Goal: Information Seeking & Learning: Learn about a topic

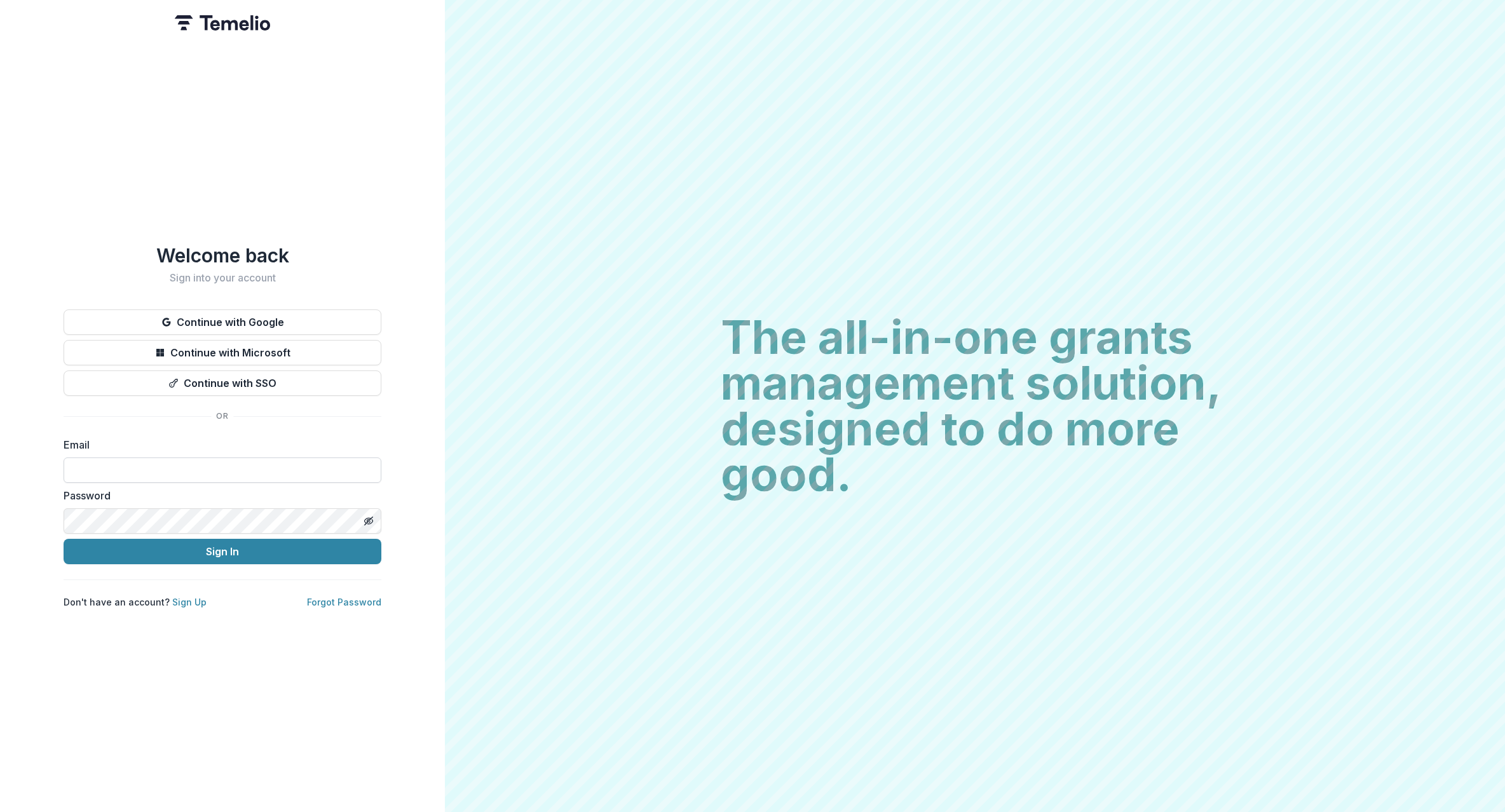
click at [132, 466] on input at bounding box center [222, 470] width 318 height 26
type input "**********"
click at [150, 552] on button "Sign In" at bounding box center [222, 552] width 318 height 26
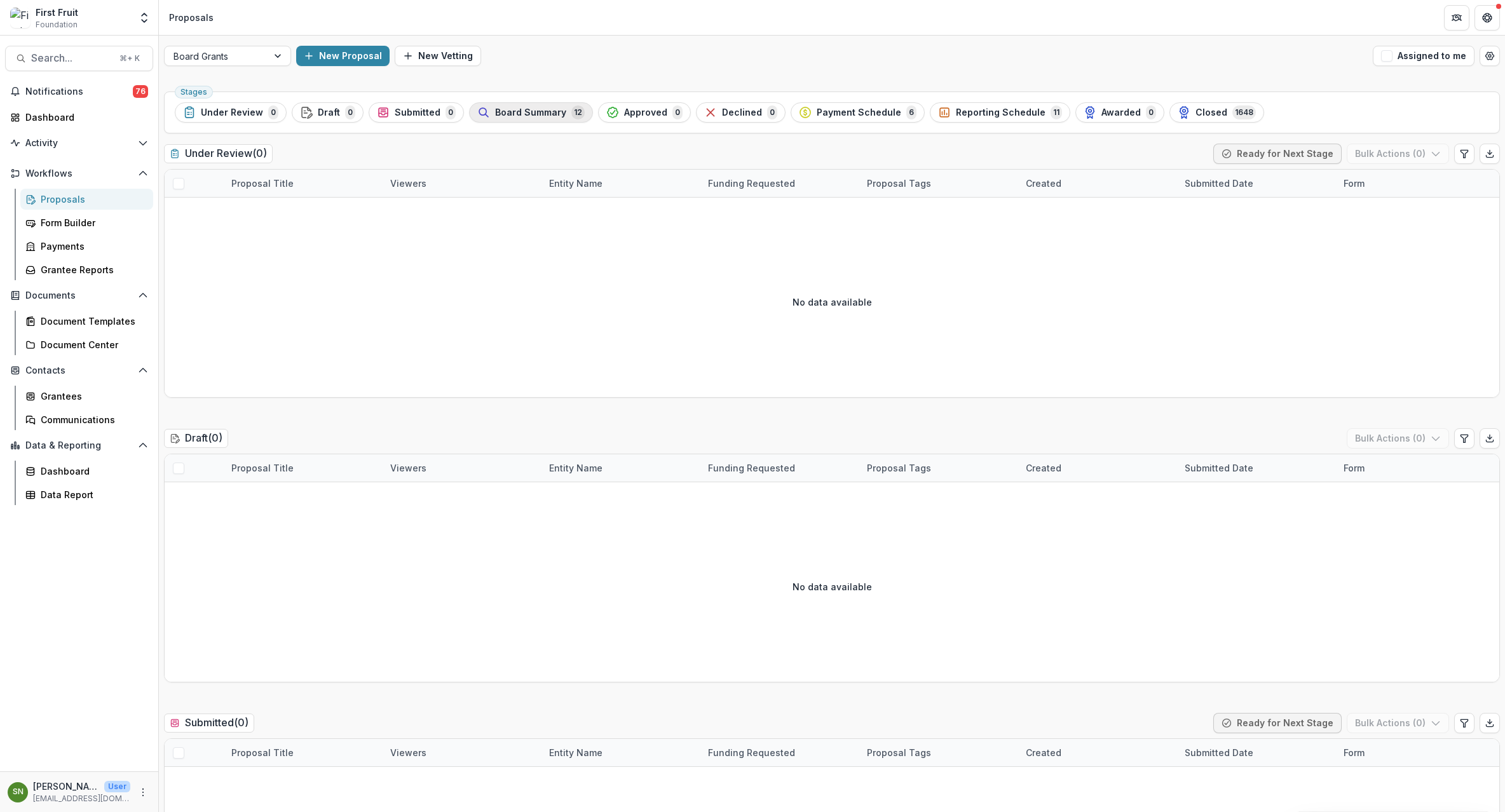
click at [520, 112] on span "Board Summary" at bounding box center [531, 113] width 72 height 10
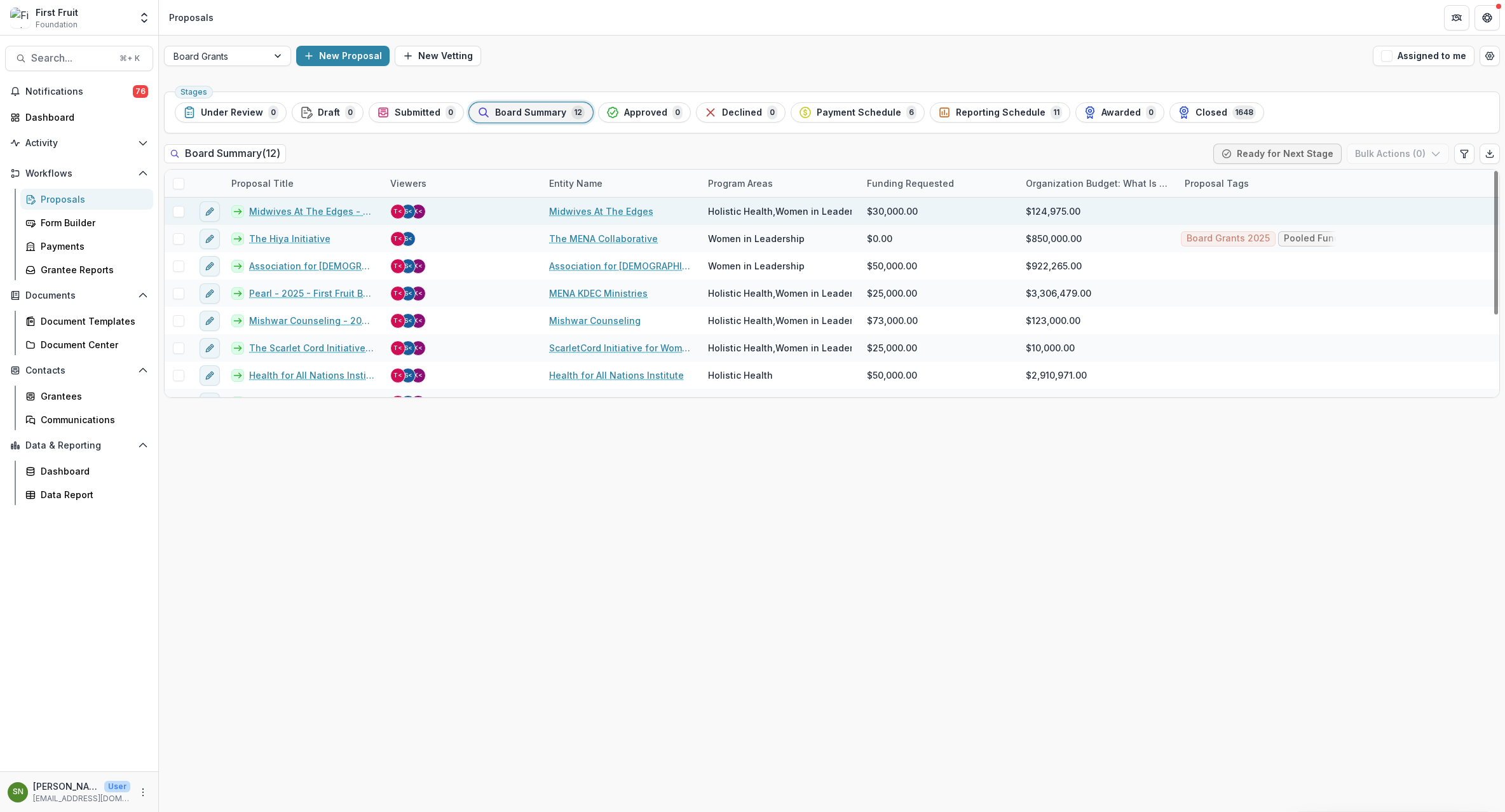
click at [304, 211] on link "Midwives At The Edges - 2025 - First Fruit Board Grant Application Form" at bounding box center [312, 211] width 126 height 13
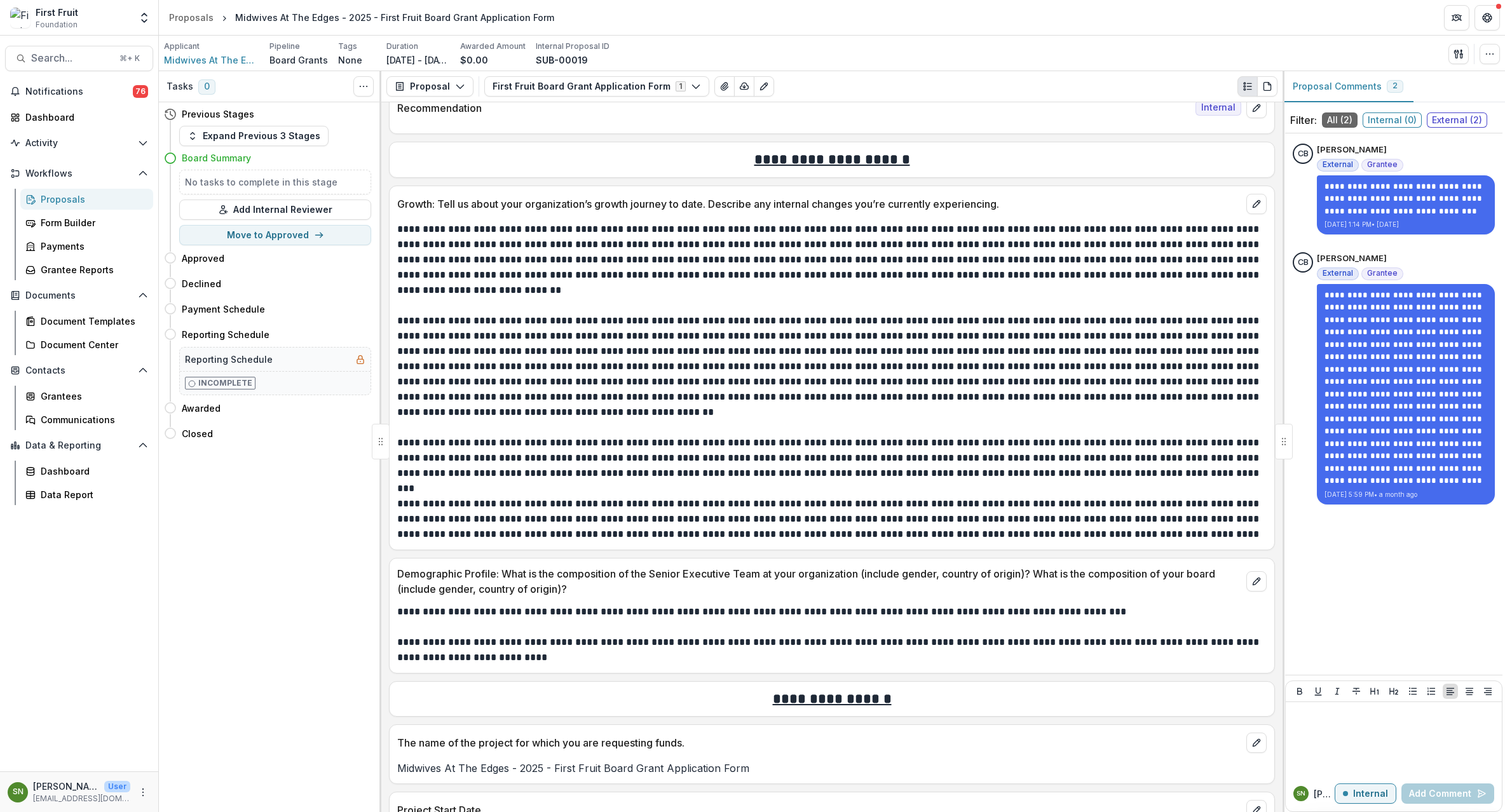
scroll to position [524, 0]
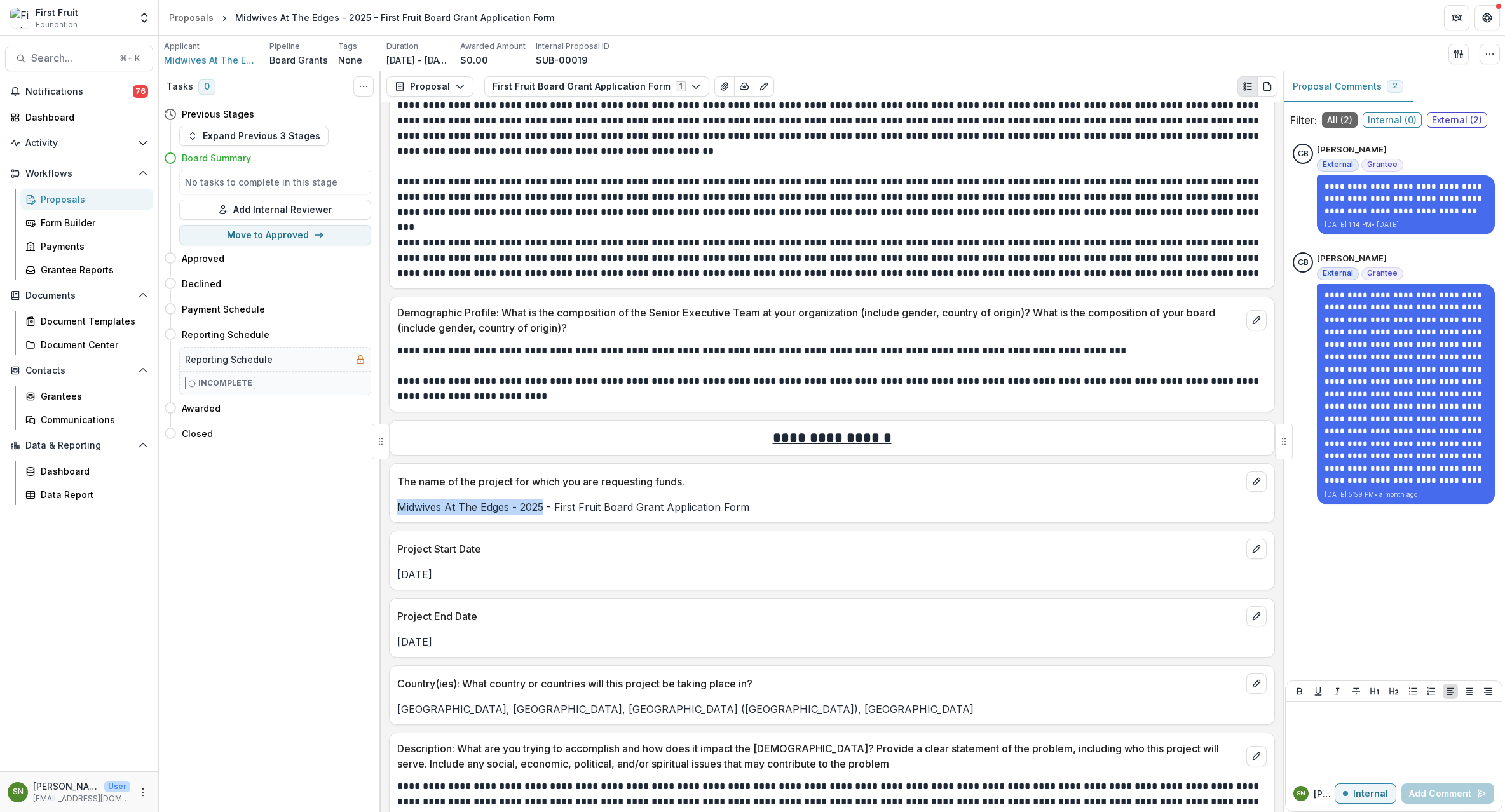
drag, startPoint x: 546, startPoint y: 512, endPoint x: 394, endPoint y: 511, distance: 152.0
click at [394, 511] on div "Midwives At The Edges - 2025 - First Fruit Board Grant Application Form" at bounding box center [832, 507] width 885 height 15
copy p "Midwives At The Edges - 2025"
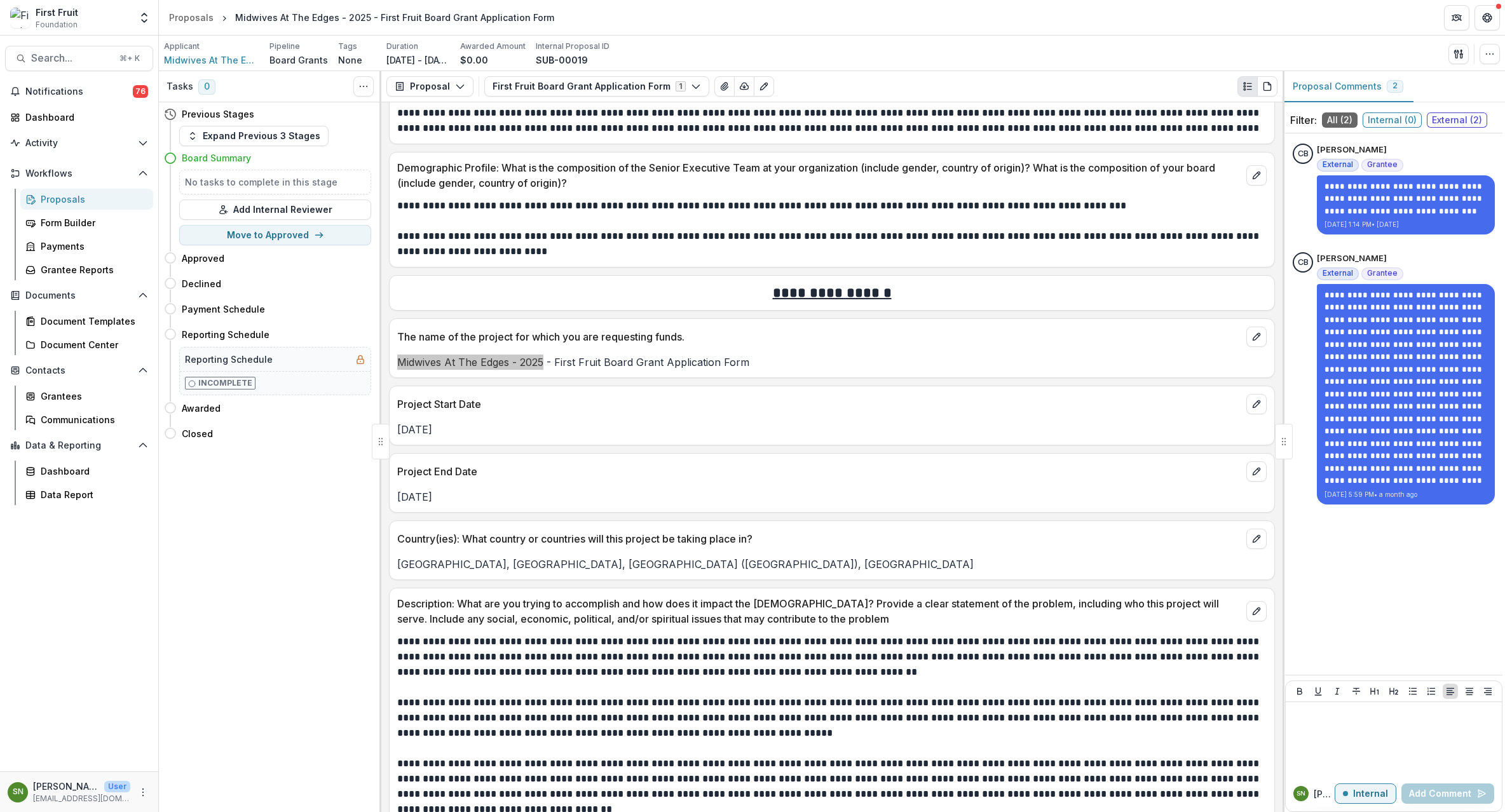
scroll to position [737, 0]
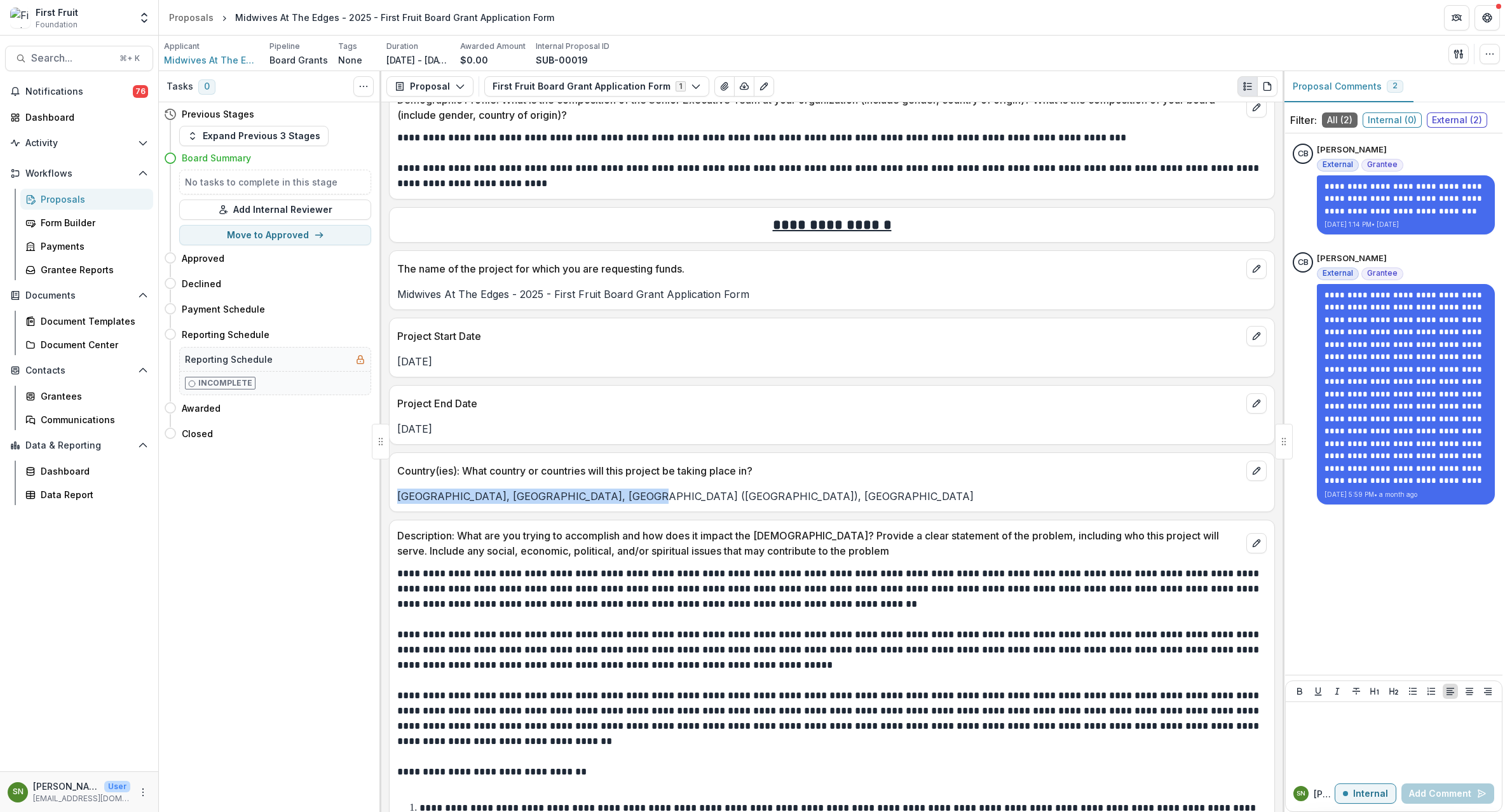
drag, startPoint x: 623, startPoint y: 504, endPoint x: 398, endPoint y: 506, distance: 225.0
click at [398, 504] on p "Afghanistan, Iraq, Myanmar (Burma), Pakistan" at bounding box center [832, 496] width 869 height 15
copy p "Afghanistan, Iraq, Myanmar (Burma), Pakistan"
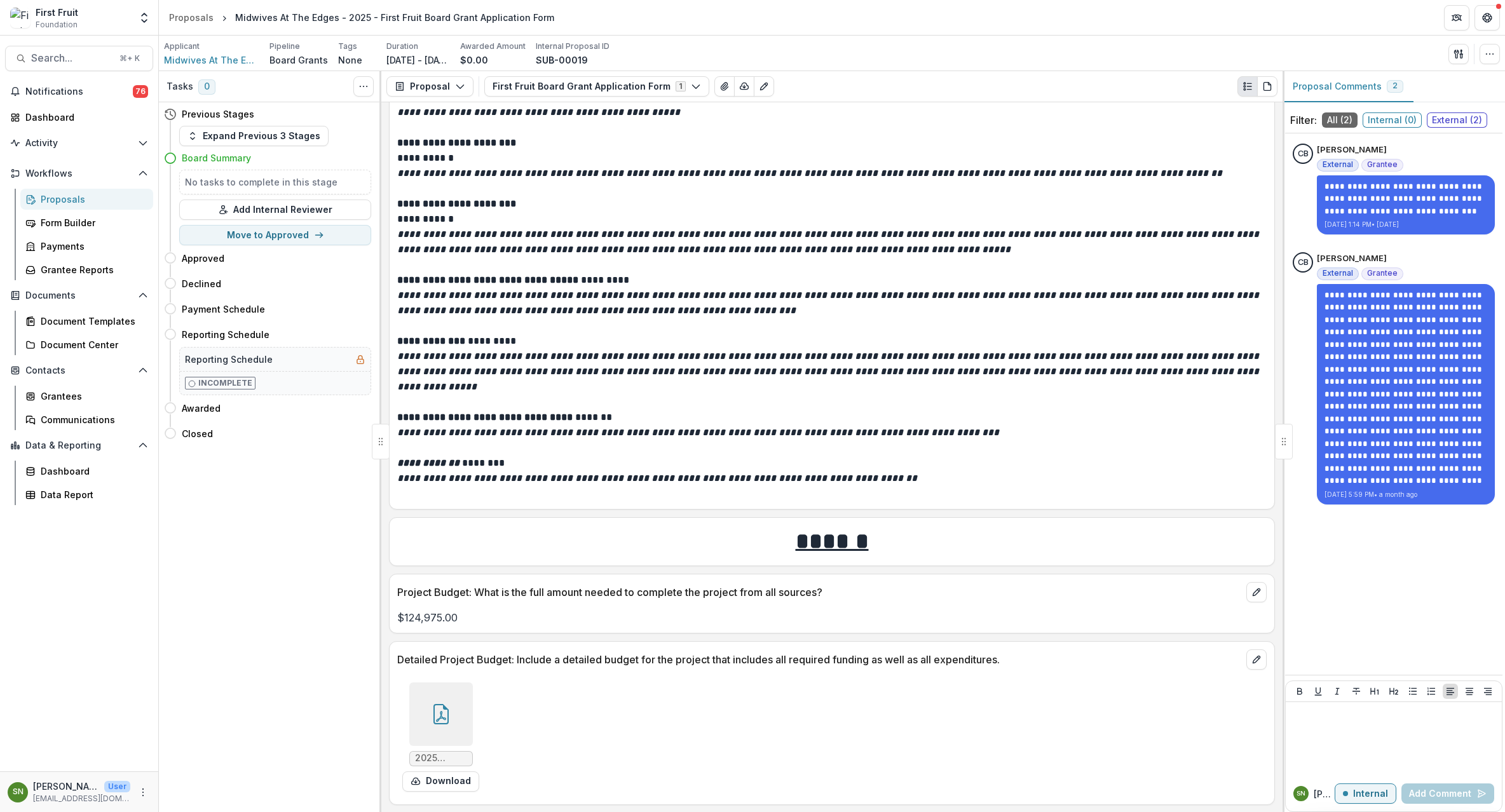
scroll to position [4086, 0]
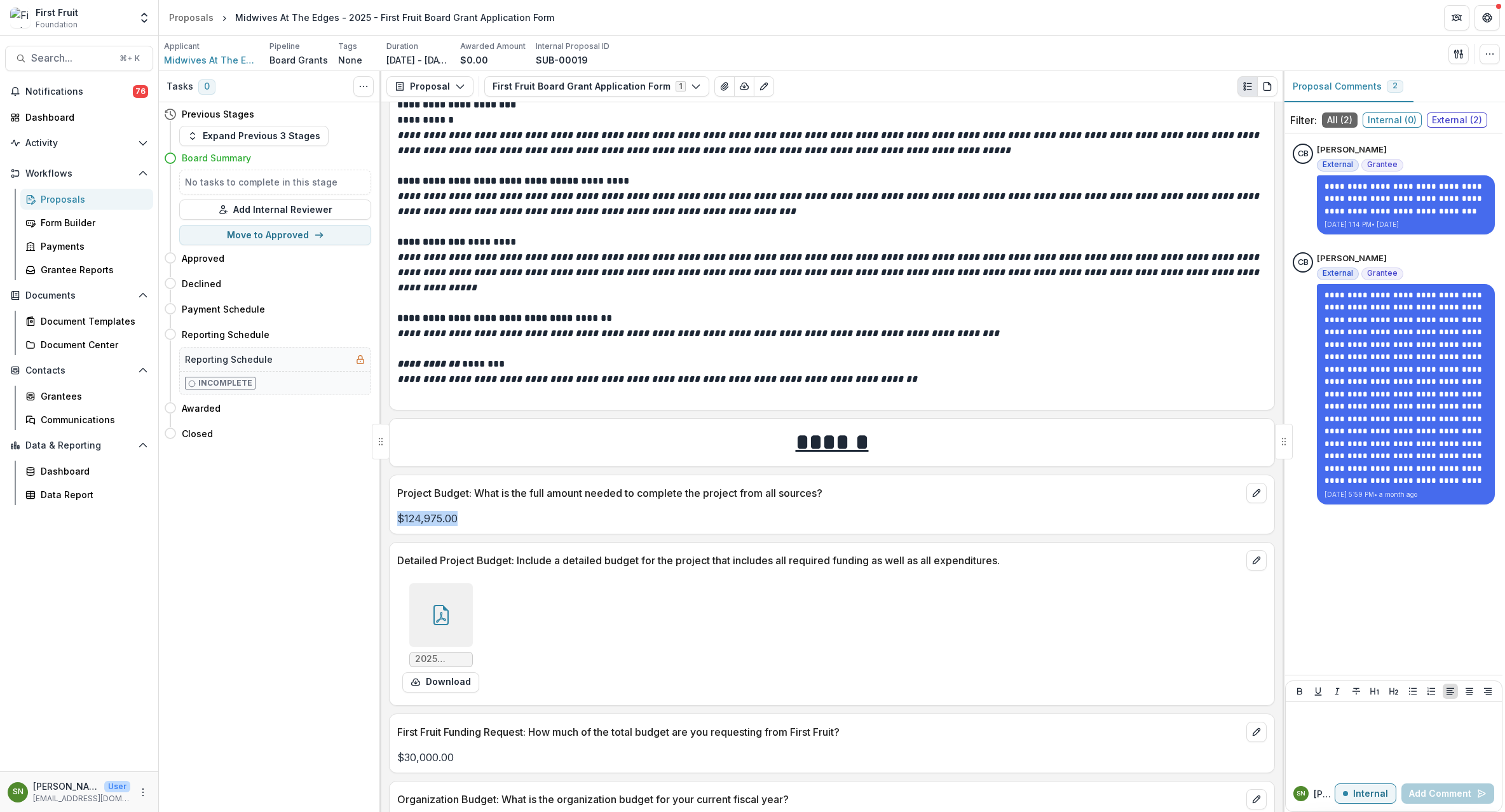
drag, startPoint x: 454, startPoint y: 495, endPoint x: 400, endPoint y: 497, distance: 54.0
click at [398, 511] on p "$124,975.00" at bounding box center [832, 518] width 869 height 15
copy p "$124,975.00"
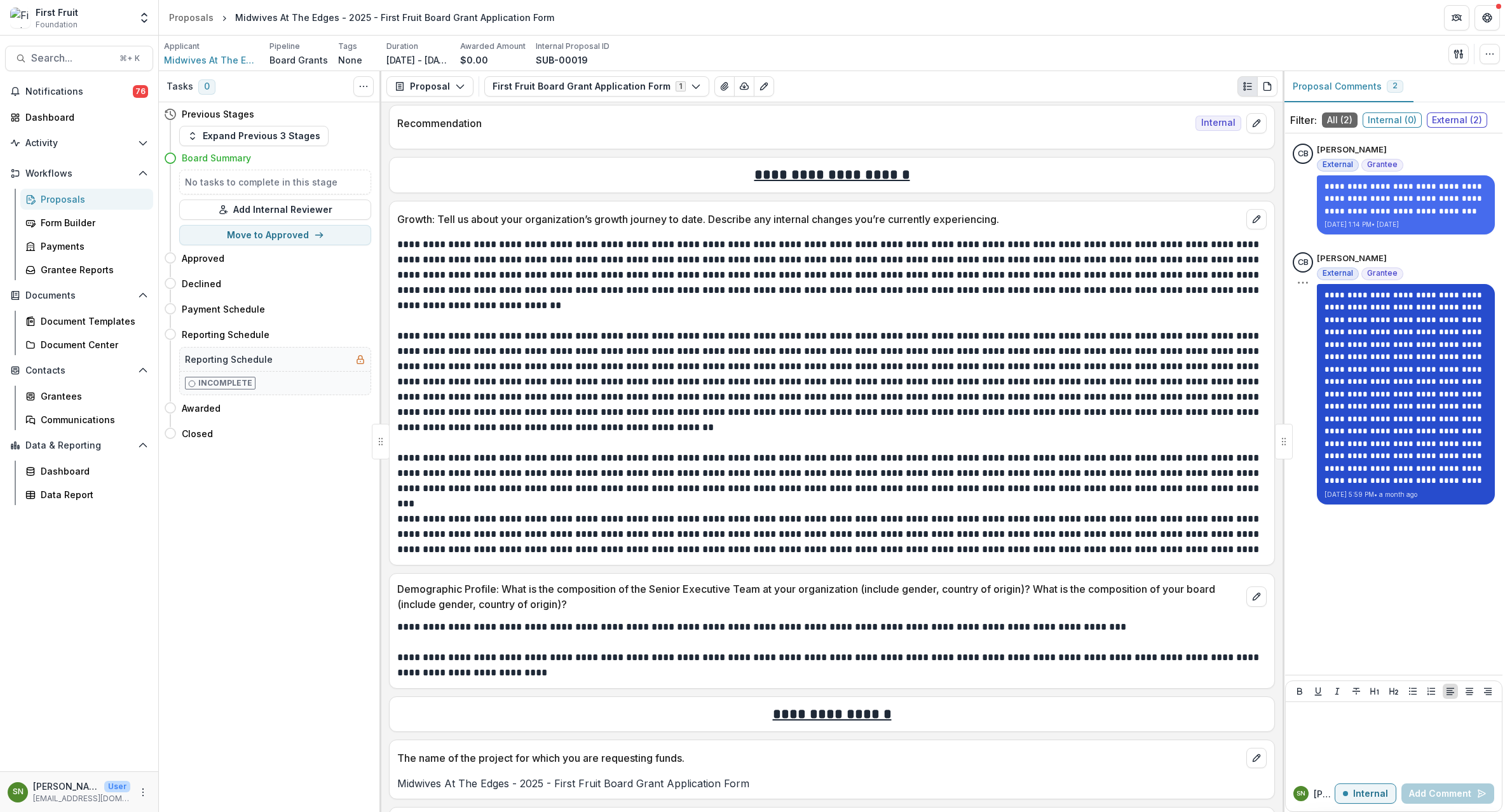
scroll to position [236, 0]
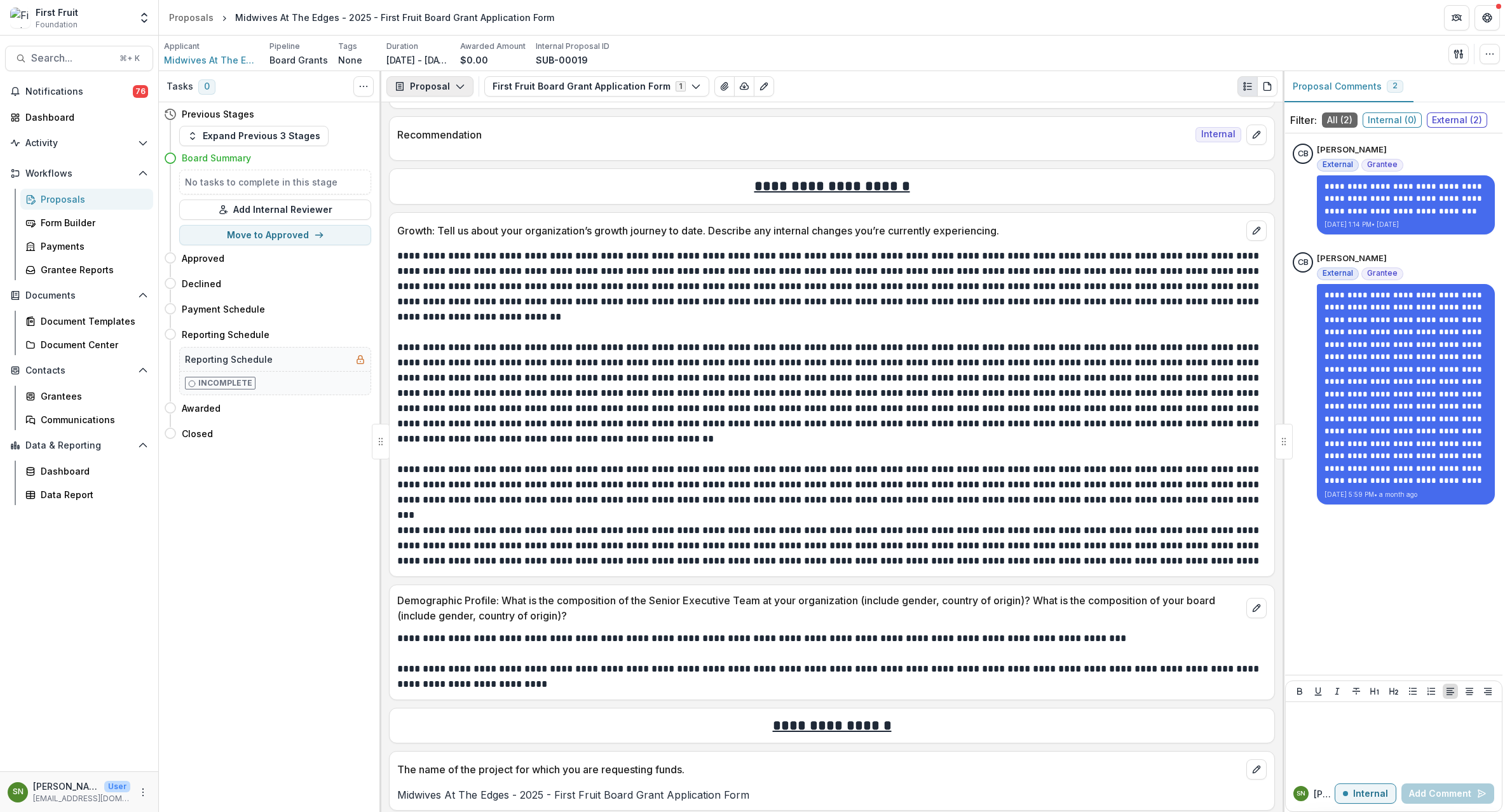
click at [457, 87] on icon "button" at bounding box center [461, 87] width 10 height 10
click at [456, 136] on div "Payments" at bounding box center [470, 136] width 116 height 13
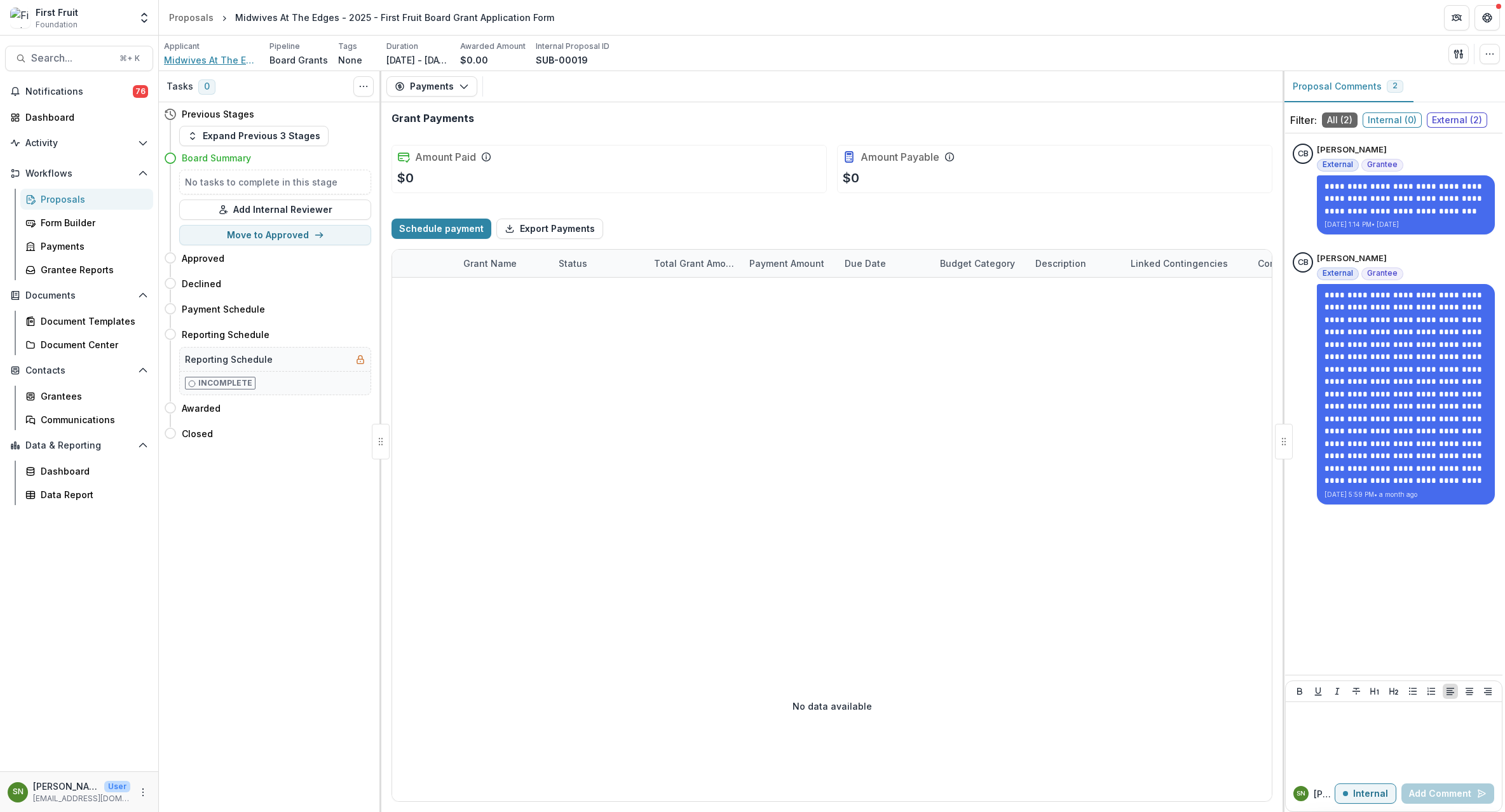
click at [206, 54] on span "Midwives At The Edges" at bounding box center [211, 60] width 95 height 13
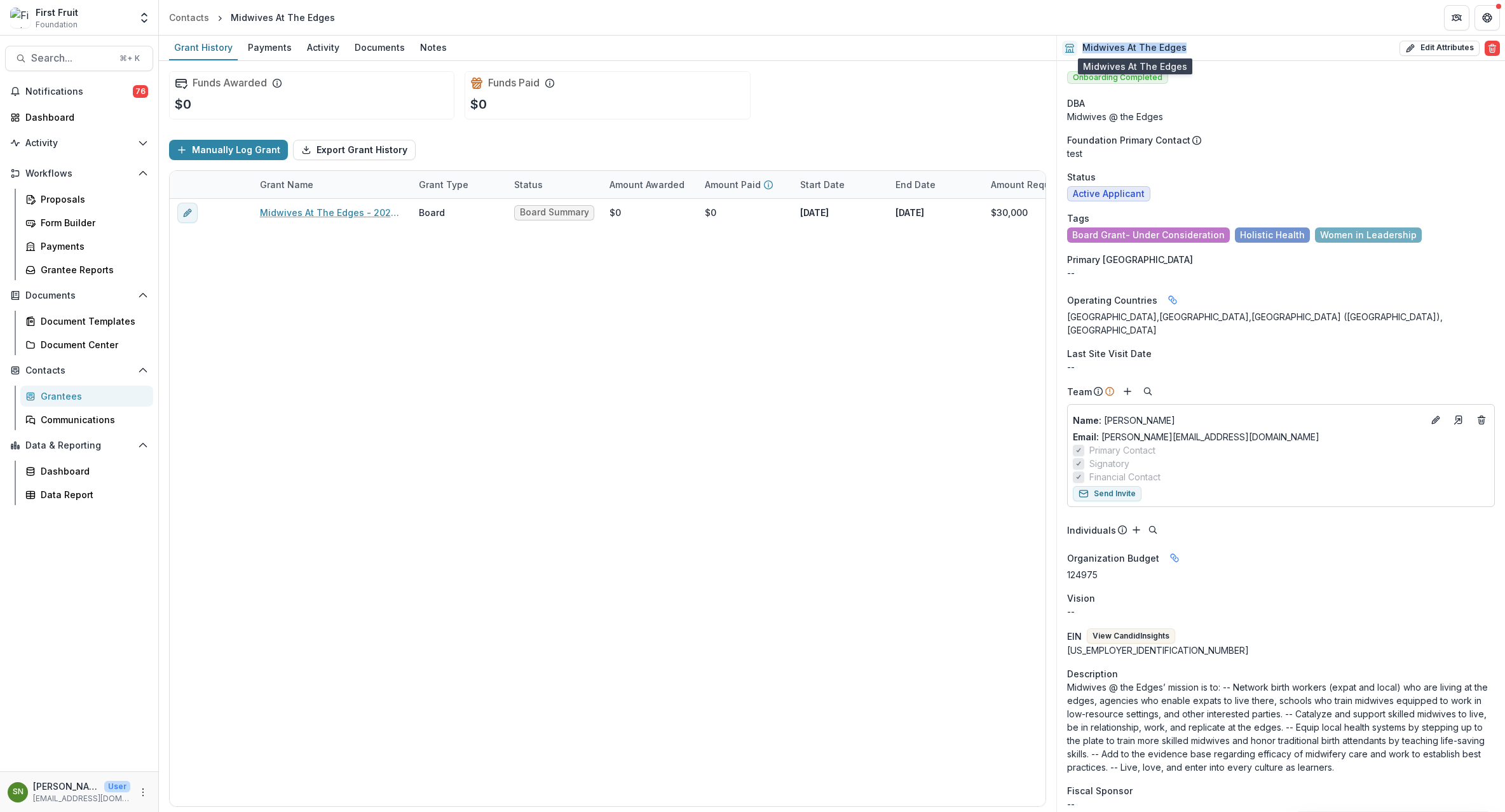
drag, startPoint x: 1187, startPoint y: 46, endPoint x: 1082, endPoint y: 49, distance: 105.0
click at [1082, 49] on div "Midwives At The Edges Edit Attributes Are you sure? This action will permanentl…" at bounding box center [1281, 48] width 448 height 26
copy h2 "Midwives At The Edges"
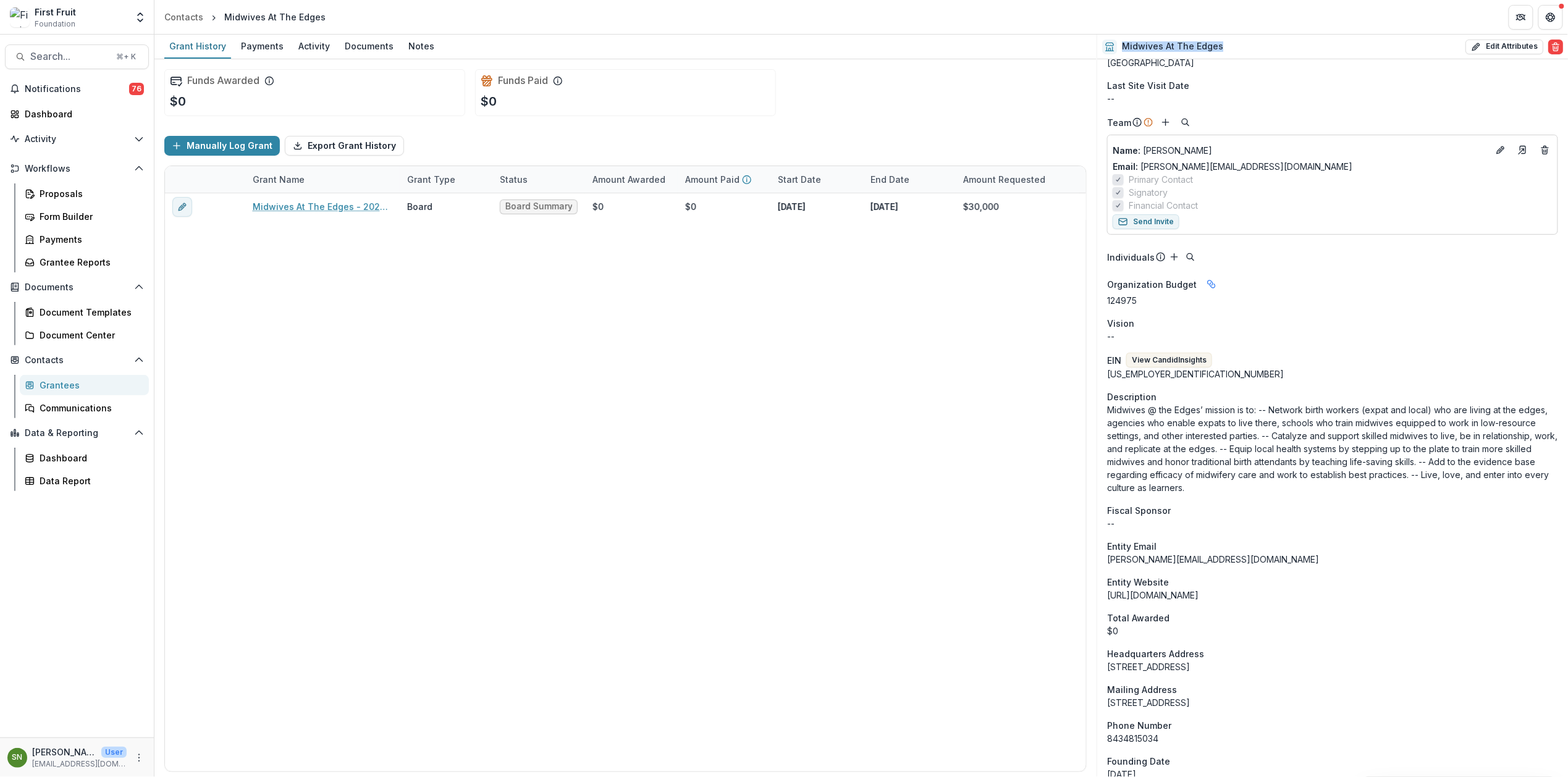
scroll to position [191, 0]
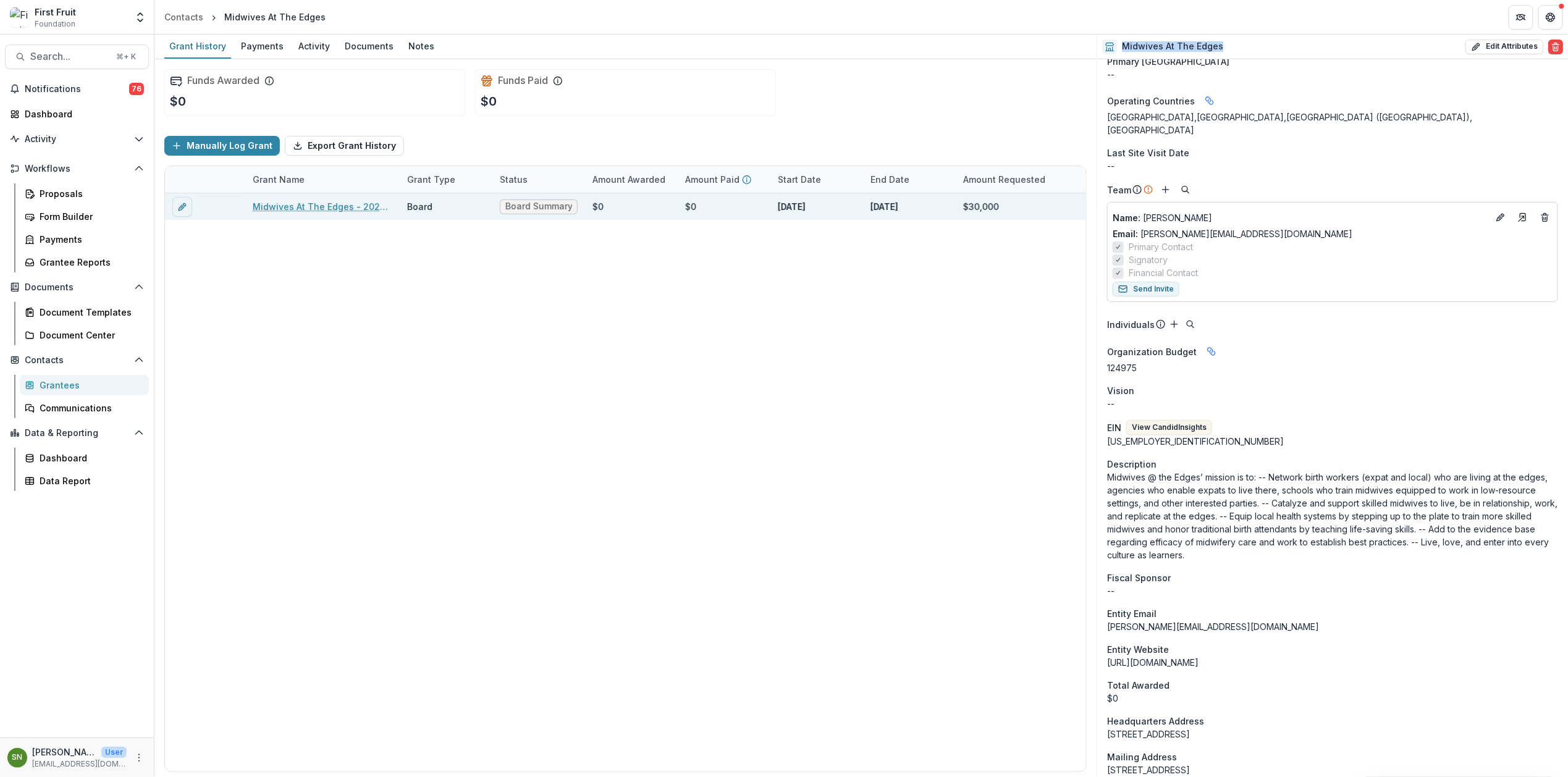
click at [279, 207] on link "Midwives At The Edges - 2025 - First Fruit Board Grant Application Form" at bounding box center [322, 207] width 140 height 13
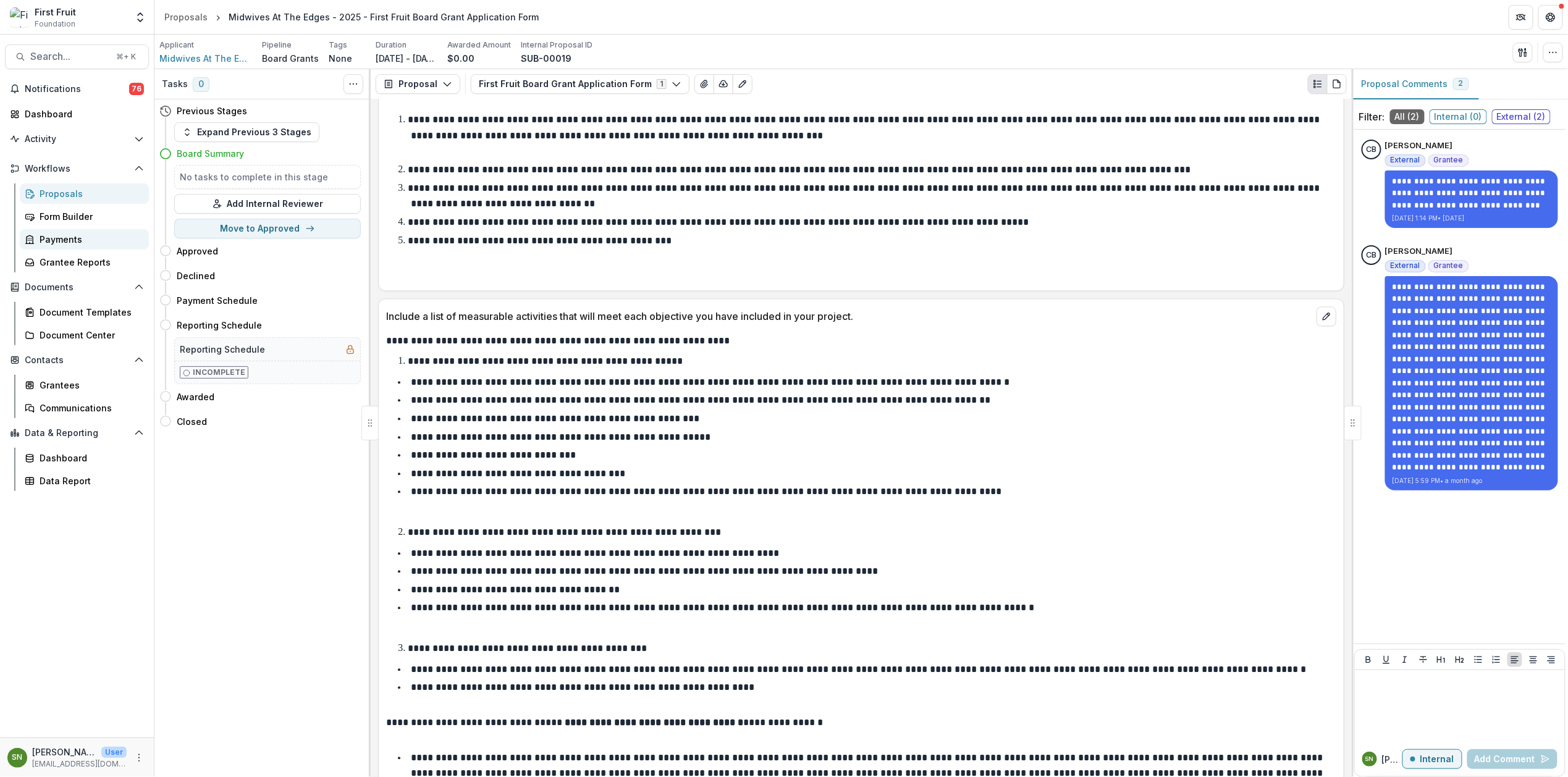
scroll to position [1340, 0]
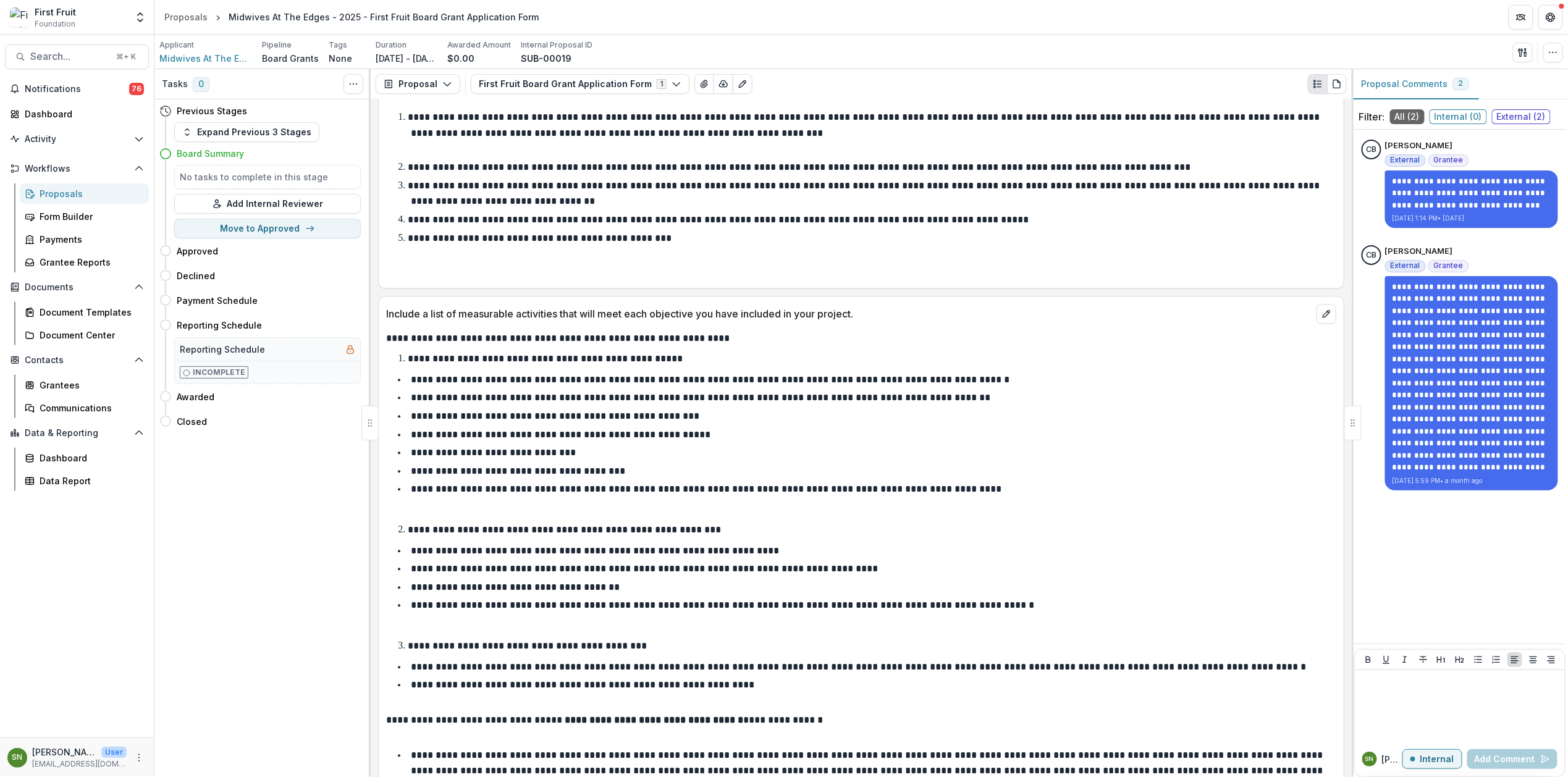
click at [1321, 87] on icon "Plaintext view" at bounding box center [1318, 84] width 10 height 10
click at [1319, 87] on icon "Plaintext view" at bounding box center [1318, 84] width 10 height 10
click at [1335, 84] on icon "PDF view" at bounding box center [1337, 84] width 10 height 10
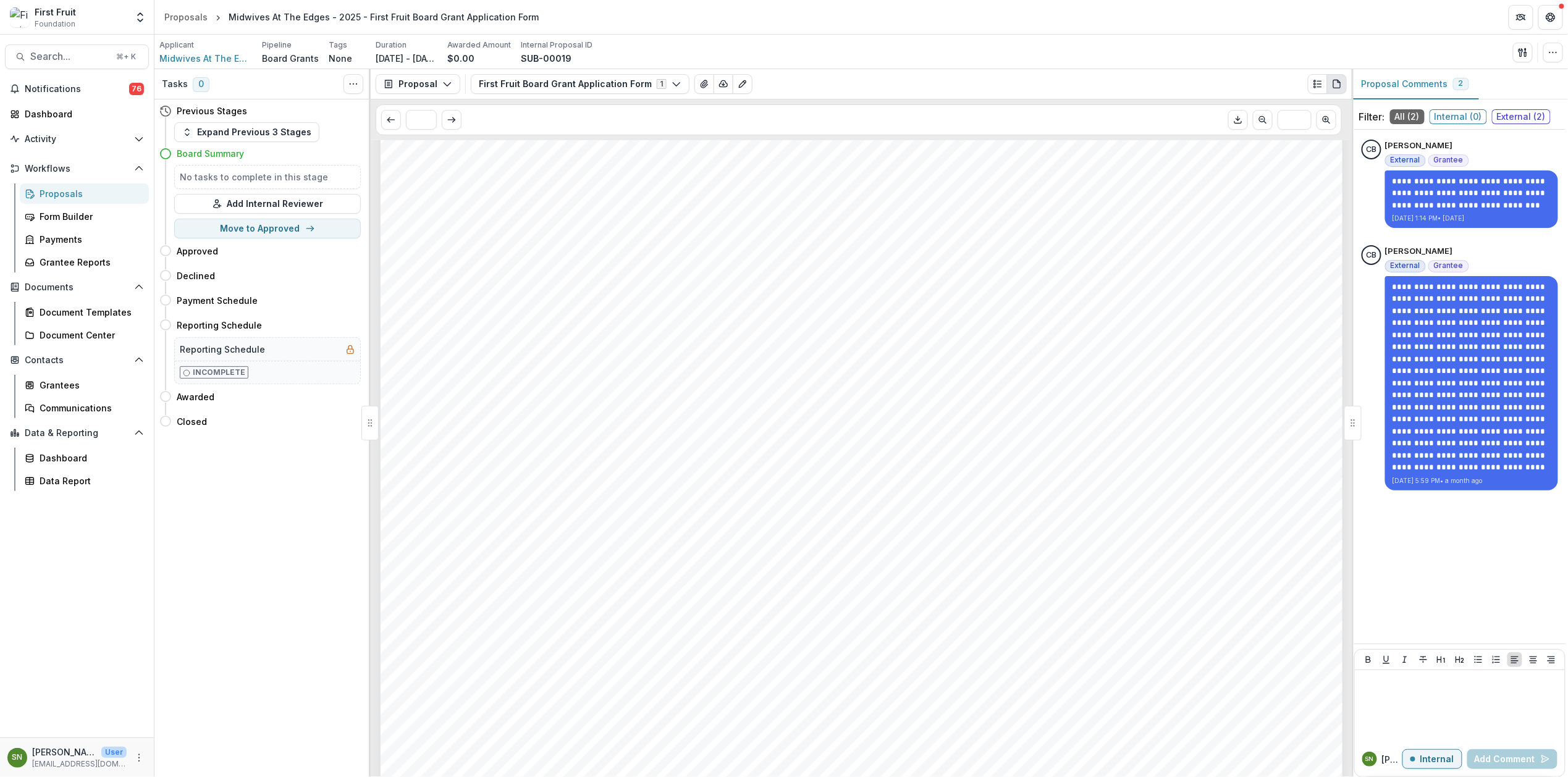
scroll to position [6098, 0]
click at [182, 60] on span "Midwives At The Edges" at bounding box center [205, 58] width 92 height 13
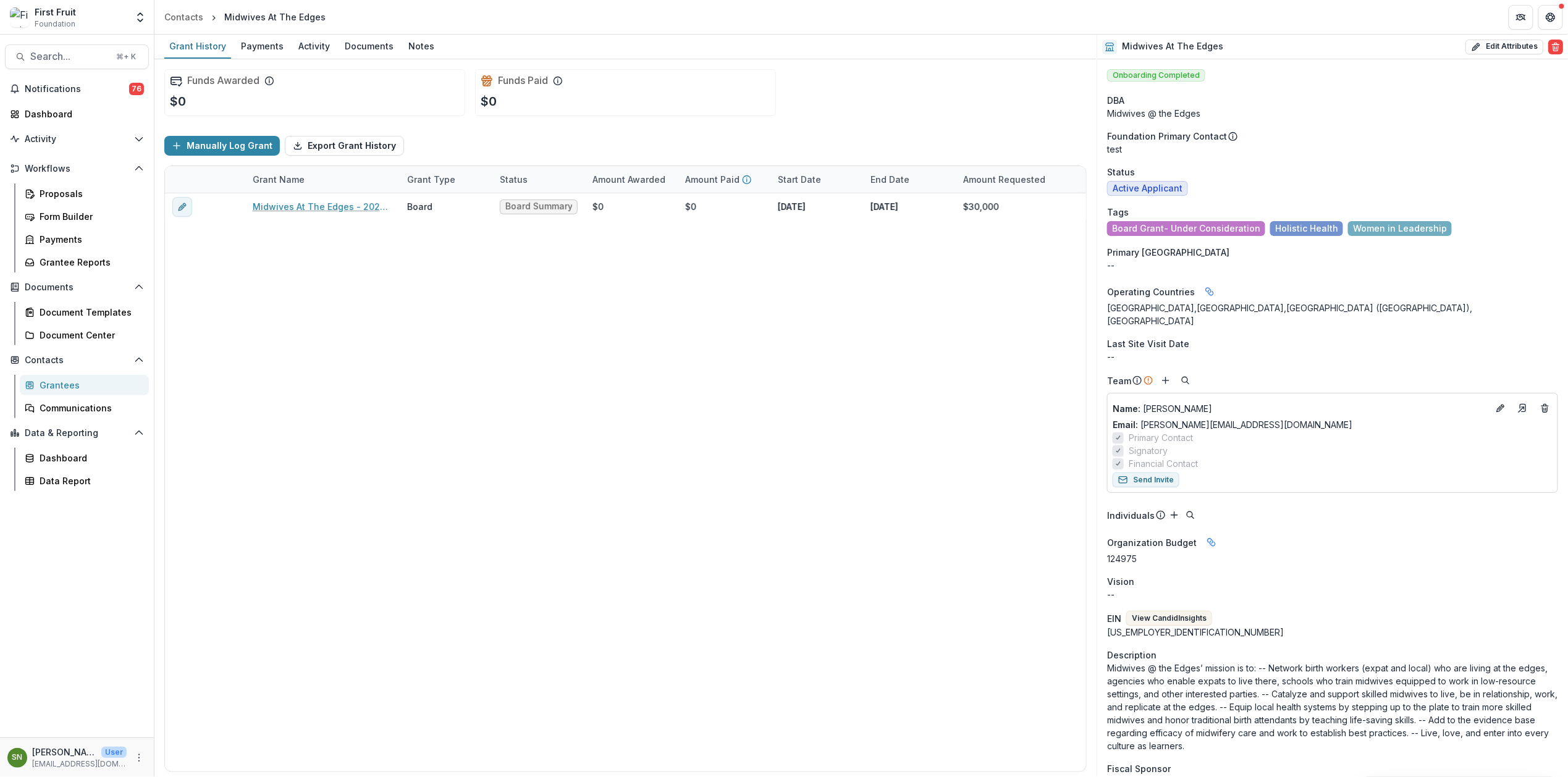
drag, startPoint x: 1469, startPoint y: 233, endPoint x: 1459, endPoint y: 233, distance: 10.0
click at [1459, 233] on ul "Board Grant- Under Consideration Holistic Health Women in Leadership" at bounding box center [1332, 228] width 451 height 15
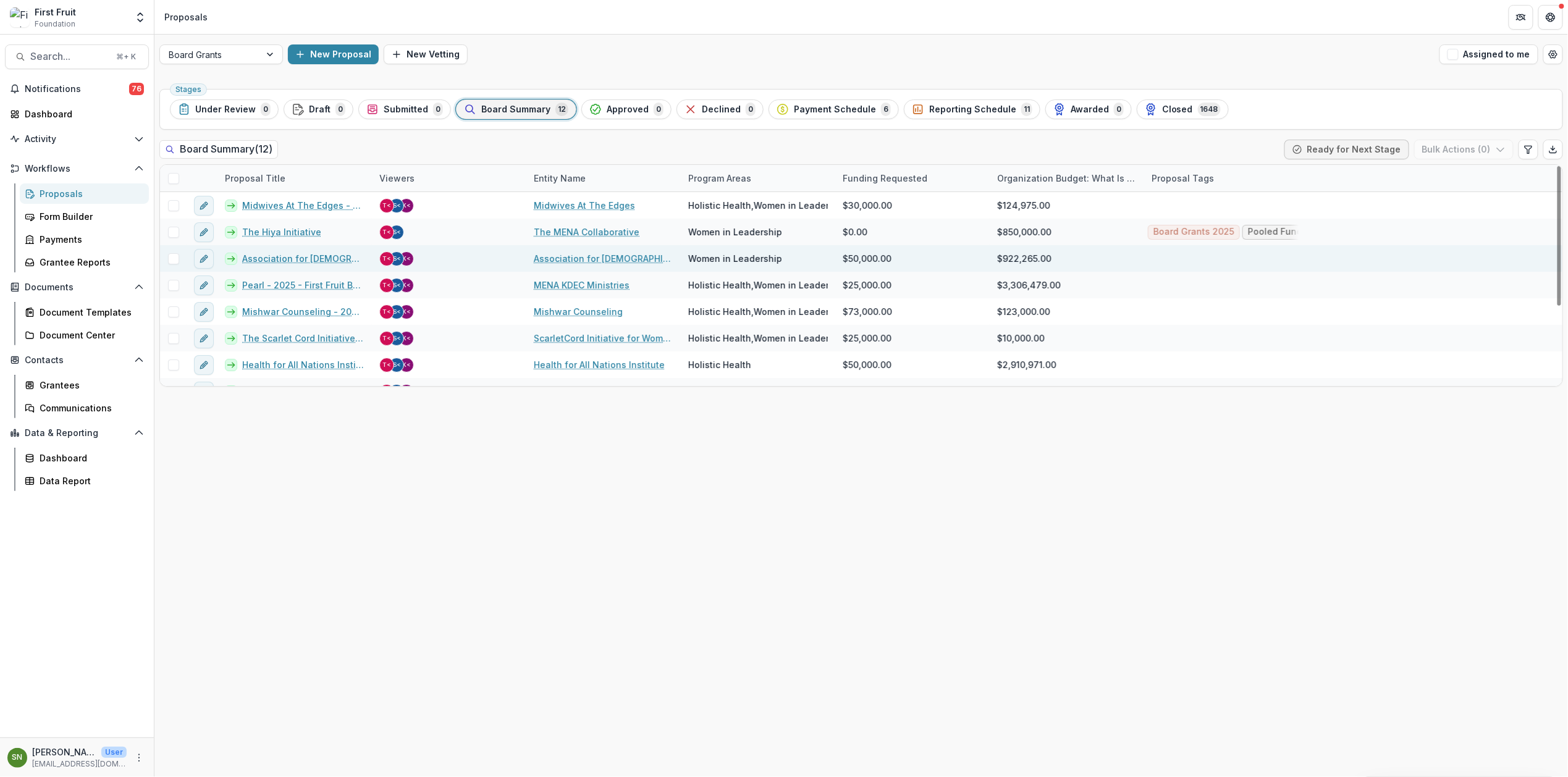
click at [274, 257] on link "Association for Christian Theological Education in Africa - 2025 - First Fruit …" at bounding box center [304, 258] width 122 height 13
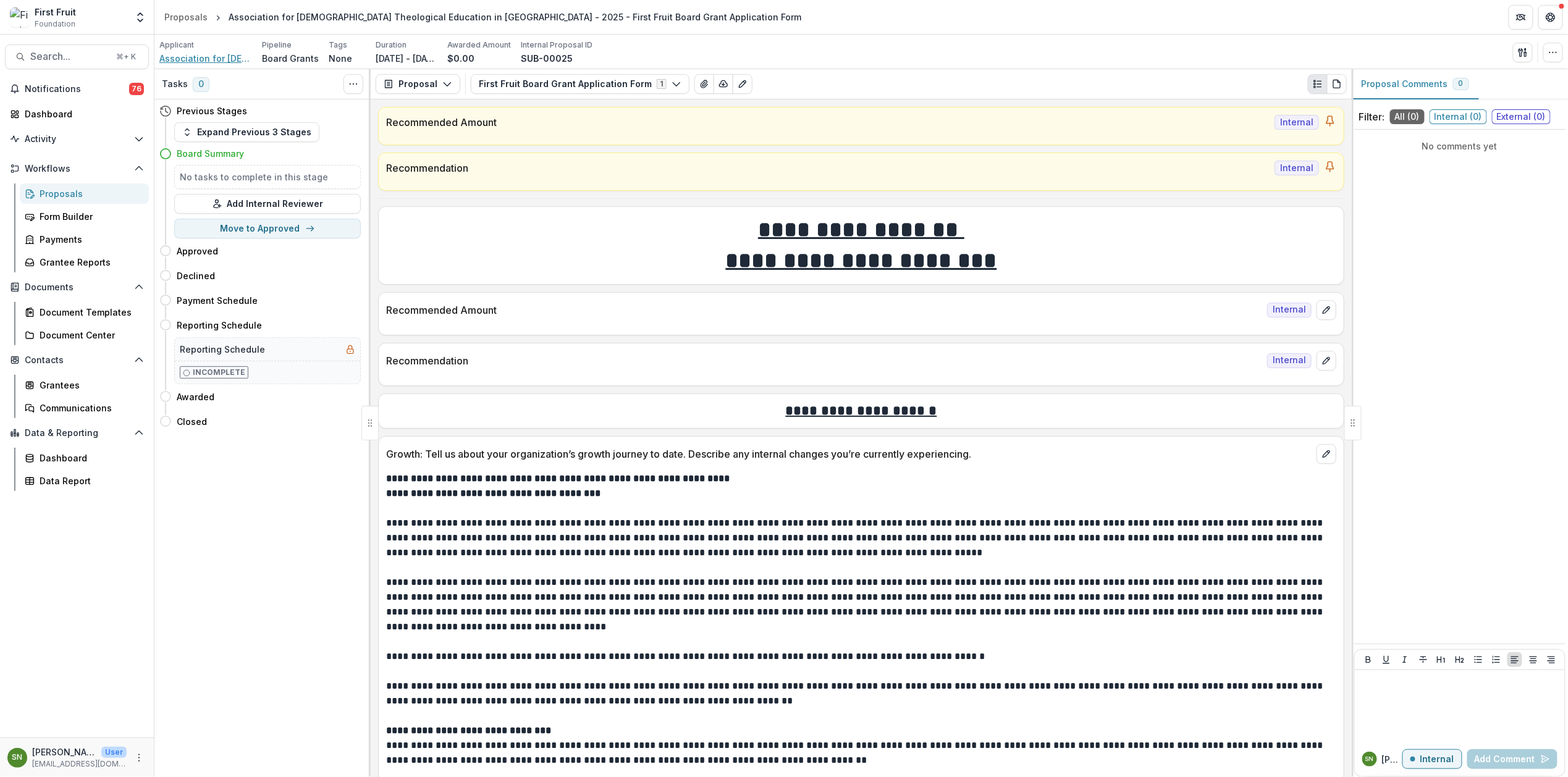
click at [211, 62] on span "Association for Christian Theological Education in Africa" at bounding box center [205, 58] width 92 height 13
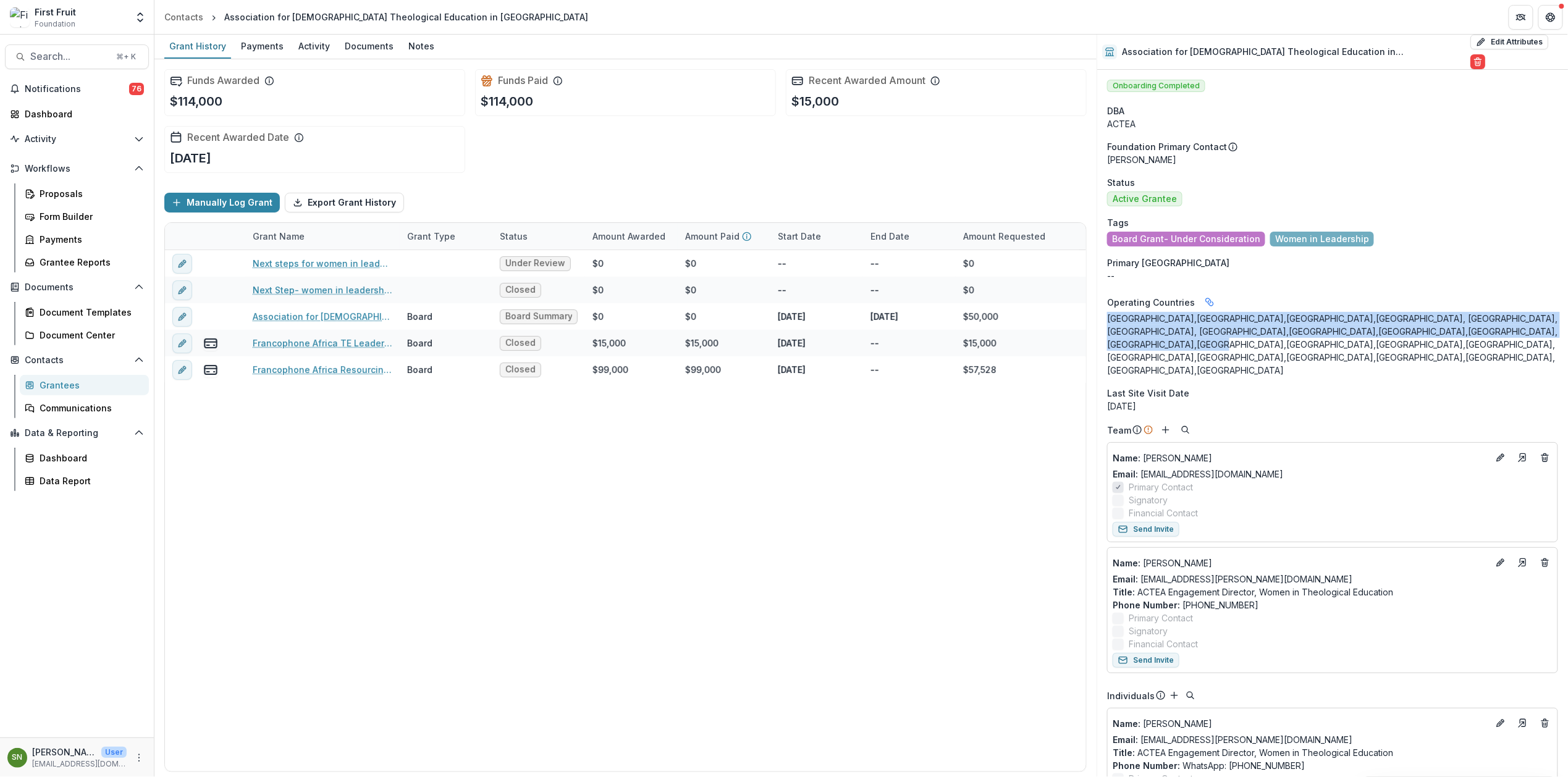
drag, startPoint x: 1332, startPoint y: 335, endPoint x: 1106, endPoint y: 311, distance: 227.3
click at [1107, 312] on p "Benin,Angola,Cameroon,Congo, Democratic Republic of the,Congo, Republic of the,…" at bounding box center [1332, 344] width 451 height 65
copy p "Benin,Angola,Cameroon,Congo, Democratic Republic of the,Congo, Republic of the,…"
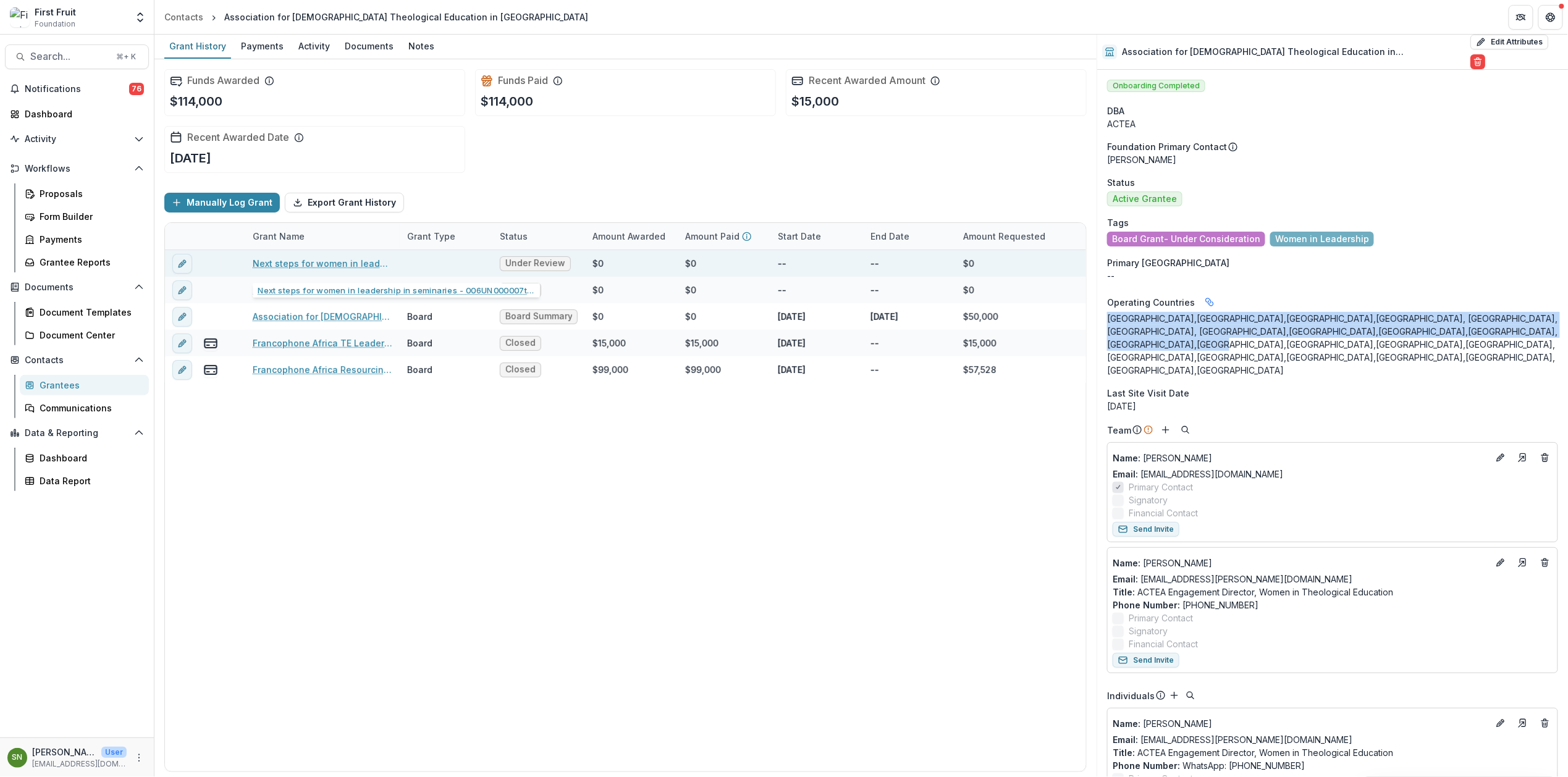
click at [314, 263] on link "Next steps for women in leadership in seminaries - 006UN000007tozTYAQ" at bounding box center [322, 263] width 140 height 13
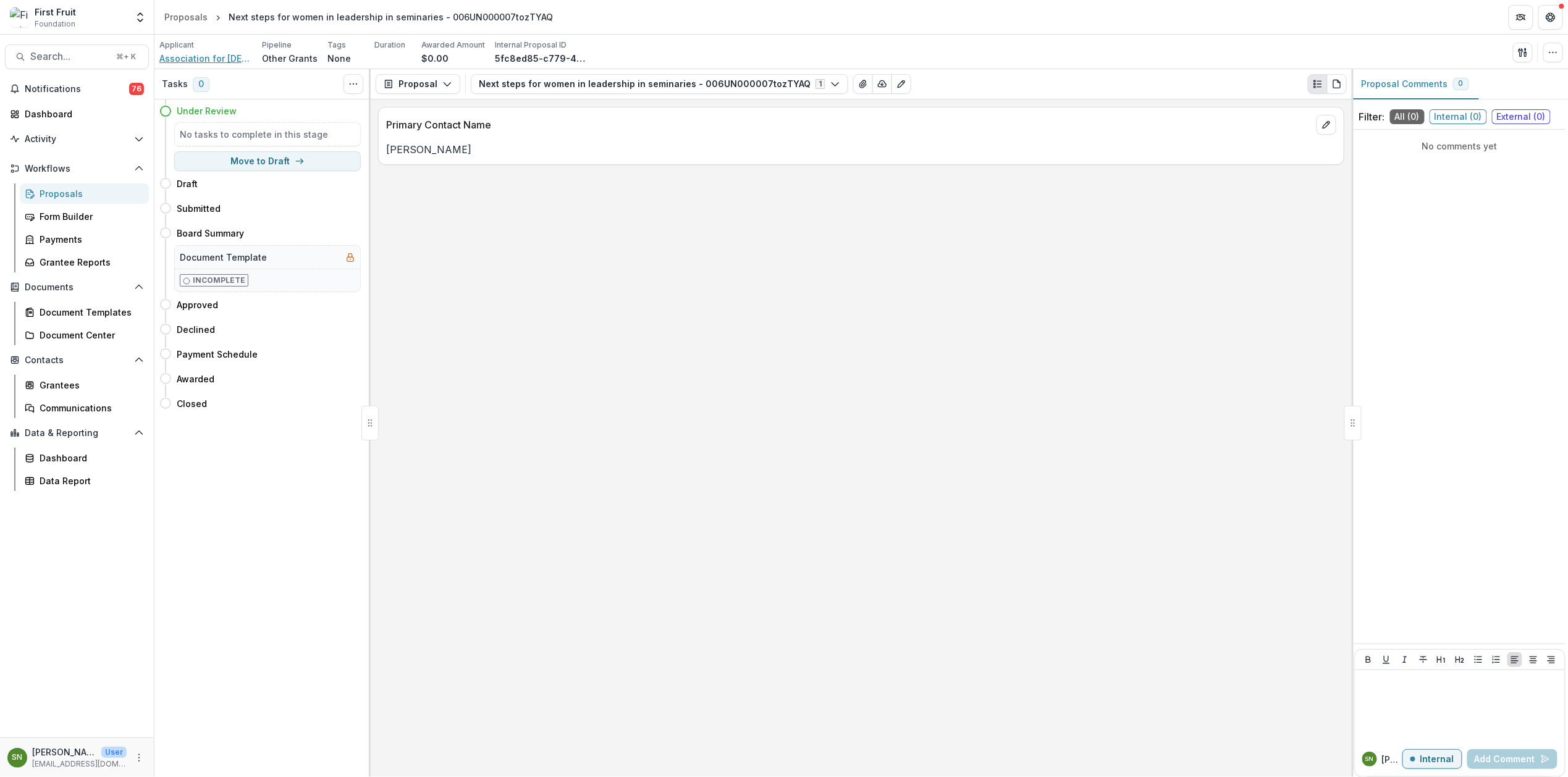
click at [205, 58] on span "Association for Christian Theological Education in Africa" at bounding box center [205, 58] width 92 height 13
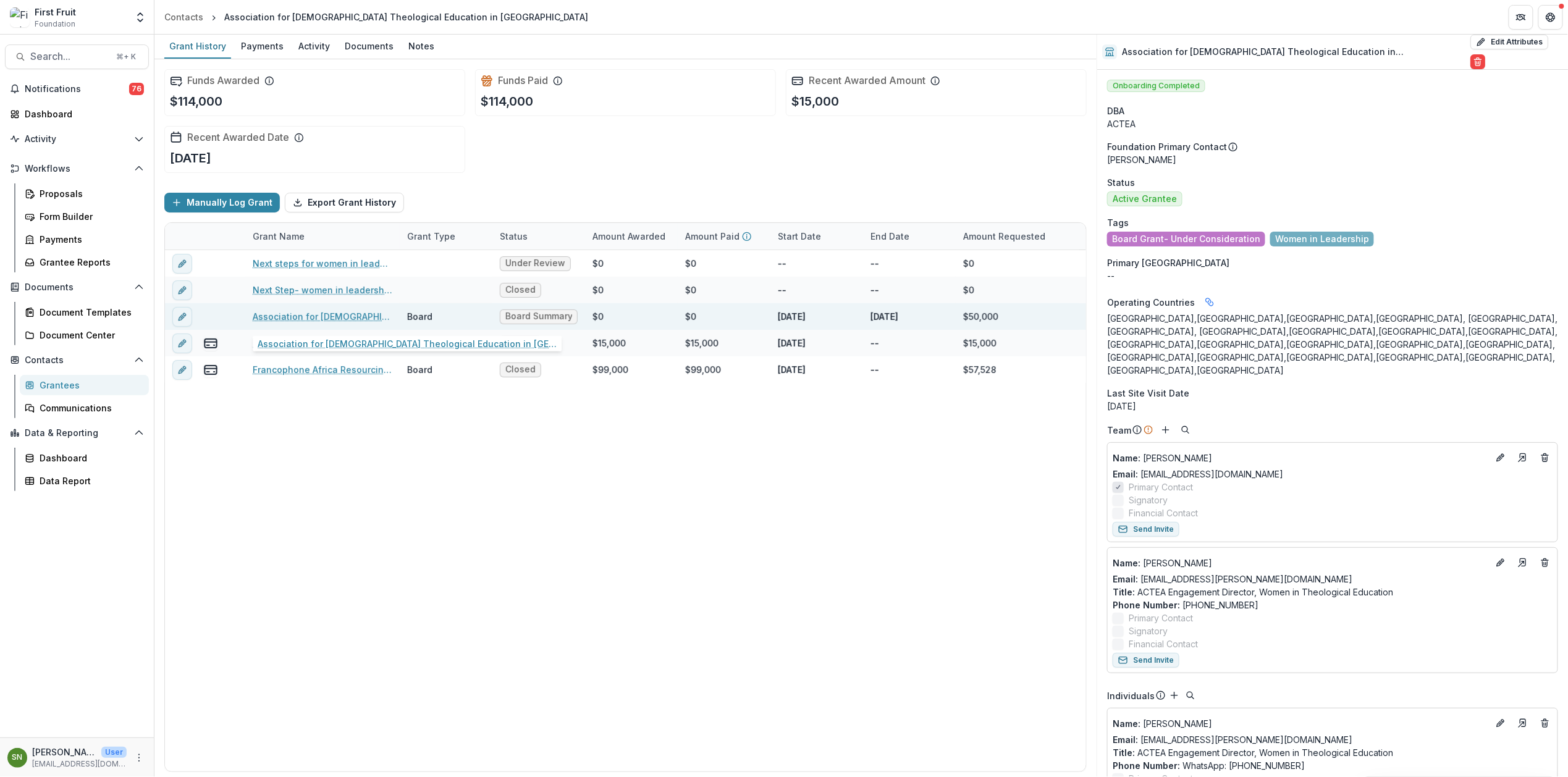
click at [292, 316] on link "Association for Christian Theological Education in Africa - 2025 - First Fruit …" at bounding box center [322, 316] width 140 height 13
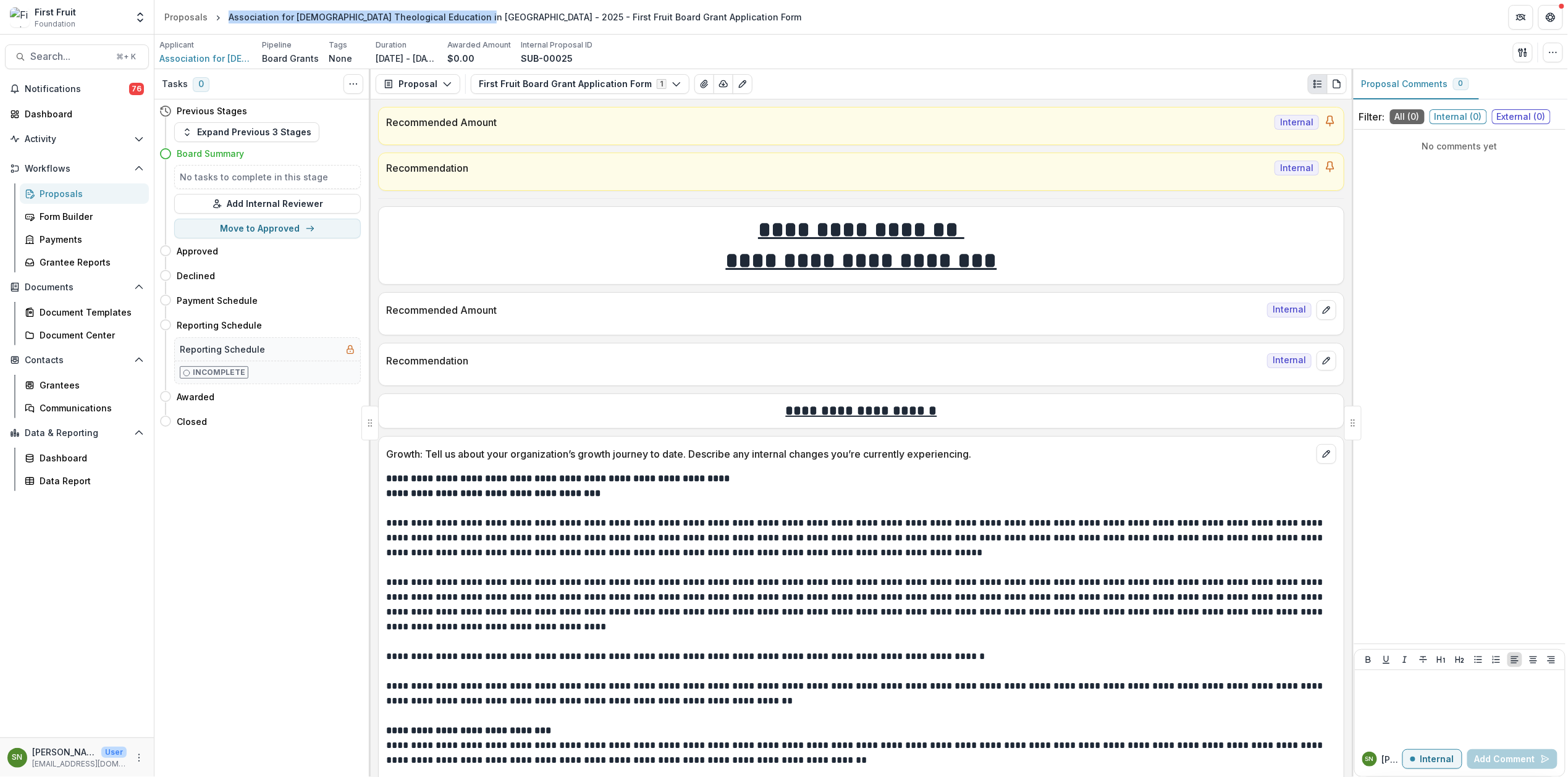
drag, startPoint x: 226, startPoint y: 17, endPoint x: 462, endPoint y: 18, distance: 236.0
click at [462, 18] on div "Association for Christian Theological Education in Africa - 2025 - First Fruit …" at bounding box center [515, 17] width 573 height 13
copy div "Association for Christian Theological Education in Africa"
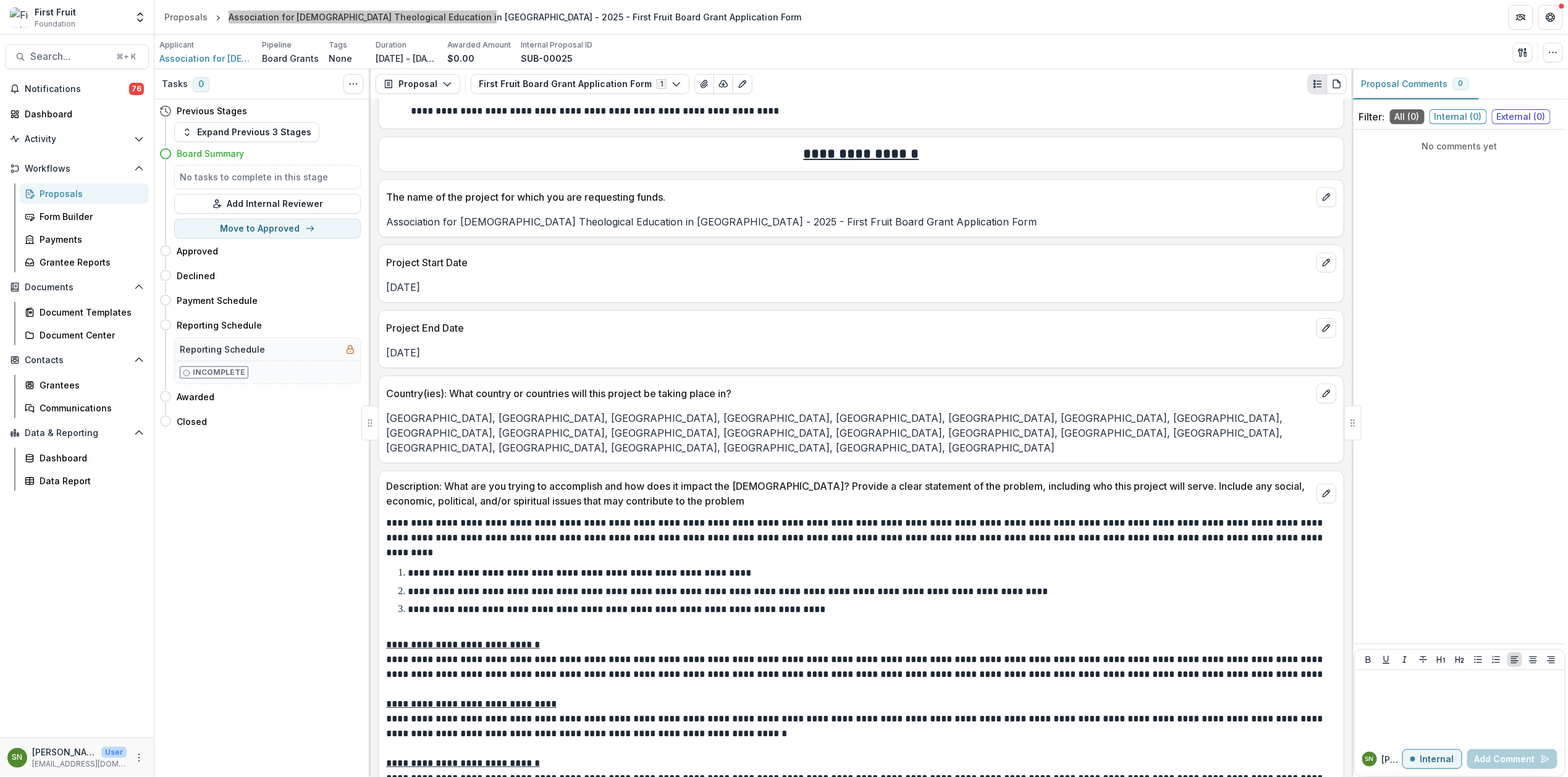
scroll to position [2184, 0]
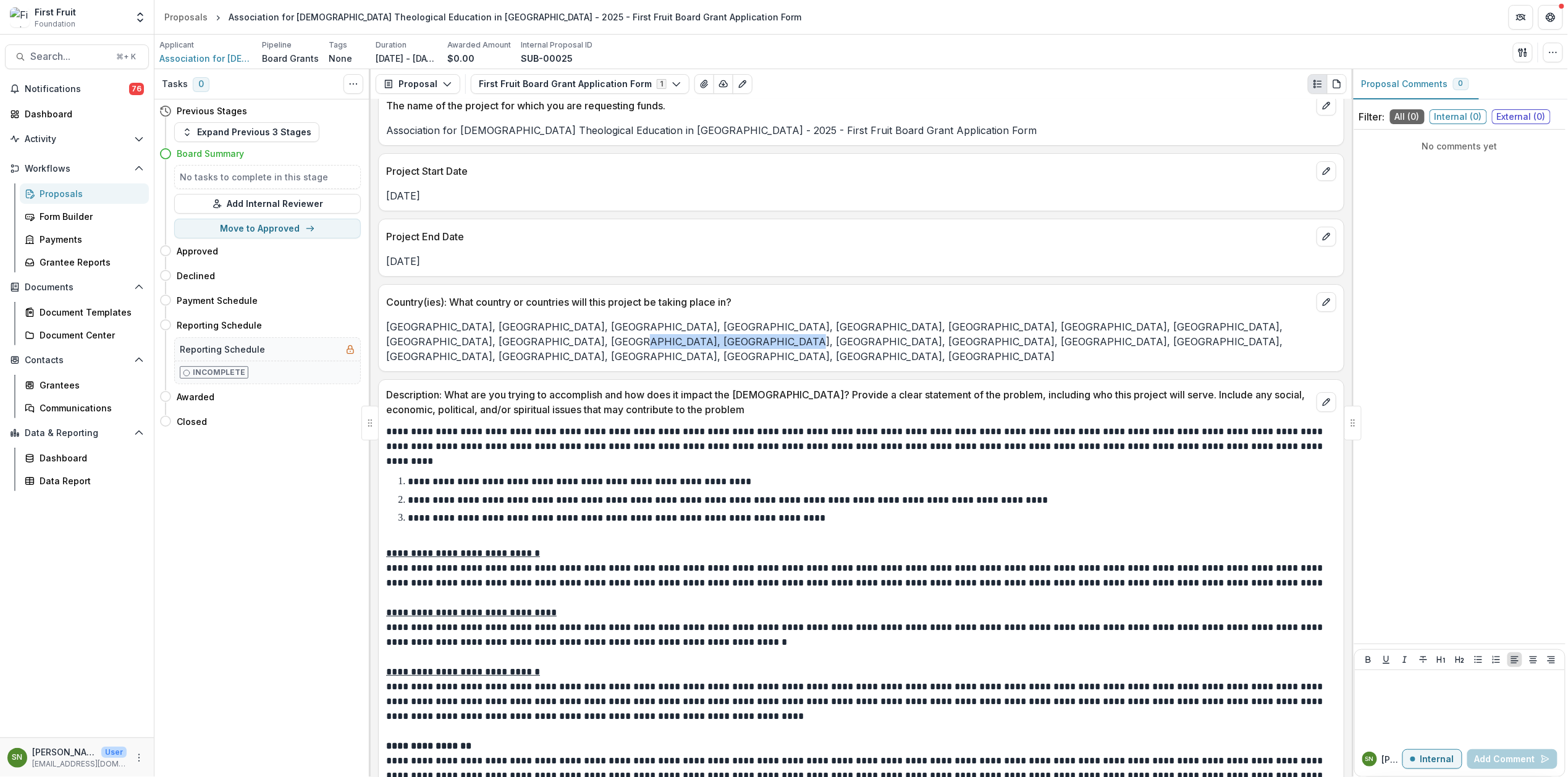
drag, startPoint x: 564, startPoint y: 333, endPoint x: 421, endPoint y: 328, distance: 143.1
click at [421, 328] on p "Benin, Angola, Cameroon, Congo, Democratic Republic of the, Congo, Republic of …" at bounding box center [861, 342] width 950 height 45
drag, startPoint x: 608, startPoint y: 329, endPoint x: 598, endPoint y: 330, distance: 10.0
click at [605, 330] on p "Benin, Angola, Cameroon, Congo, Democratic Republic of the, Congo, Republic of …" at bounding box center [861, 342] width 950 height 45
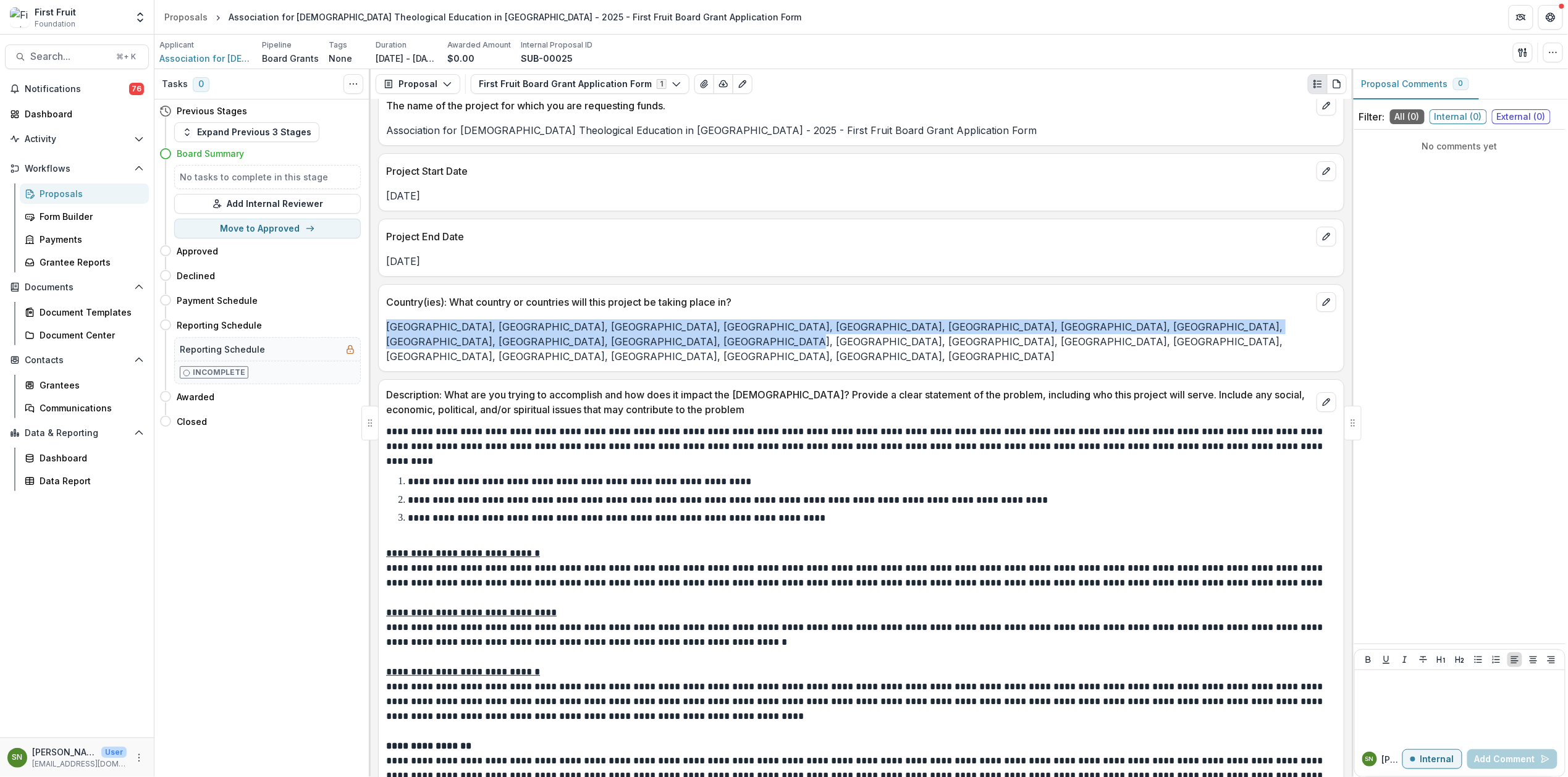
drag, startPoint x: 568, startPoint y: 333, endPoint x: 382, endPoint y: 316, distance: 186.8
click at [382, 319] on div "Benin, Angola, Cameroon, Congo, Democratic Republic of the, Congo, Republic of …" at bounding box center [861, 342] width 965 height 45
copy p "Benin, Angola, Cameroon, Congo, Democratic Republic of the, Congo, Republic of …"
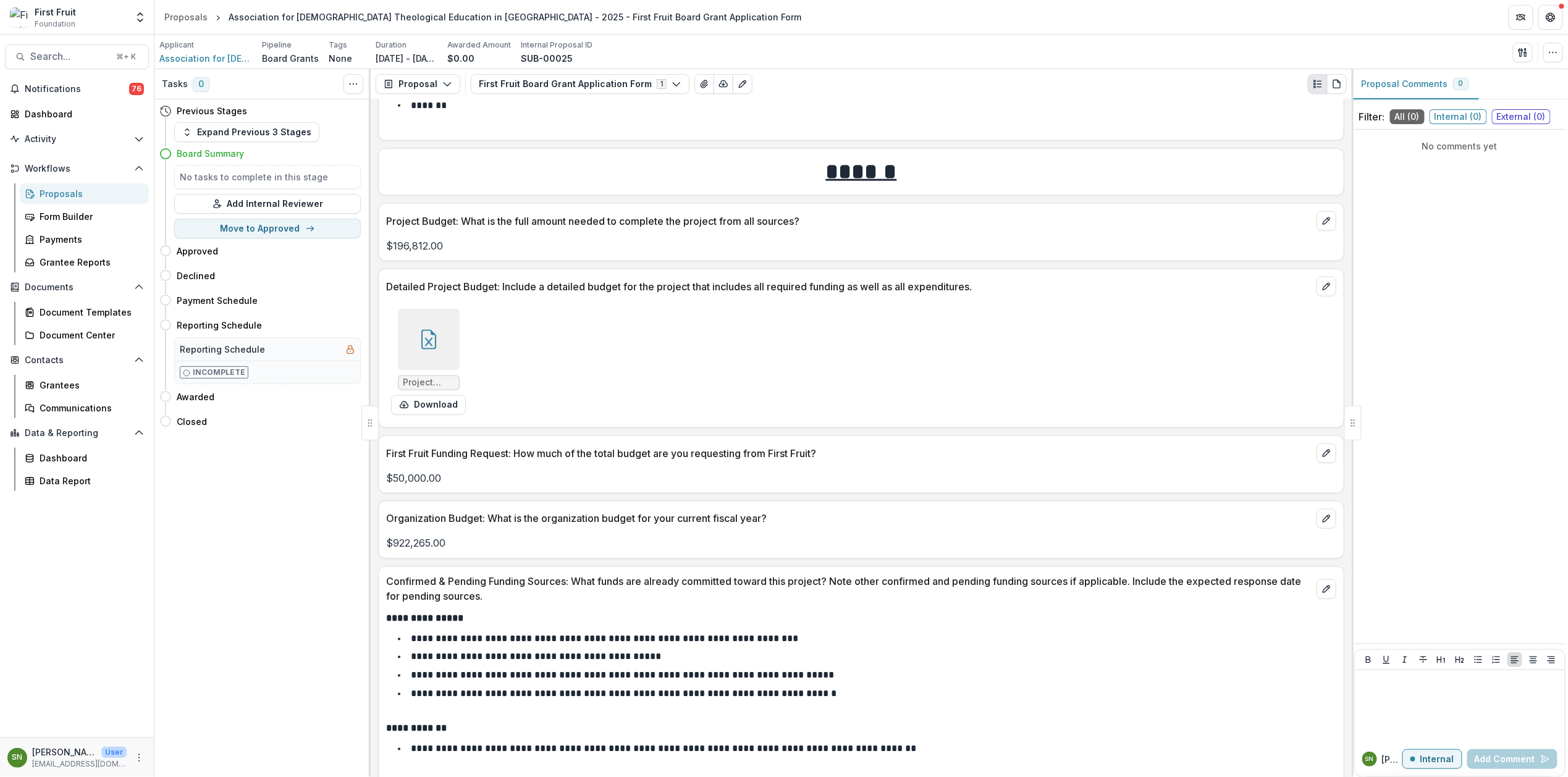
scroll to position [5461, 0]
drag, startPoint x: 439, startPoint y: 521, endPoint x: 386, endPoint y: 524, distance: 53.1
click at [386, 535] on p "$922,265.00" at bounding box center [861, 542] width 950 height 15
copy p "$922,265.00"
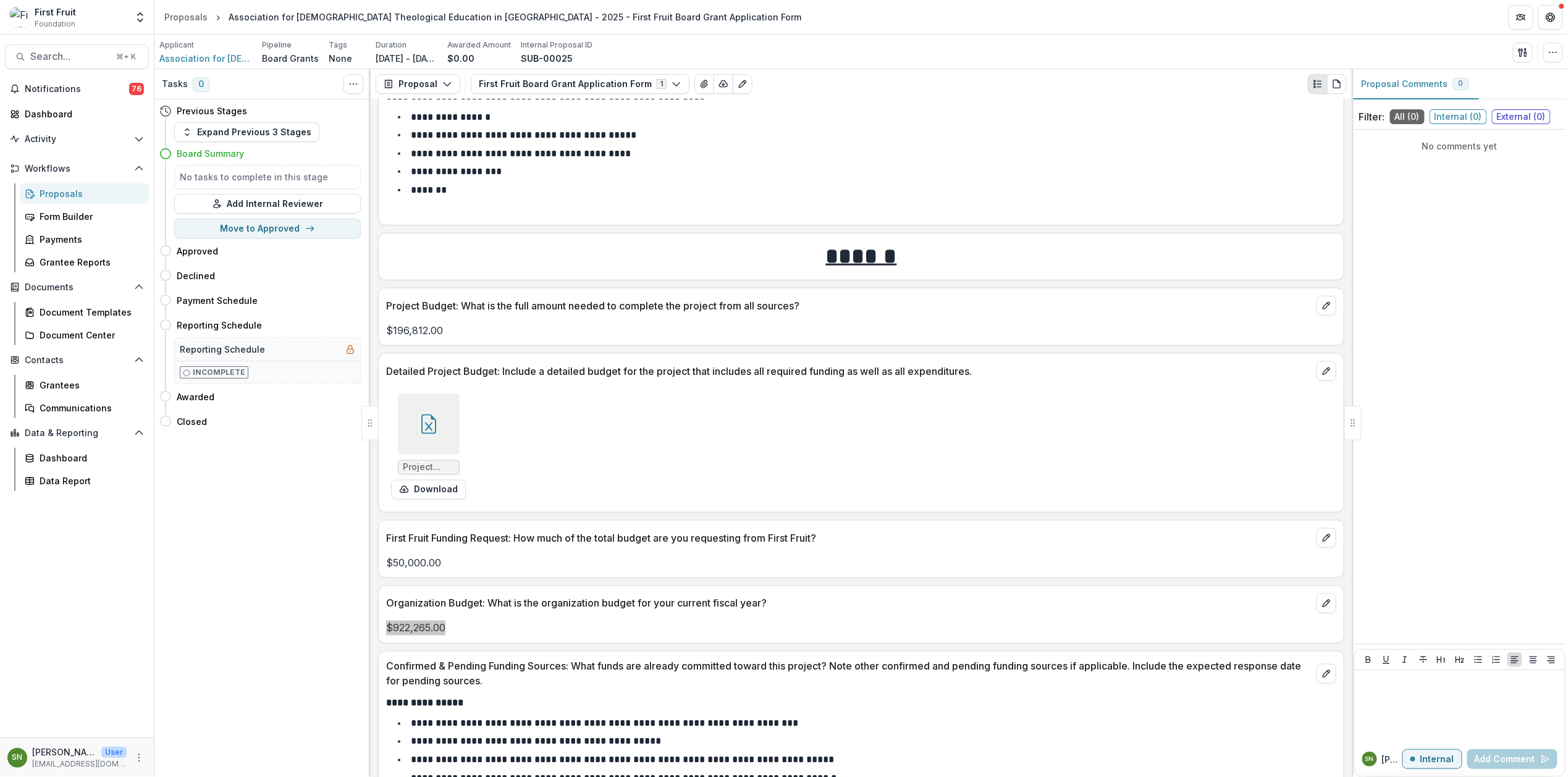
scroll to position [5373, 0]
drag, startPoint x: 451, startPoint y: 309, endPoint x: 376, endPoint y: 310, distance: 75.0
click at [376, 310] on div "**********" at bounding box center [861, 438] width 981 height 678
copy p "$196,812.00"
drag, startPoint x: 514, startPoint y: 518, endPoint x: 376, endPoint y: 518, distance: 138.0
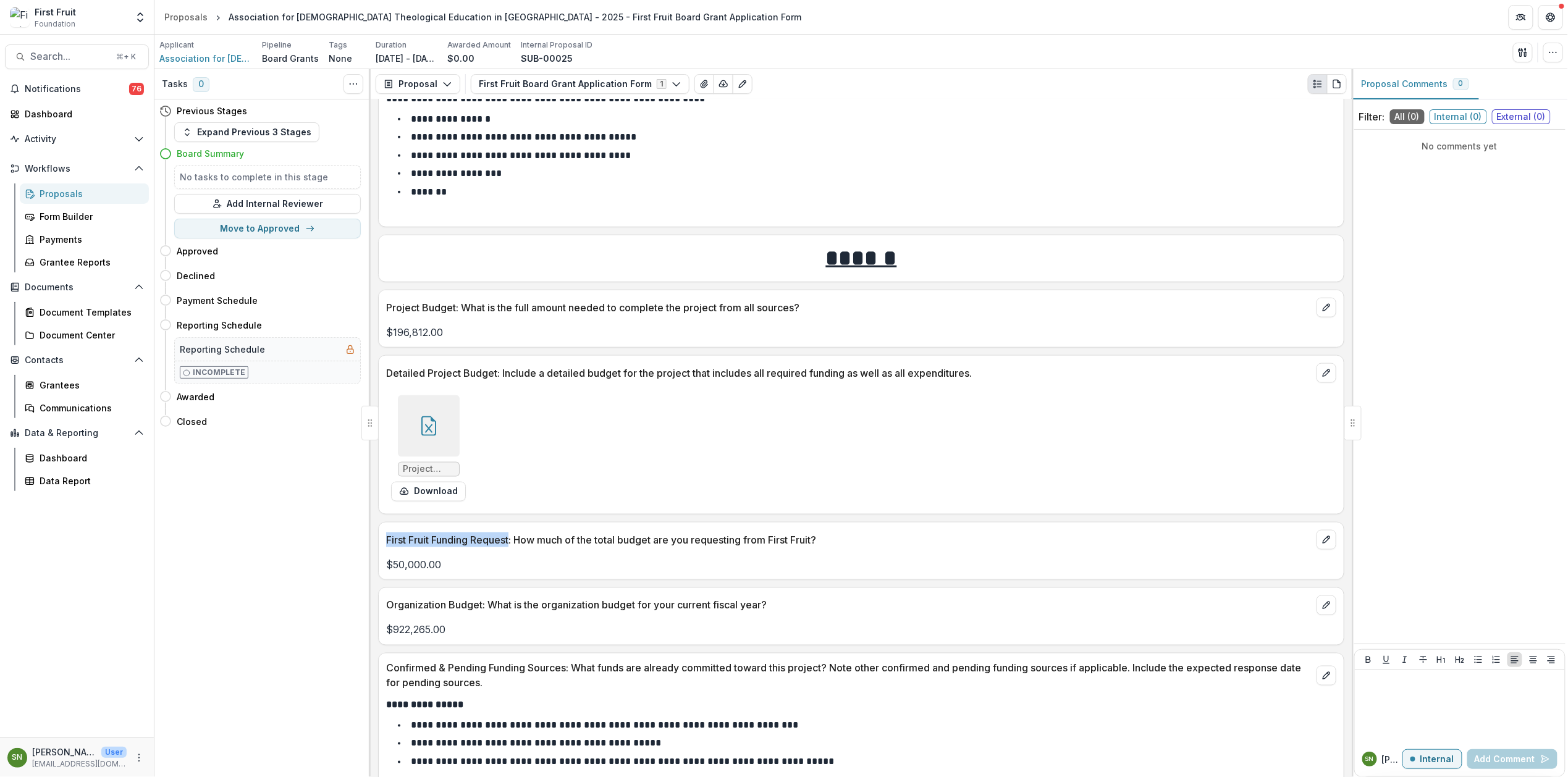
click at [376, 518] on div "**********" at bounding box center [861, 438] width 981 height 678
copy p "First Fruit Funding Request"
drag, startPoint x: 432, startPoint y: 544, endPoint x: 375, endPoint y: 542, distance: 57.0
click at [376, 542] on div "**********" at bounding box center [861, 438] width 981 height 678
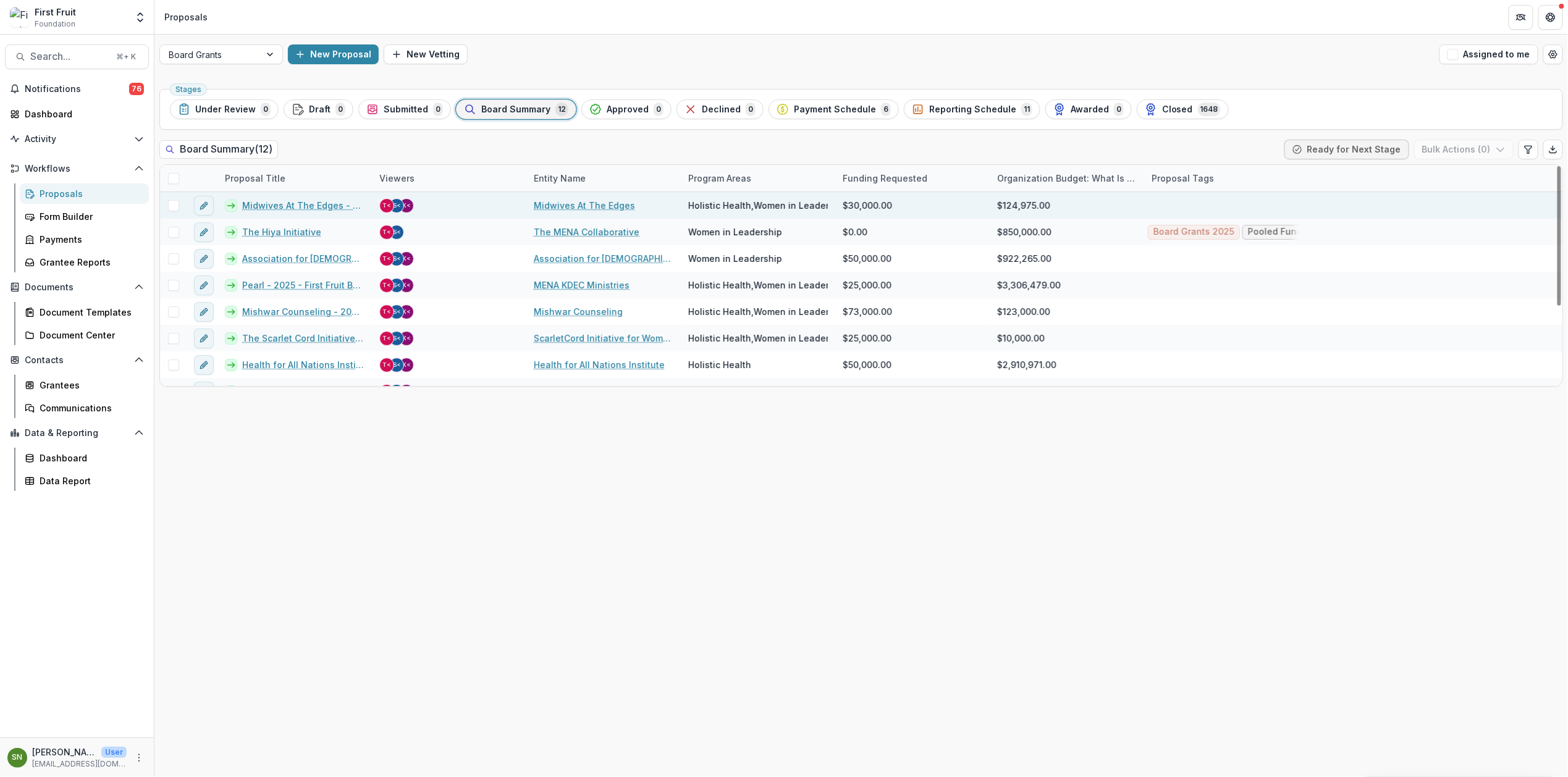
click at [284, 202] on link "Midwives At The Edges - 2025 - First Fruit Board Grant Application Form" at bounding box center [304, 205] width 122 height 13
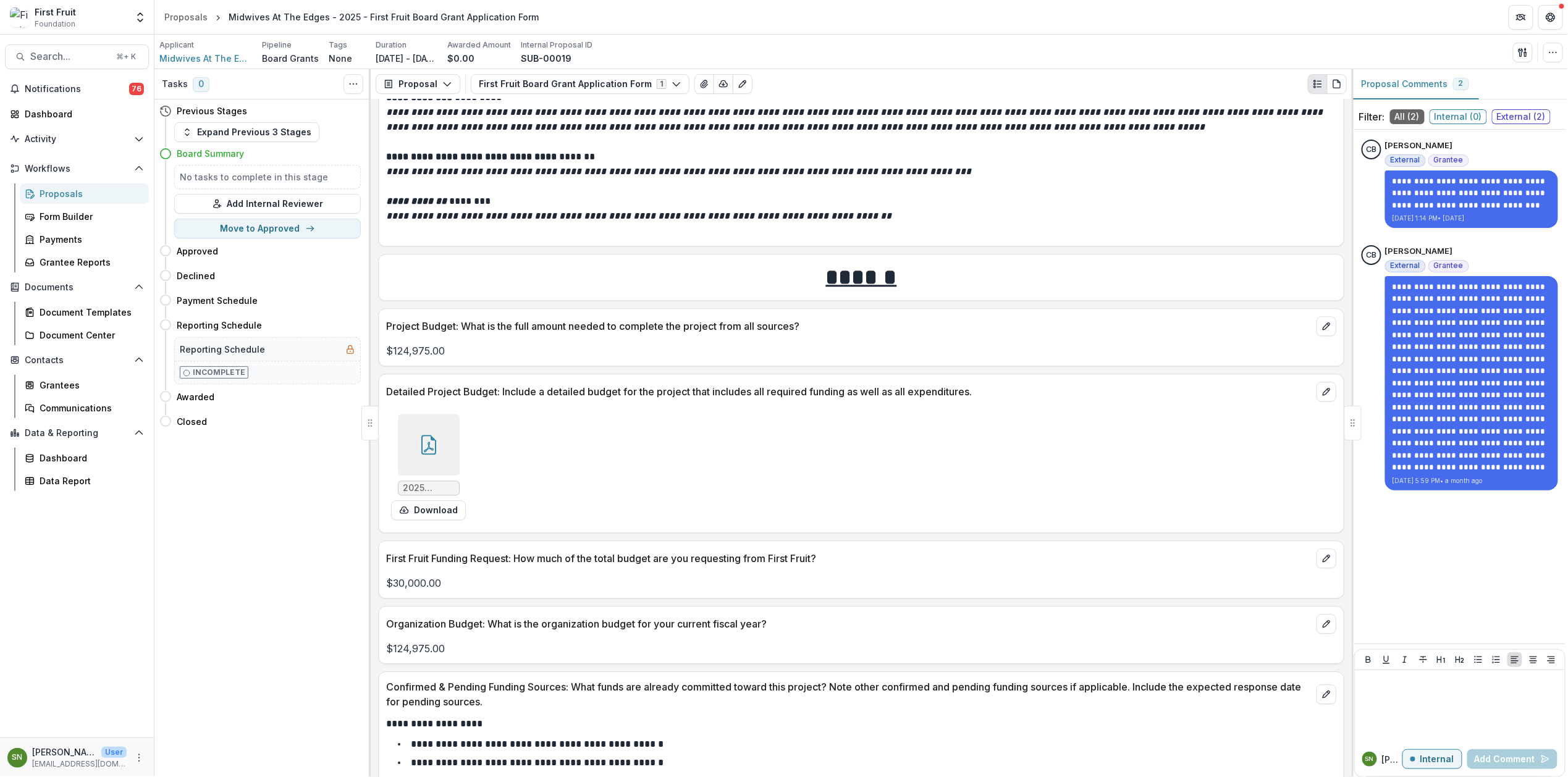
scroll to position [3946, 0]
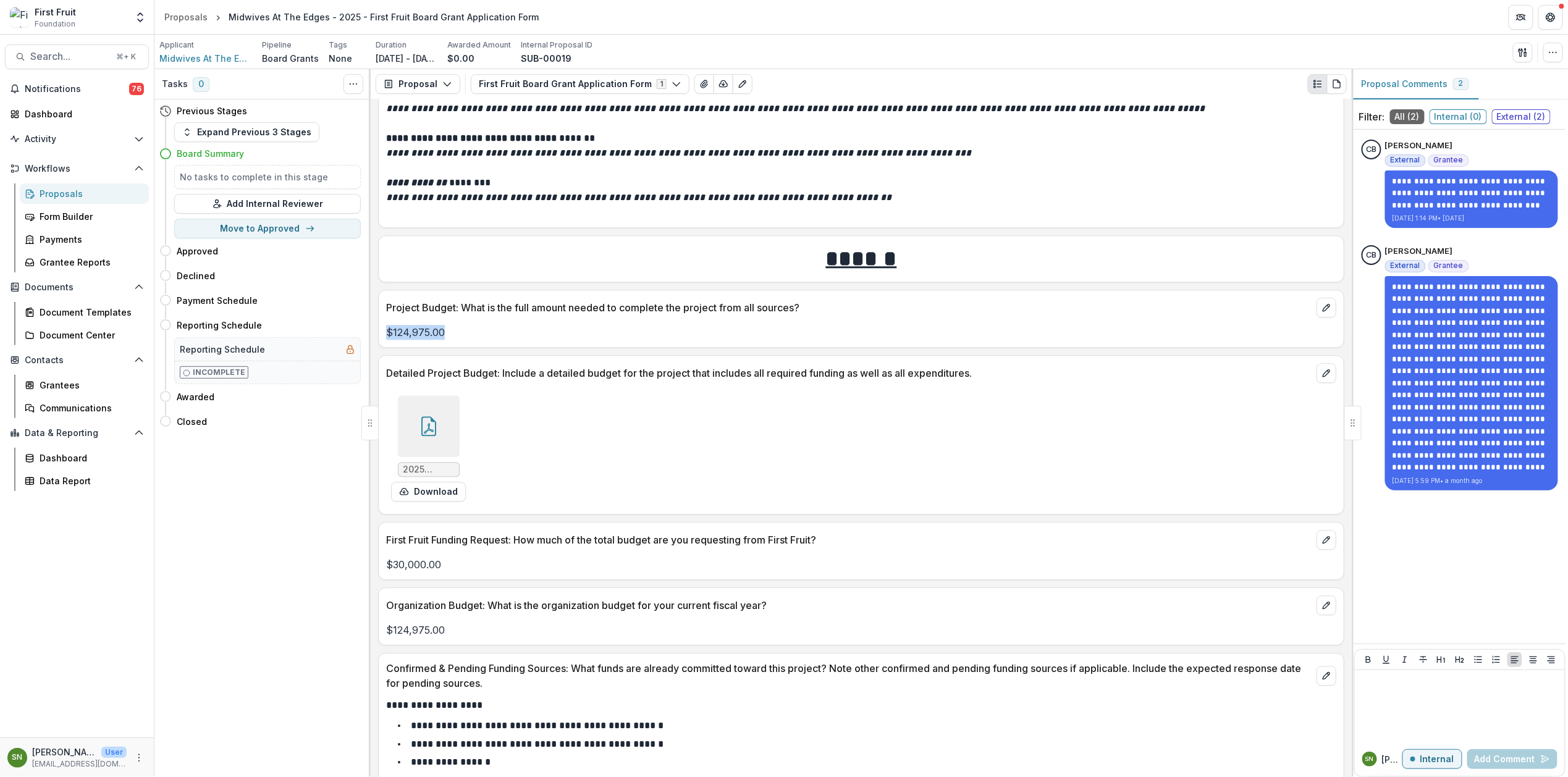
drag, startPoint x: 449, startPoint y: 326, endPoint x: 439, endPoint y: 326, distance: 10.0
click at [376, 326] on div "**********" at bounding box center [861, 438] width 981 height 678
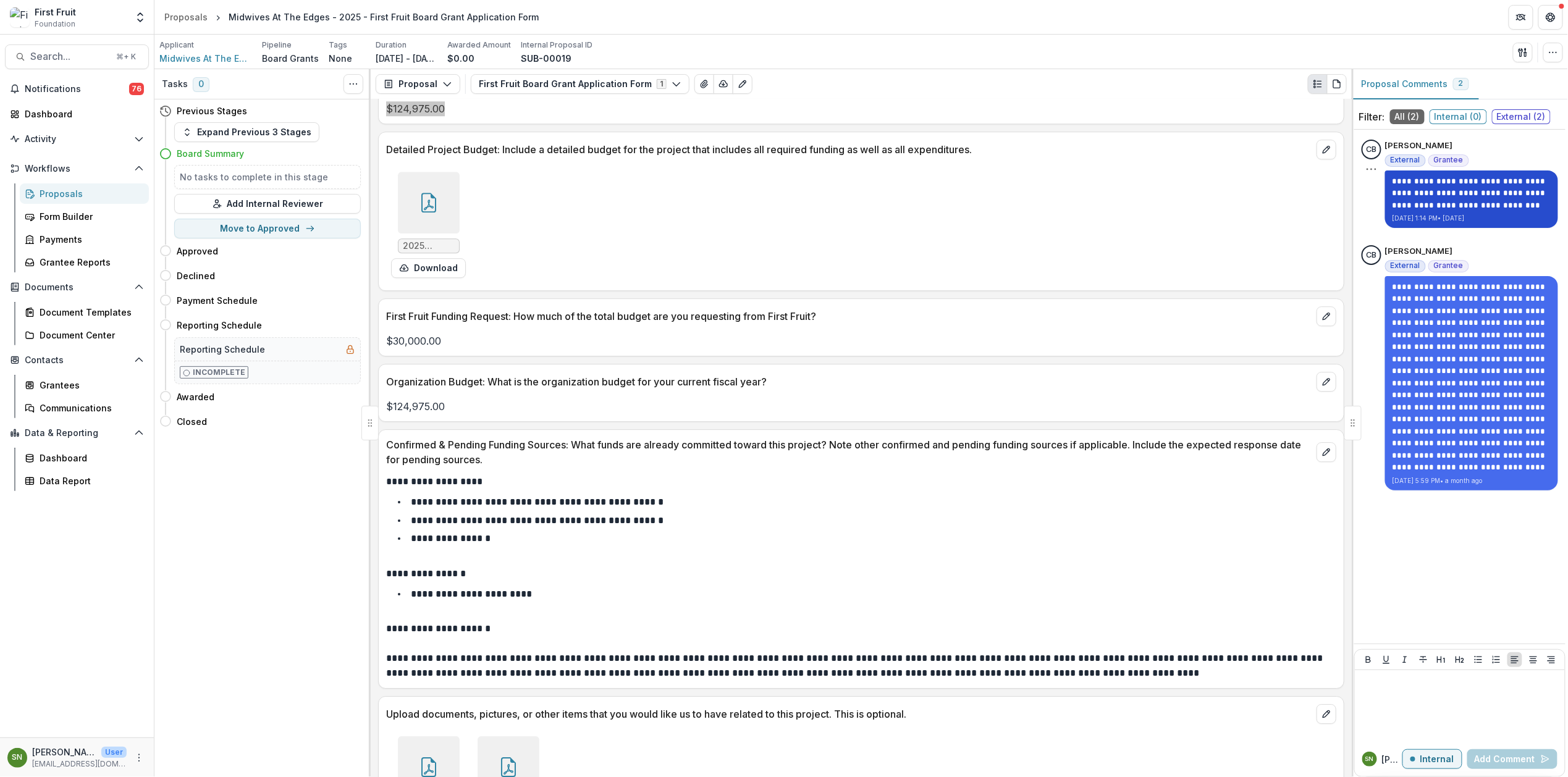
scroll to position [4171, 0]
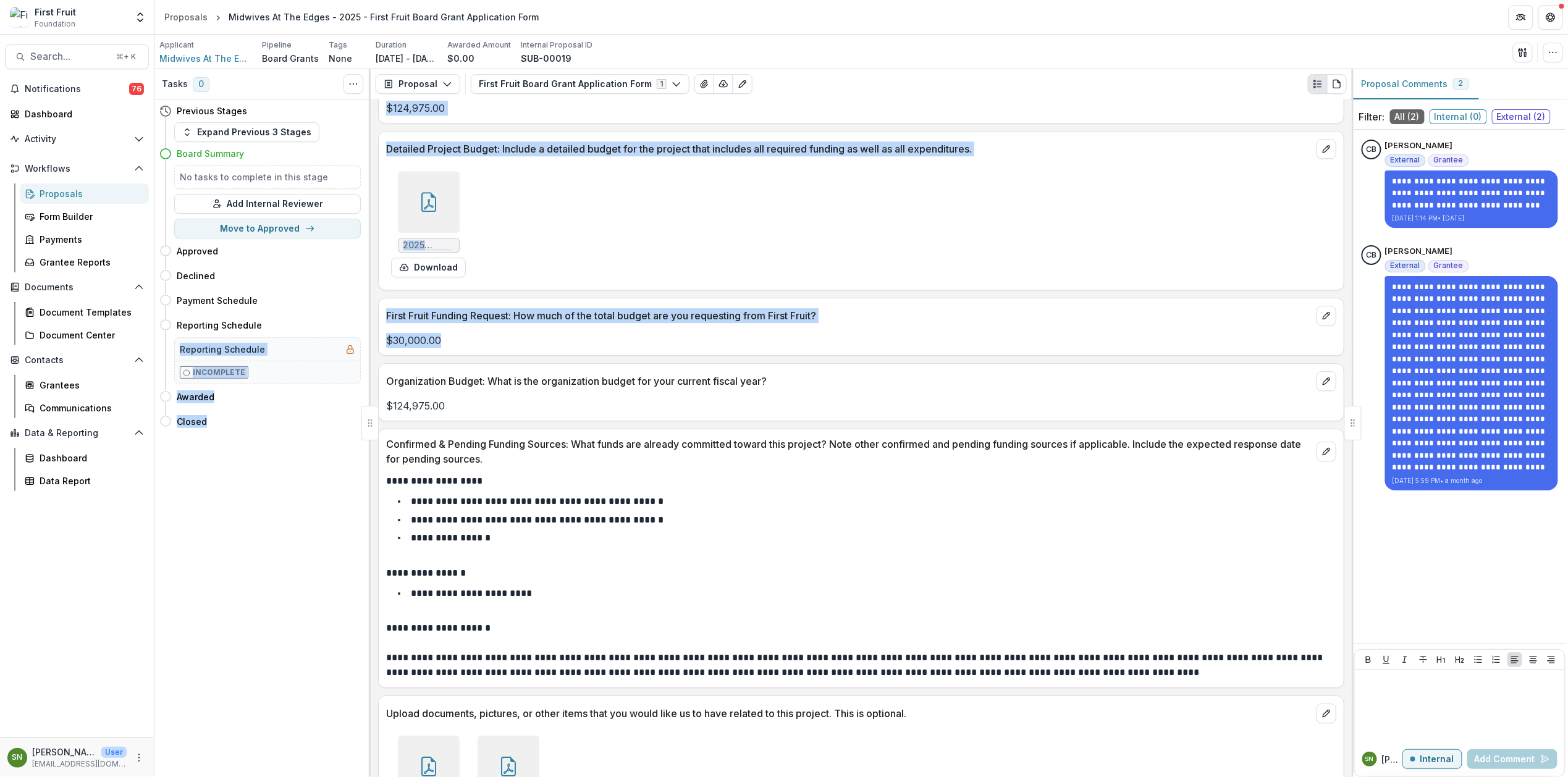
drag, startPoint x: 439, startPoint y: 337, endPoint x: 370, endPoint y: 335, distance: 69.0
click at [367, 335] on div "**********" at bounding box center [861, 423] width 1414 height 708
click at [478, 337] on p "$30,000.00" at bounding box center [861, 340] width 950 height 15
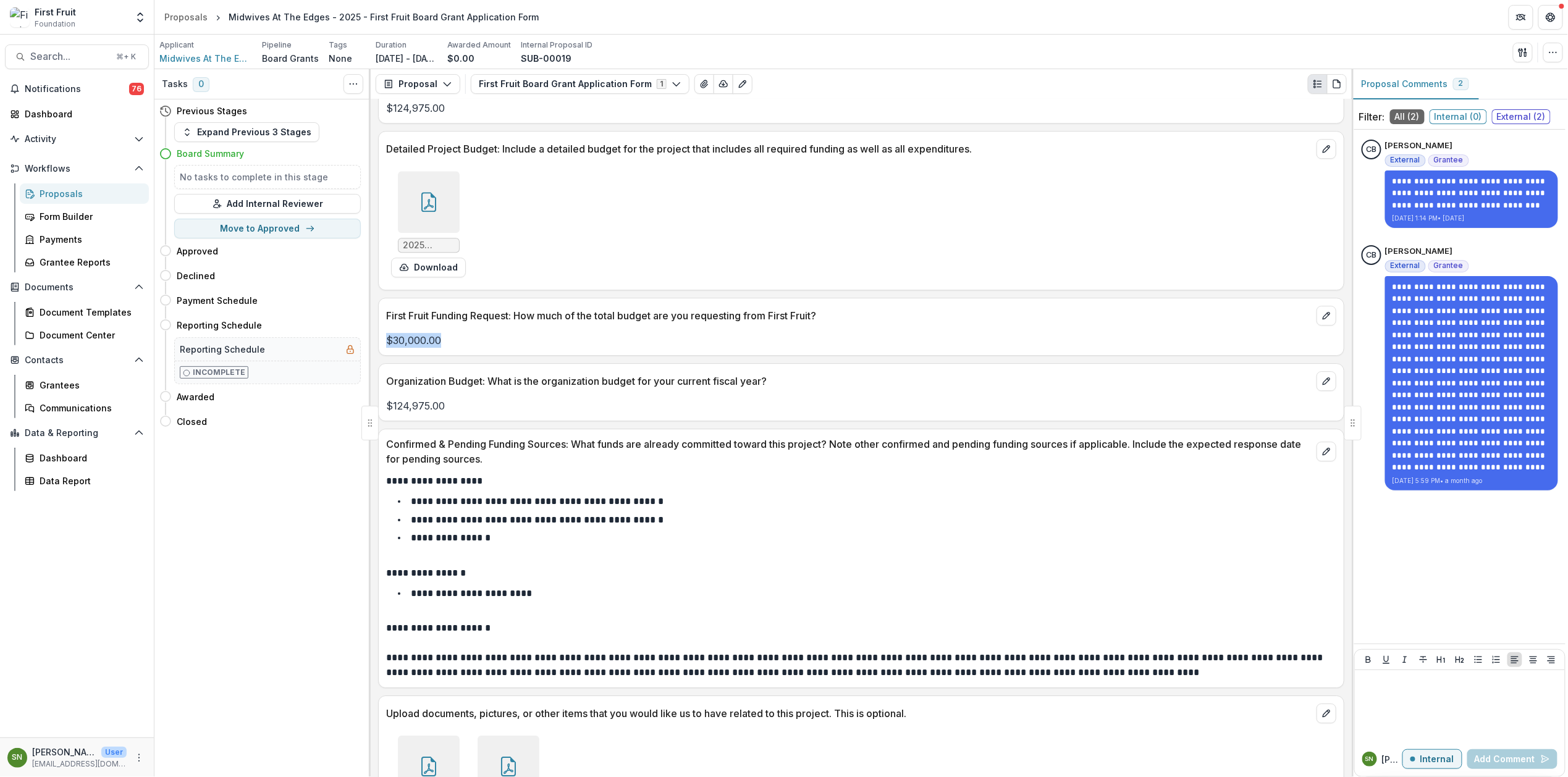
drag, startPoint x: 447, startPoint y: 335, endPoint x: 383, endPoint y: 335, distance: 64.0
click at [383, 335] on div "$30,000.00" at bounding box center [861, 340] width 965 height 15
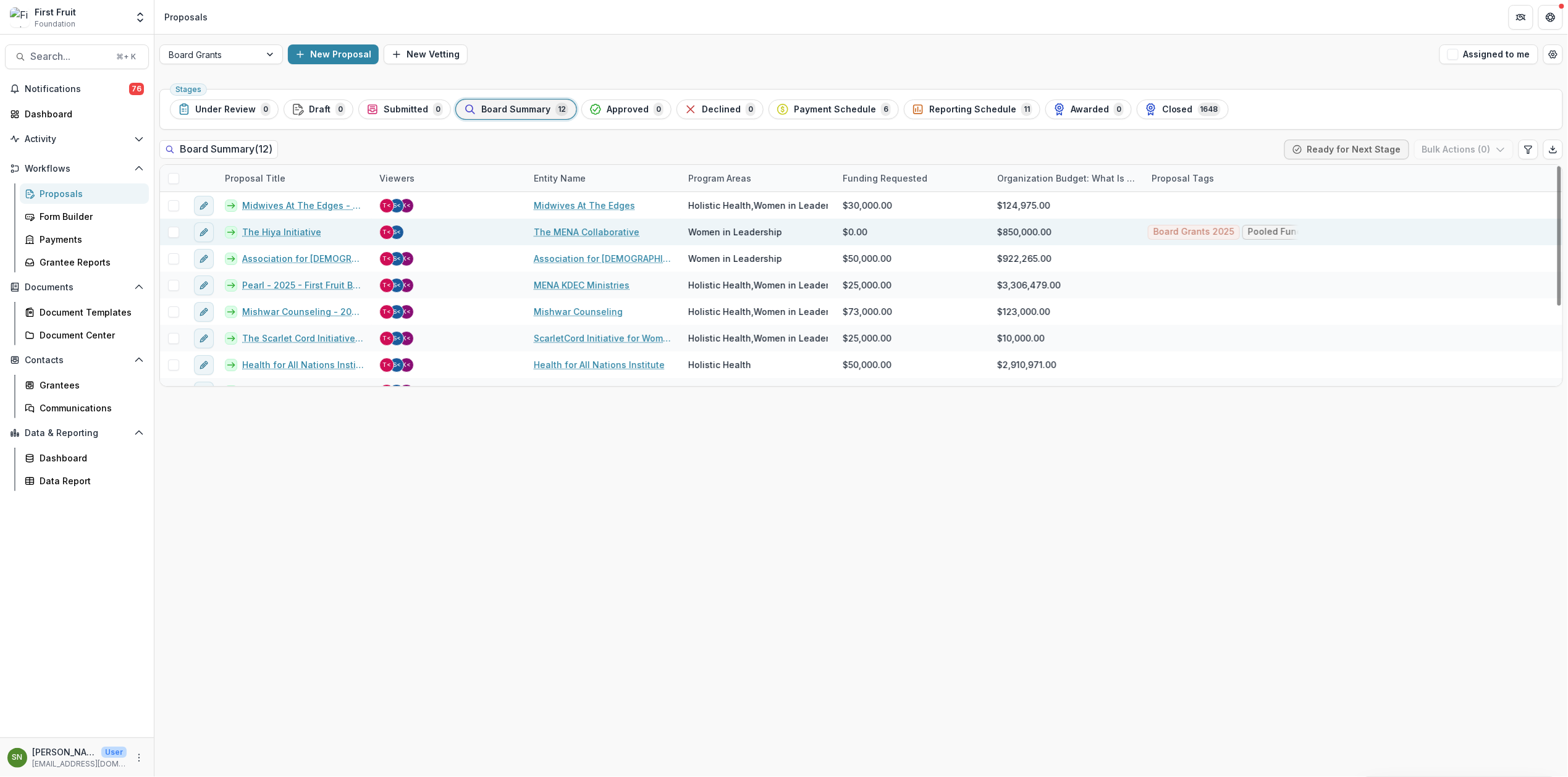
click at [275, 232] on link "The Hiya Initiative" at bounding box center [282, 232] width 79 height 13
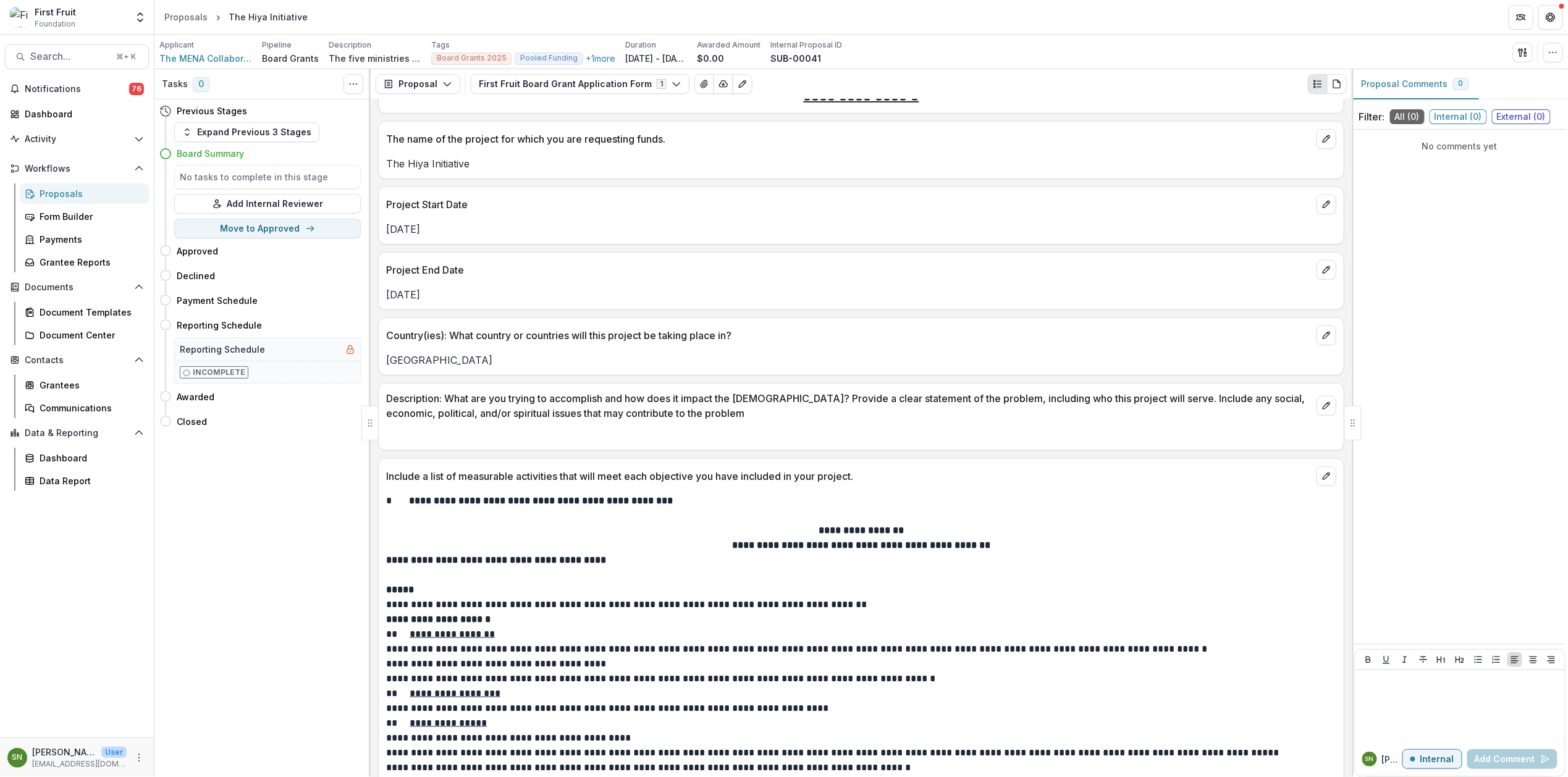
scroll to position [499, 0]
drag, startPoint x: 471, startPoint y: 170, endPoint x: 376, endPoint y: 168, distance: 95.0
click at [376, 168] on div "**********" at bounding box center [861, 438] width 981 height 678
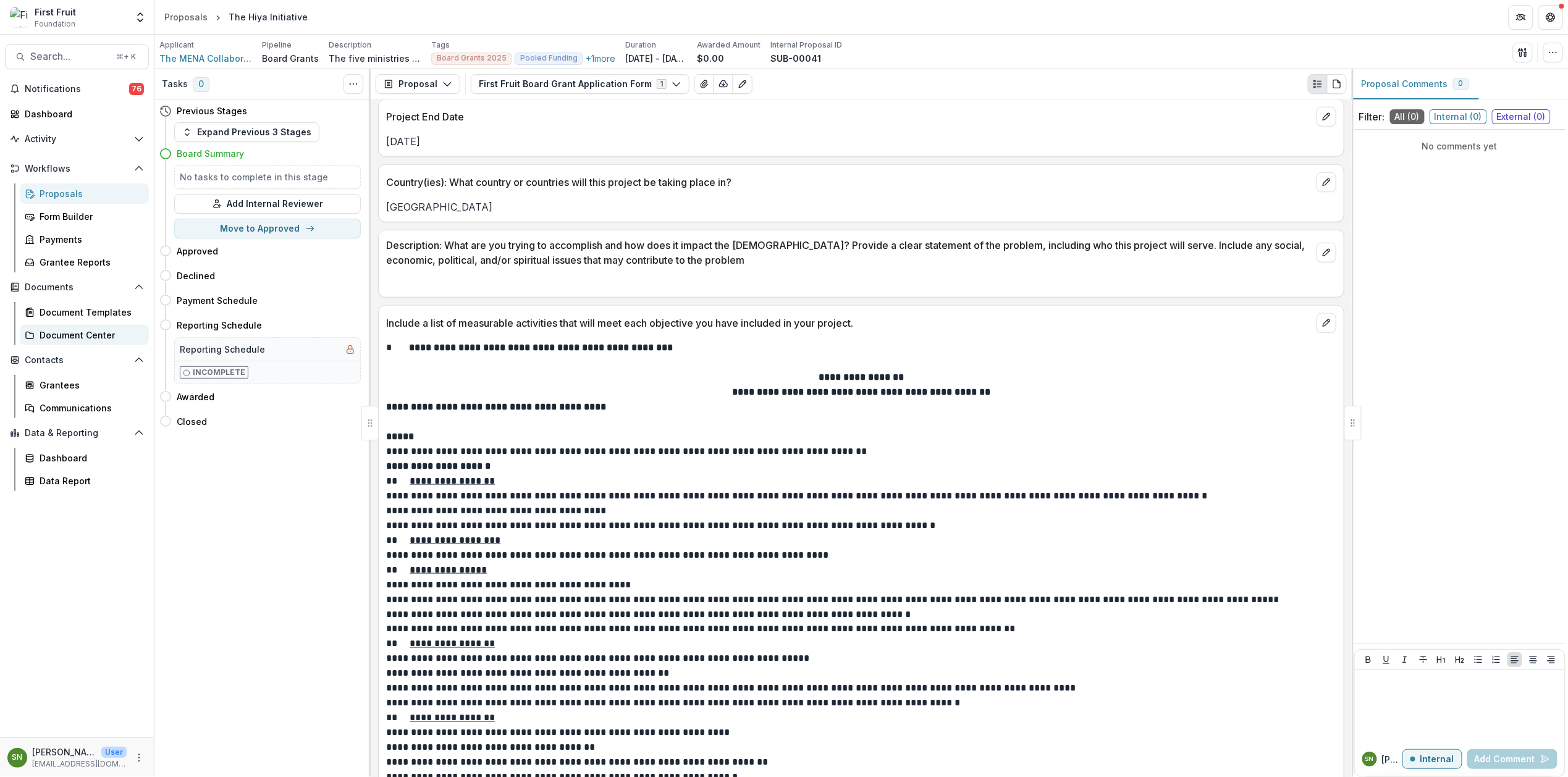
scroll to position [664, 0]
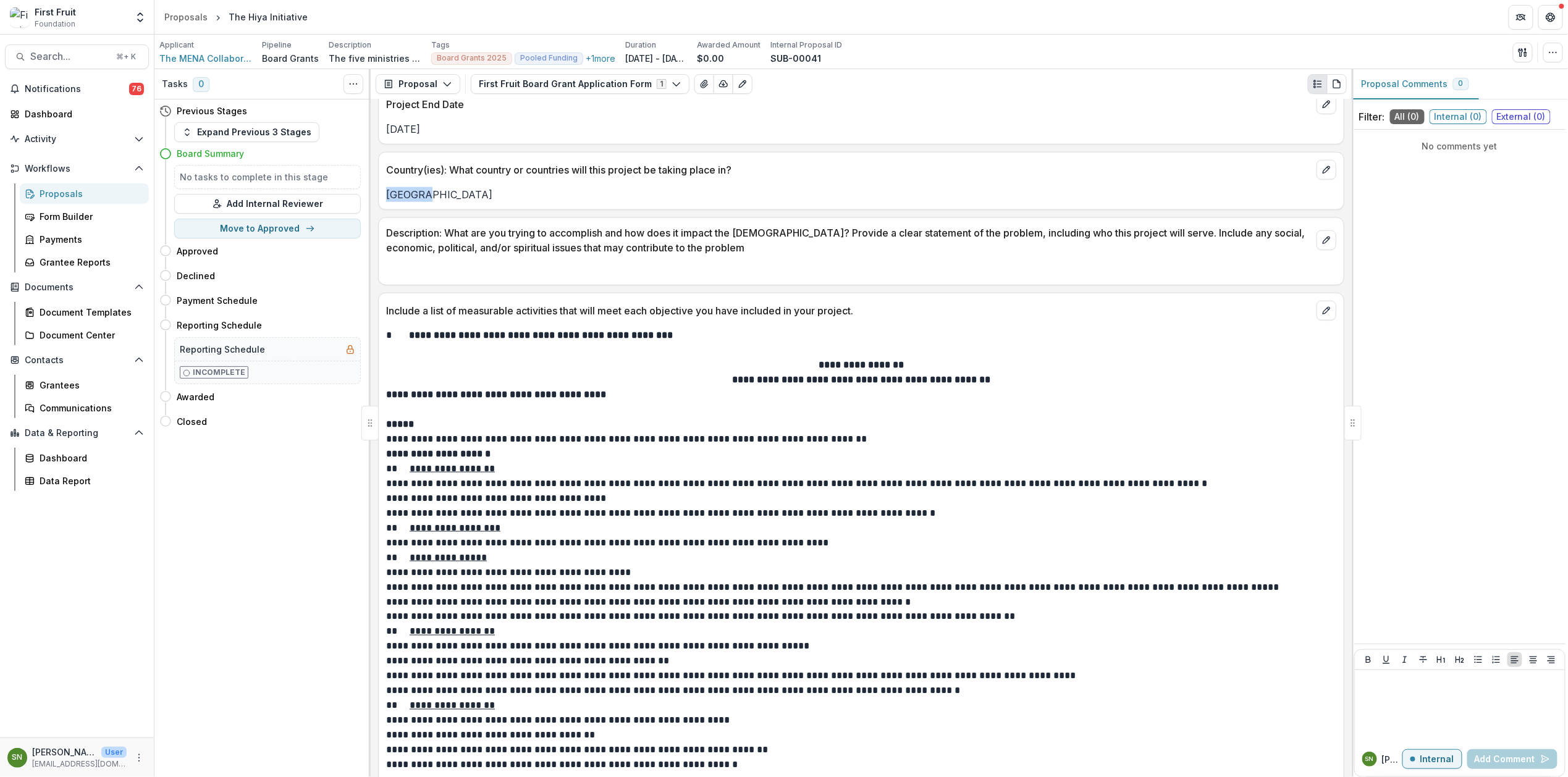
drag, startPoint x: 432, startPoint y: 201, endPoint x: 377, endPoint y: 200, distance: 55.0
click at [378, 200] on div "Country(ies): What country or countries will this project be taking place in? L…" at bounding box center [861, 180] width 966 height 58
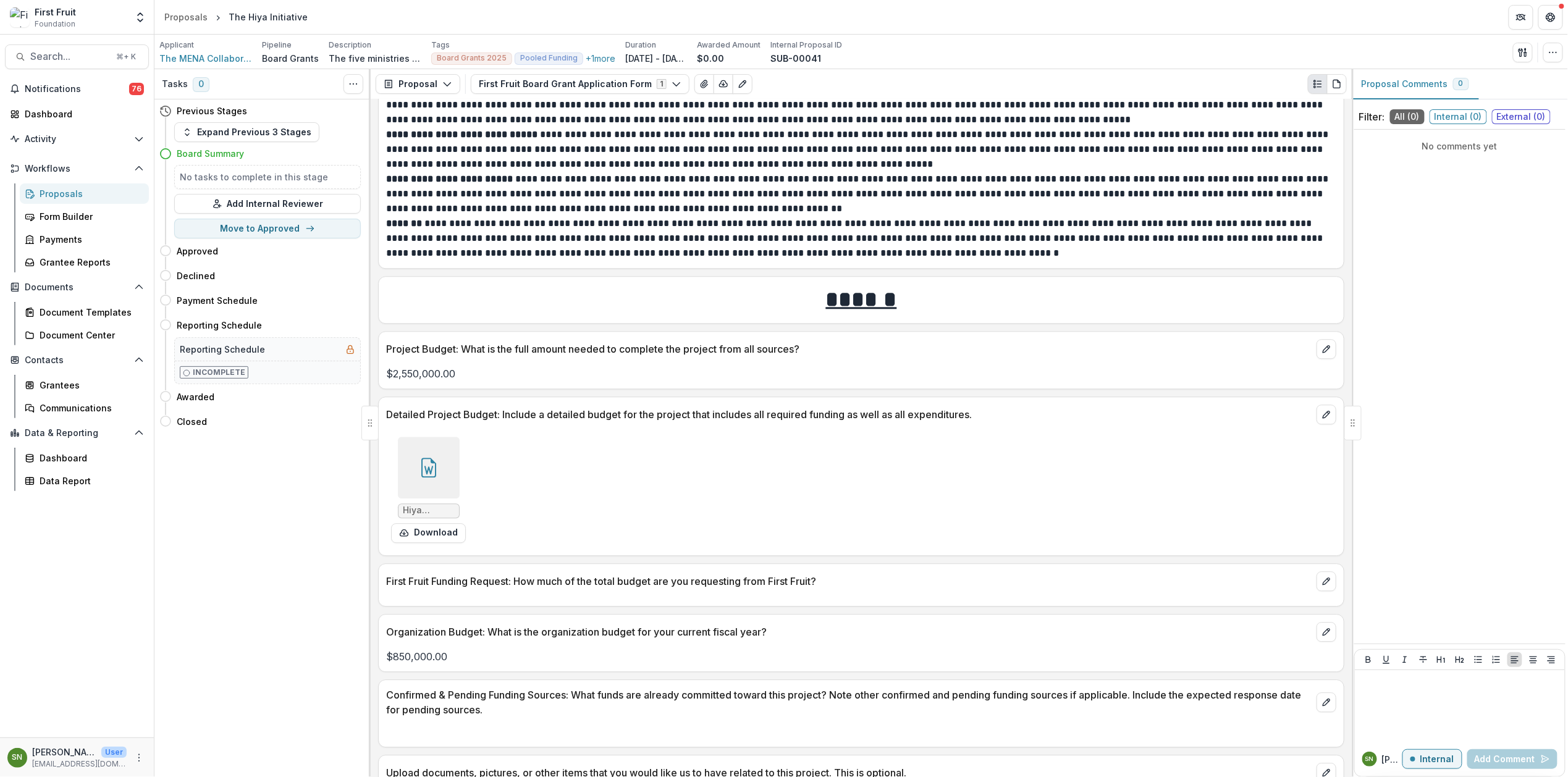
scroll to position [3958, 0]
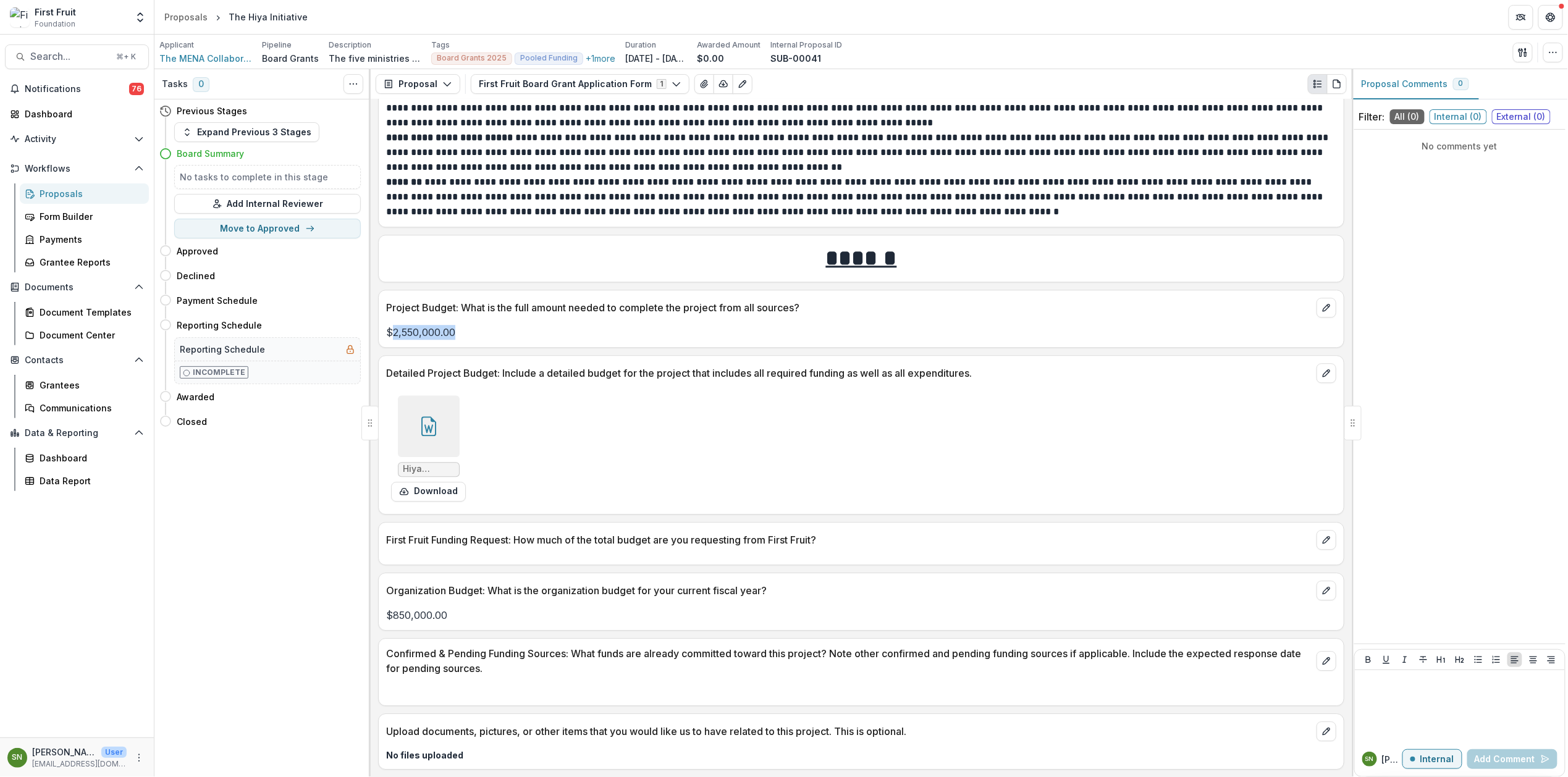
drag, startPoint x: 460, startPoint y: 335, endPoint x: 448, endPoint y: 345, distance: 15.6
click at [393, 332] on p "$2,550,000.00" at bounding box center [861, 332] width 950 height 15
click at [471, 341] on div "Project Budget: What is the full amount needed to complete the project from all…" at bounding box center [861, 318] width 966 height 58
drag, startPoint x: 462, startPoint y: 333, endPoint x: 391, endPoint y: 323, distance: 71.7
click at [391, 325] on p "$2,550,000.00" at bounding box center [861, 332] width 950 height 15
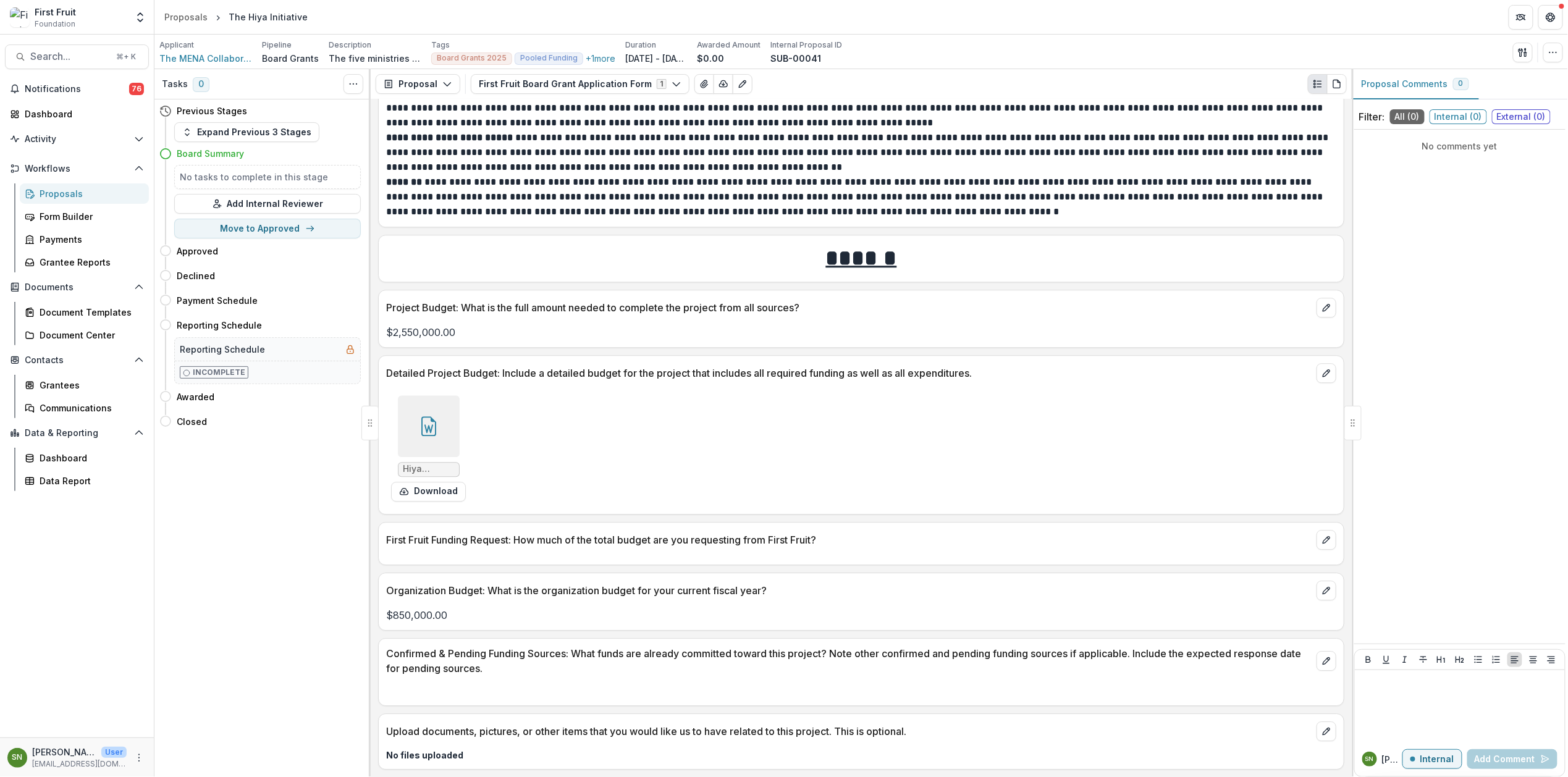
click at [456, 621] on p "$850,000.00" at bounding box center [861, 614] width 950 height 15
drag, startPoint x: 451, startPoint y: 616, endPoint x: 438, endPoint y: 626, distance: 16.4
click at [381, 620] on div "$850,000.00" at bounding box center [861, 614] width 965 height 15
click at [1325, 312] on icon "edit" at bounding box center [1326, 308] width 10 height 10
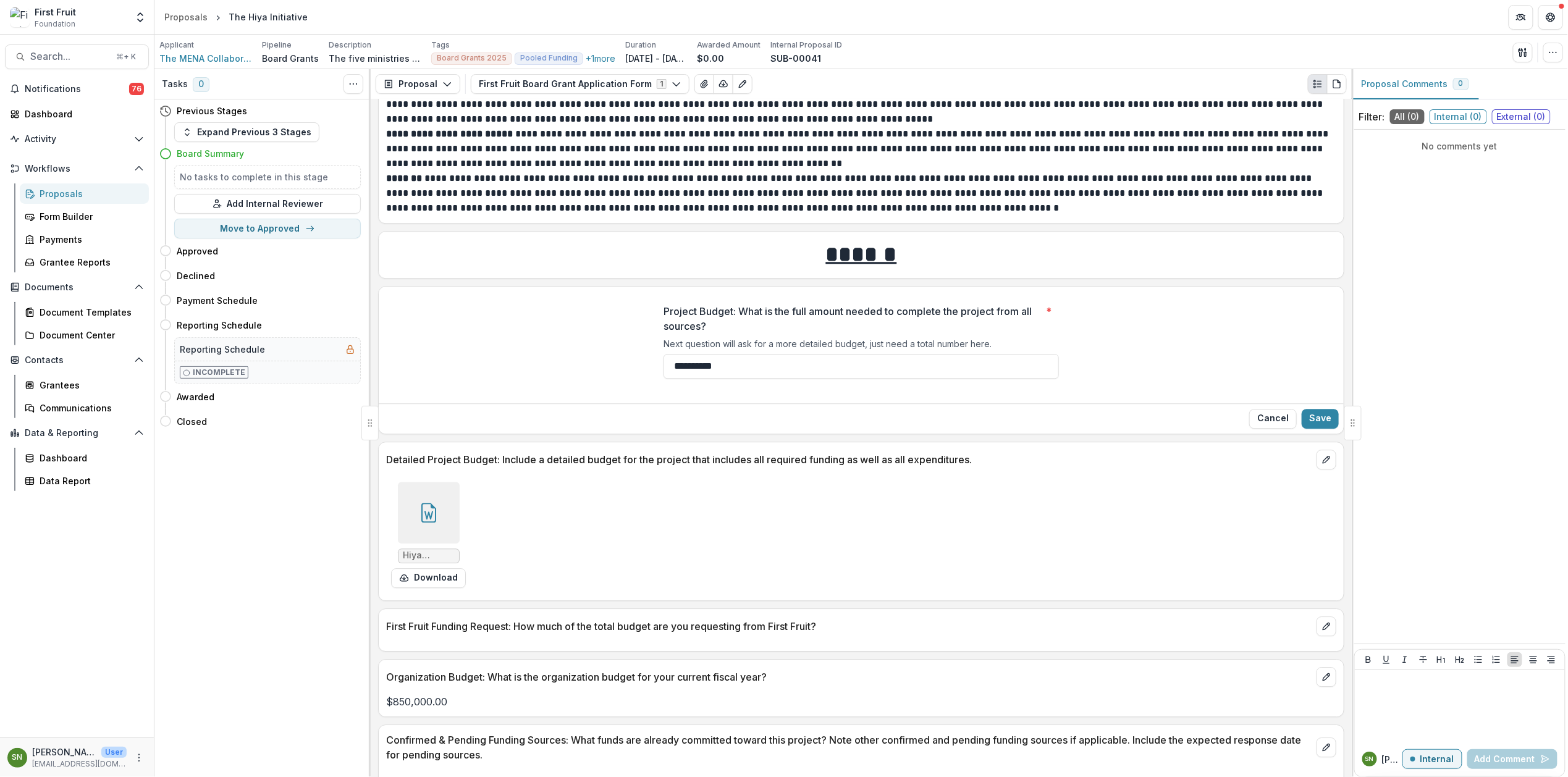
drag, startPoint x: 751, startPoint y: 378, endPoint x: 577, endPoint y: 374, distance: 174.0
click at [577, 374] on div "**********" at bounding box center [861, 346] width 965 height 105
paste input
drag, startPoint x: 689, startPoint y: 375, endPoint x: 620, endPoint y: 378, distance: 69.1
click at [620, 378] on div "Project Budget: What is the full amount needed to complete the project from all…" at bounding box center [861, 346] width 965 height 105
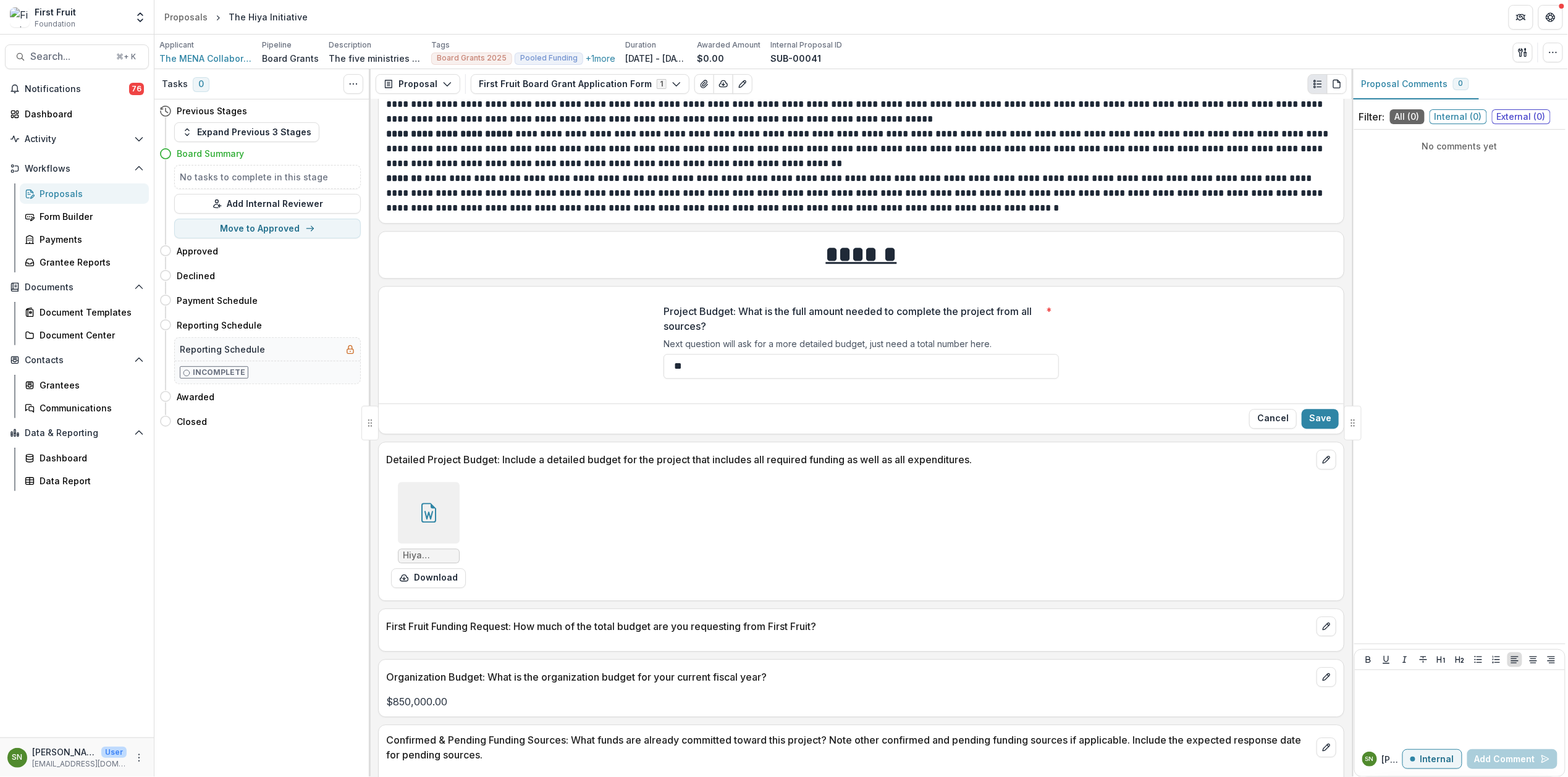
paste input "*********"
type input "********"
drag, startPoint x: 1315, startPoint y: 426, endPoint x: 1171, endPoint y: 422, distance: 144.1
click at [1315, 426] on button "Save" at bounding box center [1320, 418] width 37 height 20
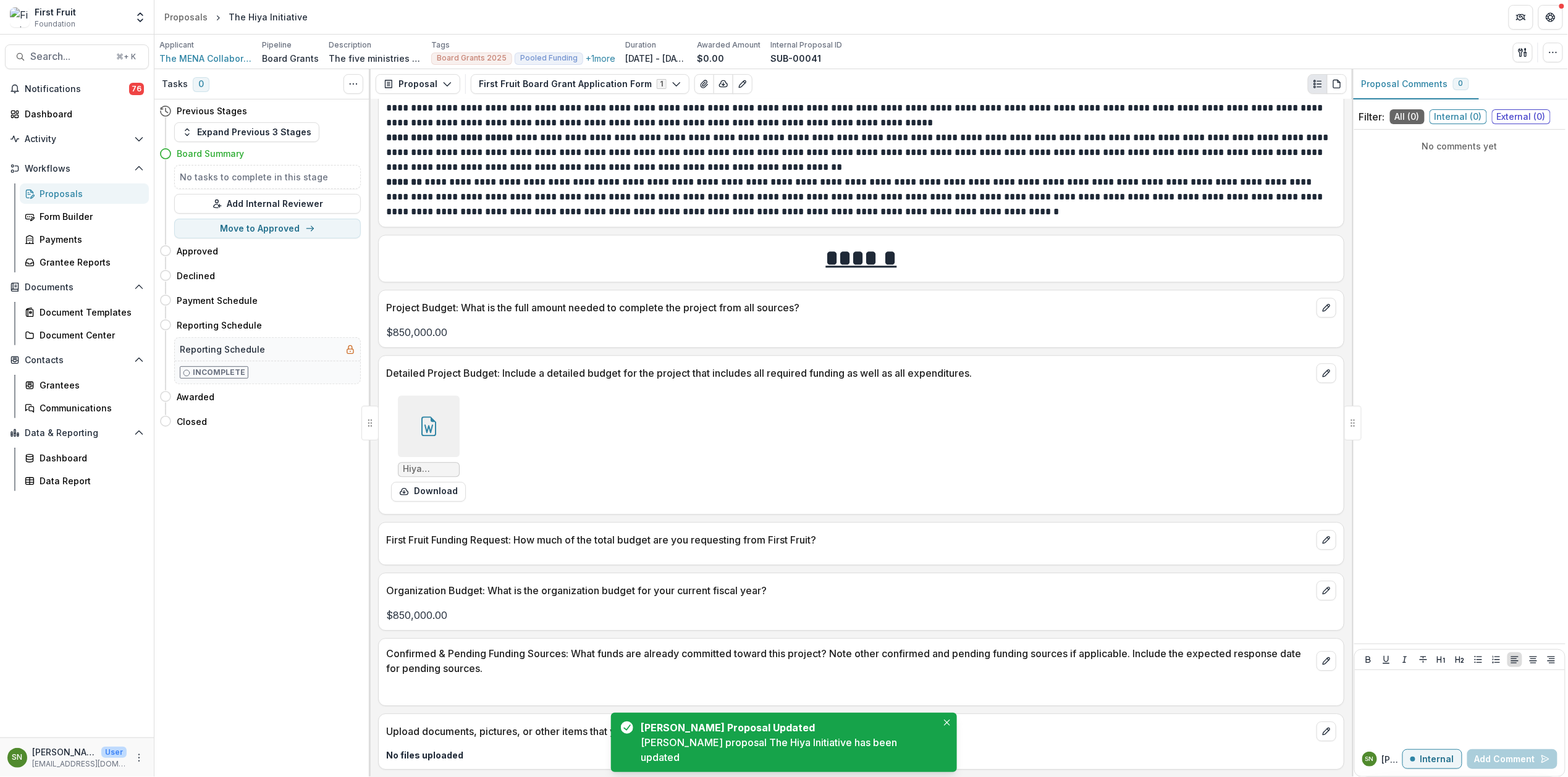
scroll to position [3958, 0]
click at [1317, 592] on button "edit" at bounding box center [1326, 590] width 20 height 20
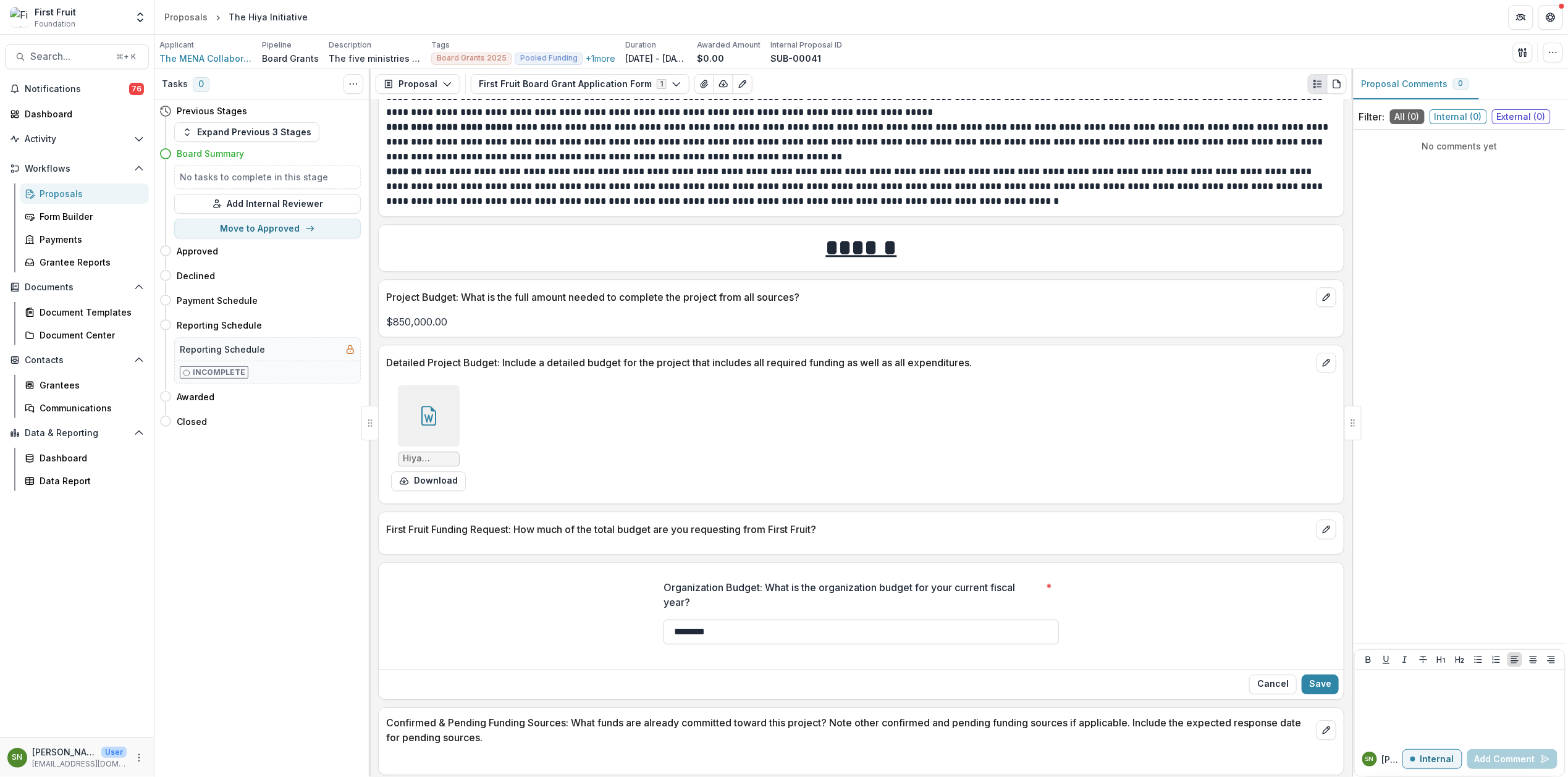
click at [721, 644] on input "********" at bounding box center [861, 632] width 395 height 25
drag, startPoint x: 728, startPoint y: 643, endPoint x: 643, endPoint y: 640, distance: 85.1
click at [643, 640] on div "Organization Budget: What is the organization budget for your current fiscal ye…" at bounding box center [861, 616] width 965 height 94
paste input "*****"
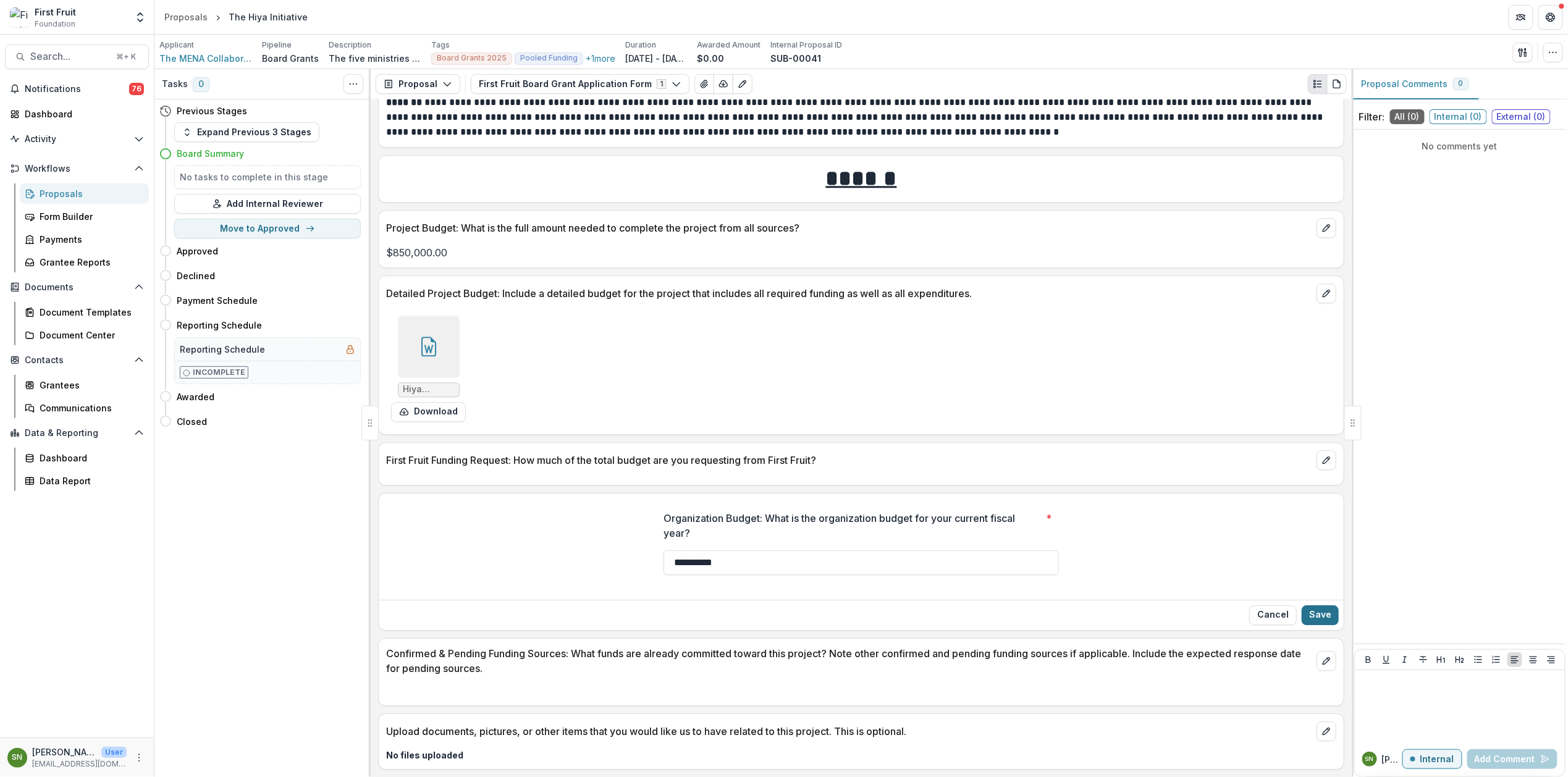
type input "**********"
drag, startPoint x: 1324, startPoint y: 611, endPoint x: 1236, endPoint y: 532, distance: 118.3
click at [1324, 611] on button "Save" at bounding box center [1320, 615] width 37 height 20
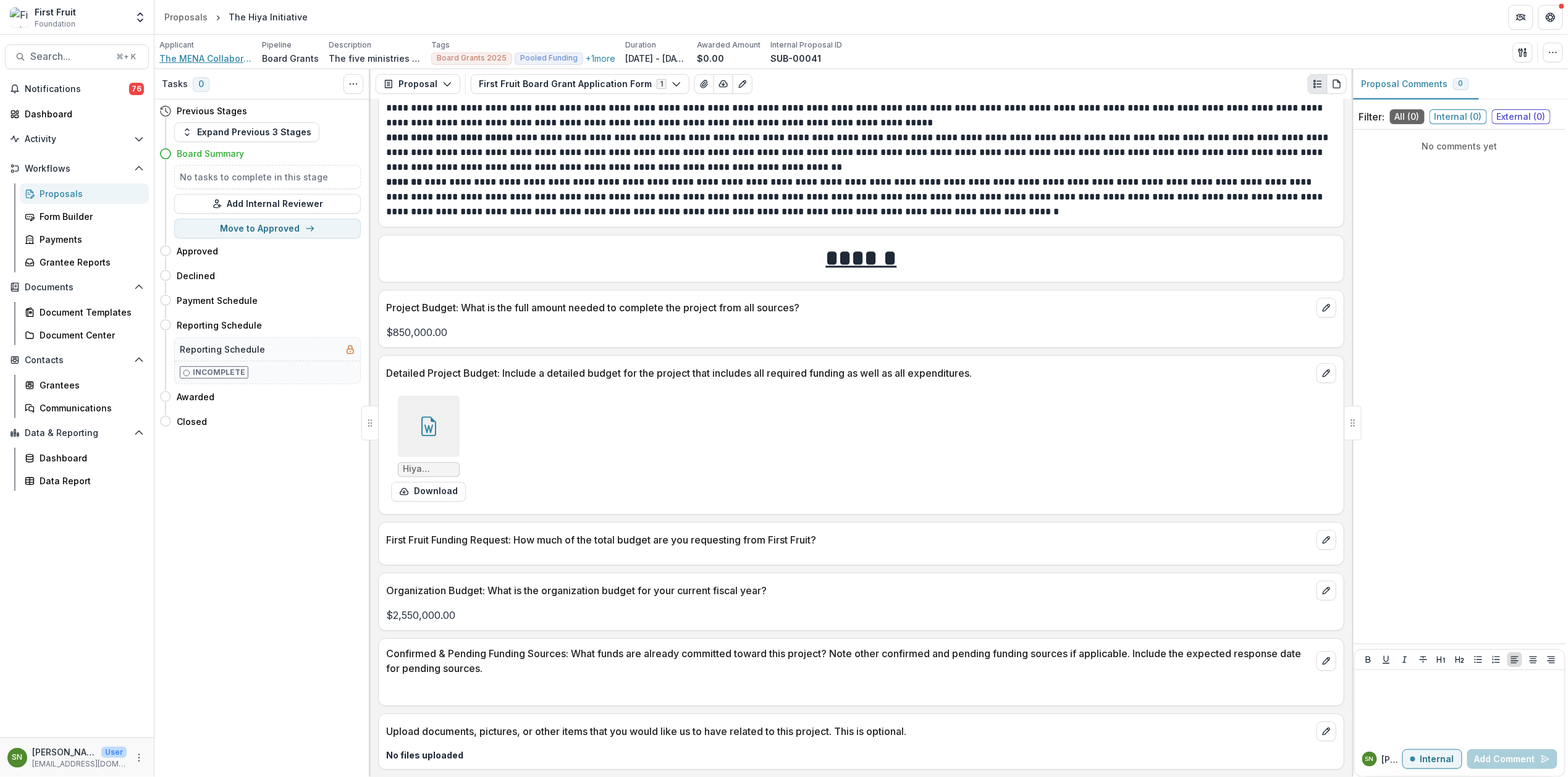
click at [196, 57] on span "The MENA Collaborative" at bounding box center [205, 58] width 92 height 13
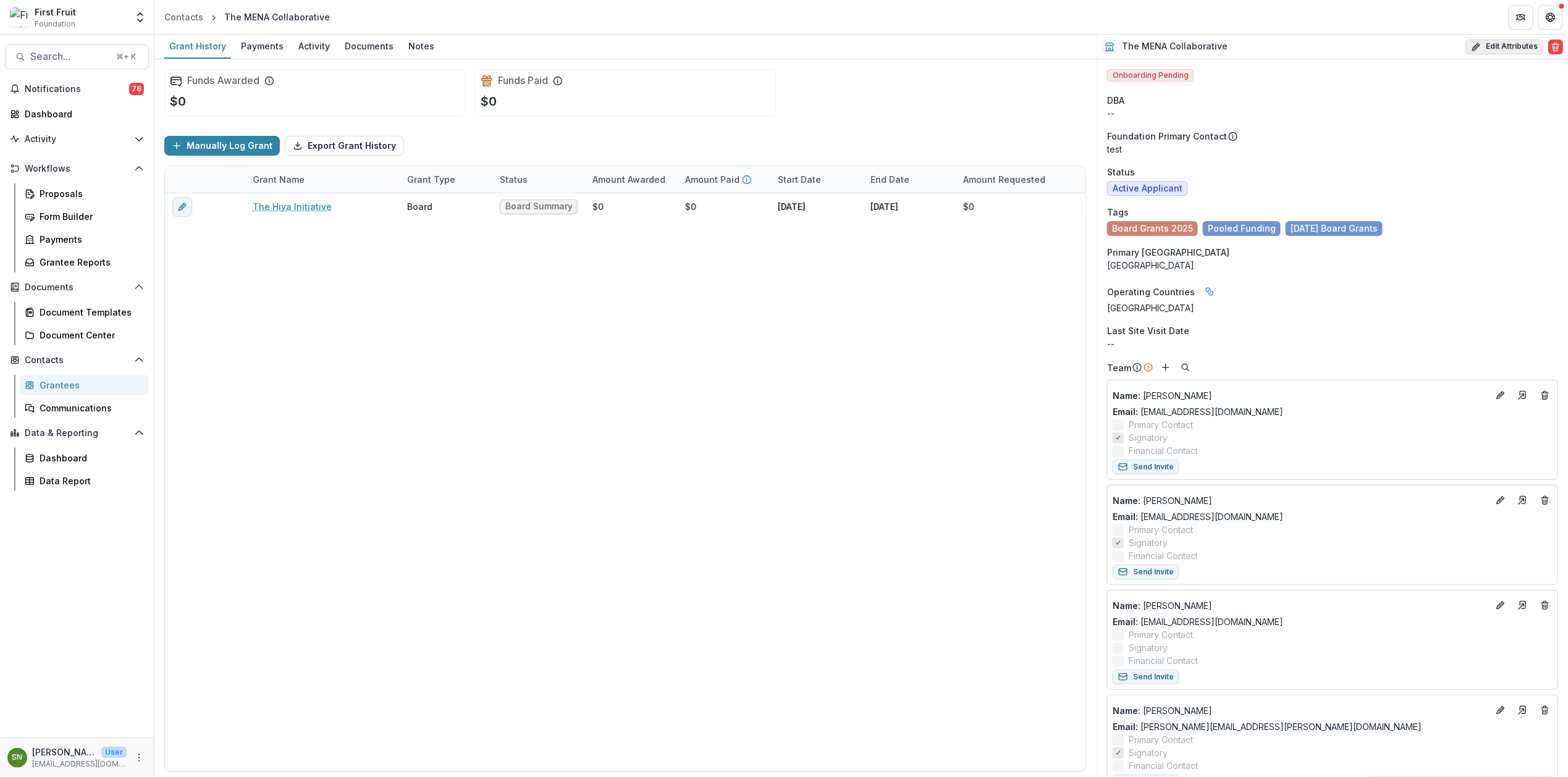
click at [1462, 43] on button "Edit Attributes" at bounding box center [1504, 47] width 78 height 15
select select
select select "**********"
select select
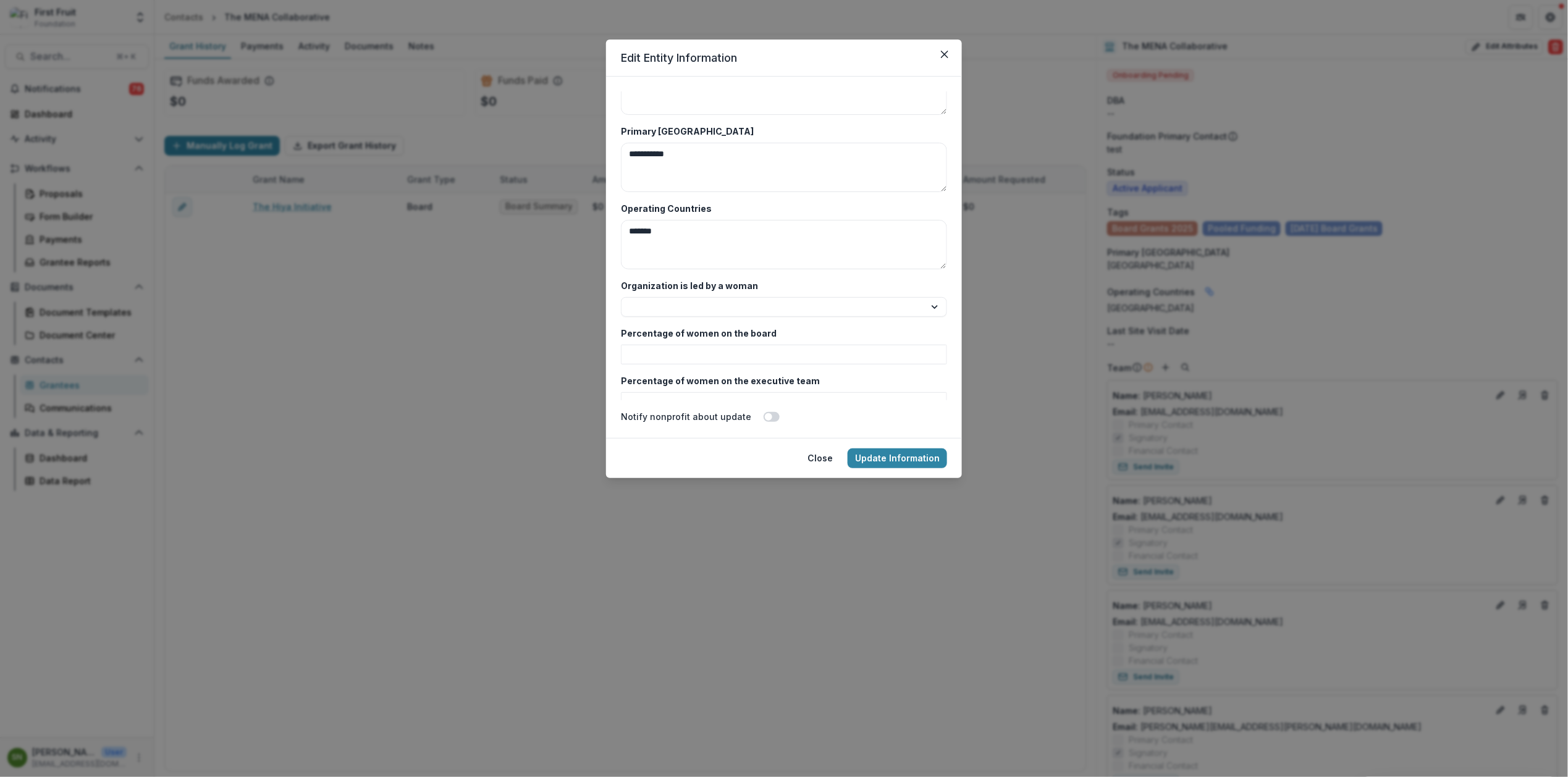
scroll to position [3106, 0]
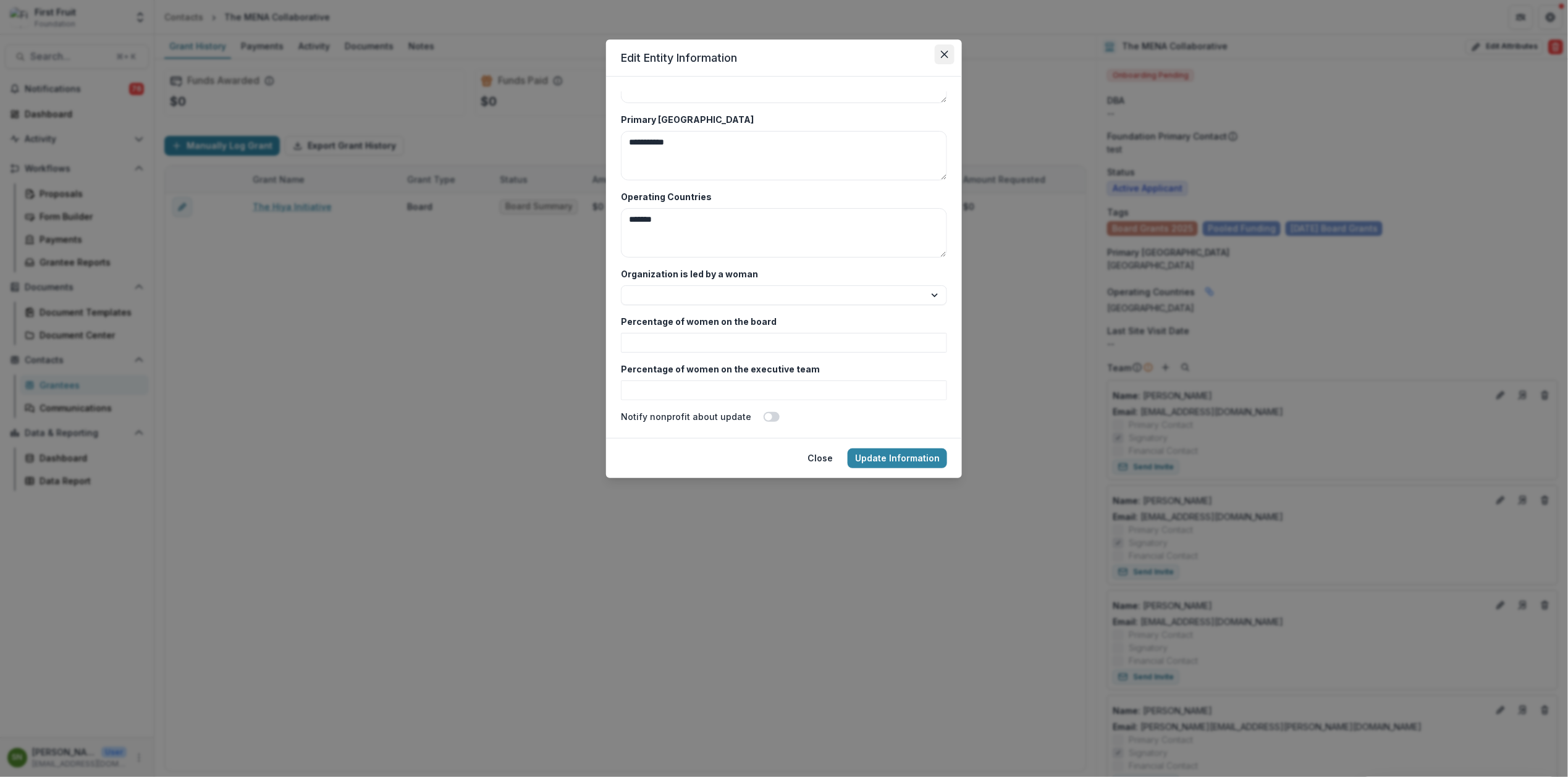
click at [951, 56] on button "Close" at bounding box center [944, 54] width 20 height 20
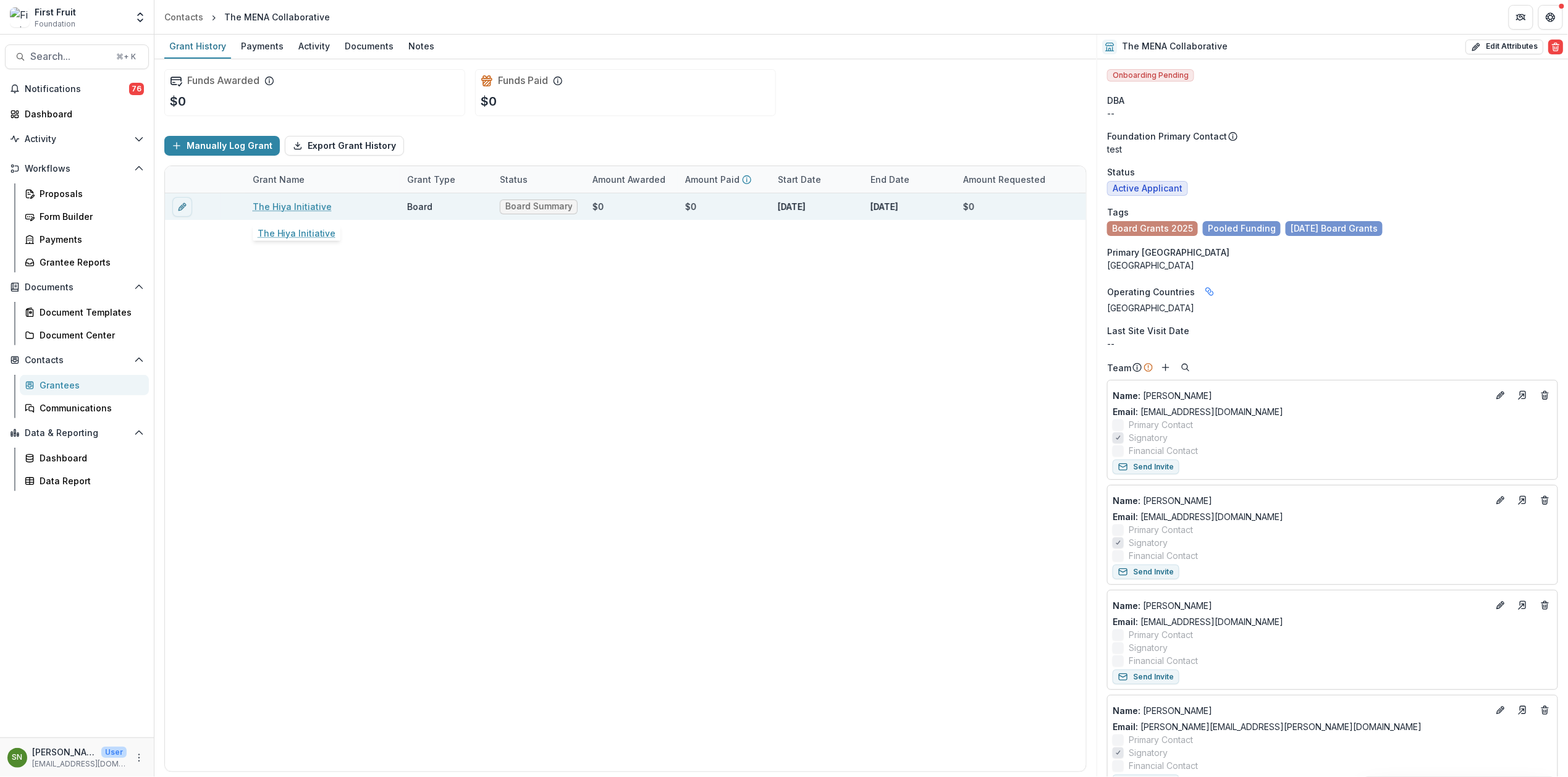
click at [300, 205] on link "The Hiya Initiative" at bounding box center [292, 207] width 79 height 13
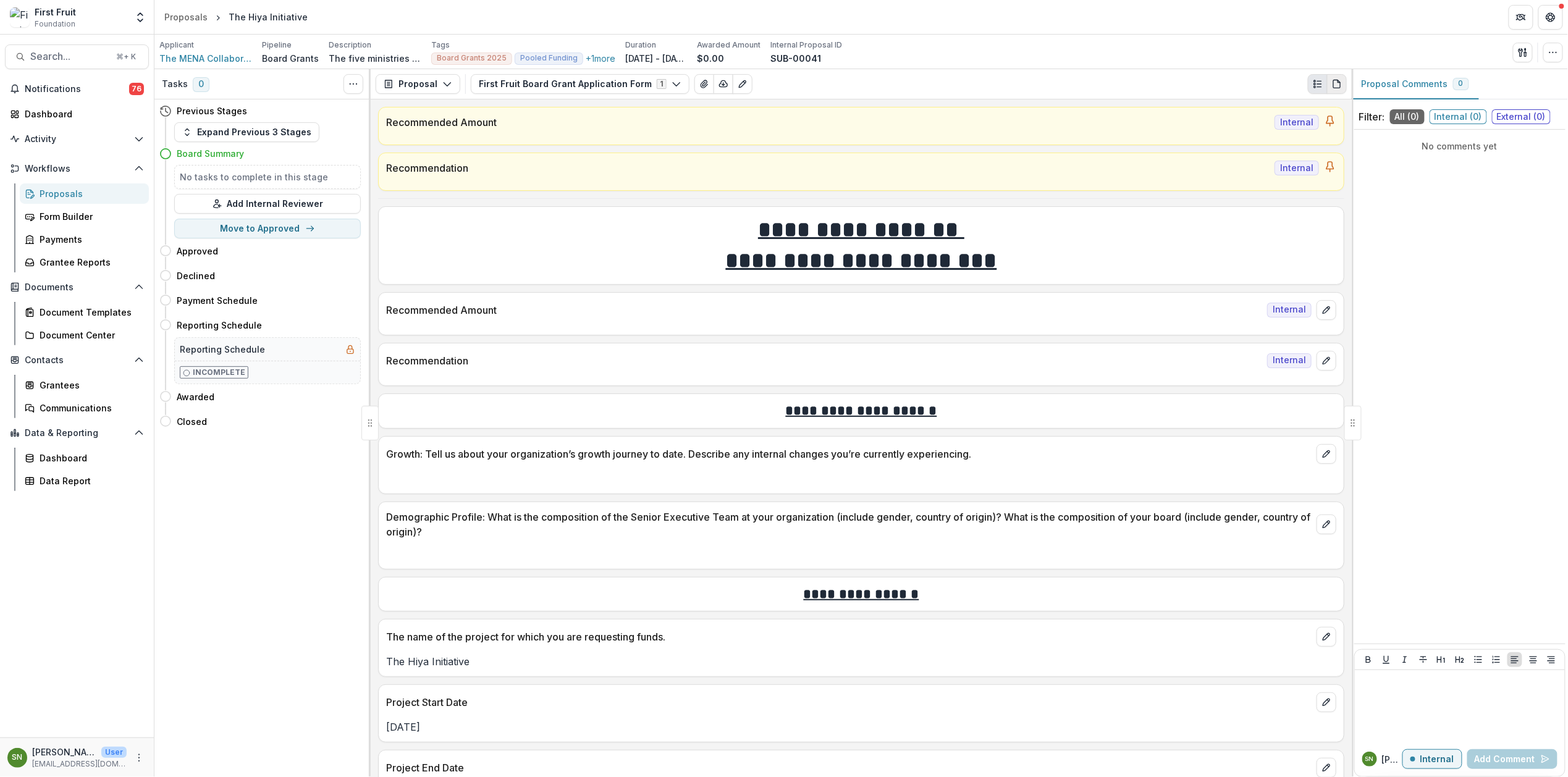
click at [1338, 85] on icon "PDF view" at bounding box center [1337, 84] width 10 height 10
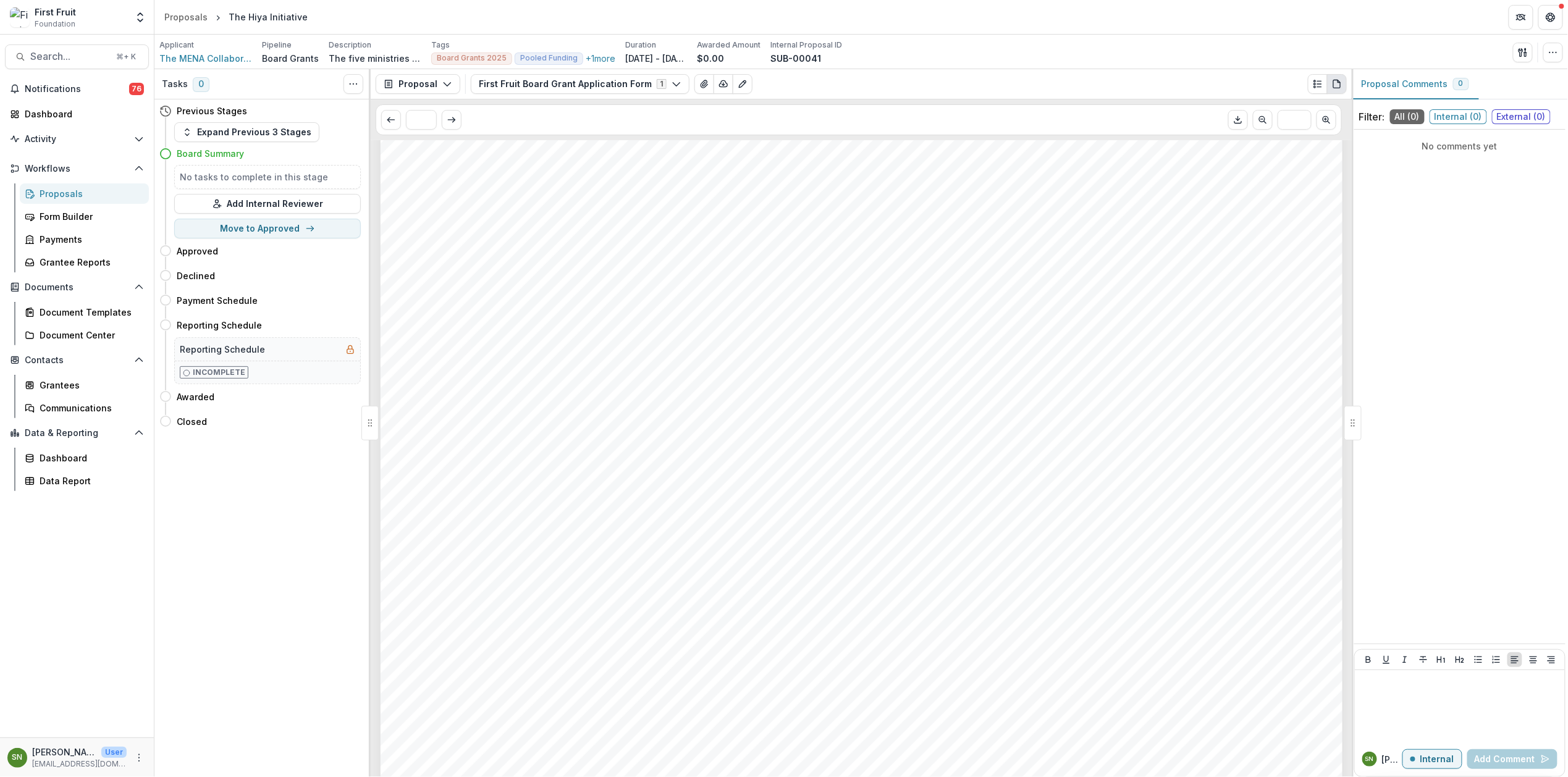
scroll to position [1524, 0]
click at [222, 56] on span "The MENA Collaborative" at bounding box center [205, 58] width 92 height 13
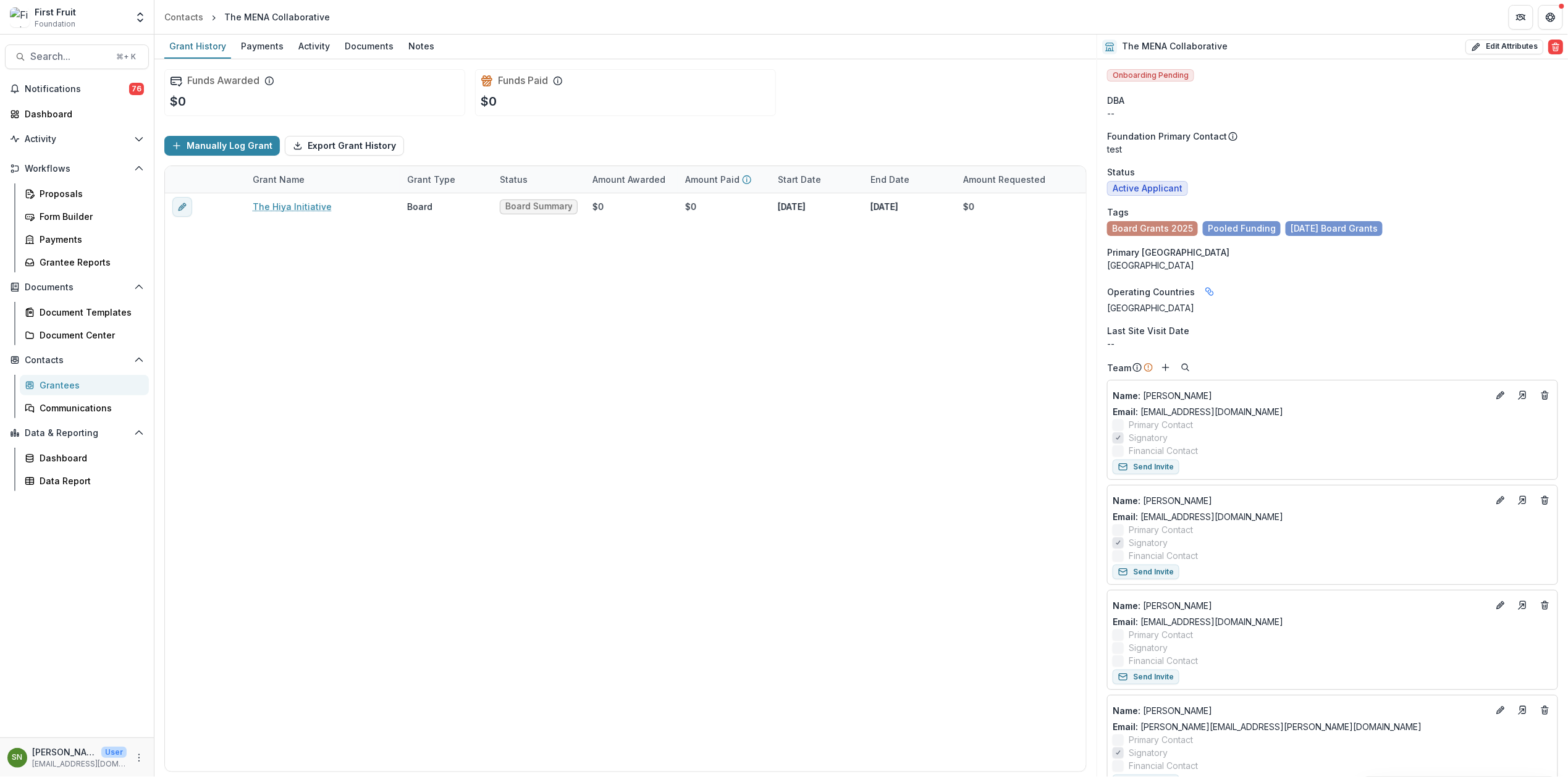
click at [1222, 210] on div "Tags" at bounding box center [1332, 212] width 451 height 13
click at [1280, 167] on div "Status" at bounding box center [1332, 172] width 451 height 13
click at [1441, 234] on ul "Board Grants 2025 Pooled Funding September 2025 Board Grants" at bounding box center [1332, 228] width 451 height 15
click at [73, 55] on span "Search..." at bounding box center [69, 56] width 78 height 11
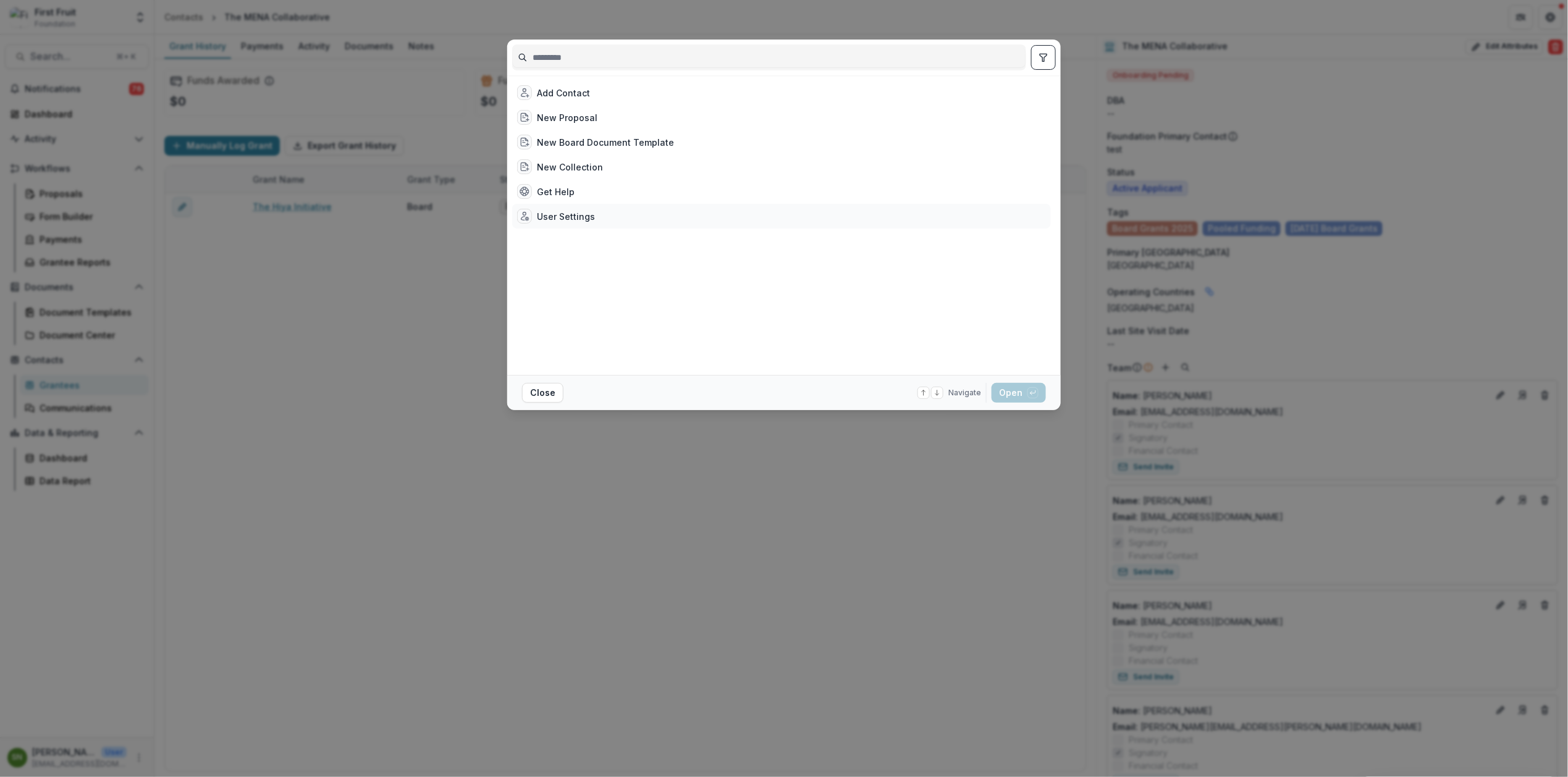
click at [593, 212] on div "User Settings" at bounding box center [781, 216] width 539 height 25
drag, startPoint x: 1012, startPoint y: 388, endPoint x: 906, endPoint y: 345, distance: 114.4
click at [1011, 388] on button "Open with enter key" at bounding box center [1018, 393] width 54 height 20
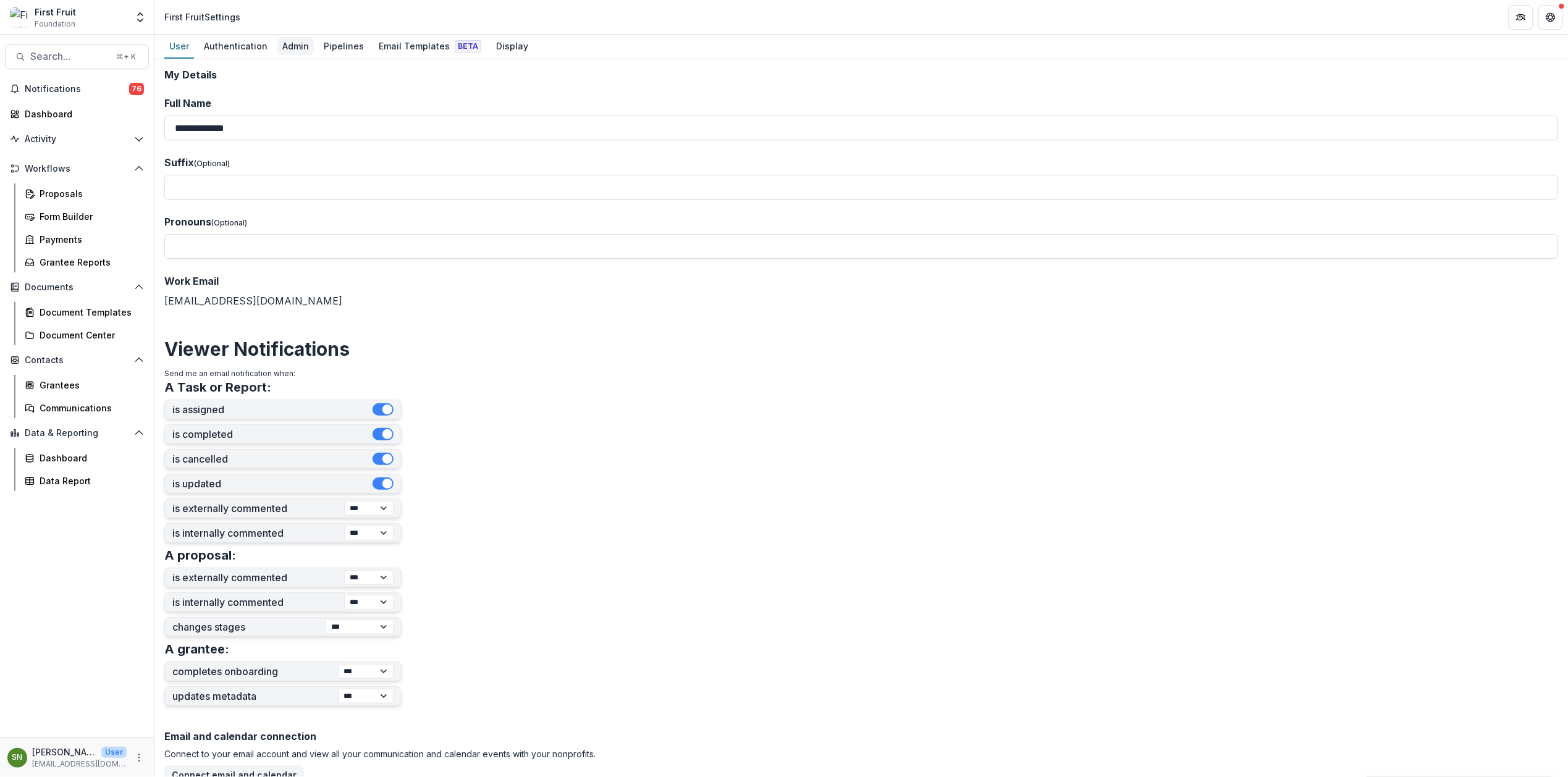
click at [279, 43] on div "Admin" at bounding box center [295, 46] width 36 height 18
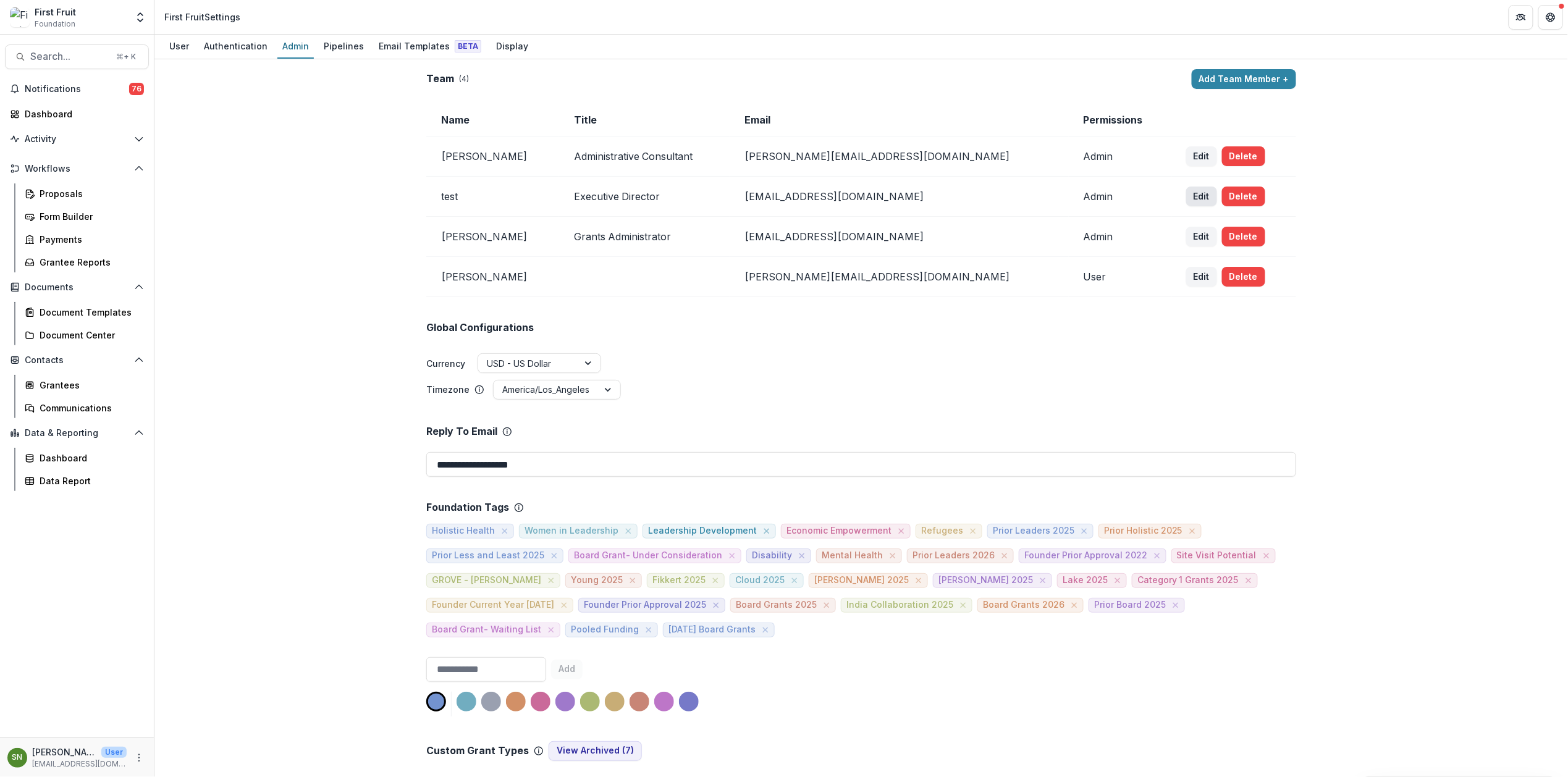
click at [1186, 192] on button "Edit" at bounding box center [1201, 196] width 31 height 20
select select "*****"
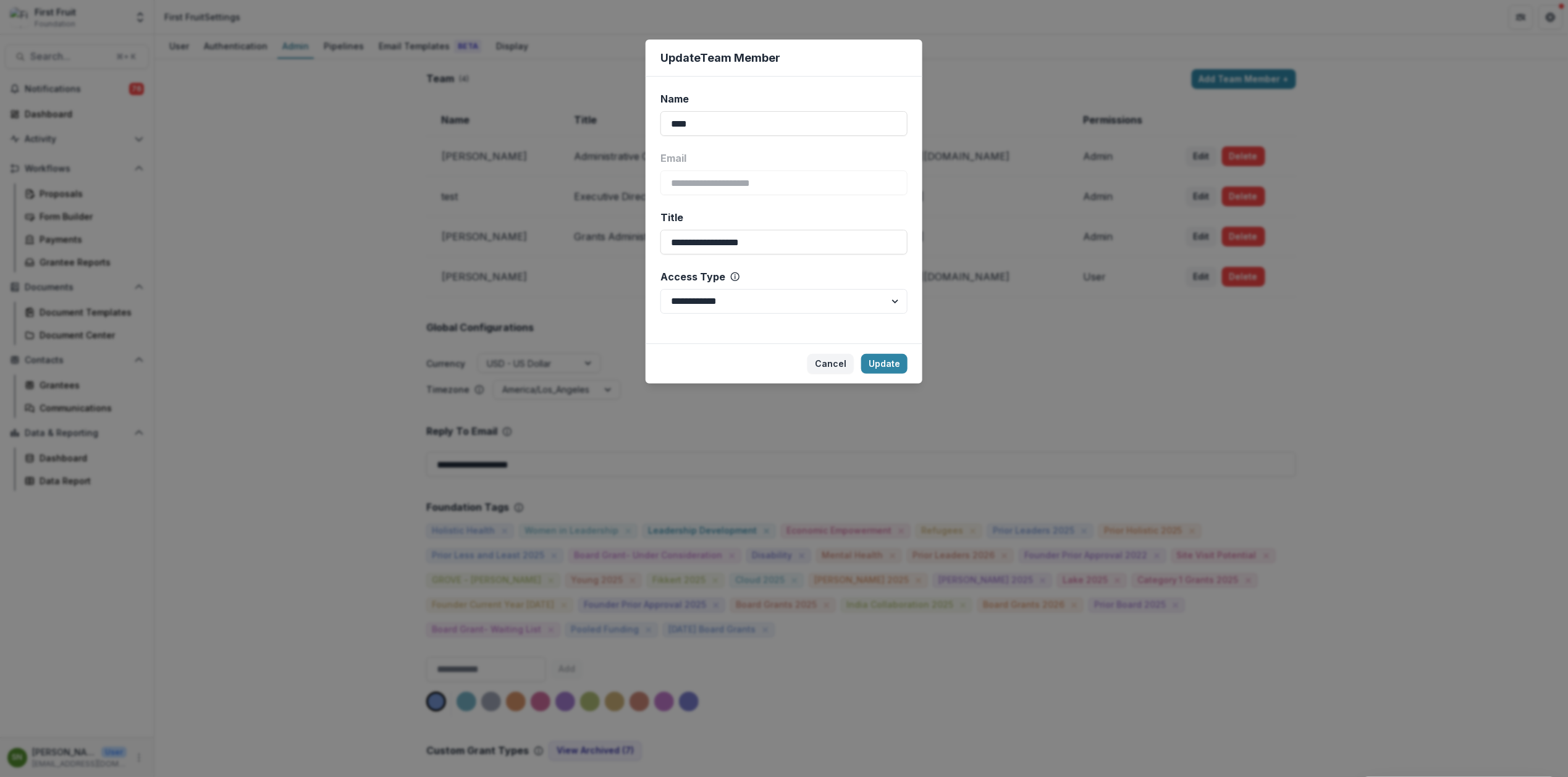
drag, startPoint x: 708, startPoint y: 123, endPoint x: 576, endPoint y: 126, distance: 132.0
click at [576, 126] on div "**********" at bounding box center [784, 388] width 1568 height 777
type input "*"
type input "**********"
click at [883, 363] on button "Update" at bounding box center [884, 363] width 47 height 20
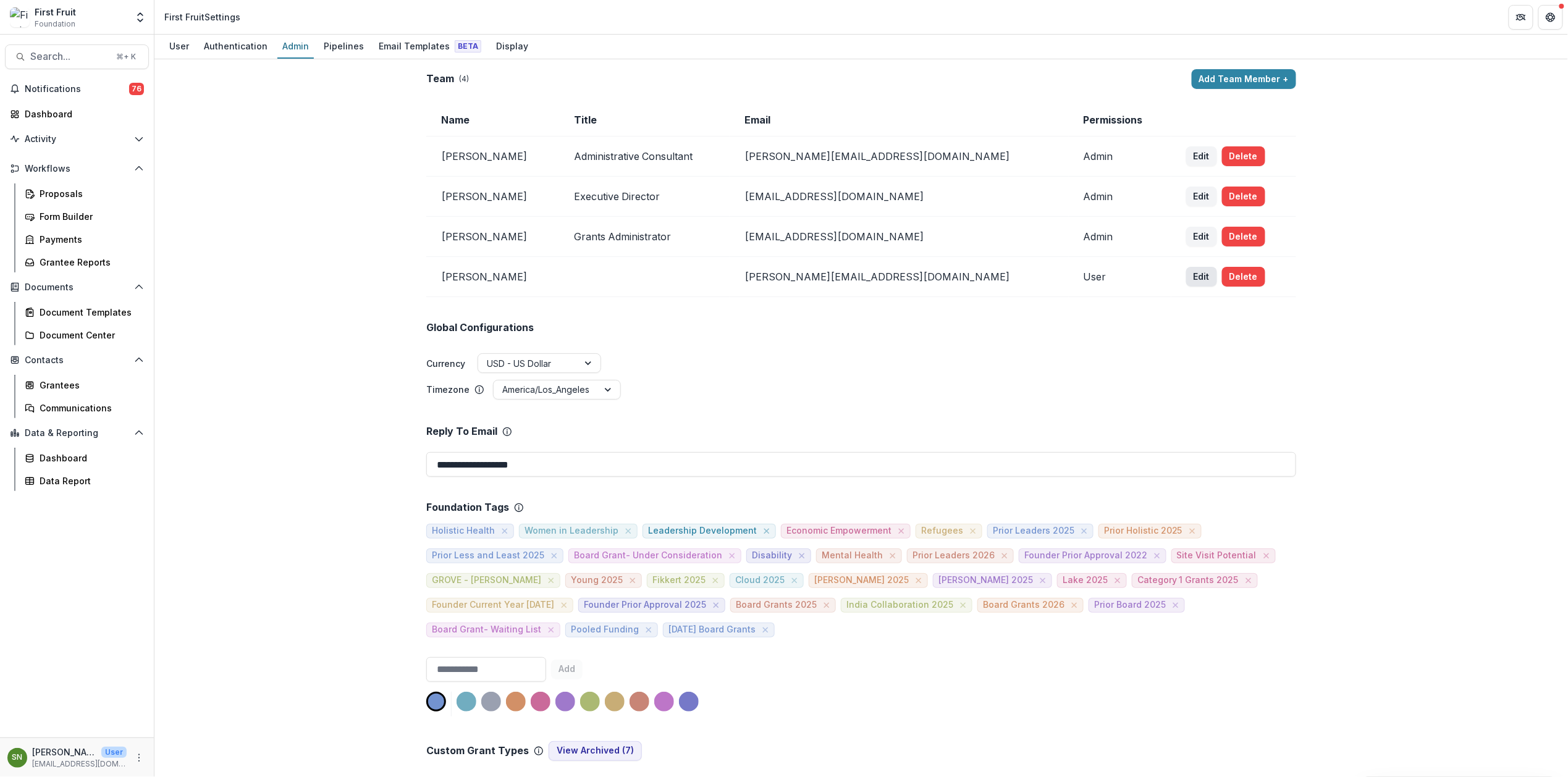
click at [1186, 275] on button "Edit" at bounding box center [1201, 277] width 31 height 20
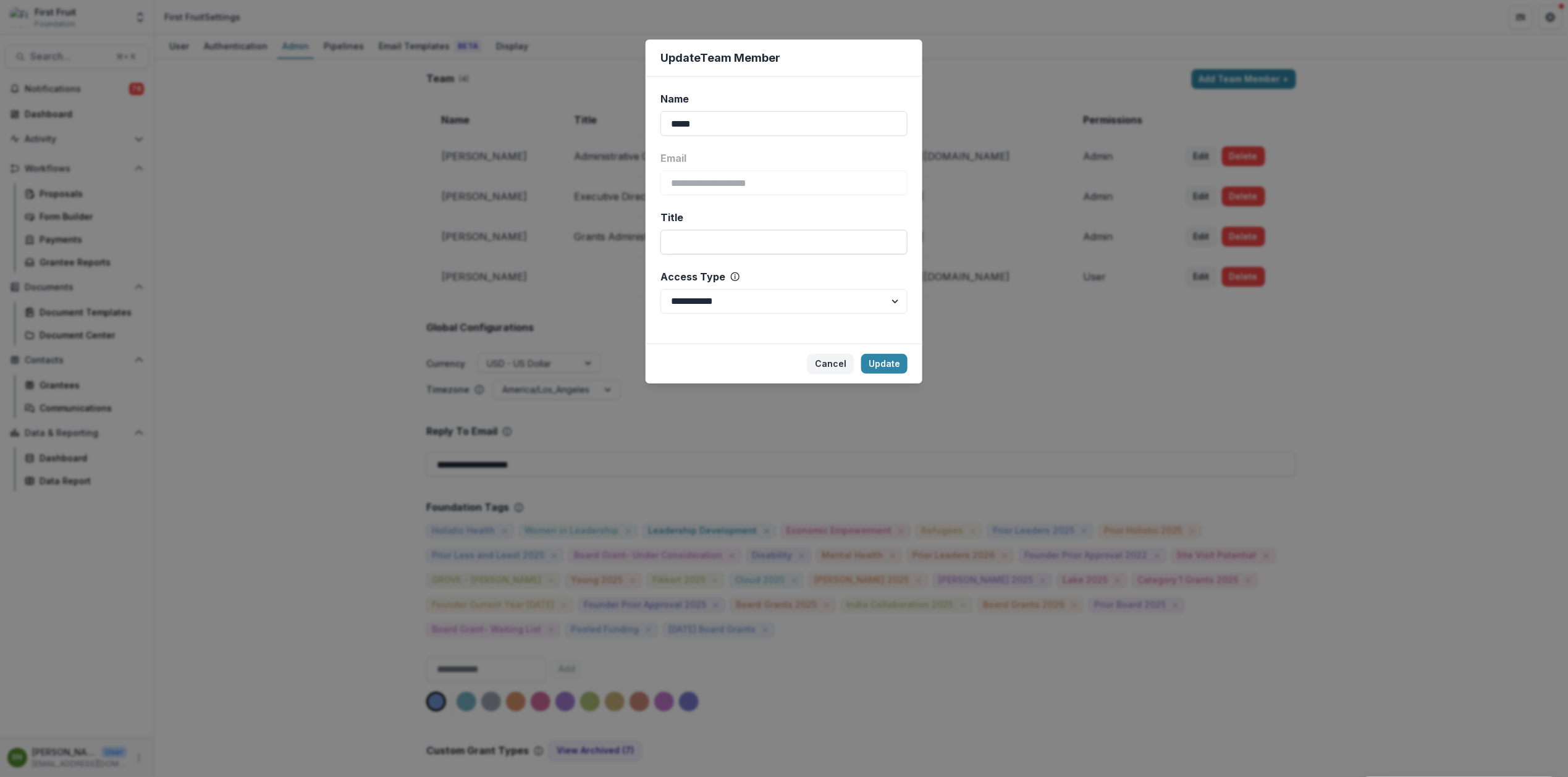
click at [708, 238] on input "Title" at bounding box center [784, 242] width 247 height 25
type input "**********"
click at [902, 365] on button "Update" at bounding box center [884, 363] width 47 height 20
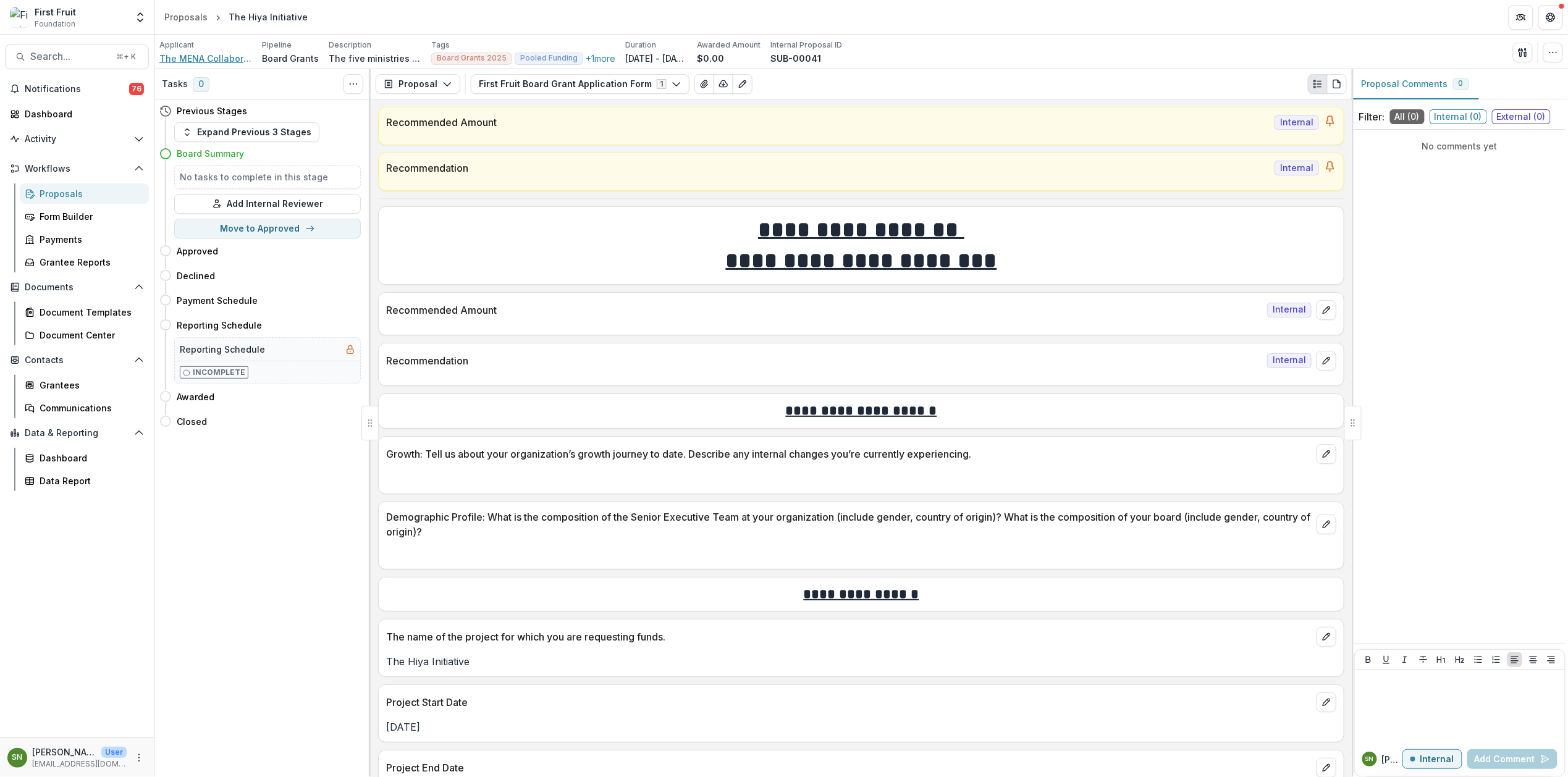
click at [194, 56] on span "The MENA Collaborative" at bounding box center [205, 58] width 92 height 13
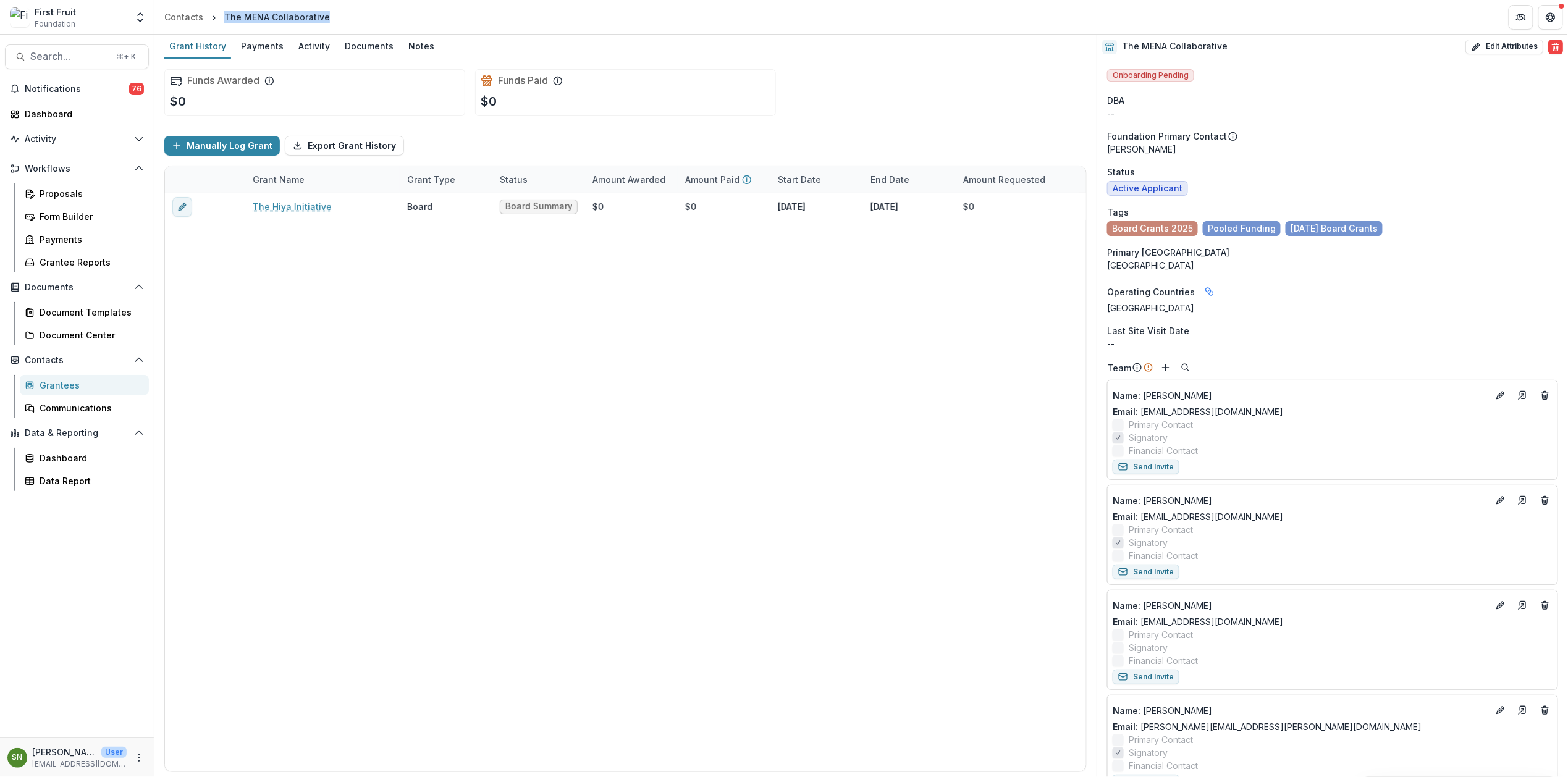
drag, startPoint x: 330, startPoint y: 16, endPoint x: 221, endPoint y: 19, distance: 109.0
click at [221, 19] on header "Contacts The MENA Collaborative" at bounding box center [861, 17] width 1414 height 34
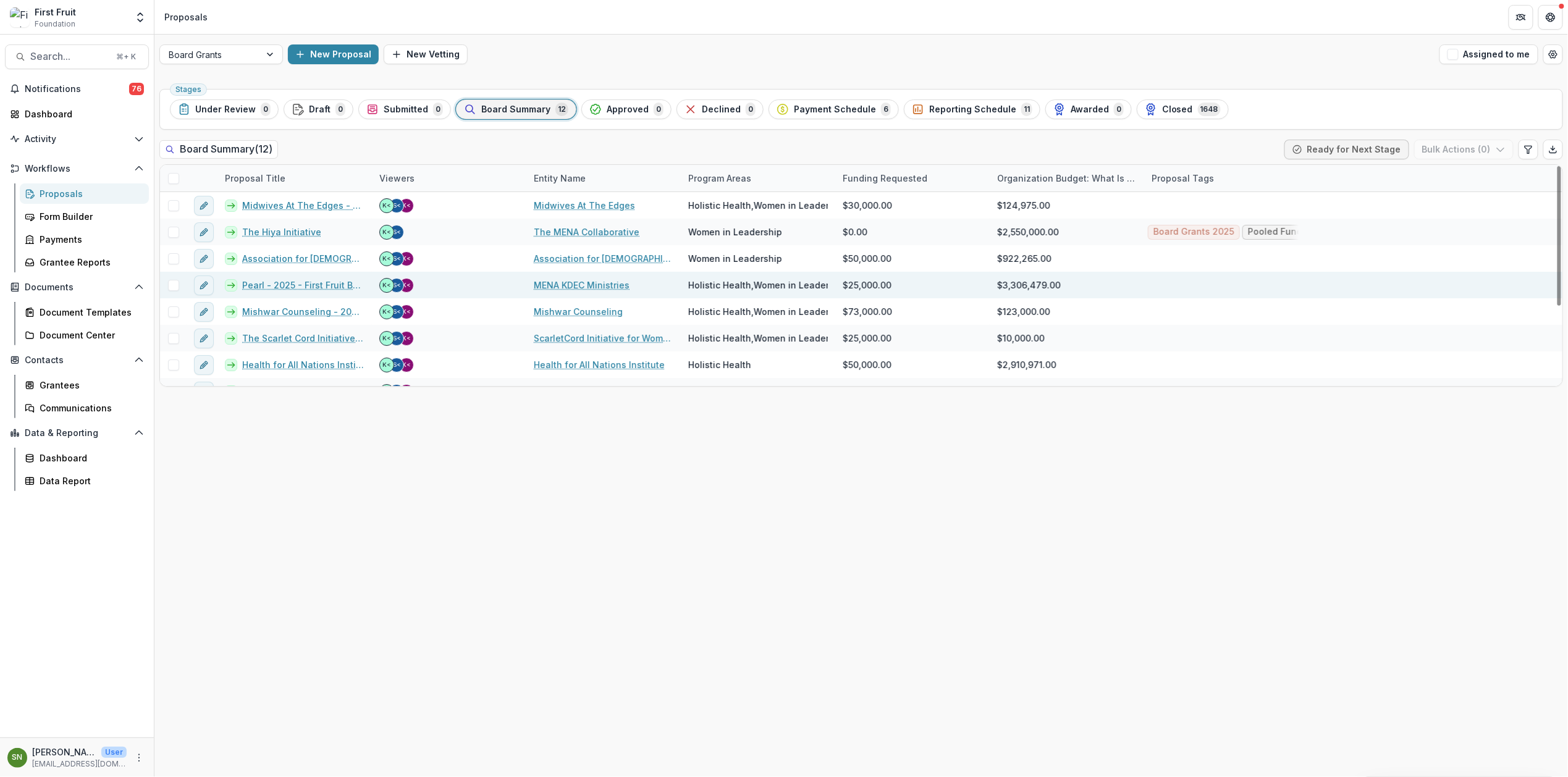
click at [279, 285] on link "Pearl - 2025 - First Fruit Board Grant Application Form" at bounding box center [304, 285] width 122 height 13
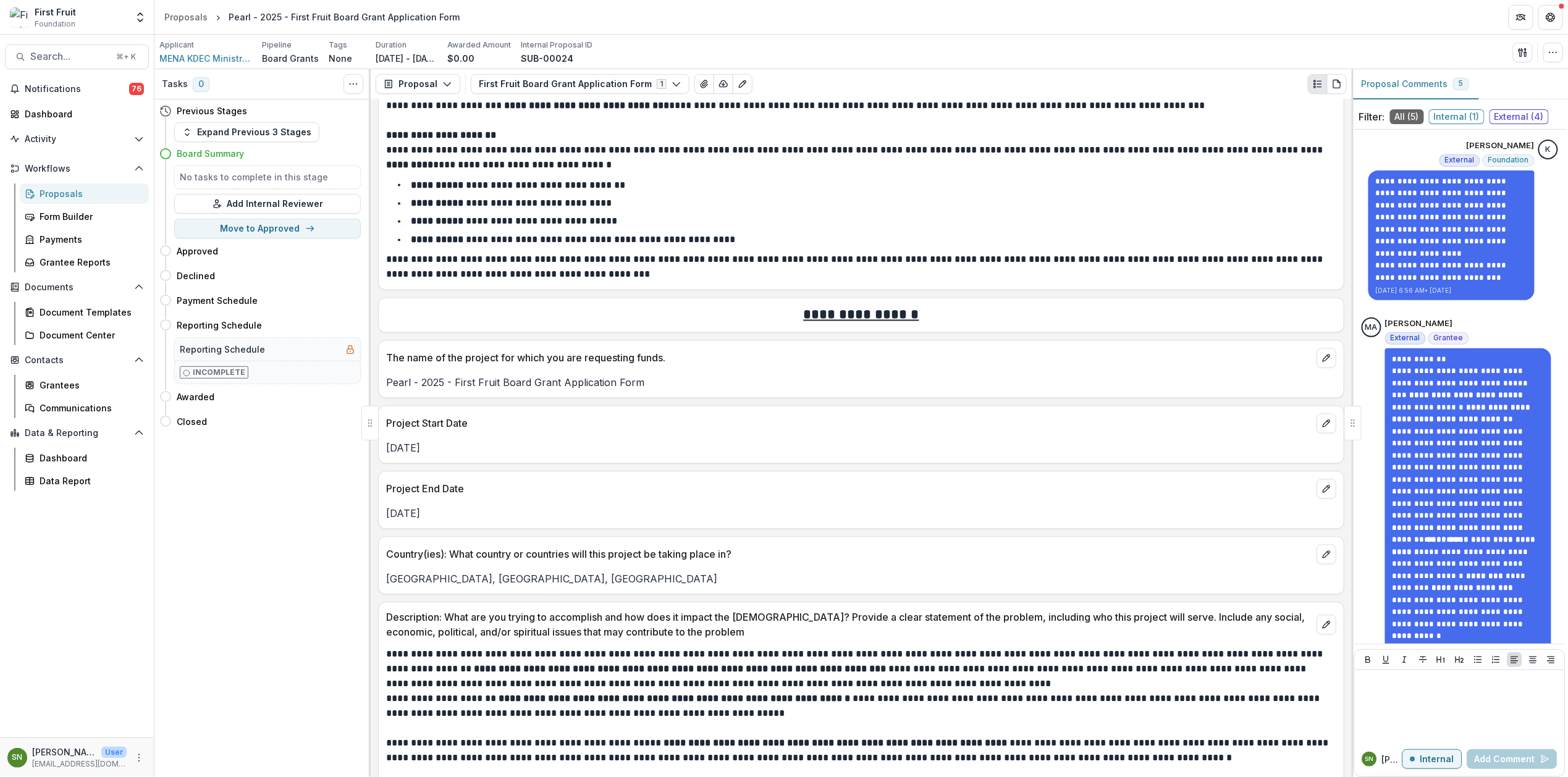
scroll to position [1088, 0]
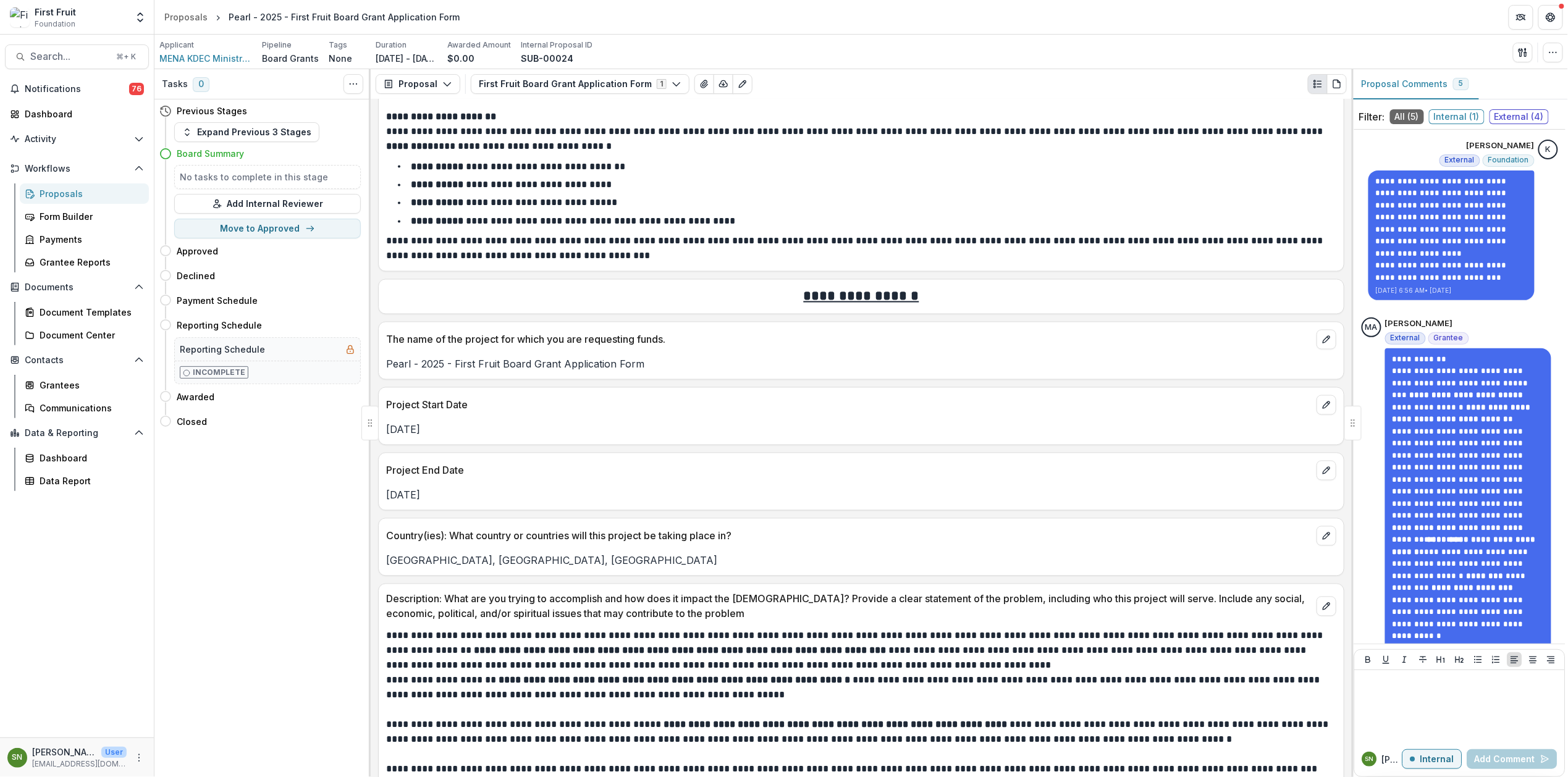
click at [445, 371] on p "Pearl - 2025 - First Fruit Board Grant Application Form" at bounding box center [861, 364] width 950 height 15
drag, startPoint x: 445, startPoint y: 371, endPoint x: 385, endPoint y: 370, distance: 60.0
click at [385, 370] on div "Pearl - 2025 - First Fruit Board Grant Application Form" at bounding box center [861, 364] width 965 height 15
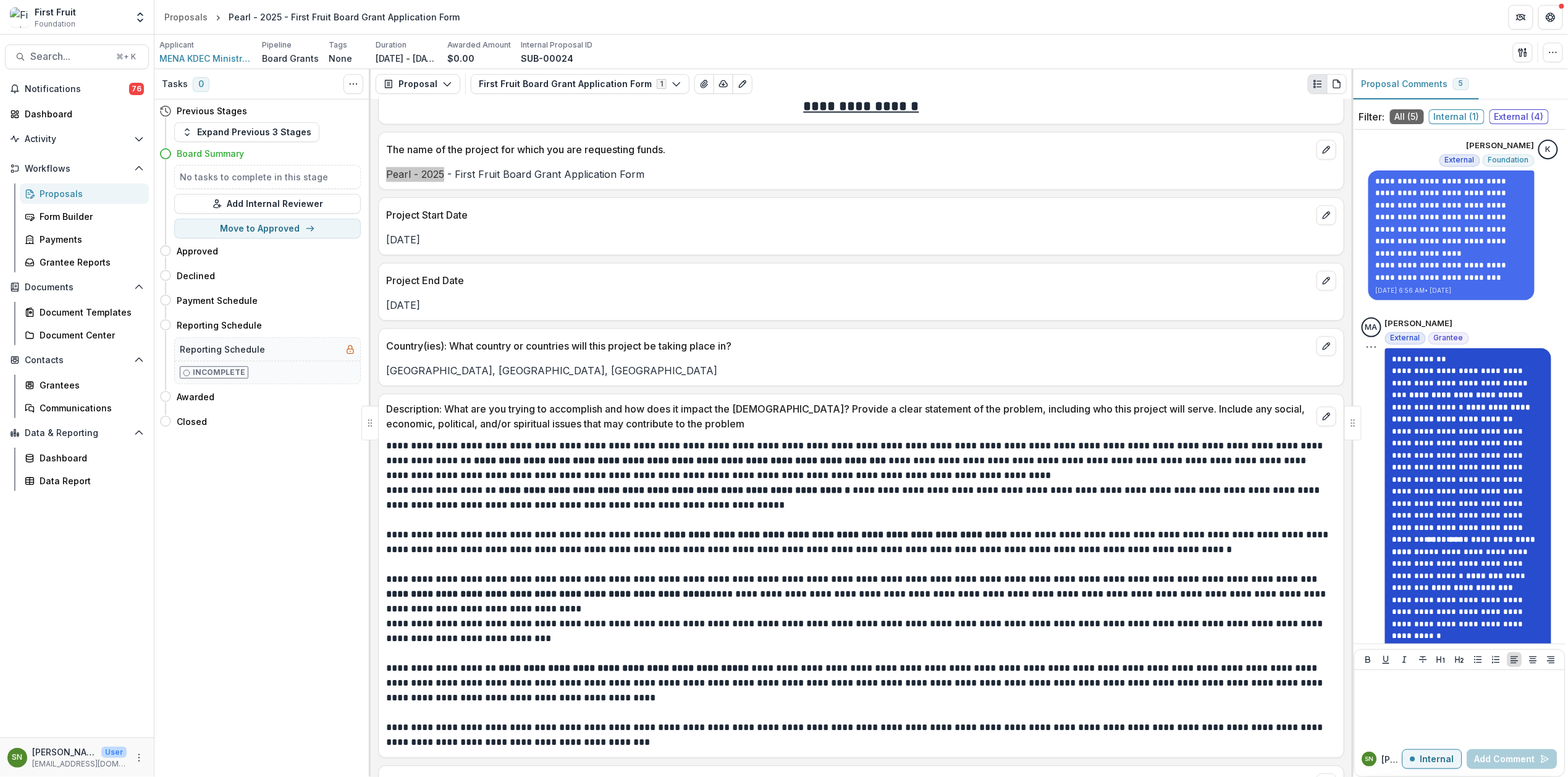
scroll to position [1360, 0]
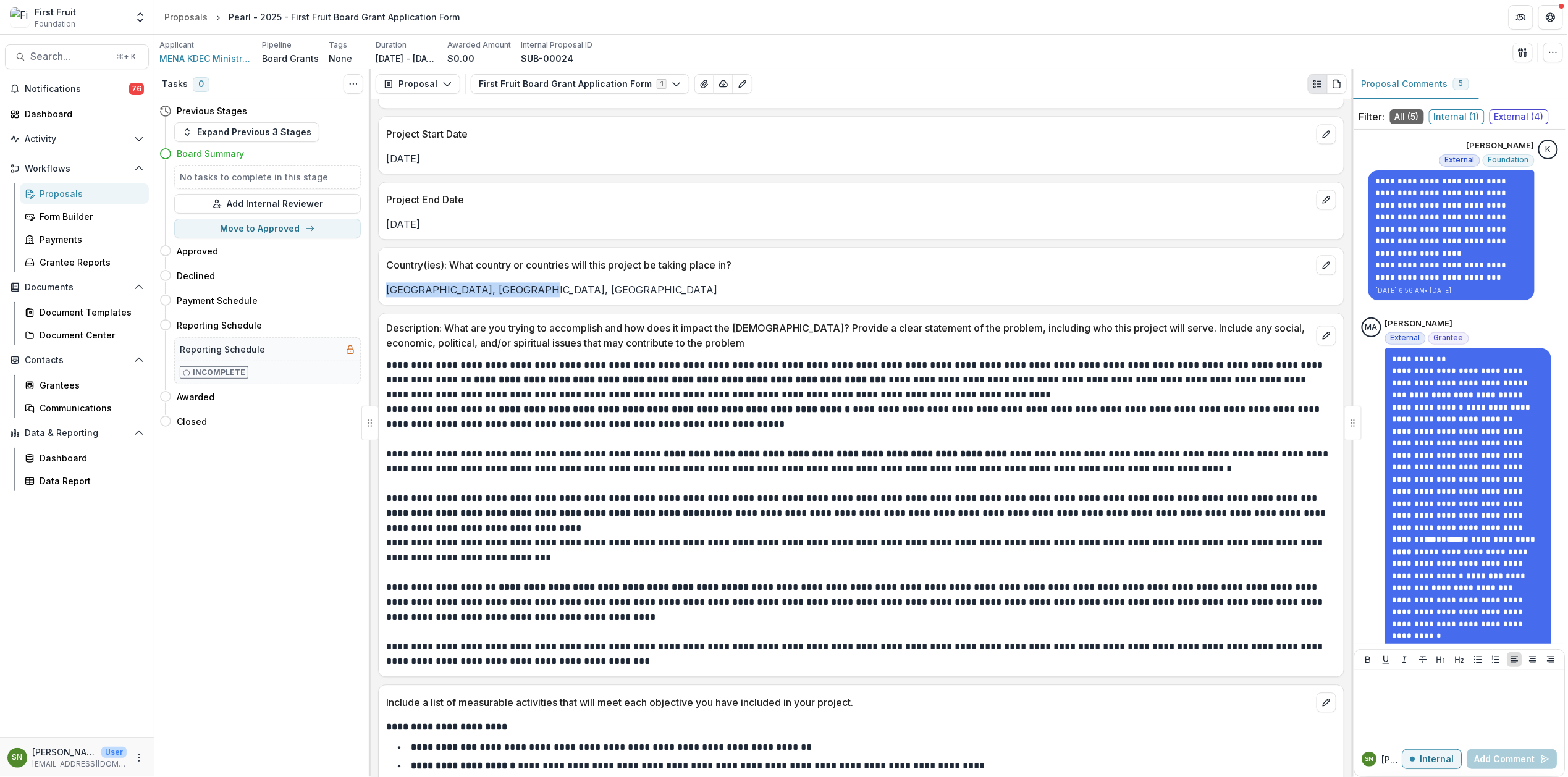
drag, startPoint x: 527, startPoint y: 296, endPoint x: 381, endPoint y: 298, distance: 146.0
click at [381, 297] on div "Egypt, Saudi Arabia, Bahrain" at bounding box center [861, 289] width 965 height 15
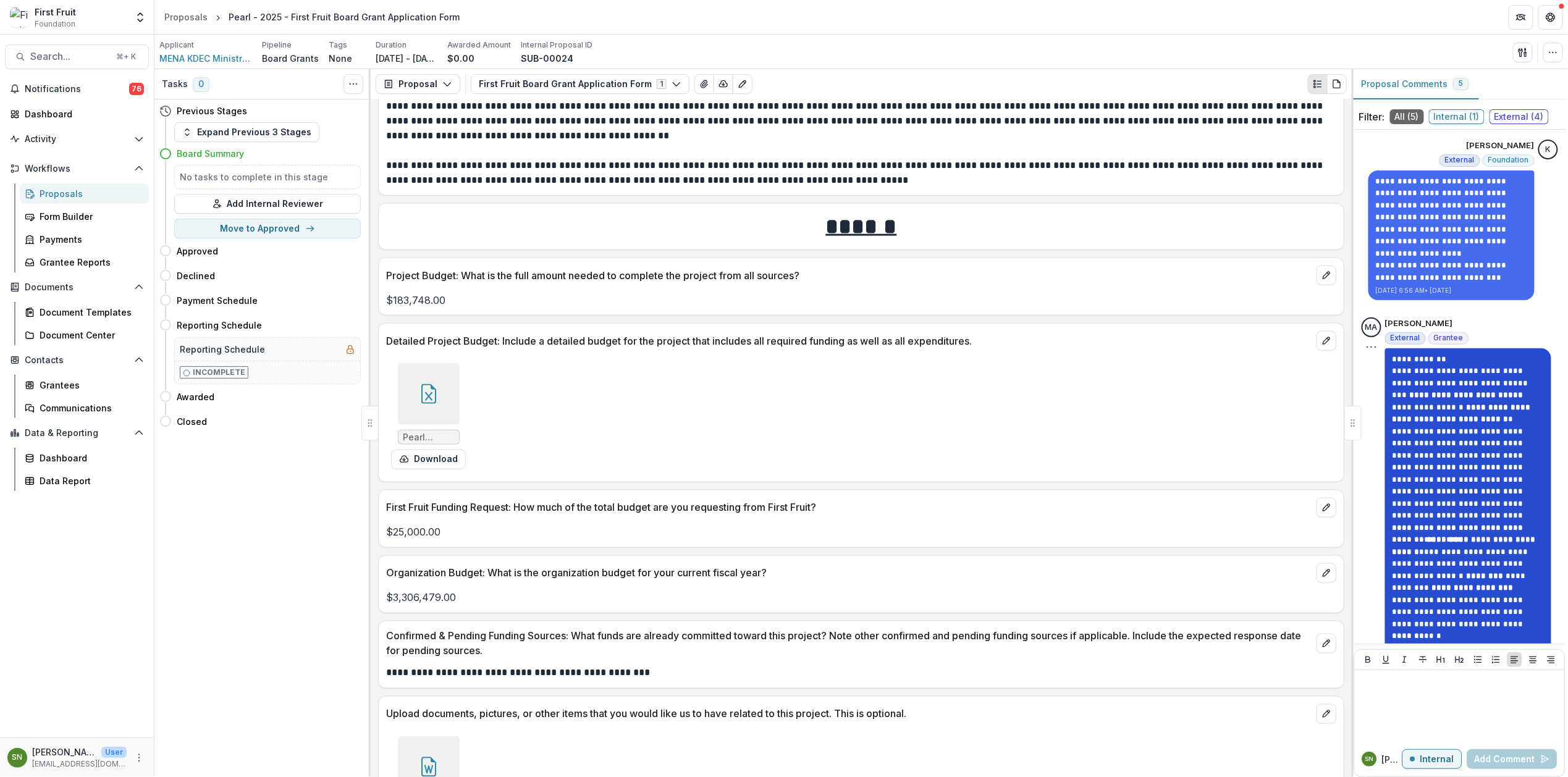
scroll to position [3173, 0]
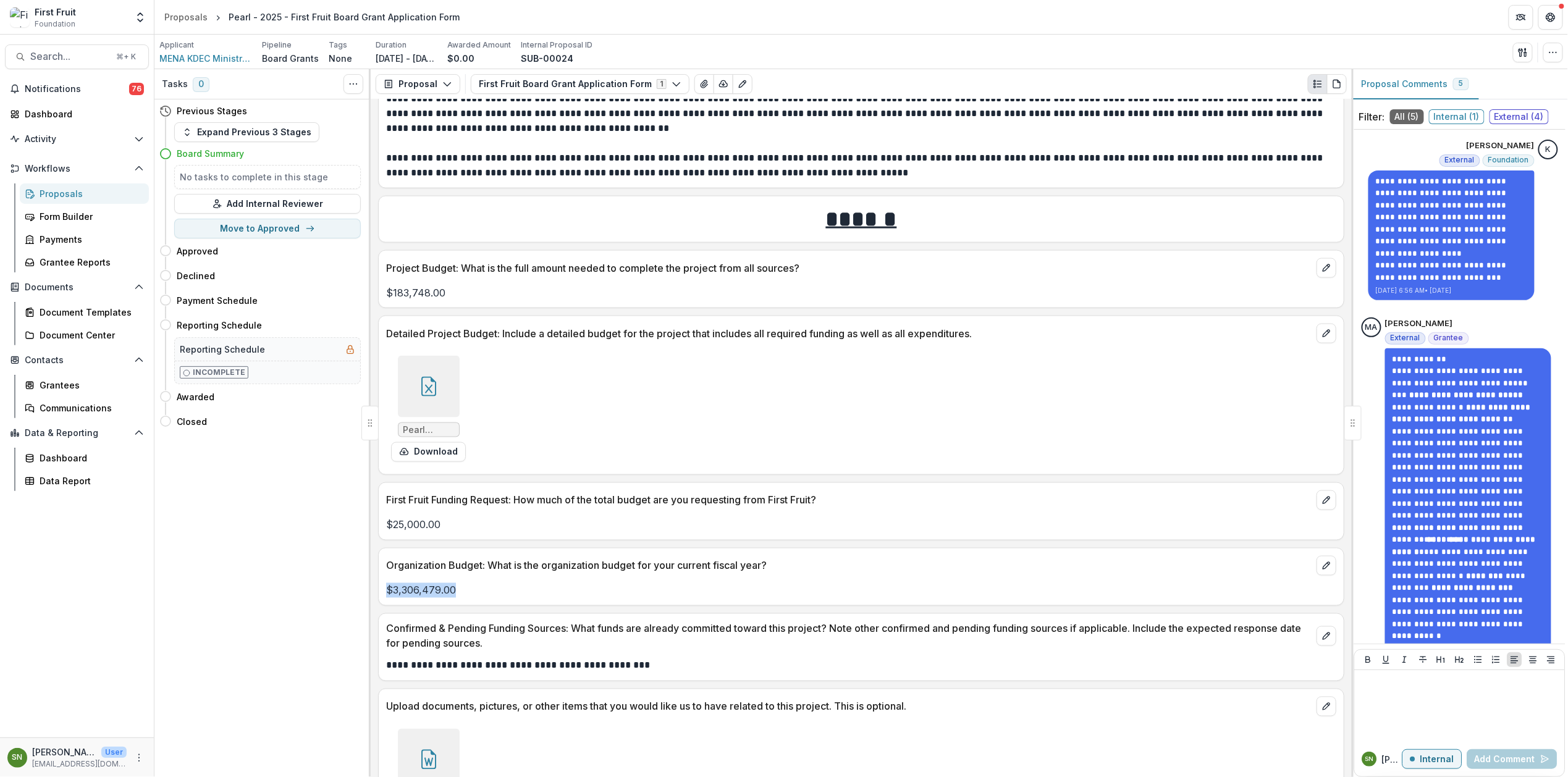
drag, startPoint x: 476, startPoint y: 604, endPoint x: 386, endPoint y: 603, distance: 90.0
click at [386, 598] on p "$3,306,479.00" at bounding box center [861, 590] width 950 height 15
drag, startPoint x: 442, startPoint y: 534, endPoint x: 386, endPoint y: 534, distance: 56.0
click at [386, 532] on p "$25,000.00" at bounding box center [861, 525] width 950 height 15
drag, startPoint x: 446, startPoint y: 300, endPoint x: 387, endPoint y: 301, distance: 59.0
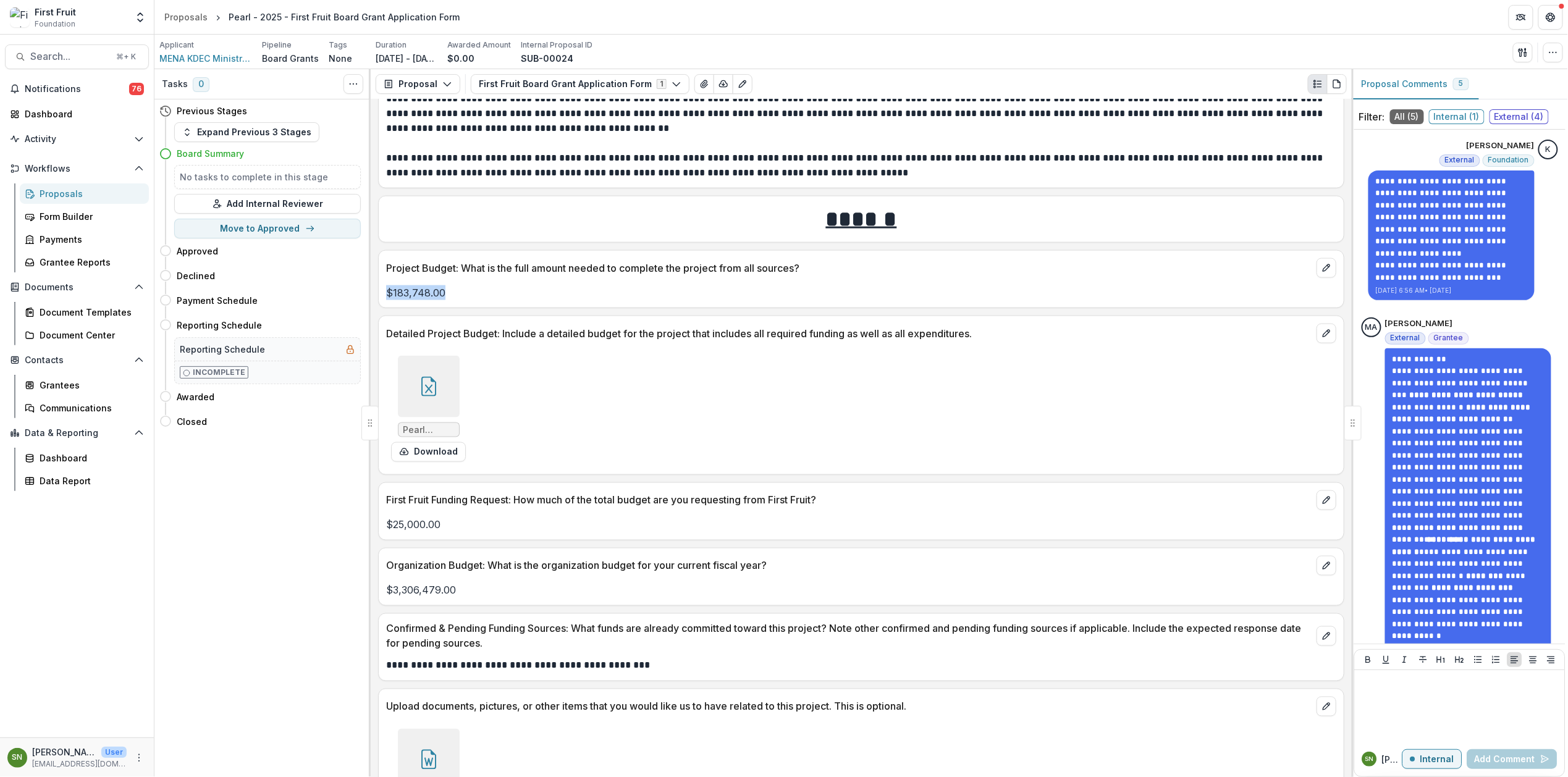
click at [387, 300] on p "$183,748.00" at bounding box center [861, 293] width 950 height 15
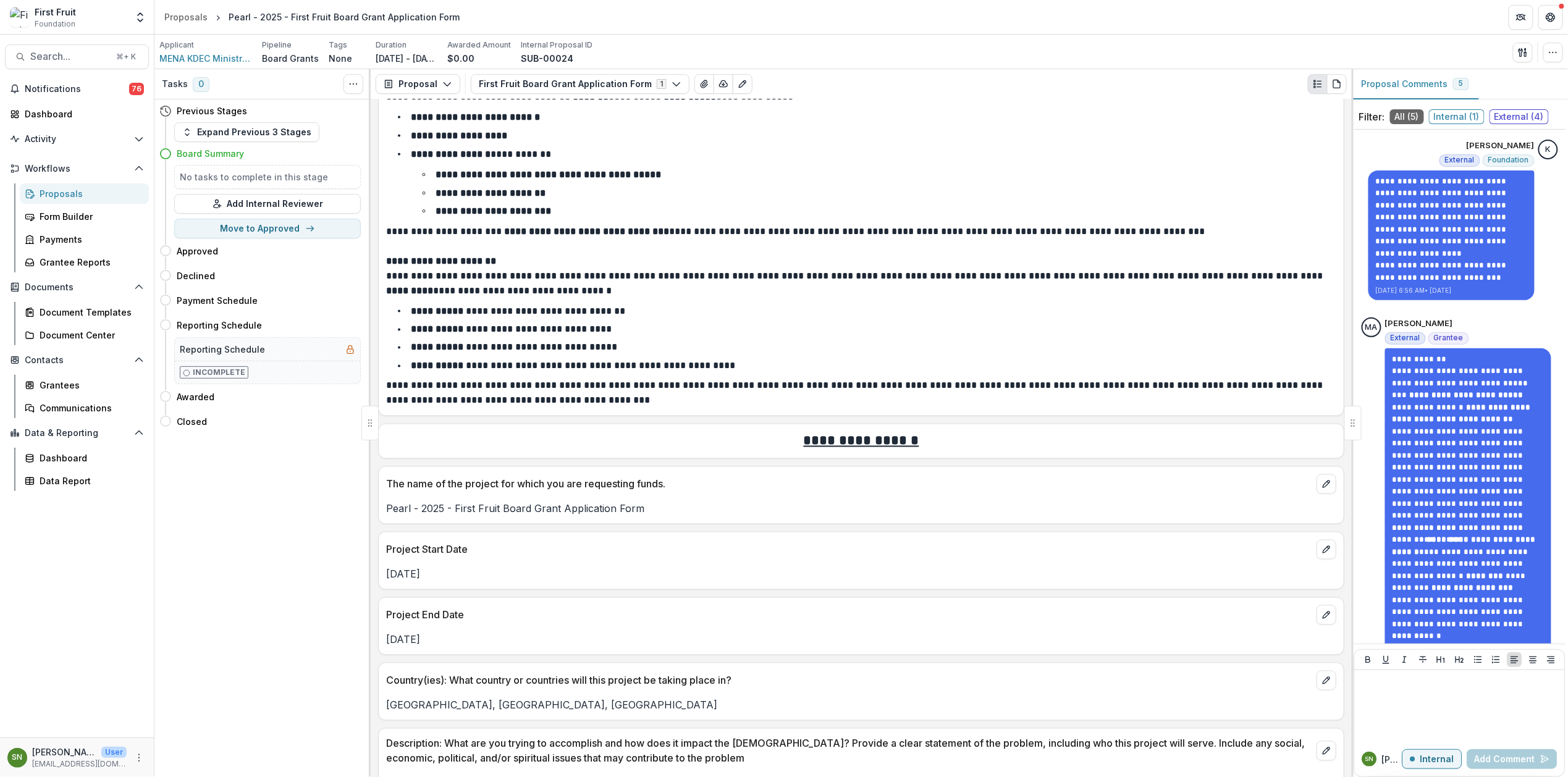
scroll to position [902, 0]
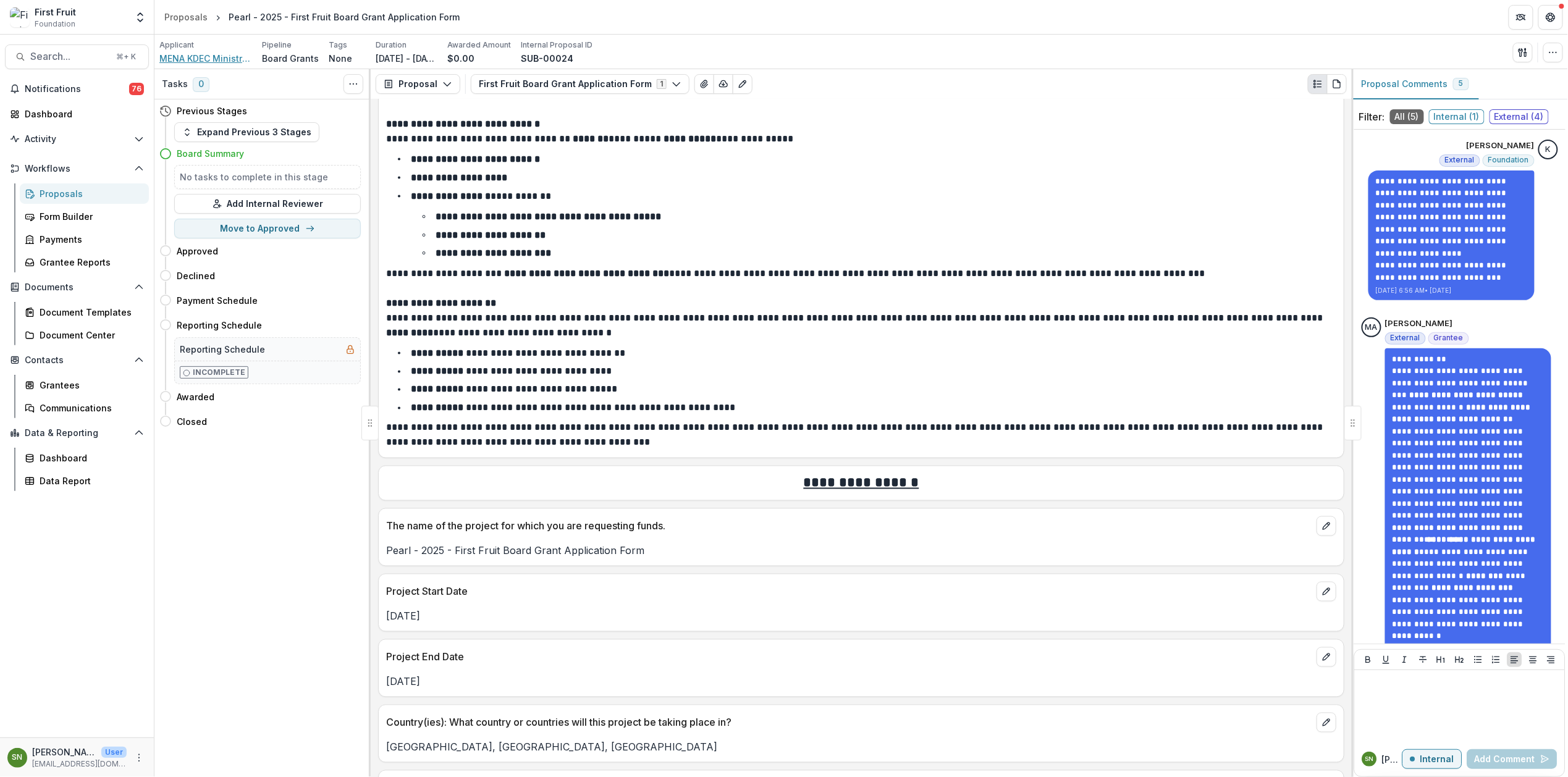
click at [200, 56] on span "MENA KDEC Ministries" at bounding box center [205, 58] width 92 height 13
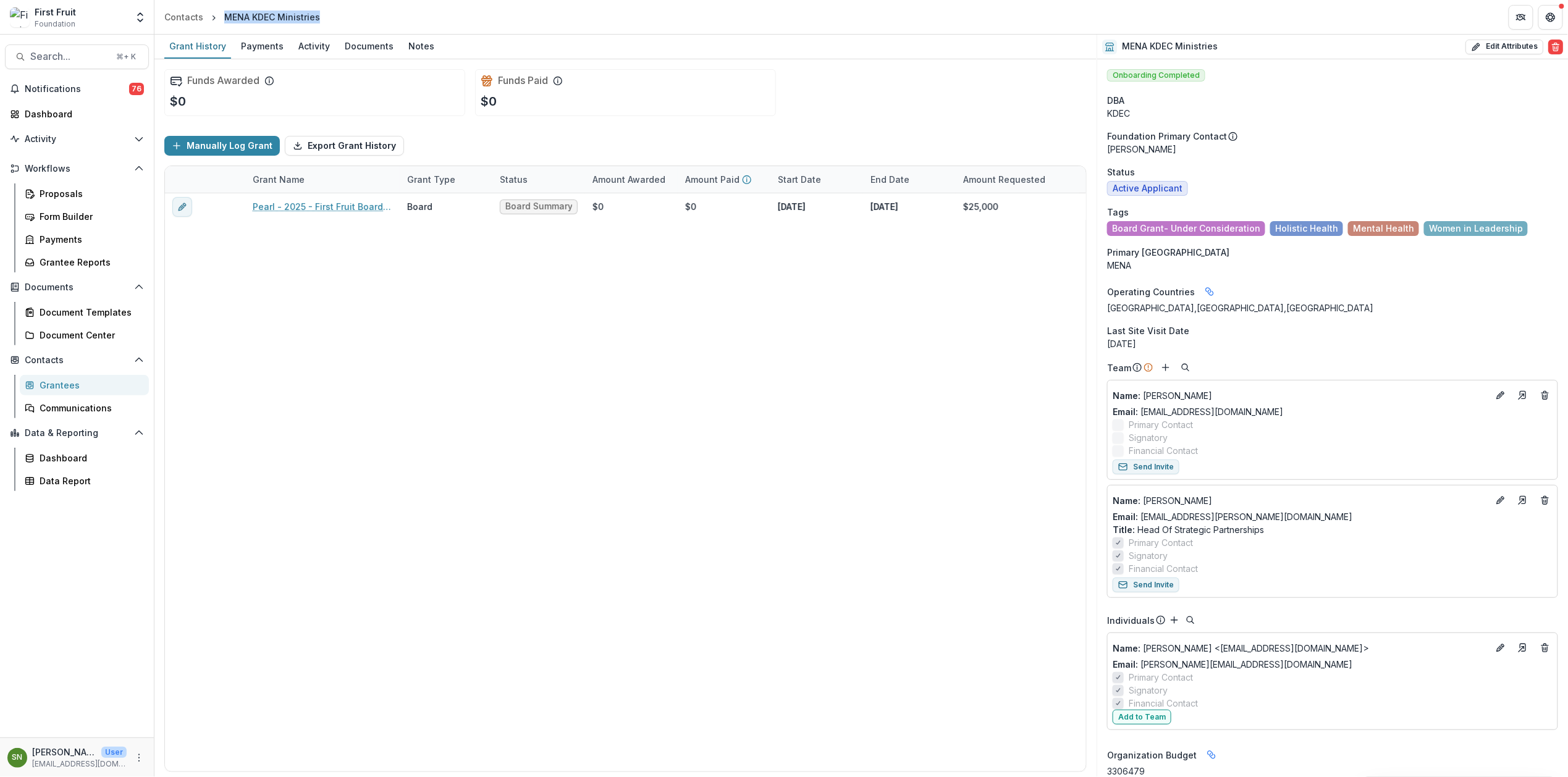
drag, startPoint x: 328, startPoint y: 17, endPoint x: 224, endPoint y: 16, distance: 104.0
click at [224, 16] on header "Contacts MENA KDEC Ministries" at bounding box center [861, 17] width 1414 height 34
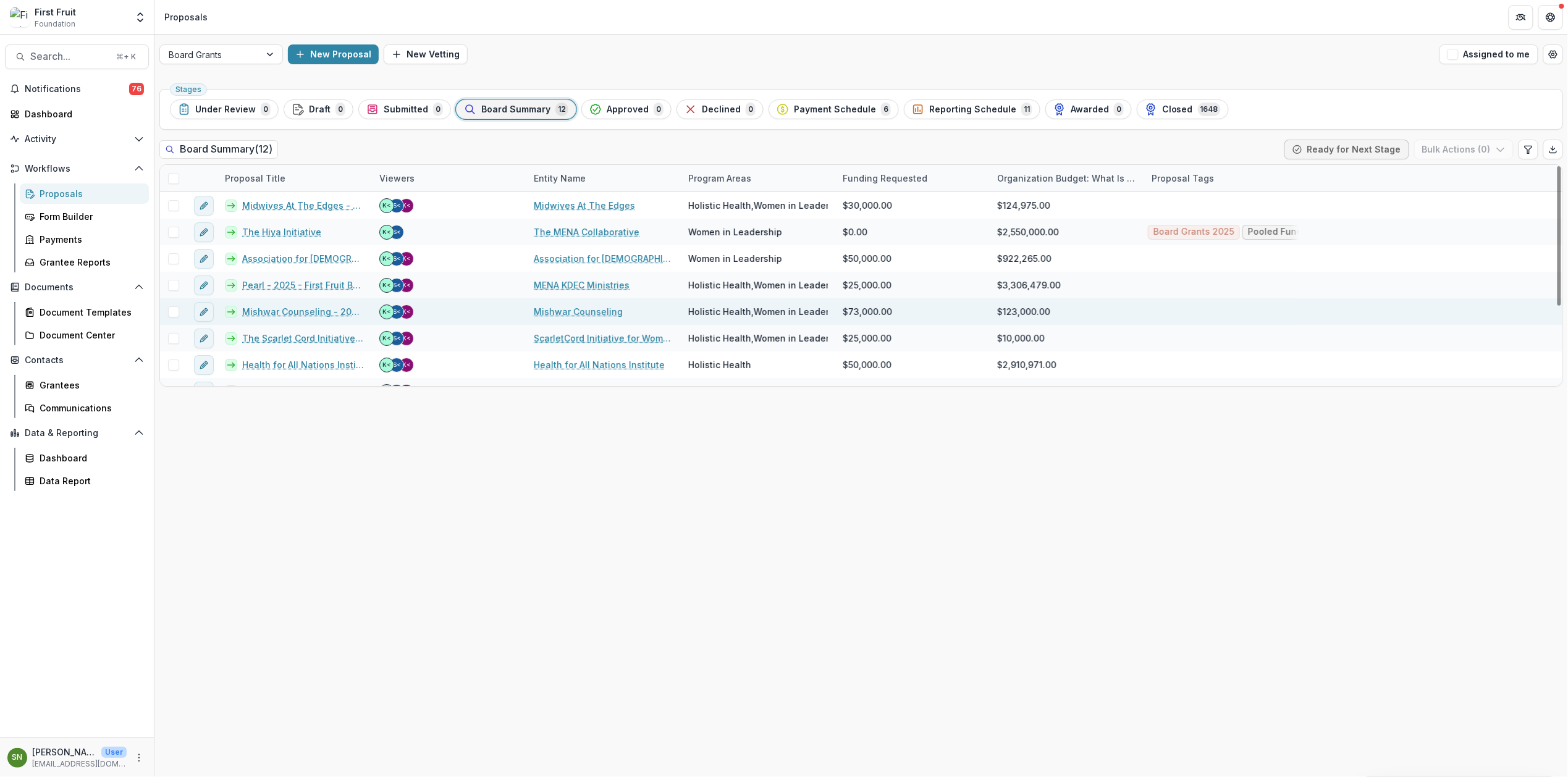
click at [293, 312] on link "Mishwar Counseling - 2025 - First Fruit Board Grant Application Form" at bounding box center [304, 312] width 122 height 13
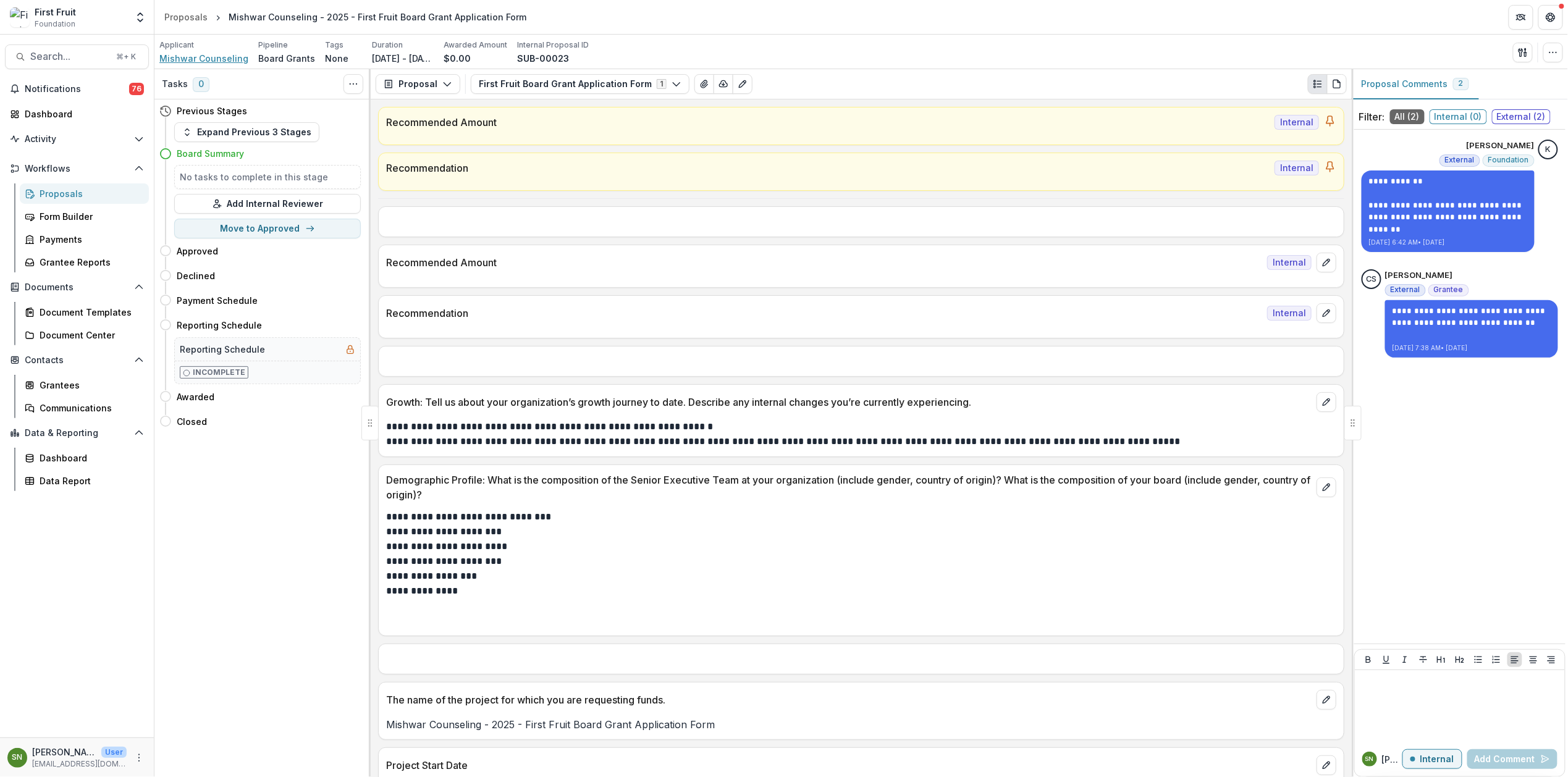
click at [207, 58] on span "Mishwar Counseling" at bounding box center [204, 58] width 89 height 13
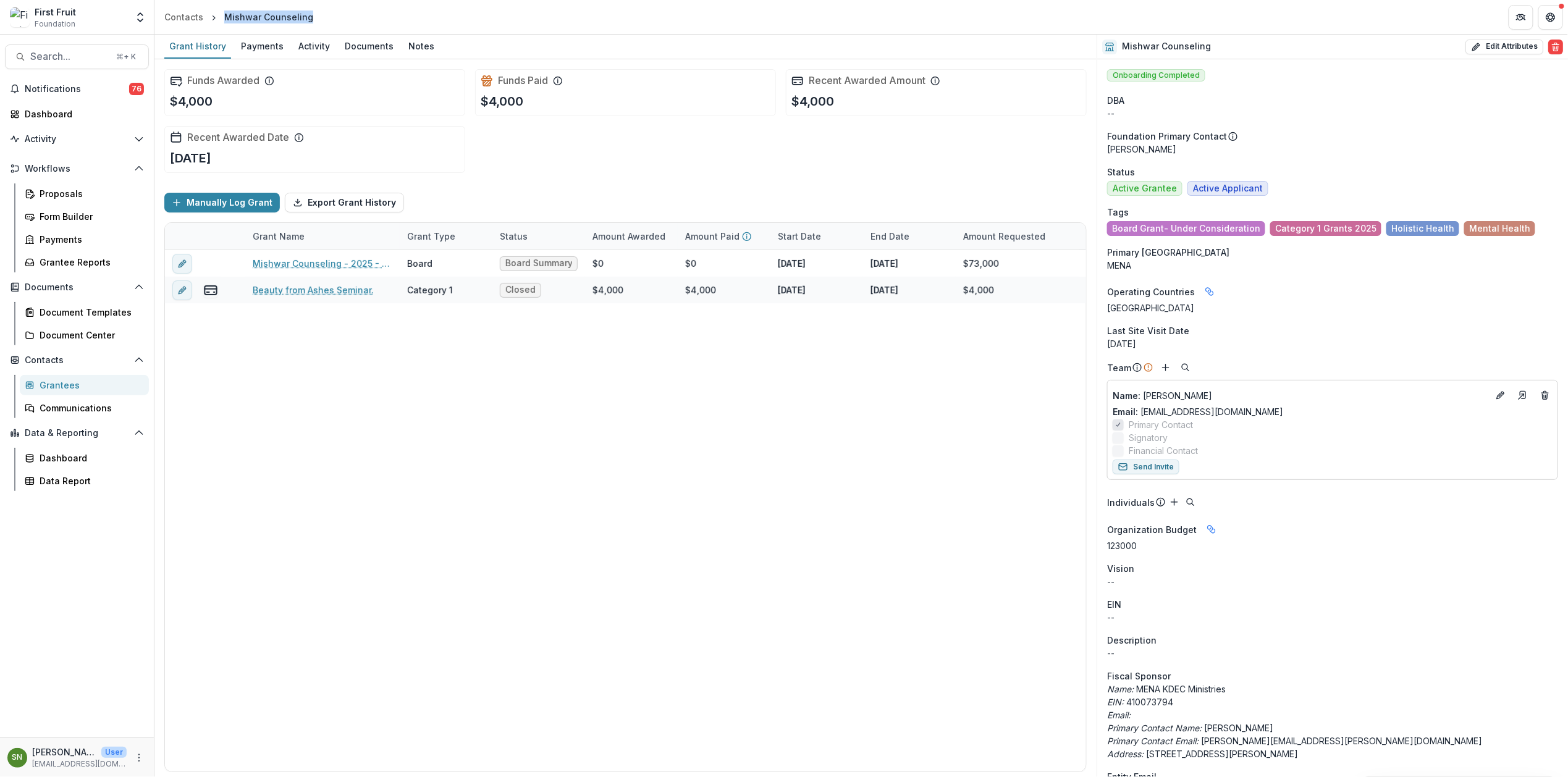
drag, startPoint x: 311, startPoint y: 17, endPoint x: 224, endPoint y: 18, distance: 87.0
click at [224, 18] on header "Contacts Mishwar Counseling" at bounding box center [861, 17] width 1414 height 34
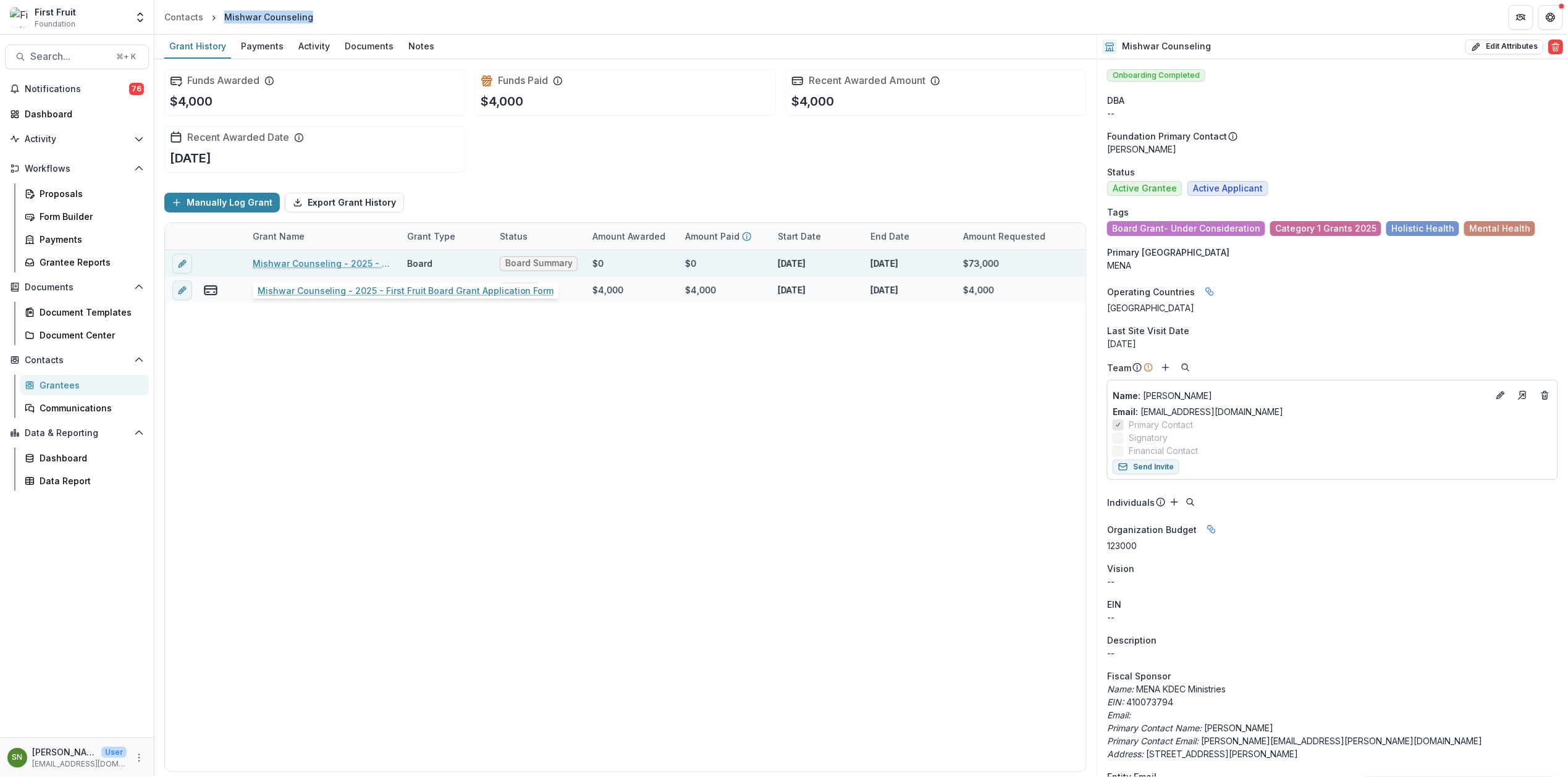
click at [337, 261] on link "Mishwar Counseling - 2025 - First Fruit Board Grant Application Form" at bounding box center [322, 263] width 140 height 13
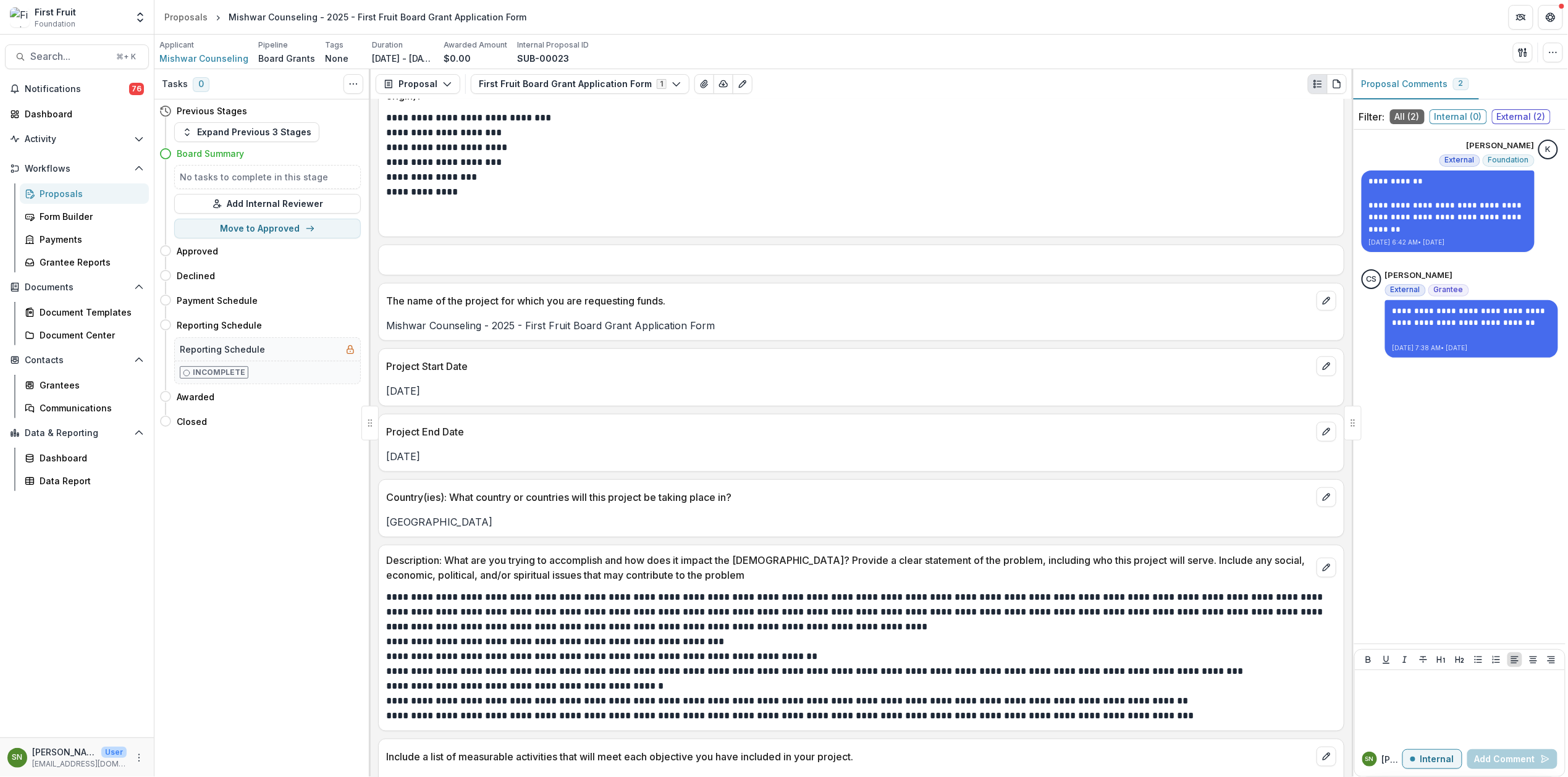
scroll to position [426, 0]
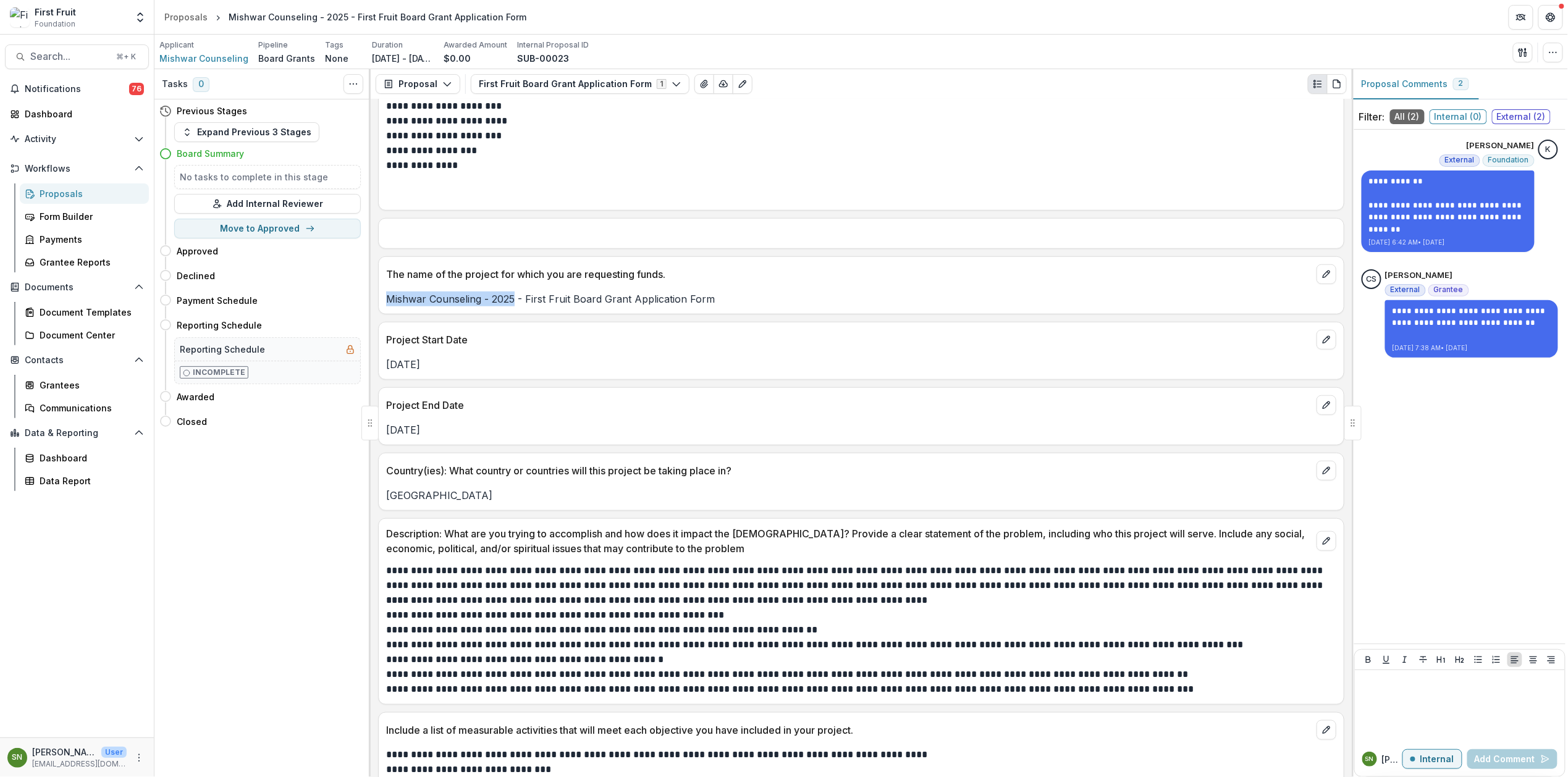
drag, startPoint x: 516, startPoint y: 302, endPoint x: 389, endPoint y: 302, distance: 127.0
click at [389, 302] on p "Mishwar Counseling - 2025 - First Fruit Board Grant Application Form" at bounding box center [861, 298] width 950 height 15
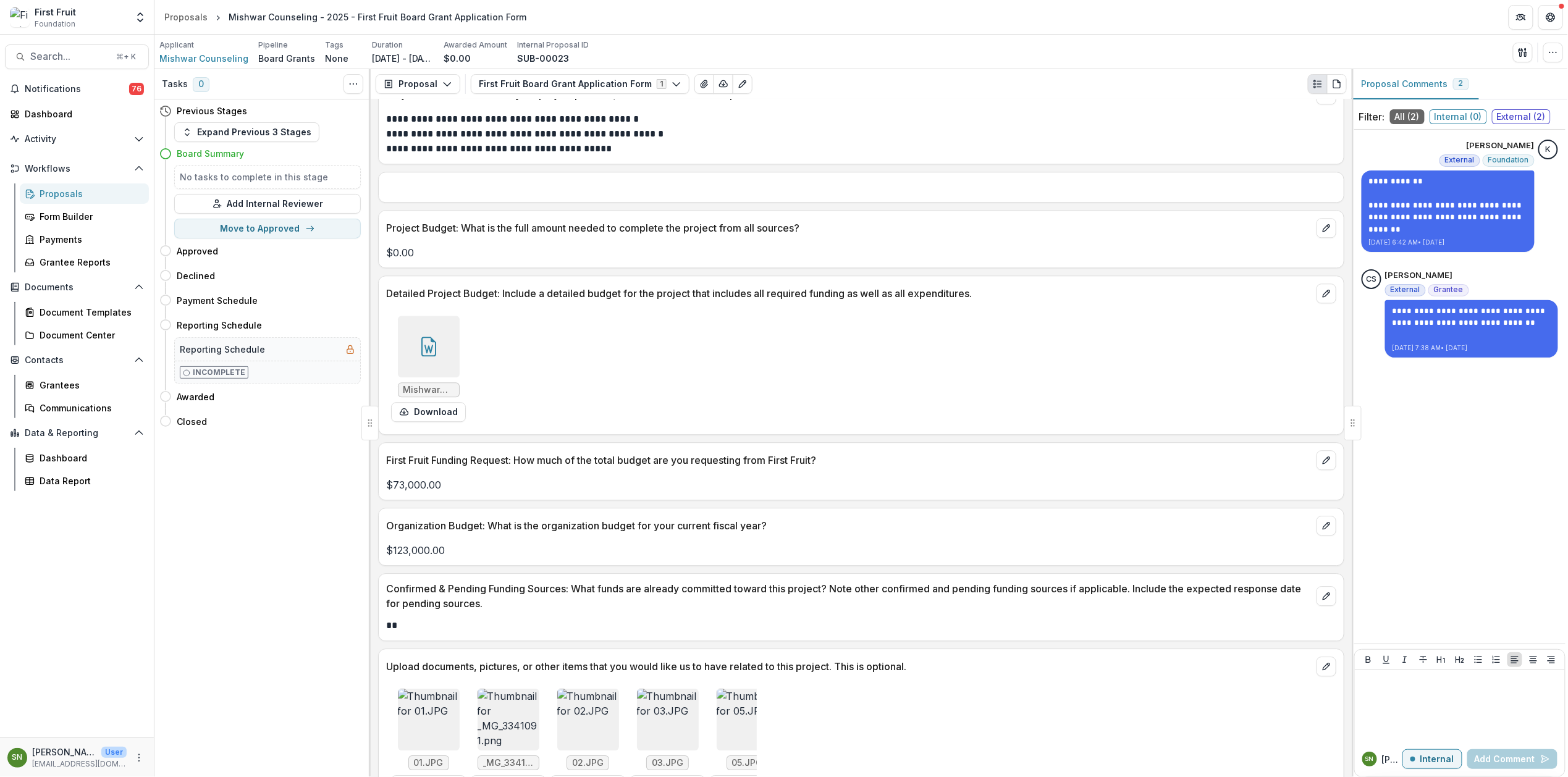
scroll to position [1611, 0]
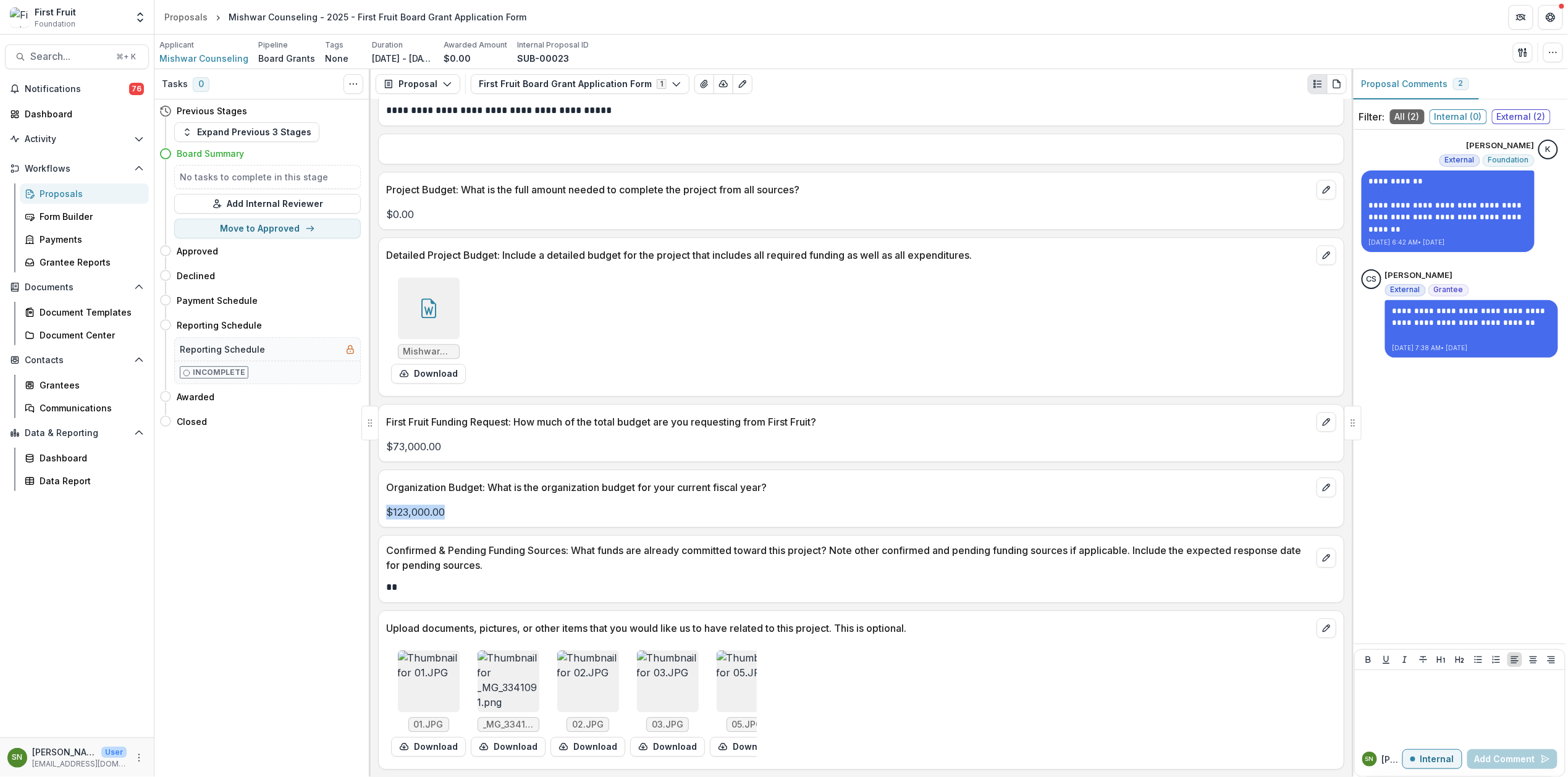
drag, startPoint x: 458, startPoint y: 505, endPoint x: 374, endPoint y: 507, distance: 84.0
click at [374, 506] on div "**********" at bounding box center [861, 438] width 981 height 678
drag, startPoint x: 447, startPoint y: 438, endPoint x: 388, endPoint y: 435, distance: 59.1
click at [388, 439] on p "$73,000.00" at bounding box center [861, 446] width 950 height 15
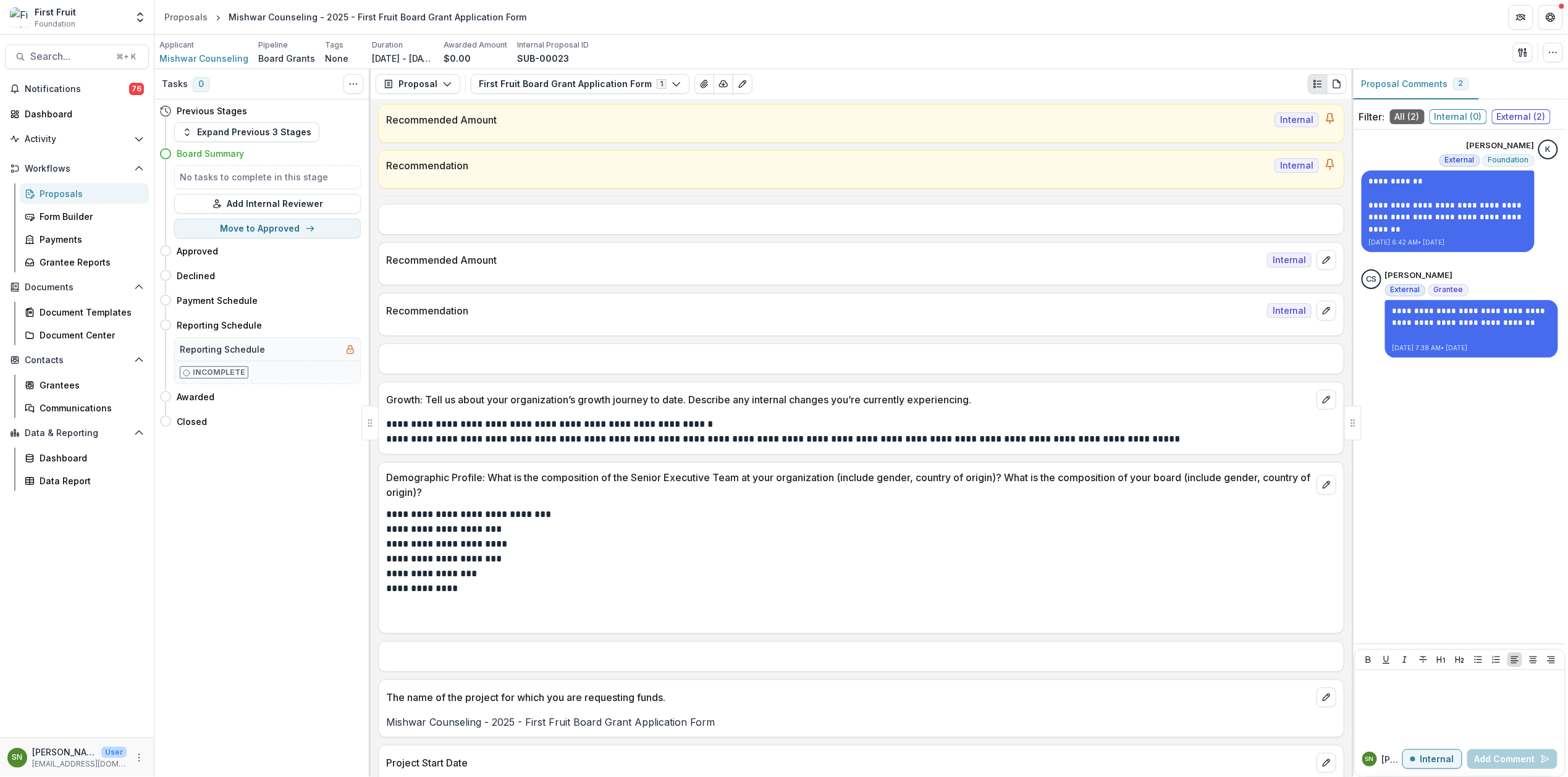
scroll to position [0, 0]
click at [209, 57] on span "Mishwar Counseling" at bounding box center [204, 58] width 89 height 13
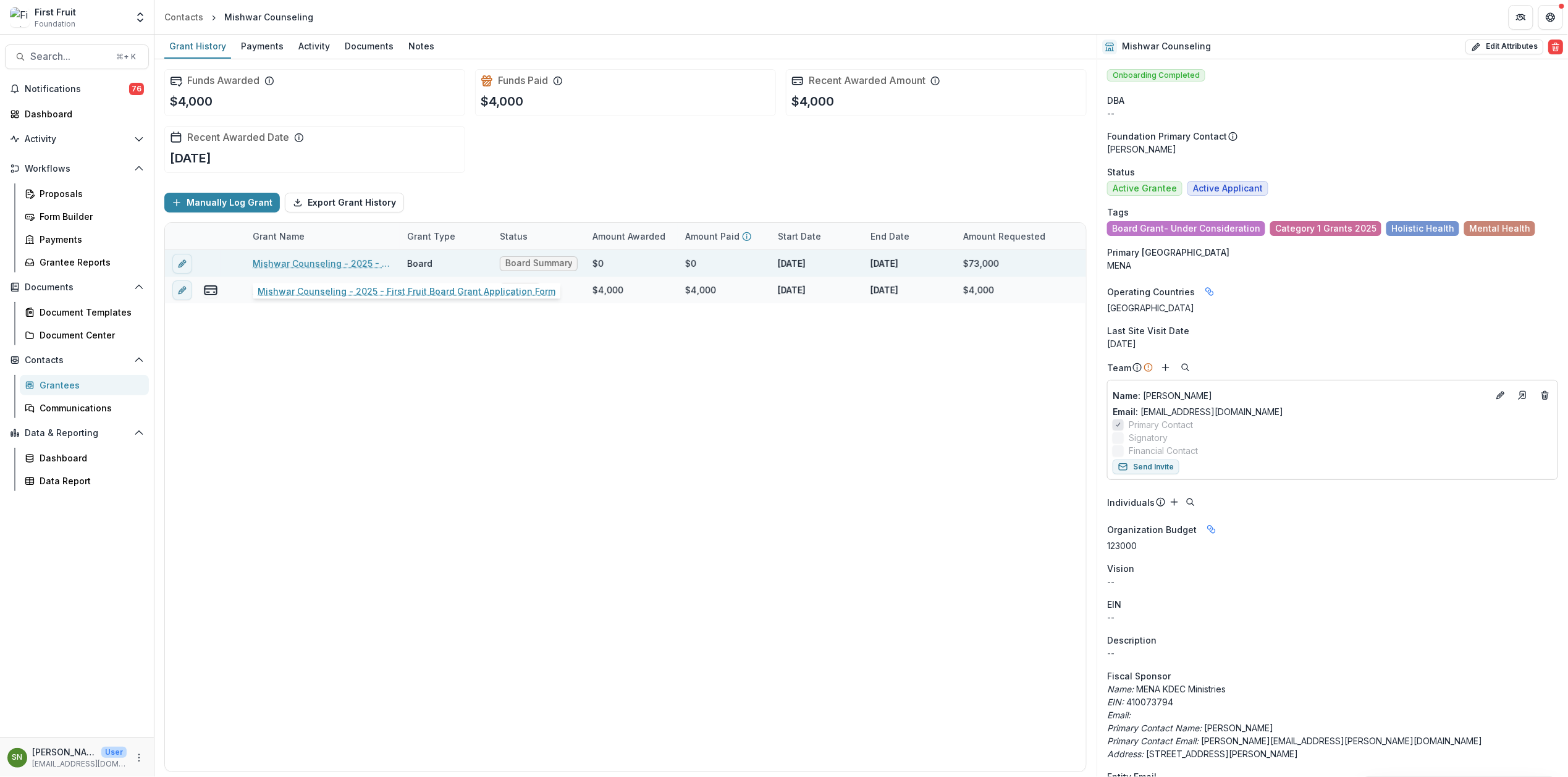
click at [327, 264] on link "Mishwar Counseling - 2025 - First Fruit Board Grant Application Form" at bounding box center [322, 263] width 140 height 13
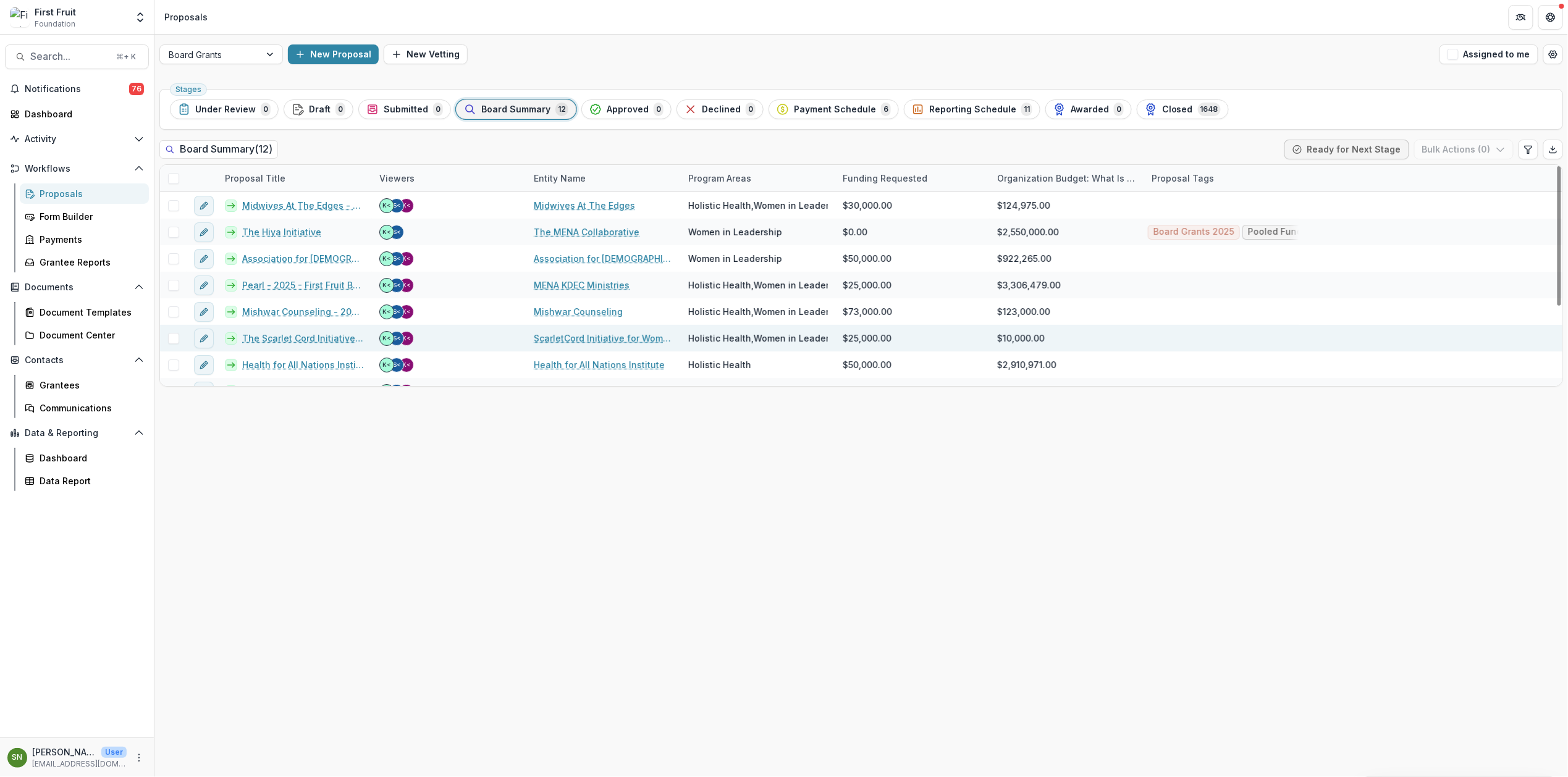
click at [323, 342] on link "The Scarlet Cord Initiative - Trauma Resilience and Sustainable Empowerment (TR…" at bounding box center [304, 338] width 122 height 13
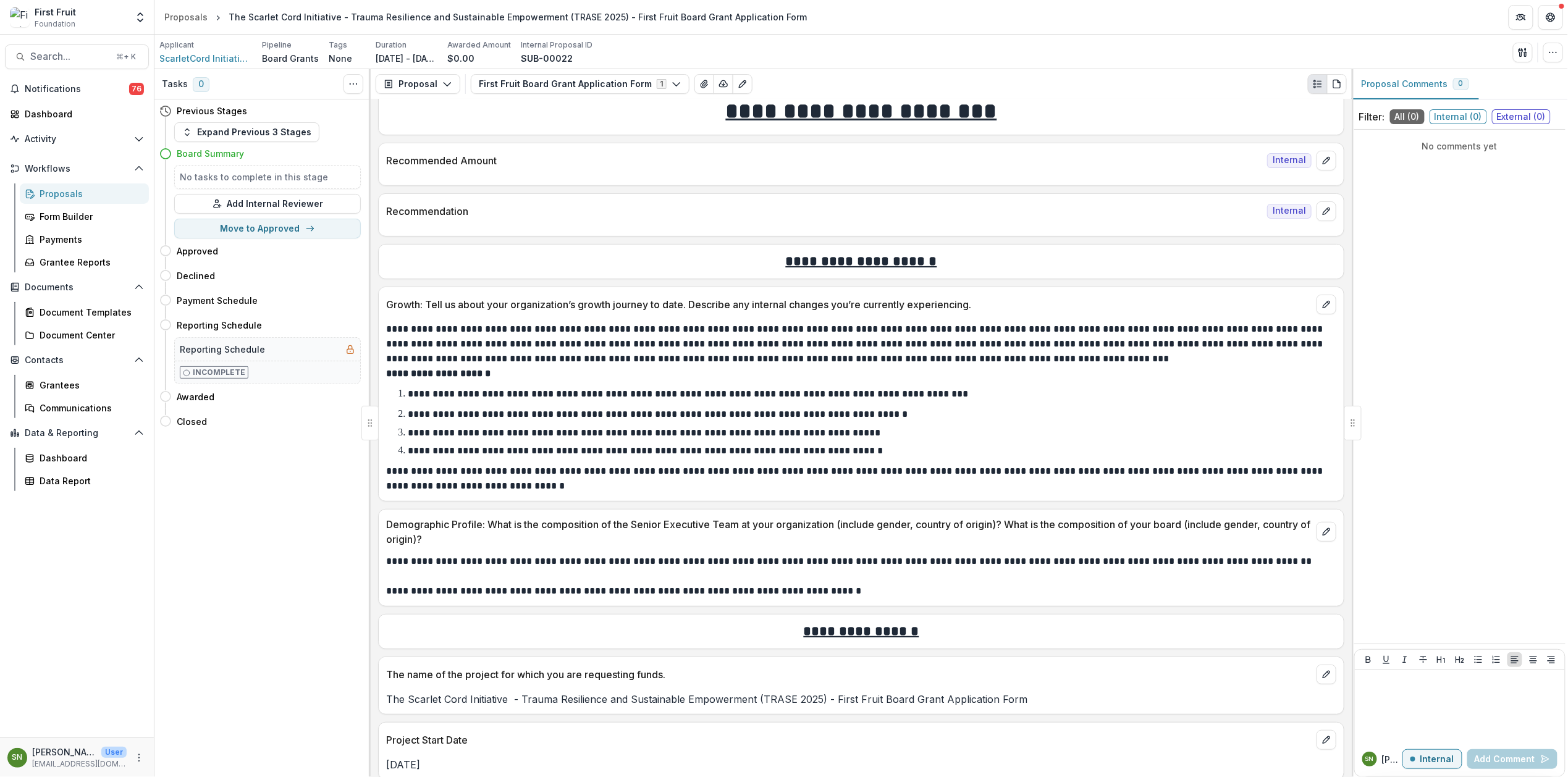
scroll to position [146, 0]
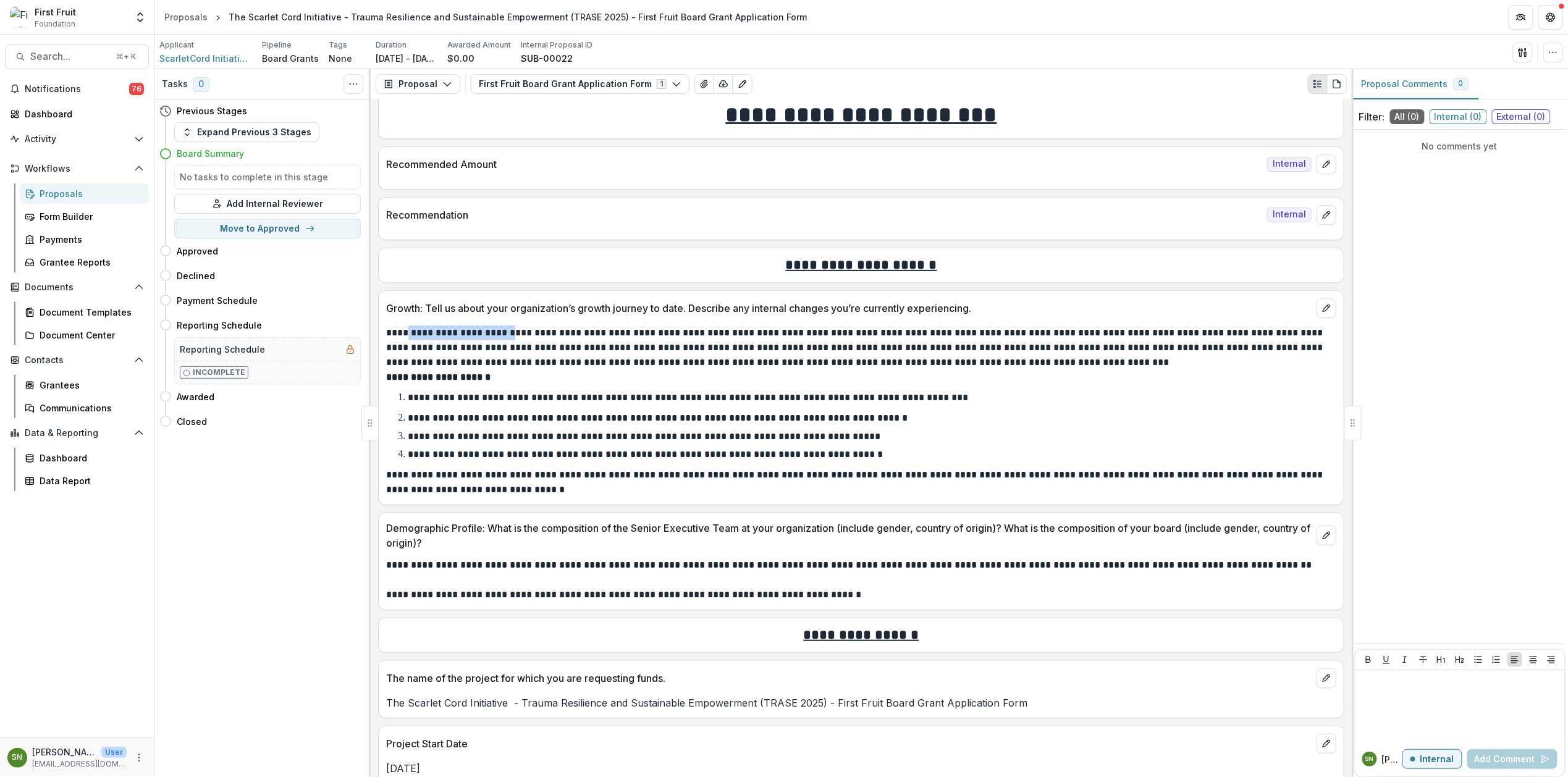
drag, startPoint x: 407, startPoint y: 337, endPoint x: 504, endPoint y: 338, distance: 97.0
click at [504, 338] on p "**********" at bounding box center [860, 348] width 947 height 45
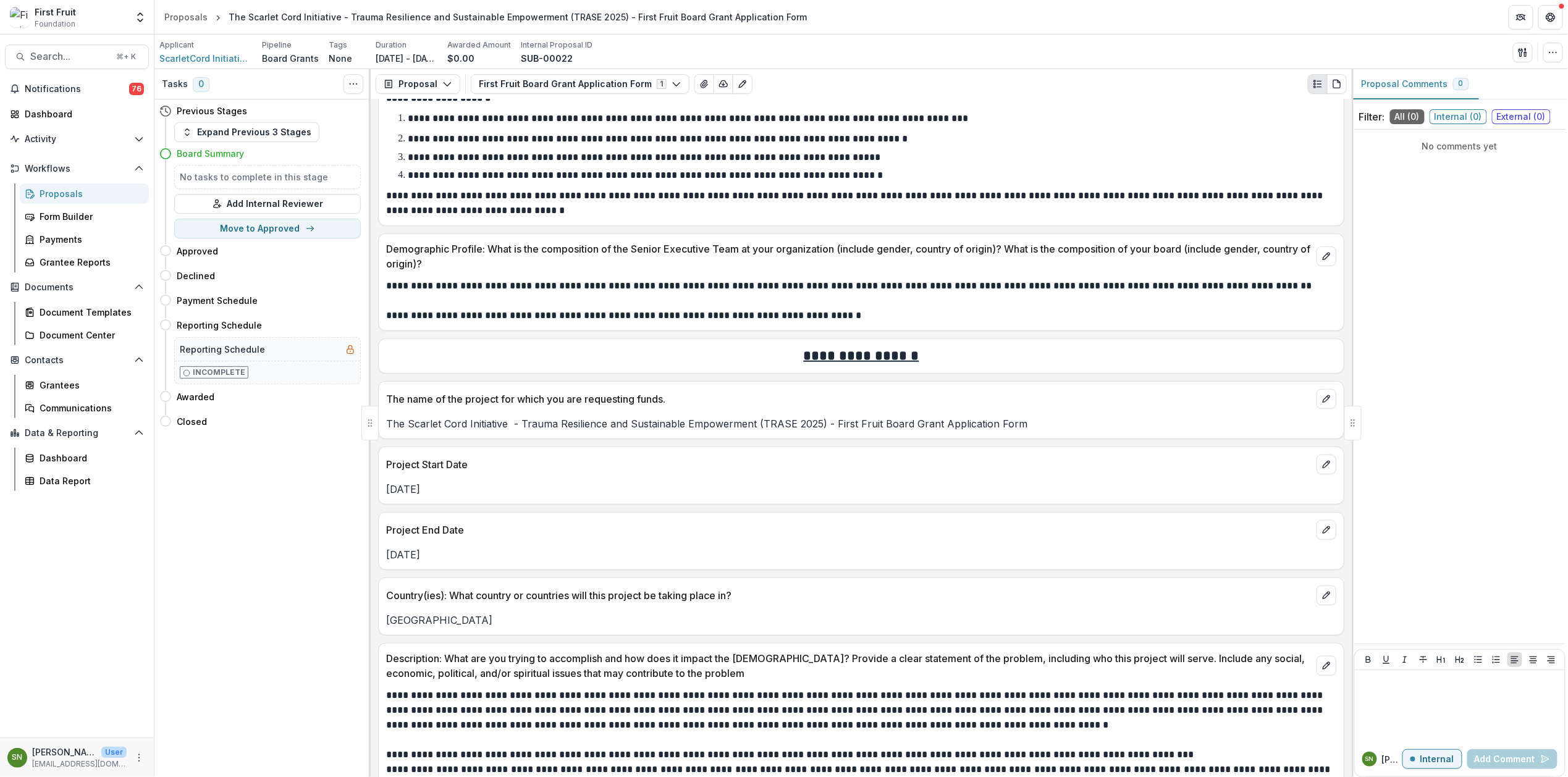
scroll to position [487, 0]
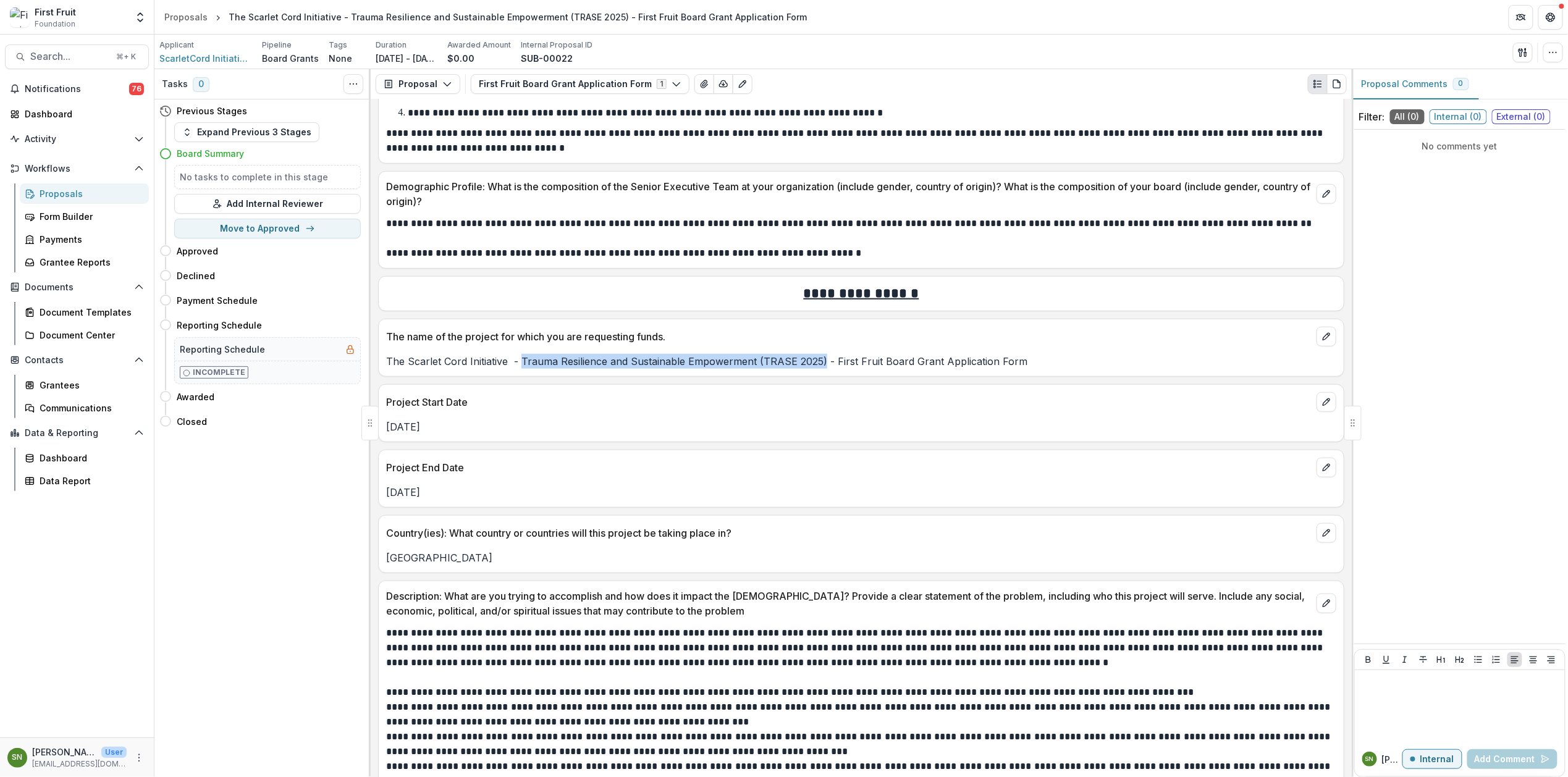
drag, startPoint x: 522, startPoint y: 365, endPoint x: 823, endPoint y: 367, distance: 301.0
click at [823, 367] on p "The Scarlet Cord Initiative - Trauma Resilience and Sustainable Empowerment (TR…" at bounding box center [861, 361] width 950 height 15
drag, startPoint x: 414, startPoint y: 562, endPoint x: 386, endPoint y: 562, distance: 28.0
click at [386, 562] on p "Nigeria" at bounding box center [861, 557] width 950 height 15
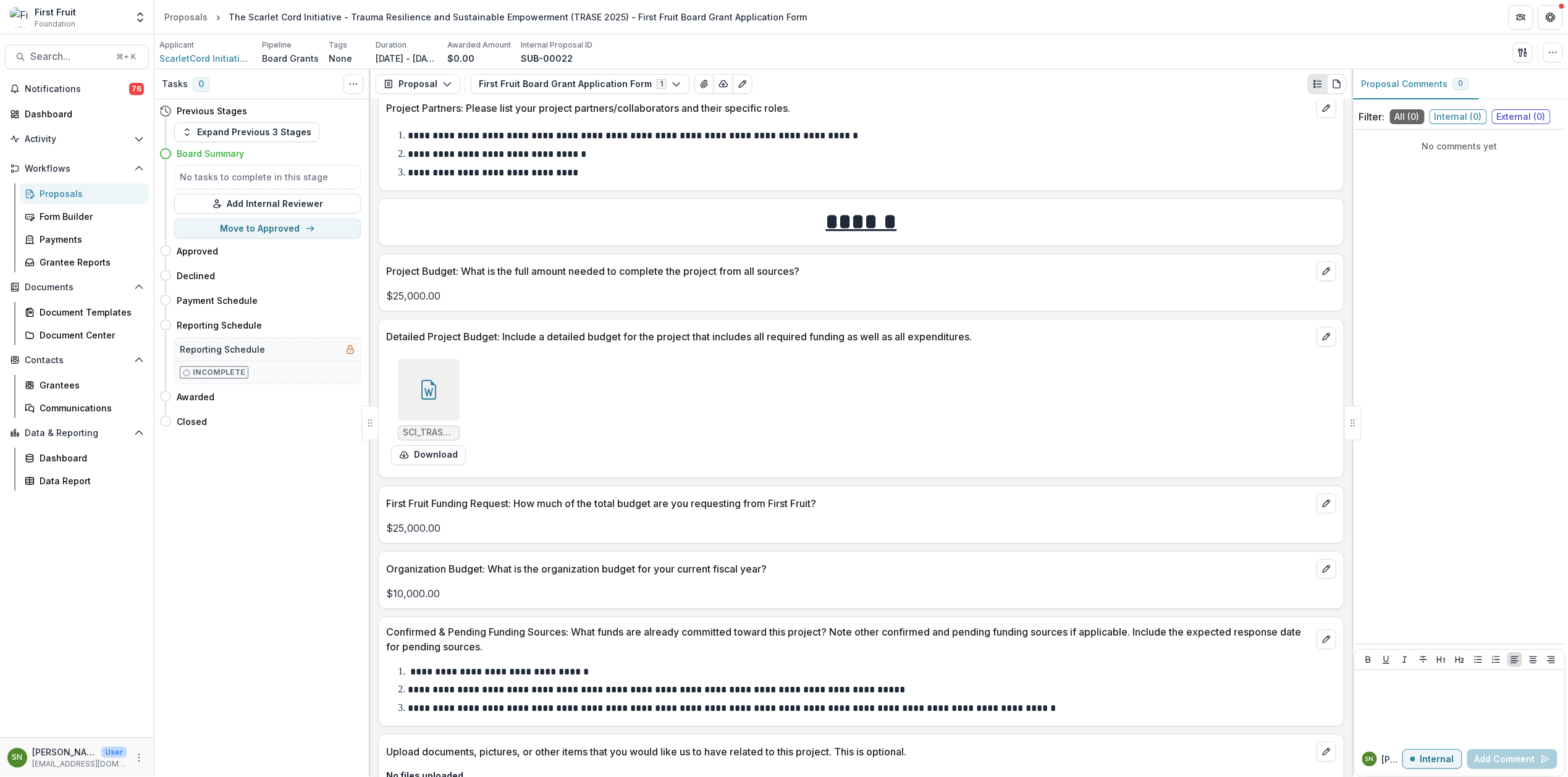
scroll to position [2056, 0]
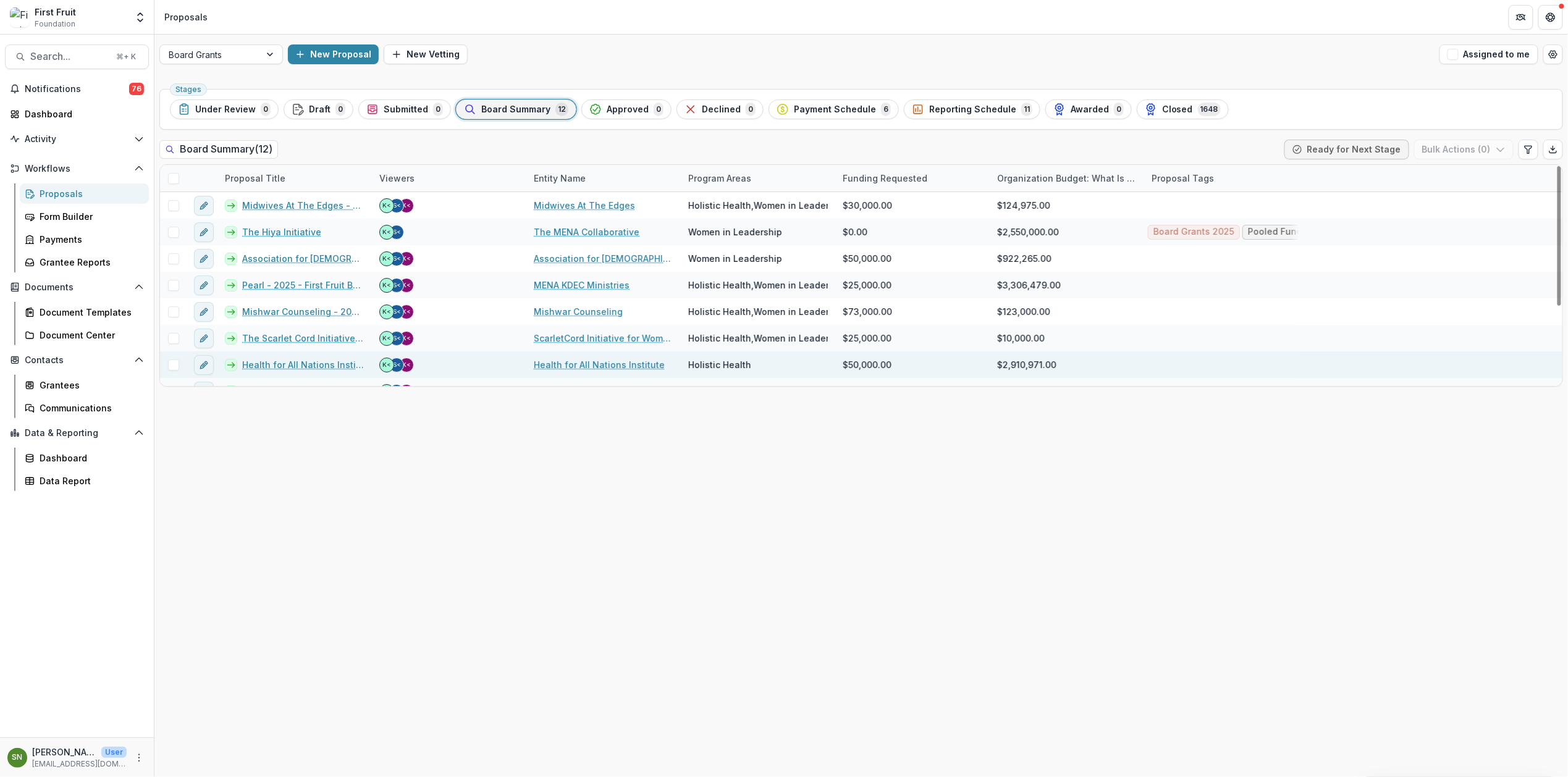
click at [572, 368] on link "Health for All Nations Institute" at bounding box center [599, 365] width 131 height 13
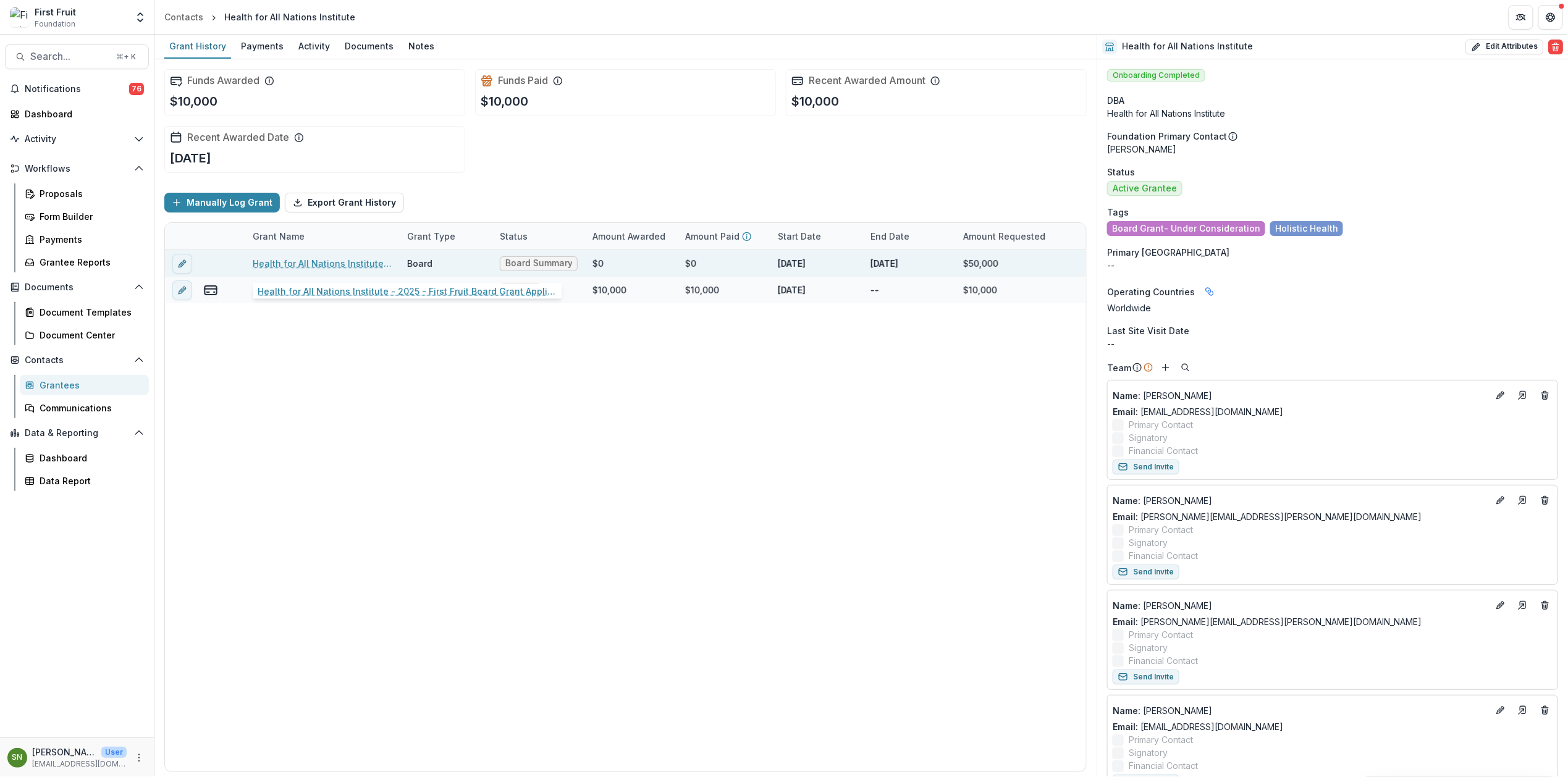
click at [318, 264] on link "Health for All Nations Institute - 2025 - First Fruit Board Grant Application F…" at bounding box center [322, 263] width 140 height 13
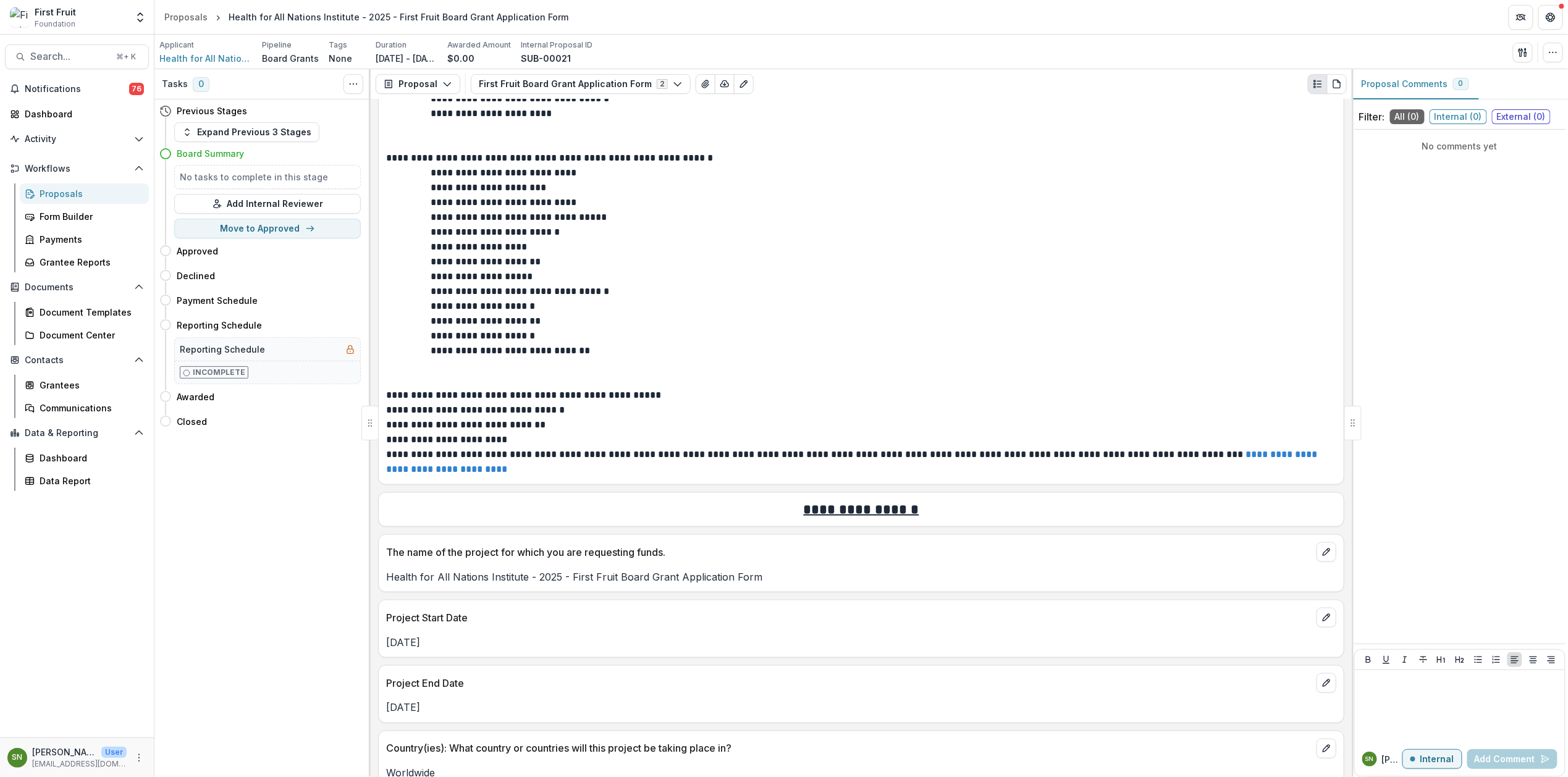
scroll to position [702, 0]
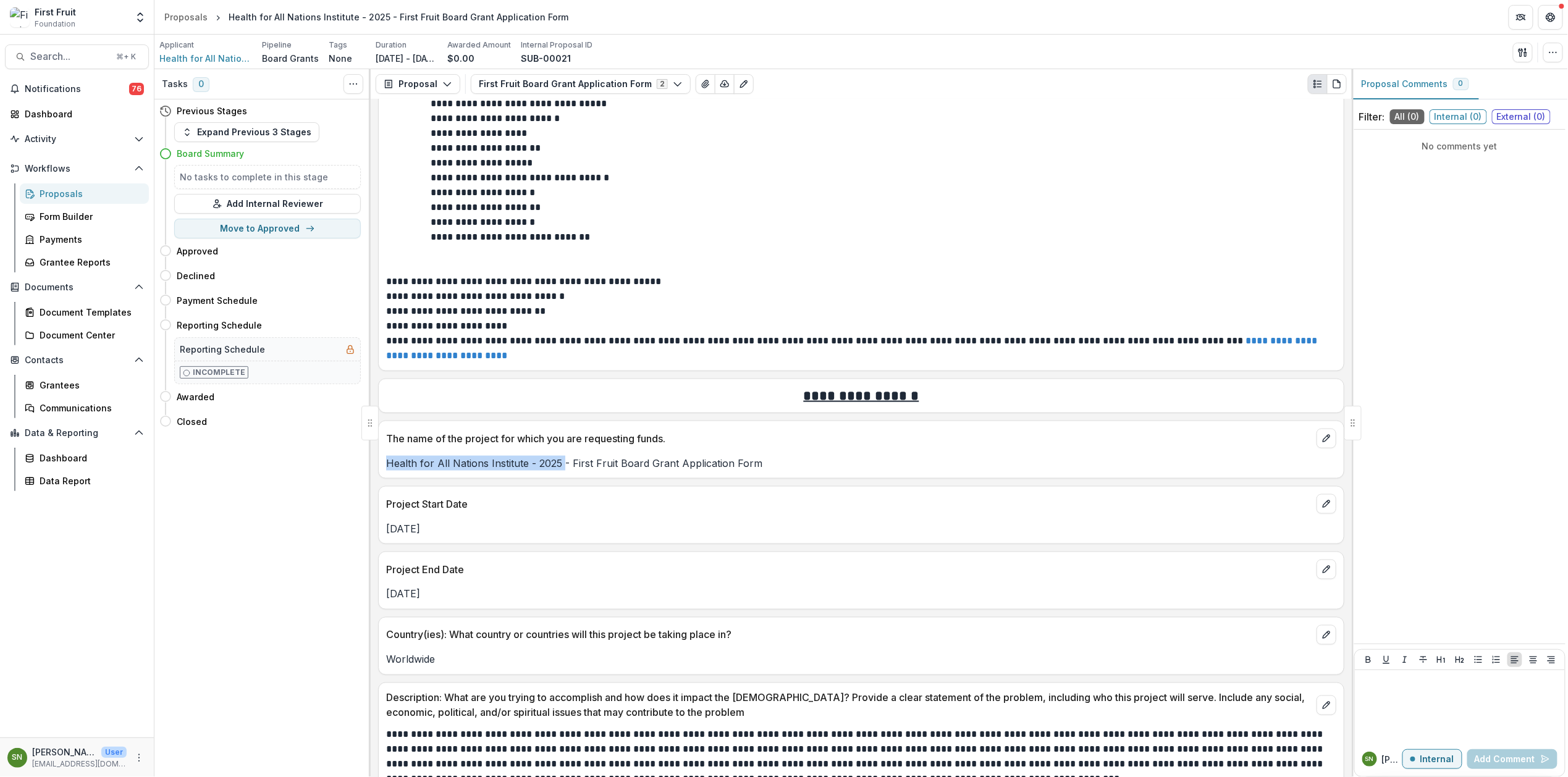
drag, startPoint x: 565, startPoint y: 467, endPoint x: 383, endPoint y: 464, distance: 182.0
click at [383, 464] on div "Health for All Nations Institute - 2025 - First Fruit Board Grant Application F…" at bounding box center [861, 463] width 965 height 15
click at [199, 55] on span "Health for All Nations Institute" at bounding box center [205, 58] width 92 height 13
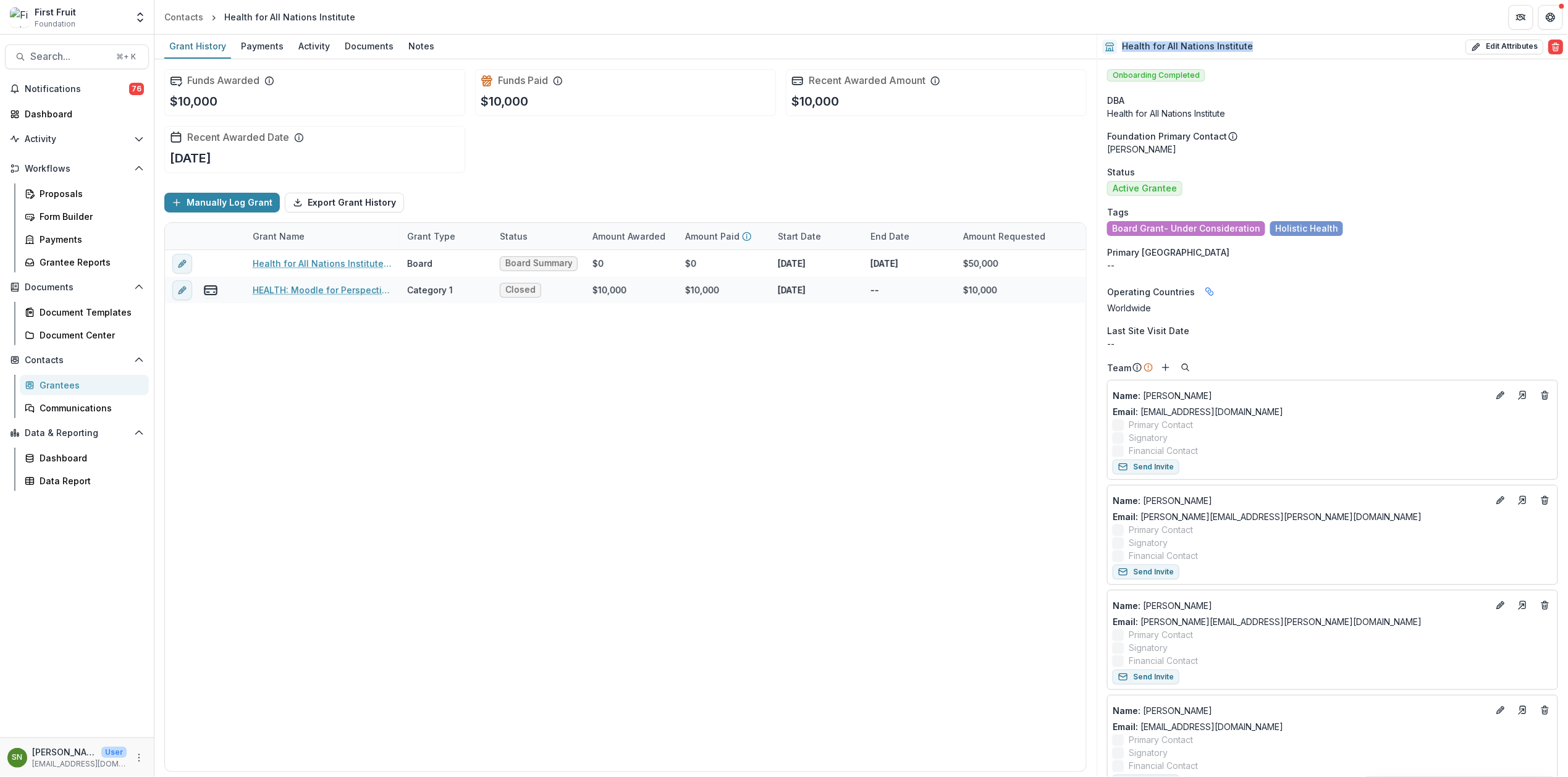
drag, startPoint x: 1253, startPoint y: 45, endPoint x: 1118, endPoint y: 50, distance: 135.1
click at [1118, 50] on div "Health for All Nations Institute Edit Attributes Are you sure? This action will…" at bounding box center [1333, 47] width 471 height 25
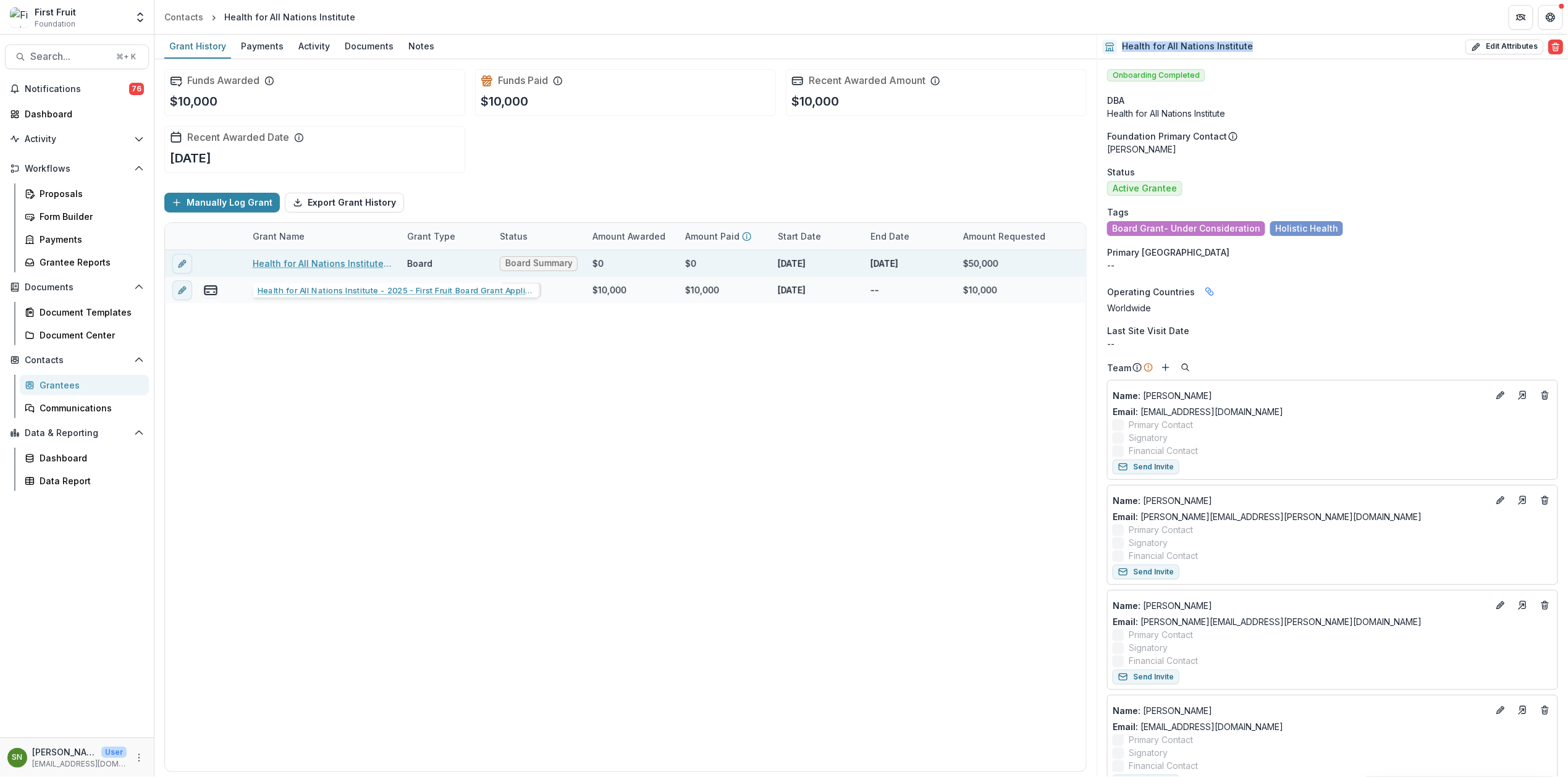
click at [345, 265] on link "Health for All Nations Institute - 2025 - First Fruit Board Grant Application F…" at bounding box center [322, 263] width 140 height 13
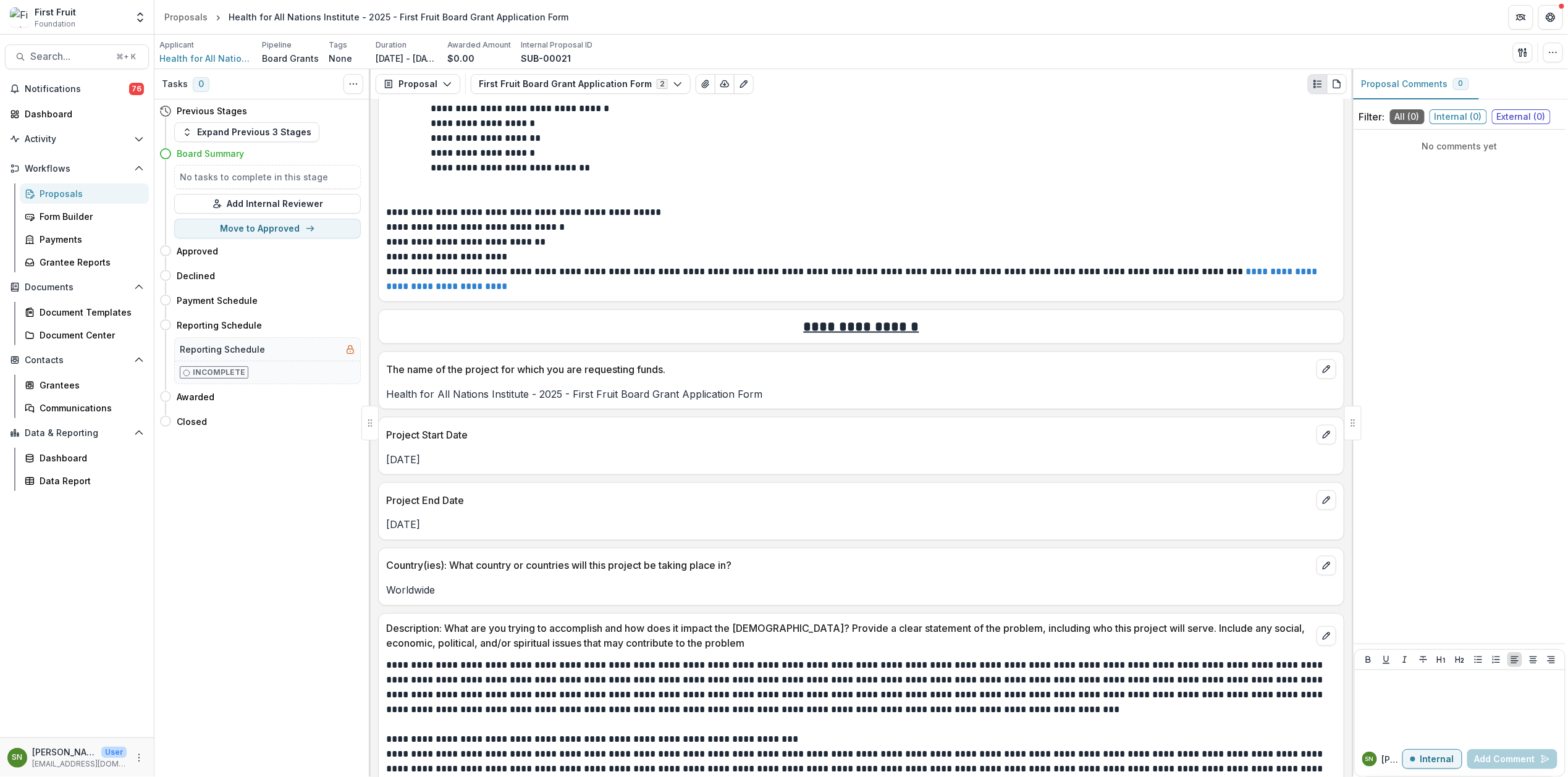
scroll to position [803, 0]
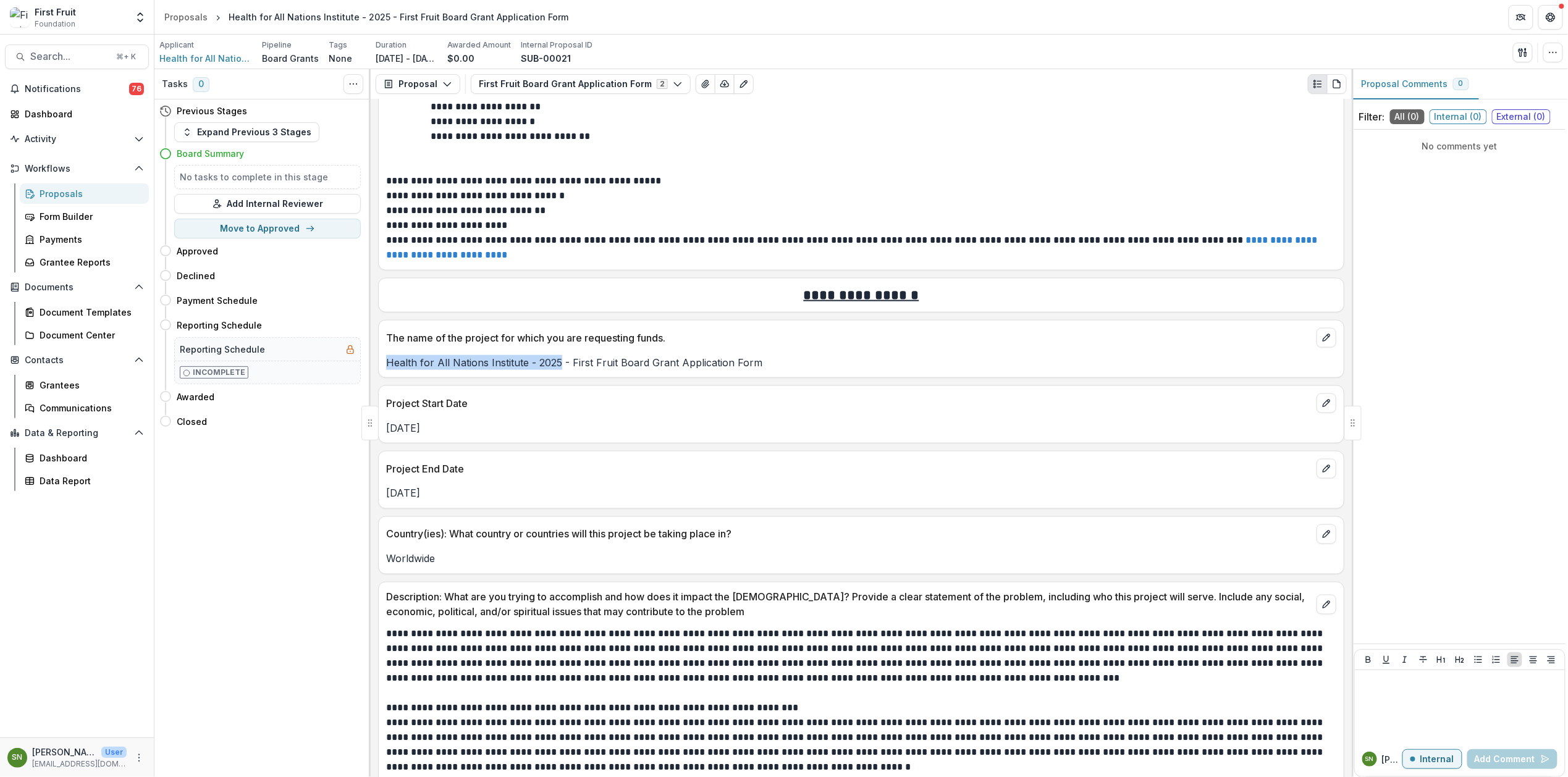
drag, startPoint x: 388, startPoint y: 367, endPoint x: 561, endPoint y: 363, distance: 173.0
click at [561, 363] on p "Health for All Nations Institute - 2025 - First Fruit Board Grant Application F…" at bounding box center [861, 362] width 950 height 15
drag, startPoint x: 442, startPoint y: 566, endPoint x: 386, endPoint y: 566, distance: 56.0
click at [386, 566] on p "Worldwide" at bounding box center [861, 558] width 950 height 15
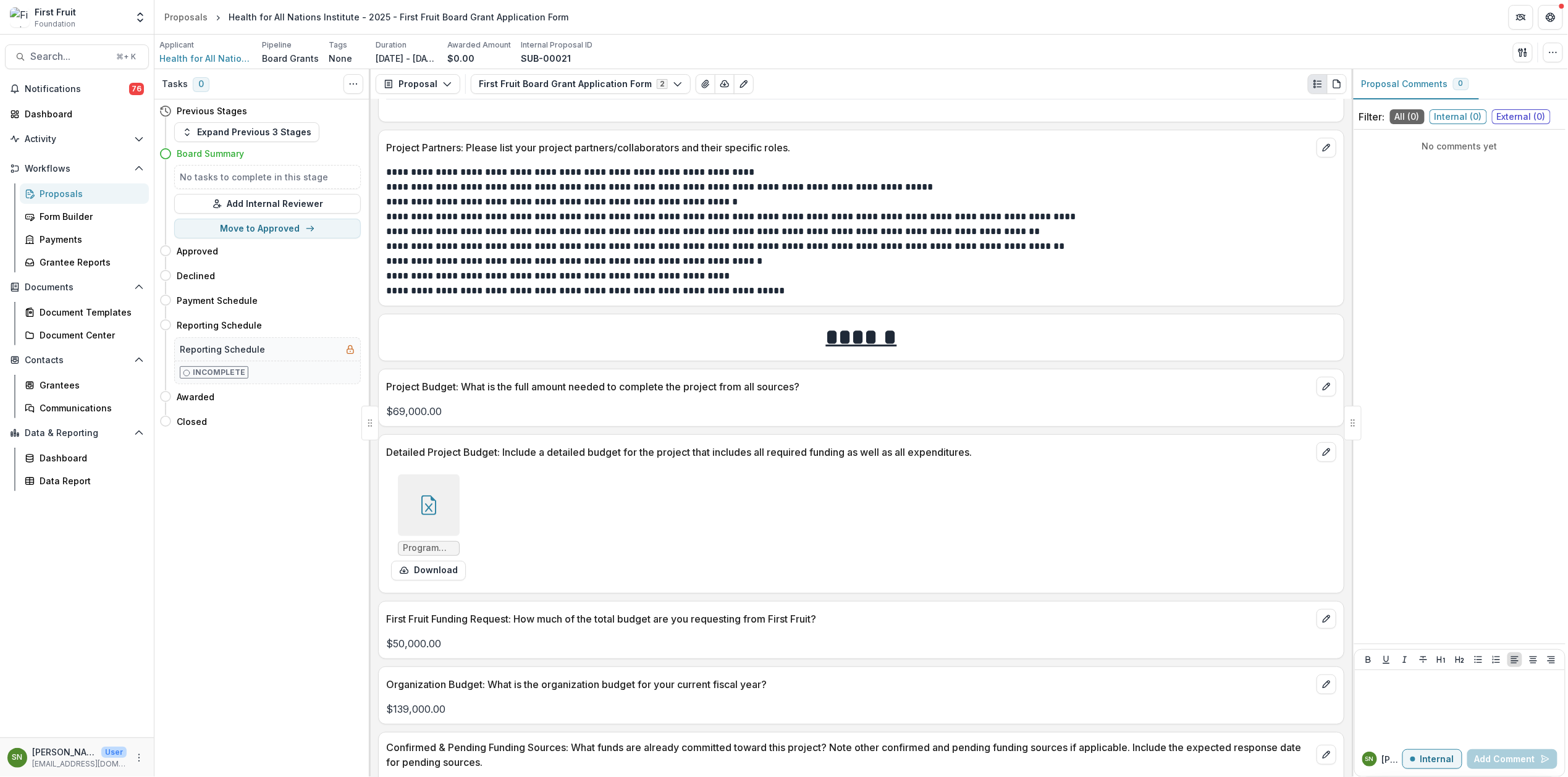
scroll to position [2580, 0]
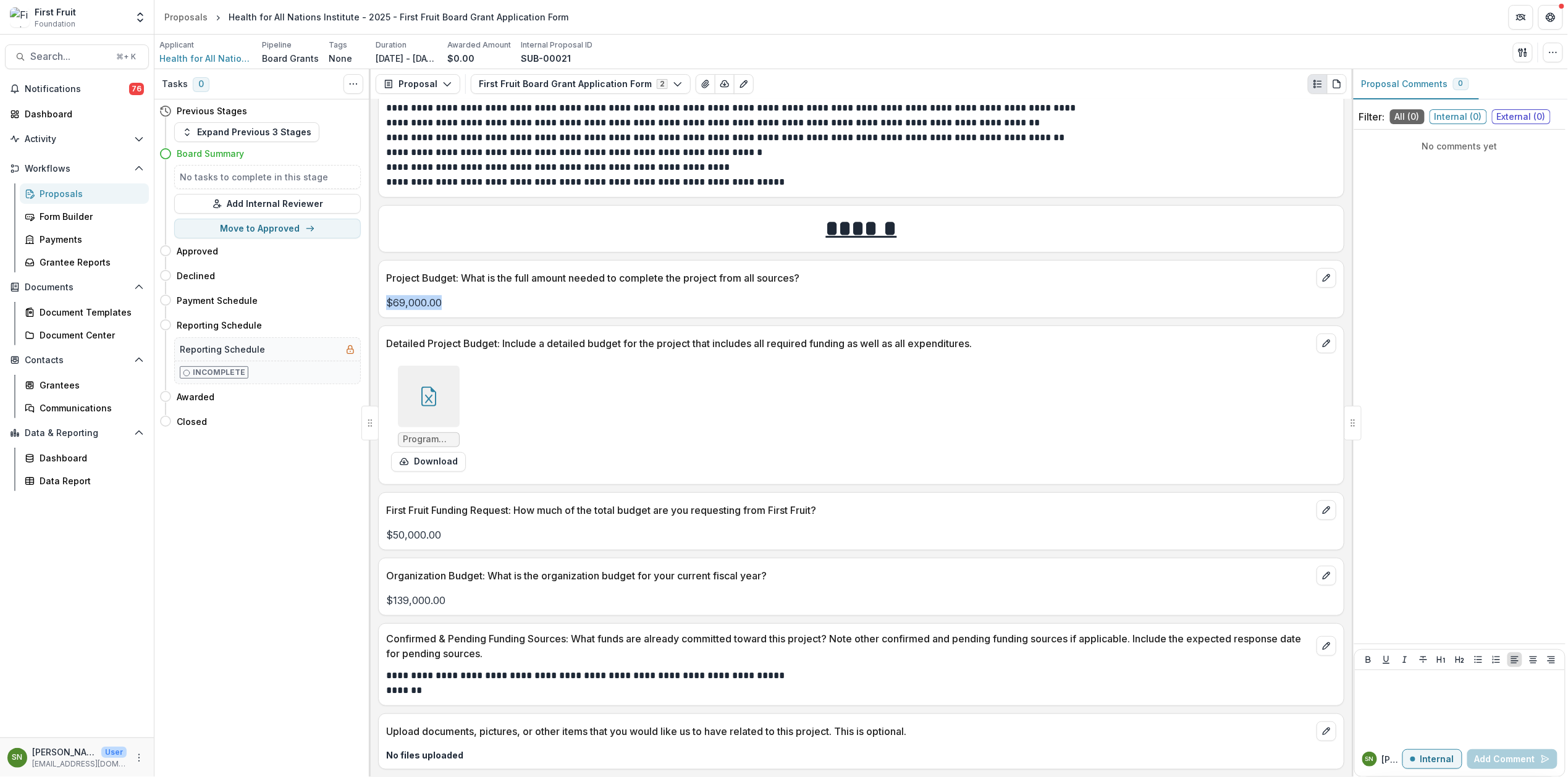
drag, startPoint x: 440, startPoint y: 300, endPoint x: 385, endPoint y: 303, distance: 55.1
click at [385, 303] on div "$69,000.00" at bounding box center [861, 302] width 965 height 15
drag, startPoint x: 448, startPoint y: 533, endPoint x: 382, endPoint y: 535, distance: 66.0
click at [382, 535] on div "$50,000.00" at bounding box center [861, 534] width 965 height 15
drag, startPoint x: 449, startPoint y: 600, endPoint x: 385, endPoint y: 603, distance: 64.1
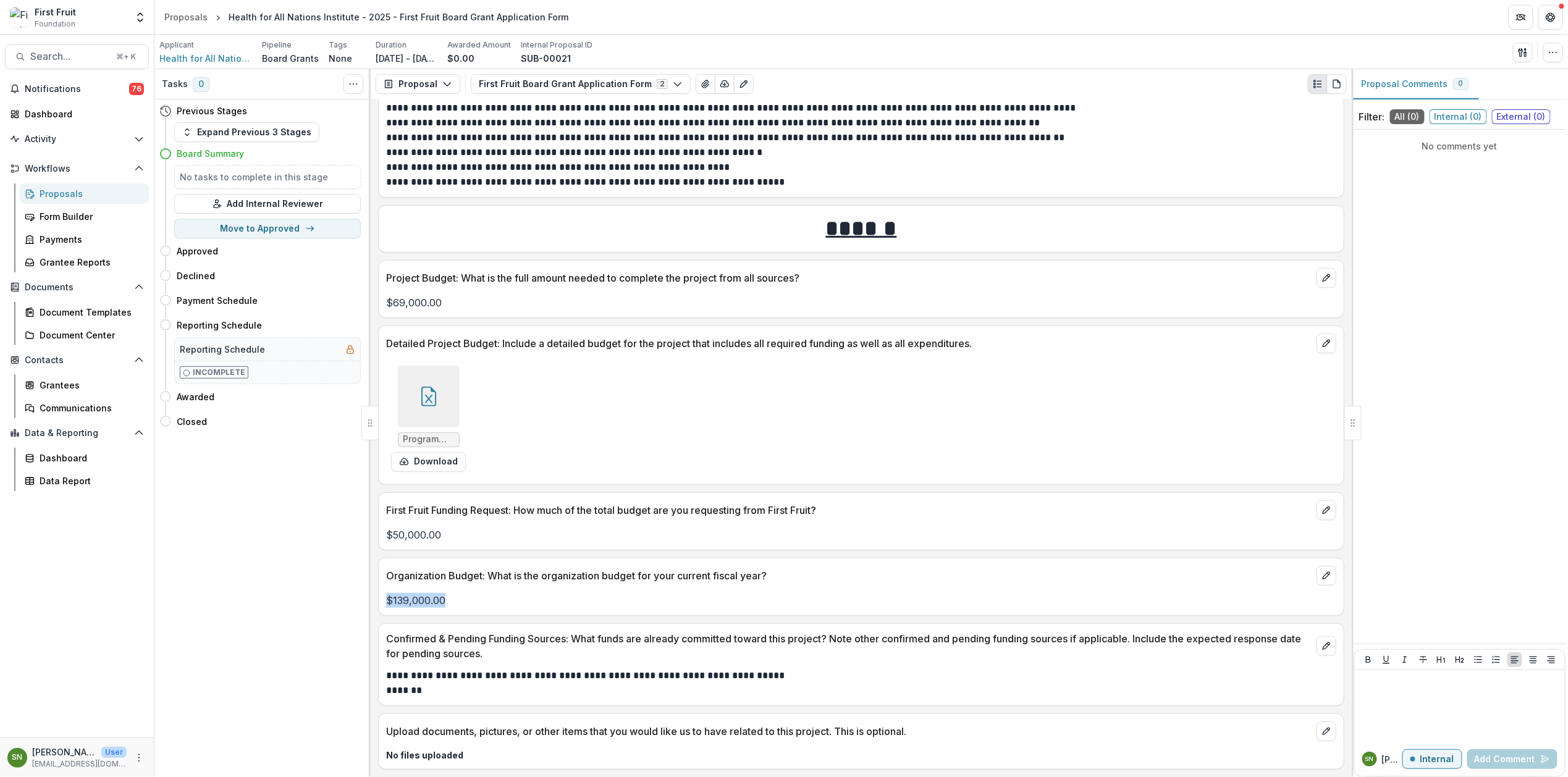
click at [385, 603] on div "$139,000.00" at bounding box center [861, 600] width 965 height 15
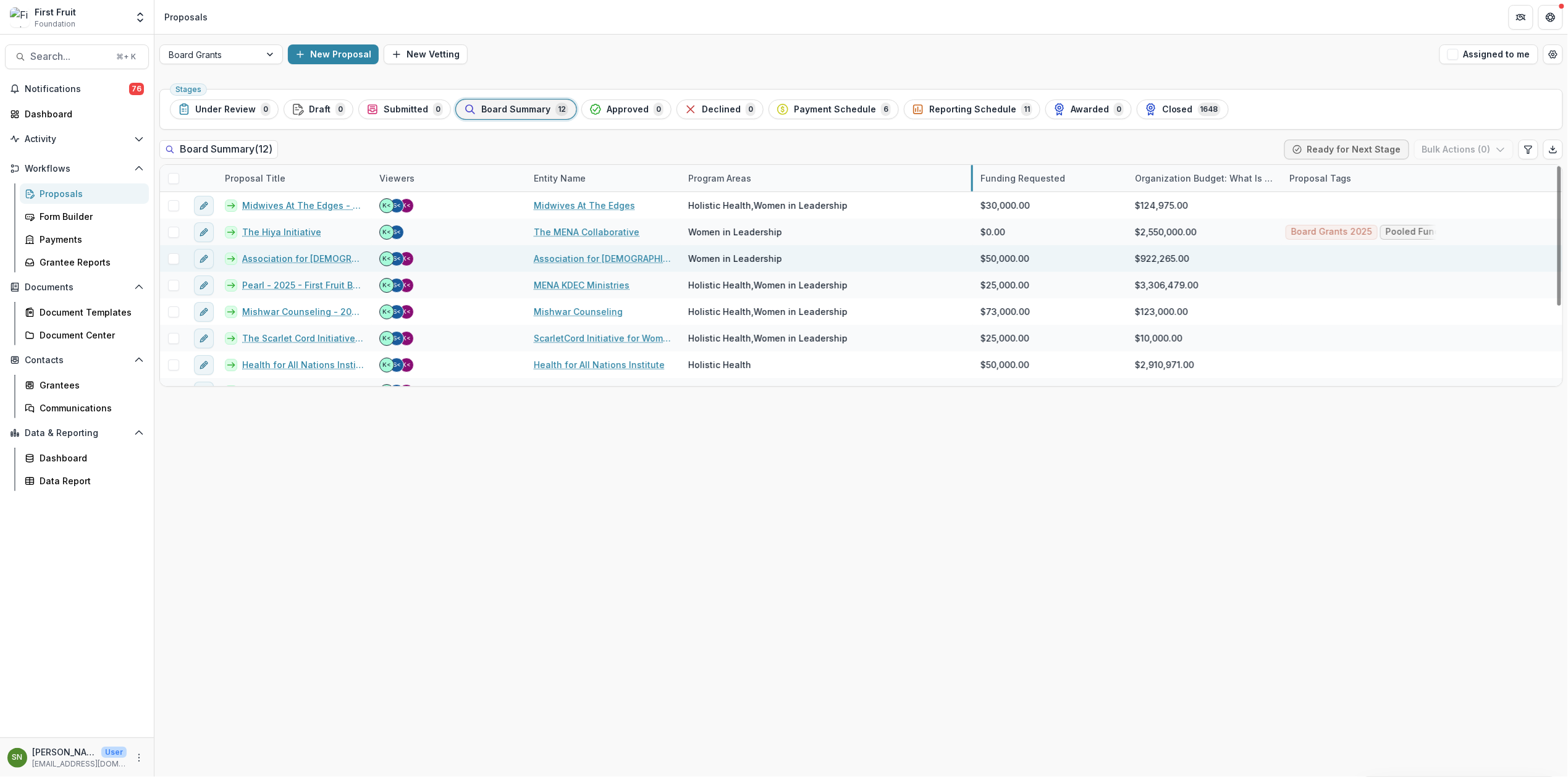
drag, startPoint x: 835, startPoint y: 177, endPoint x: 840, endPoint y: 249, distance: 72.2
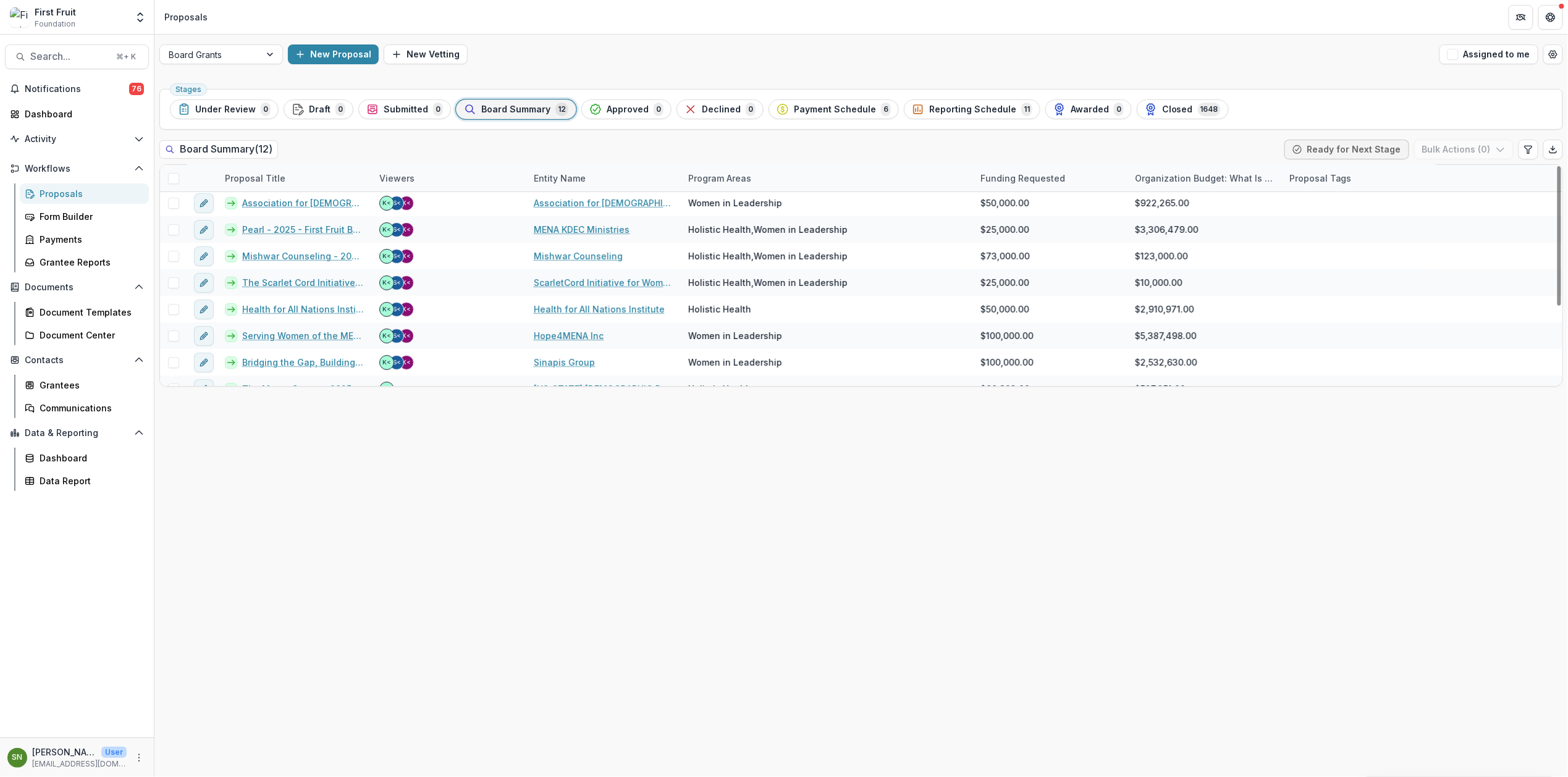
scroll to position [57, 0]
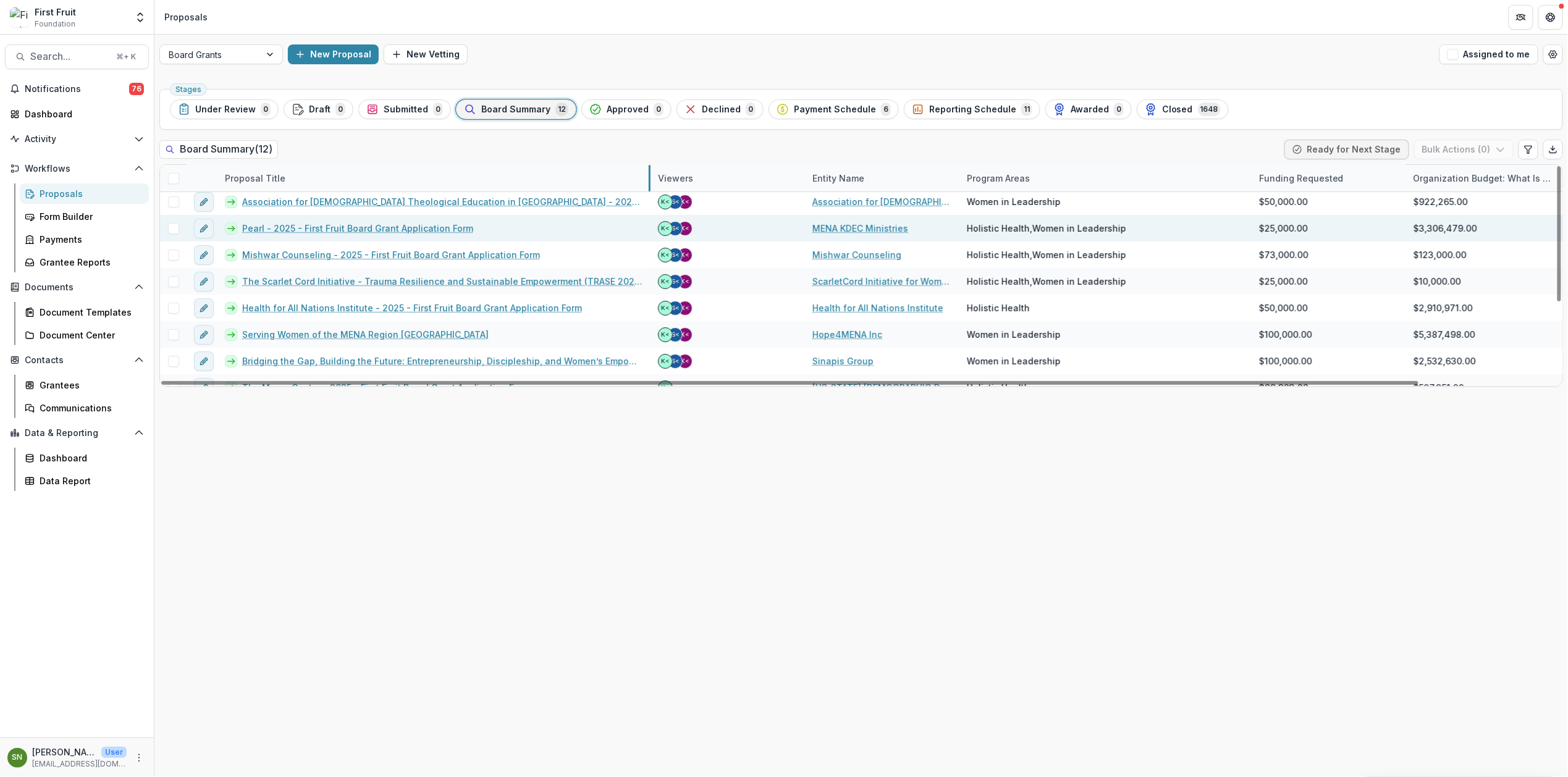
drag, startPoint x: 370, startPoint y: 178, endPoint x: 648, endPoint y: 228, distance: 282.5
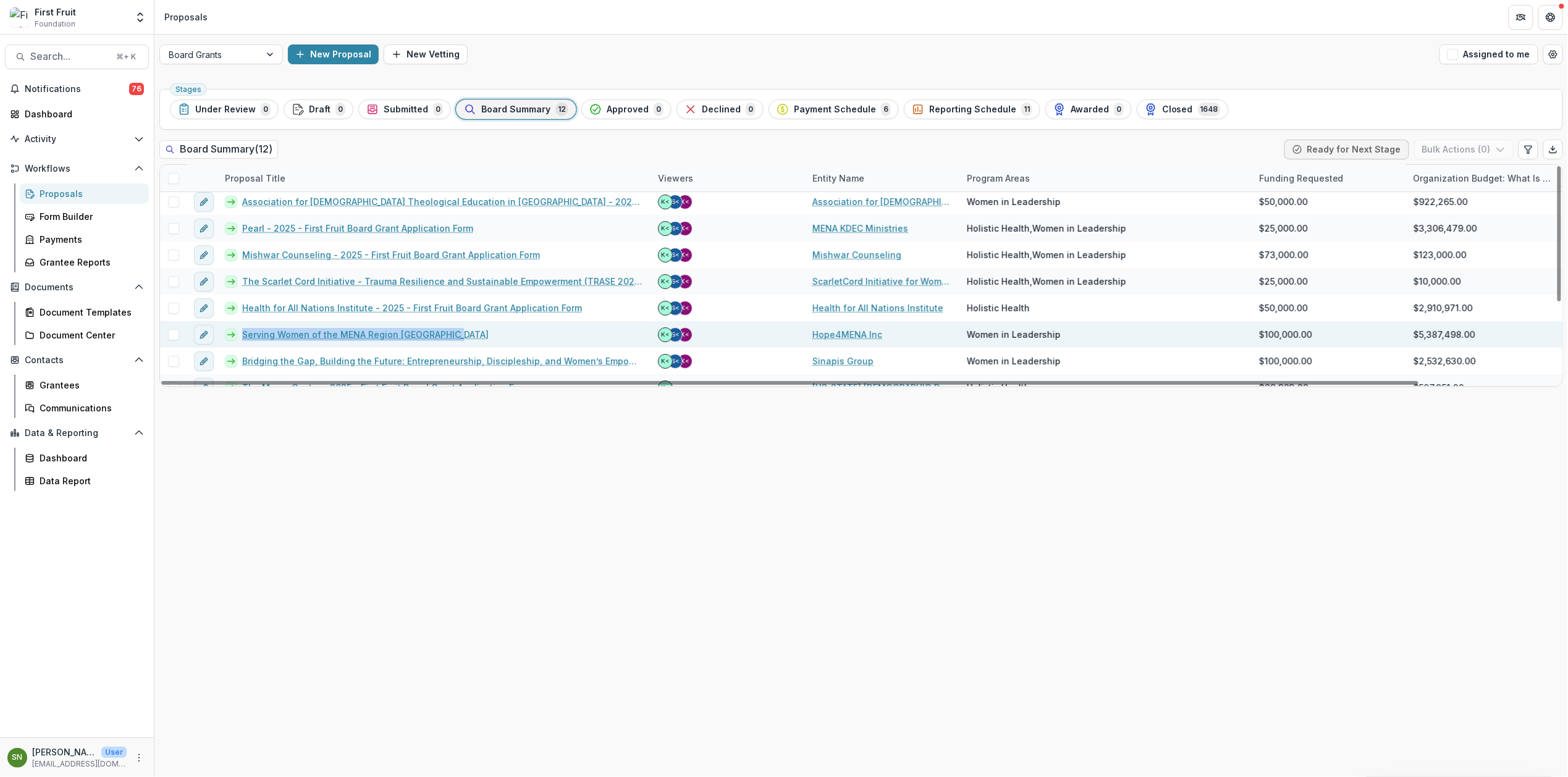
drag, startPoint x: 444, startPoint y: 335, endPoint x: 245, endPoint y: 333, distance: 199.0
click at [245, 333] on div "Serving Women of the MENA Region Holistically" at bounding box center [434, 335] width 433 height 27
drag, startPoint x: 883, startPoint y: 336, endPoint x: 819, endPoint y: 341, distance: 64.2
click at [813, 338] on div "Hope4MENA Inc" at bounding box center [882, 335] width 154 height 27
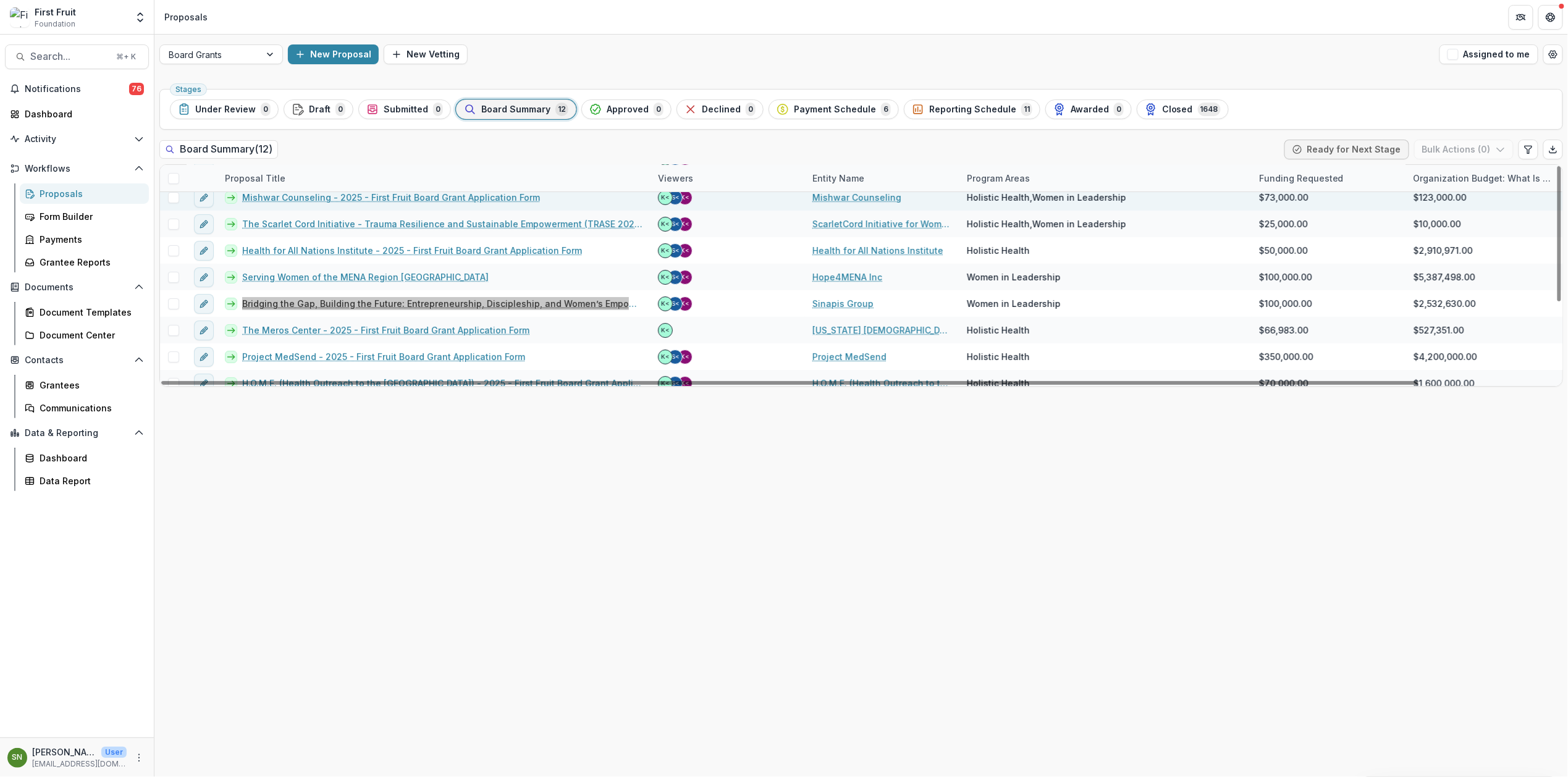
scroll to position [125, 0]
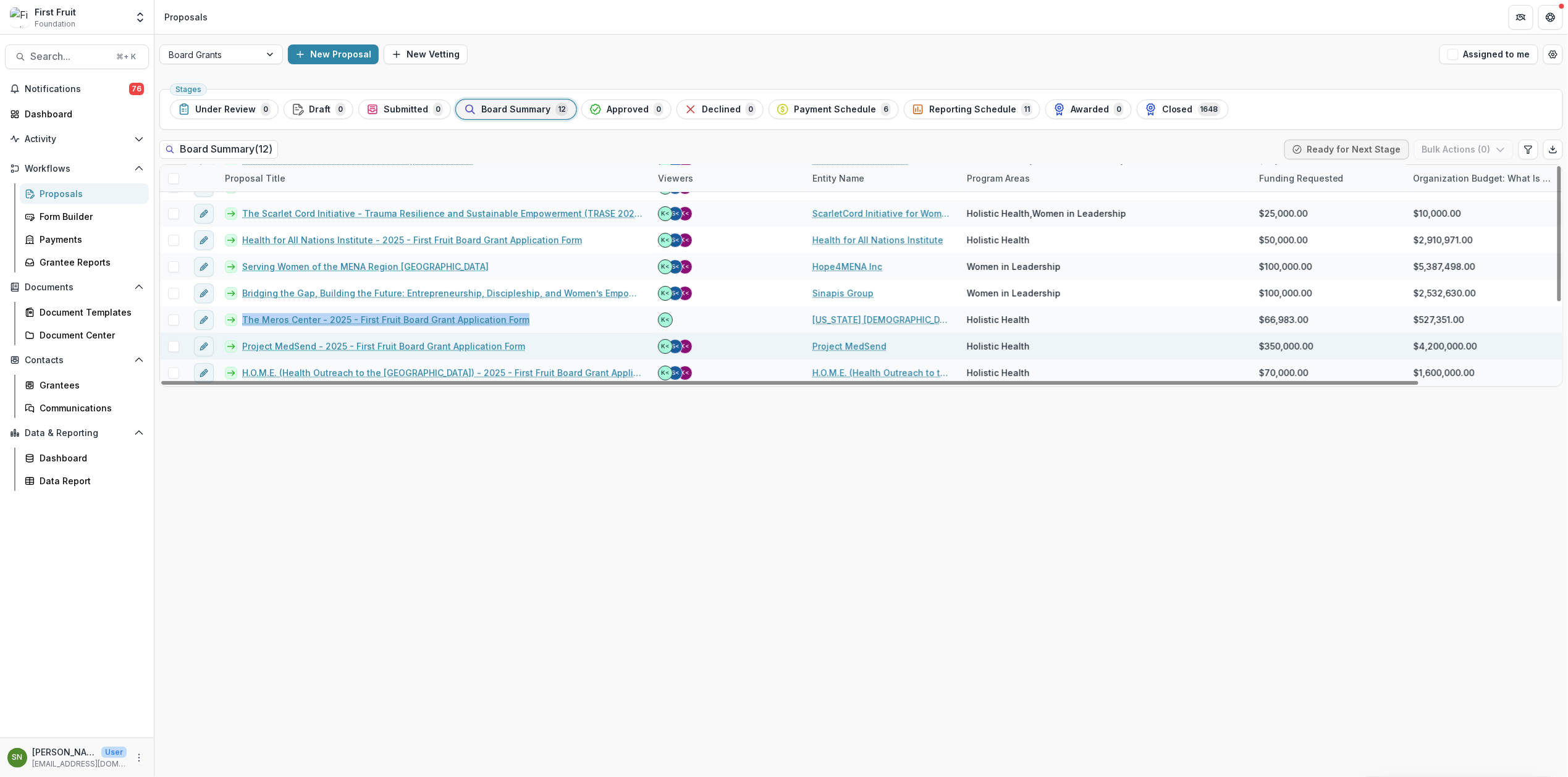
click at [385, 345] on link "Project MedSend - 2025 - First Fruit Board Grant Application Form" at bounding box center [384, 346] width 283 height 13
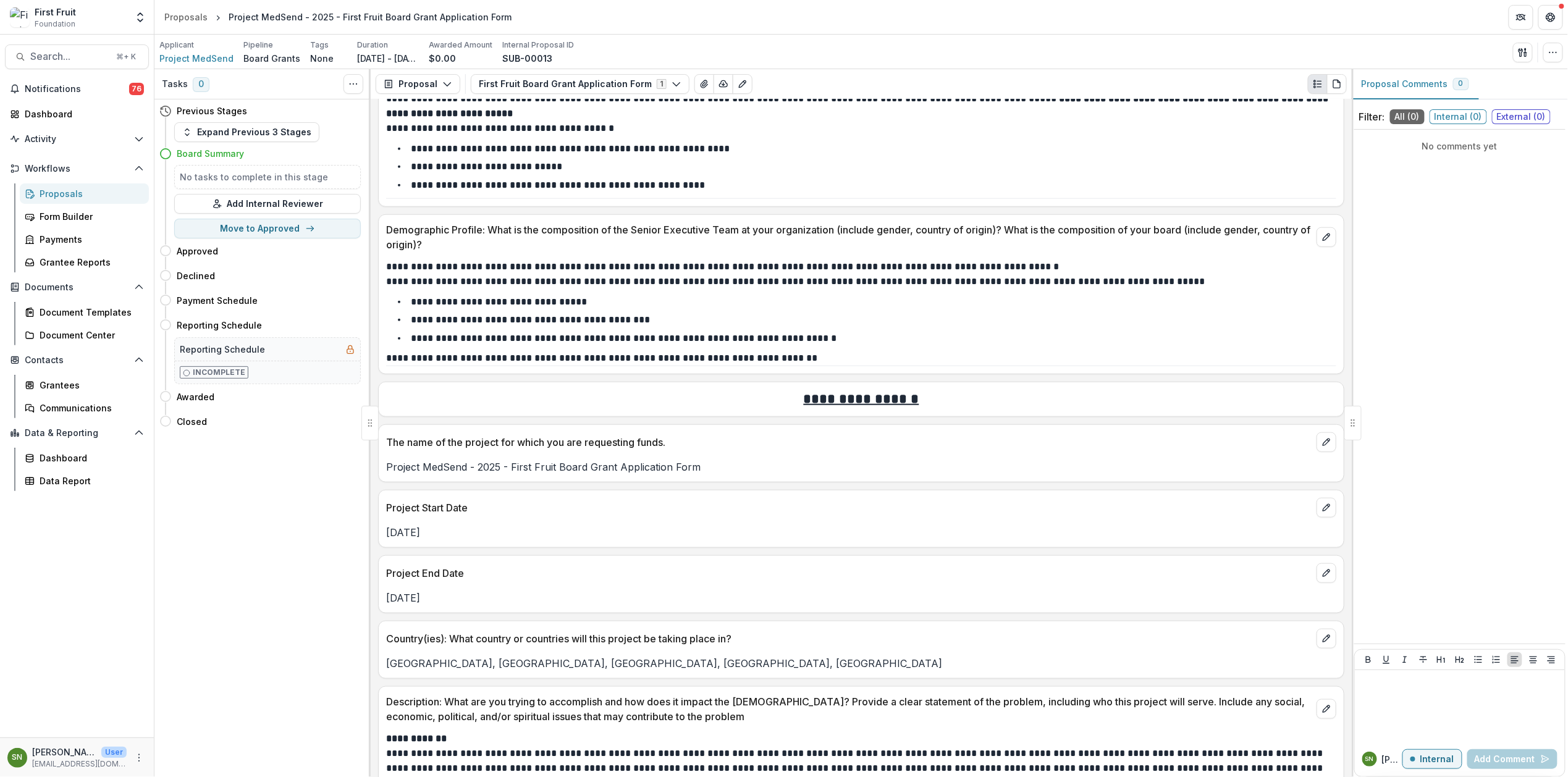
scroll to position [582, 0]
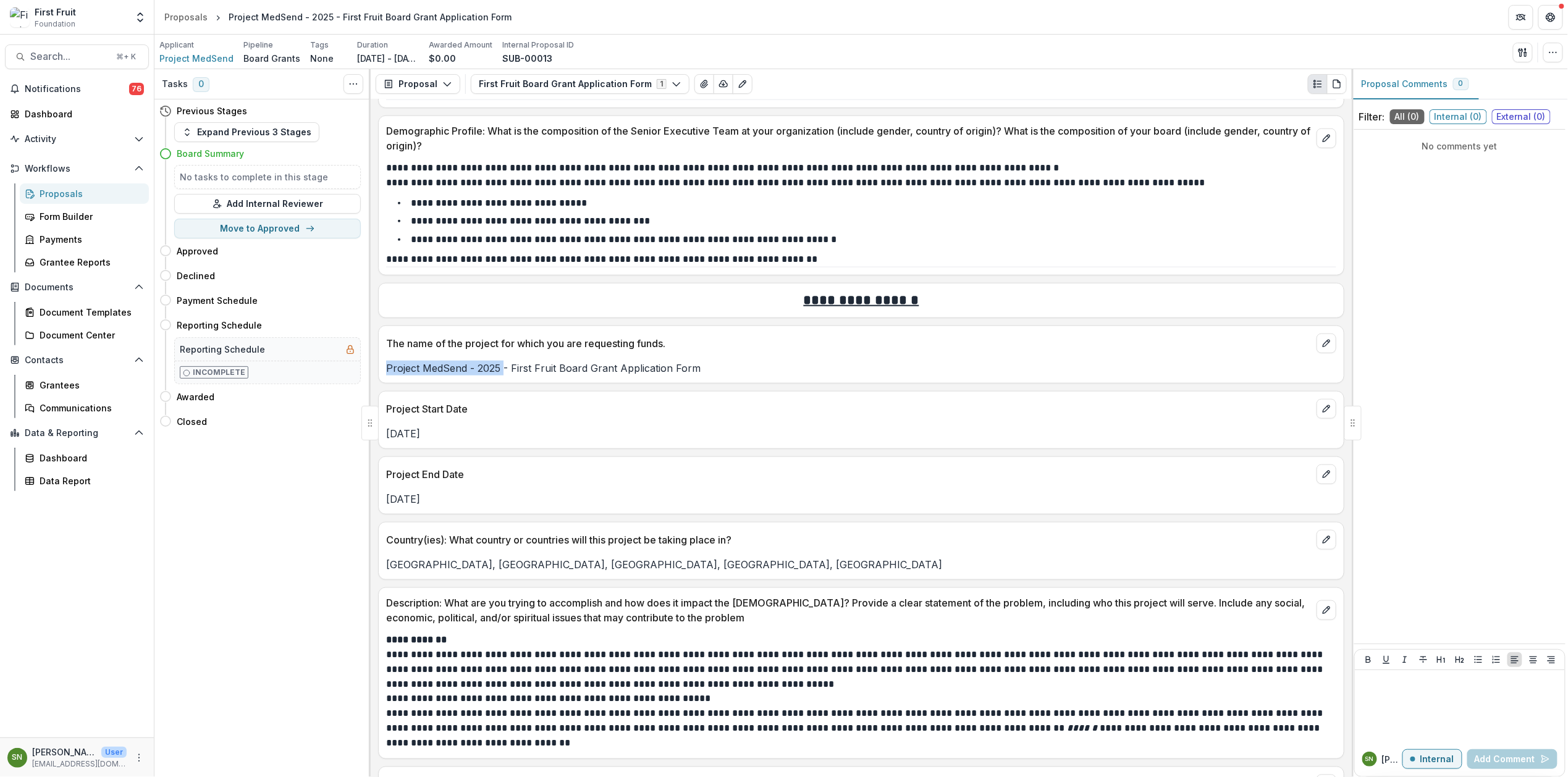
drag, startPoint x: 504, startPoint y: 374, endPoint x: 385, endPoint y: 373, distance: 119.0
click at [385, 373] on div "Project MedSend - 2025 - First Fruit Board Grant Application Form" at bounding box center [861, 368] width 965 height 15
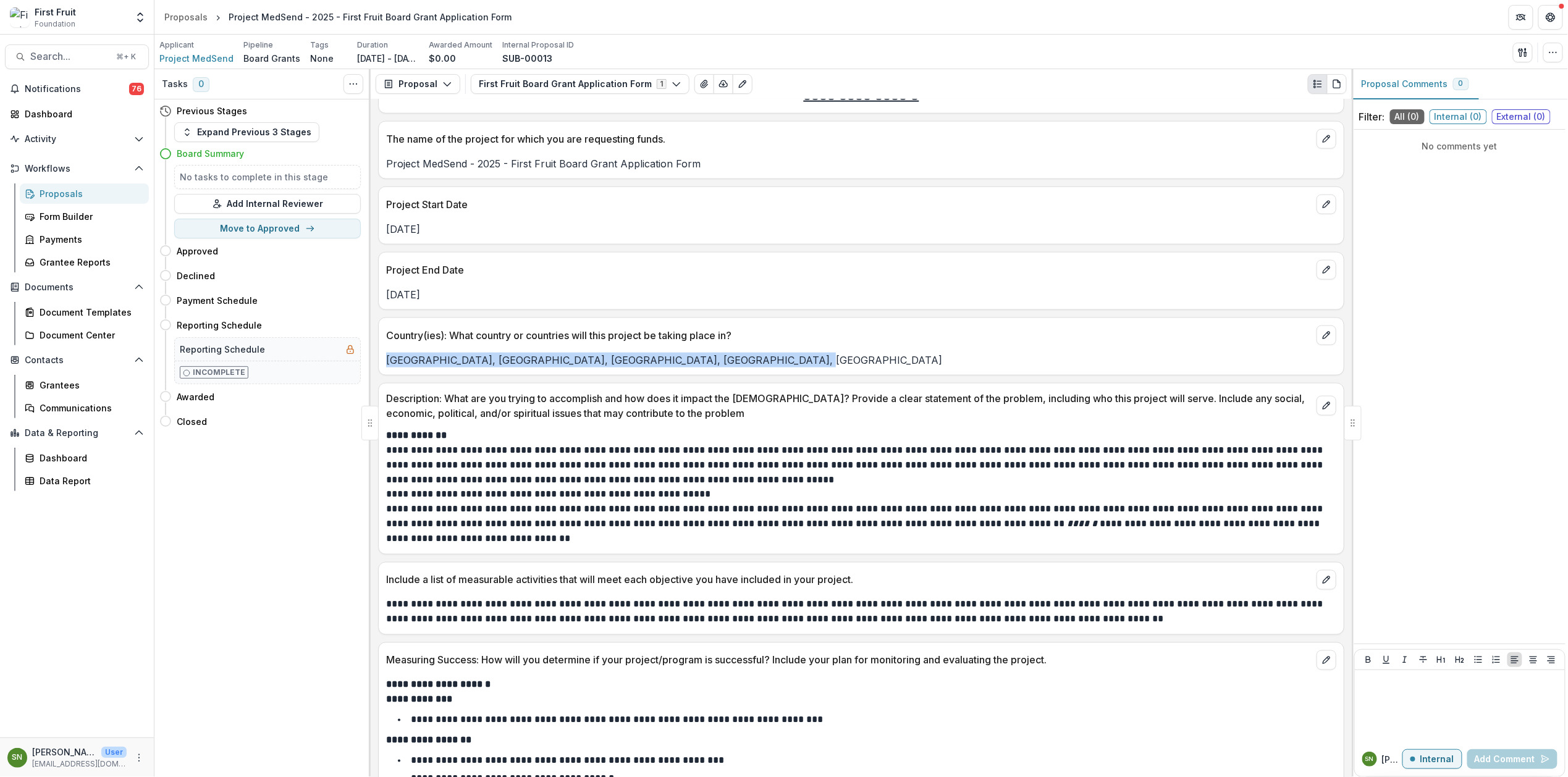
drag, startPoint x: 763, startPoint y: 370, endPoint x: 375, endPoint y: 370, distance: 388.0
click at [375, 370] on div "**********" at bounding box center [861, 438] width 981 height 678
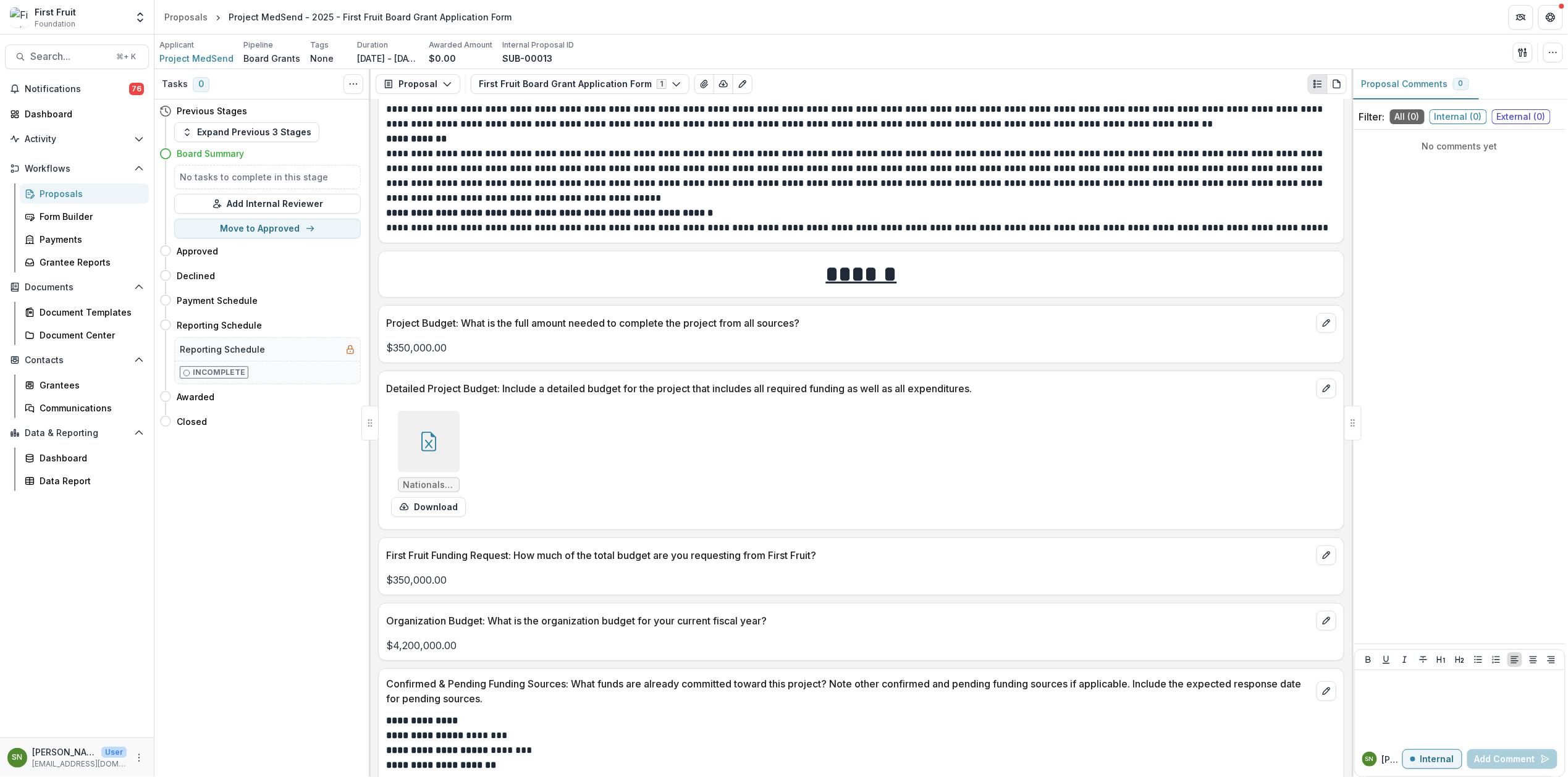
scroll to position [2415, 0]
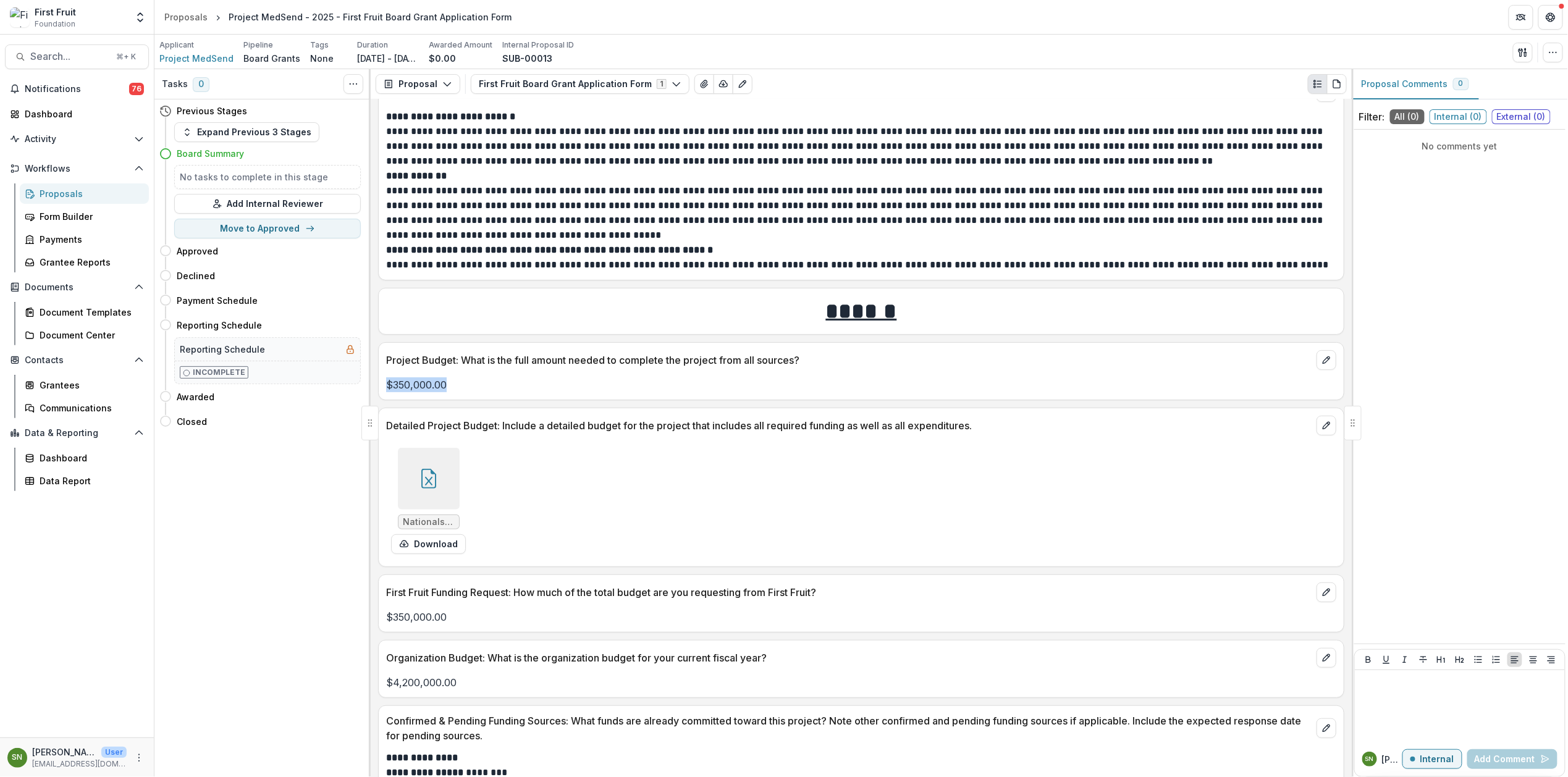
drag, startPoint x: 453, startPoint y: 390, endPoint x: 379, endPoint y: 391, distance: 74.0
click at [379, 391] on div "$350,000.00" at bounding box center [861, 384] width 965 height 15
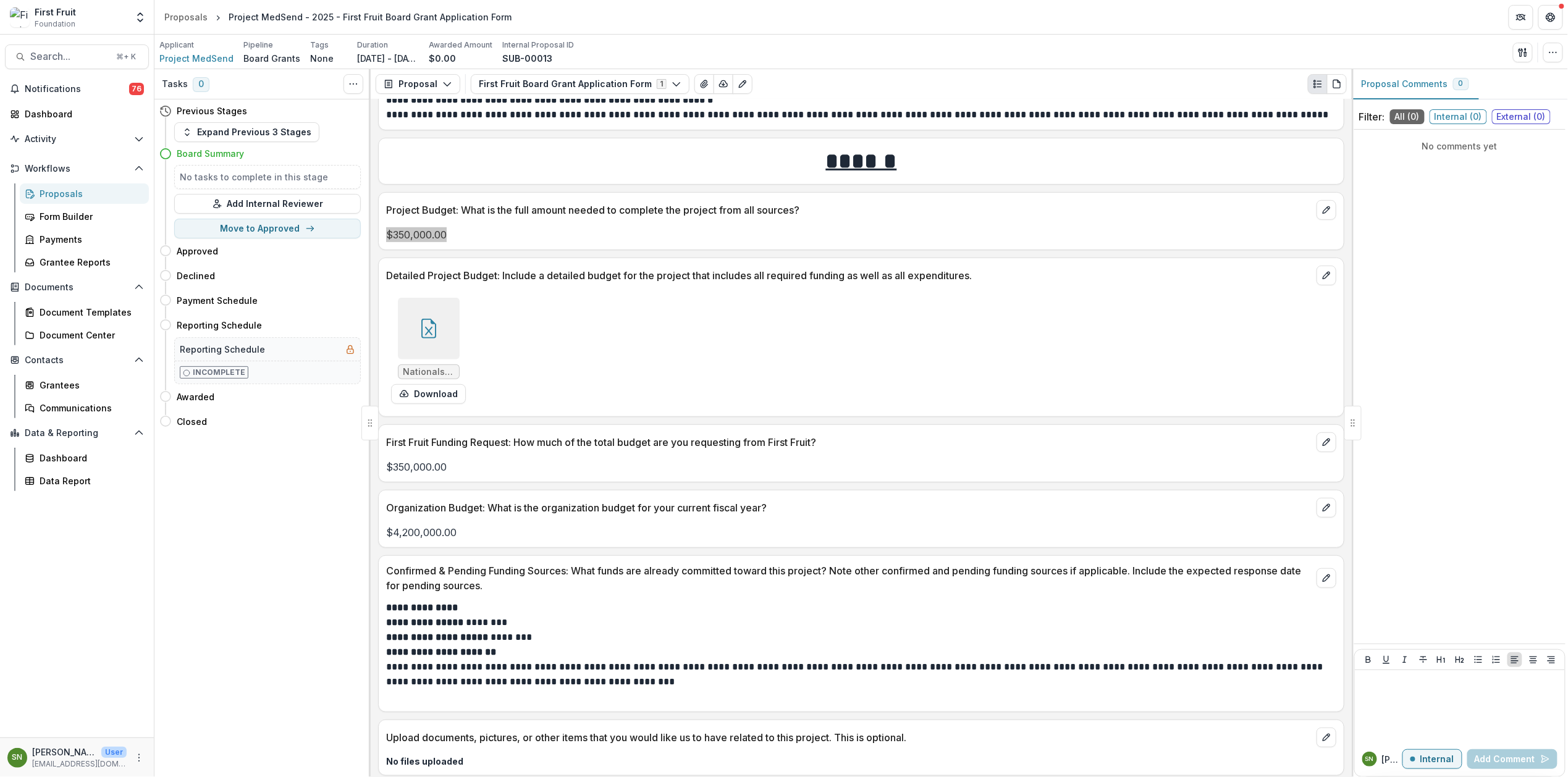
scroll to position [2582, 0]
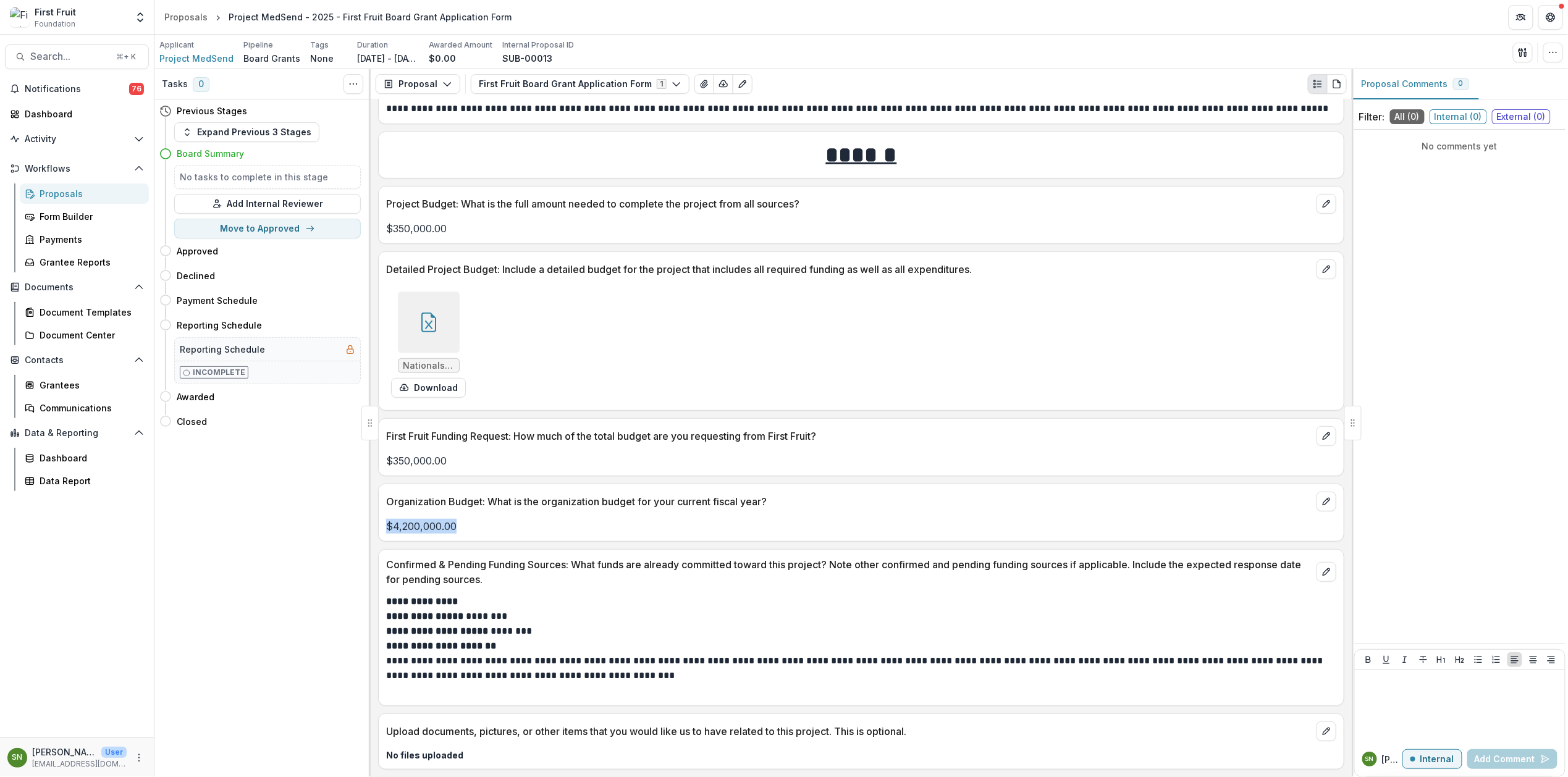
drag, startPoint x: 486, startPoint y: 523, endPoint x: 385, endPoint y: 518, distance: 101.1
click at [385, 519] on div "$4,200,000.00" at bounding box center [861, 526] width 965 height 15
click at [200, 57] on span "Project MedSend" at bounding box center [196, 58] width 74 height 13
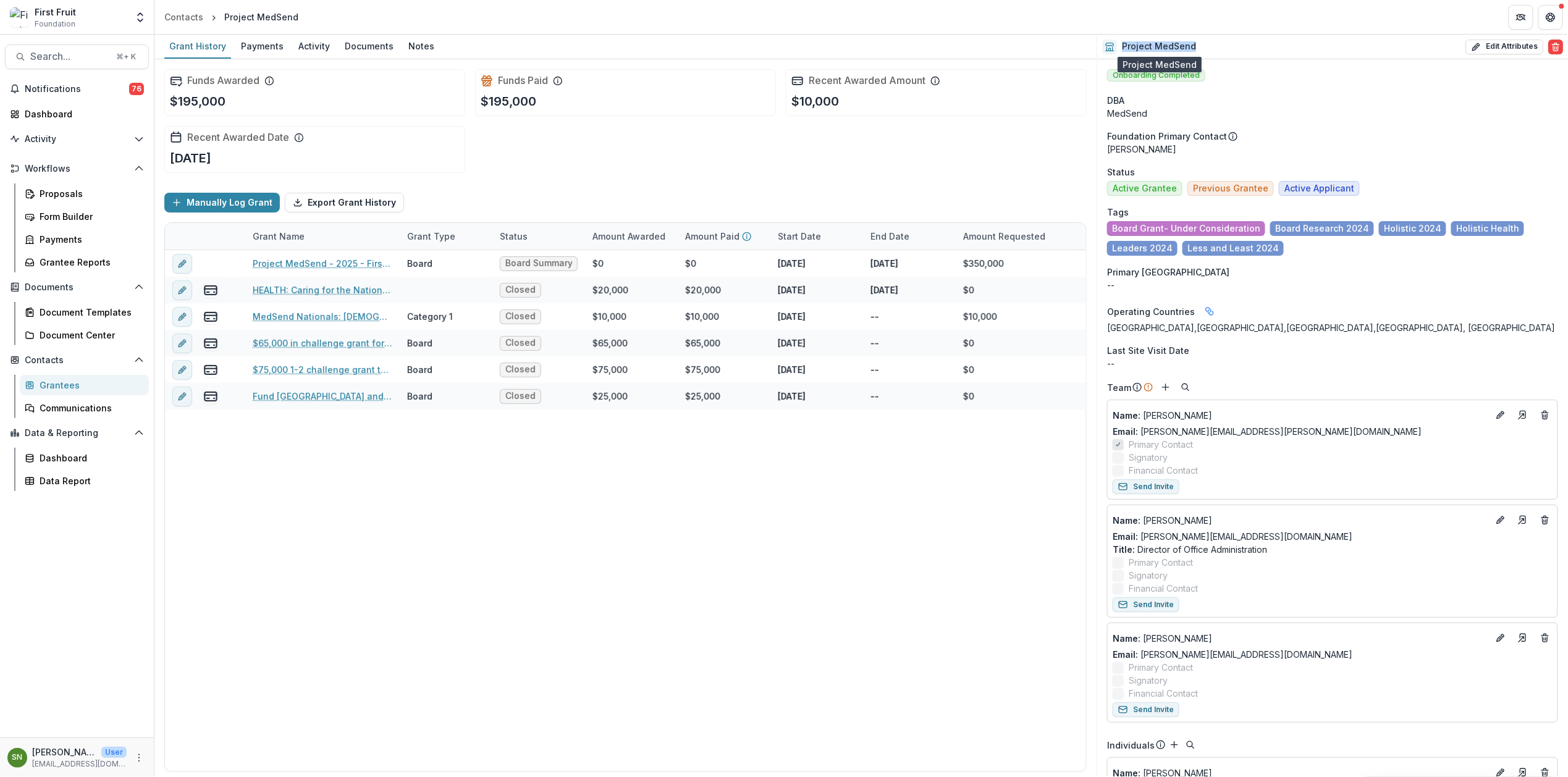
drag, startPoint x: 1201, startPoint y: 45, endPoint x: 1164, endPoint y: 52, distance: 37.7
click at [1123, 47] on div "Project MedSend Edit Attributes Are you sure? This action will permanently dele…" at bounding box center [1333, 47] width 471 height 25
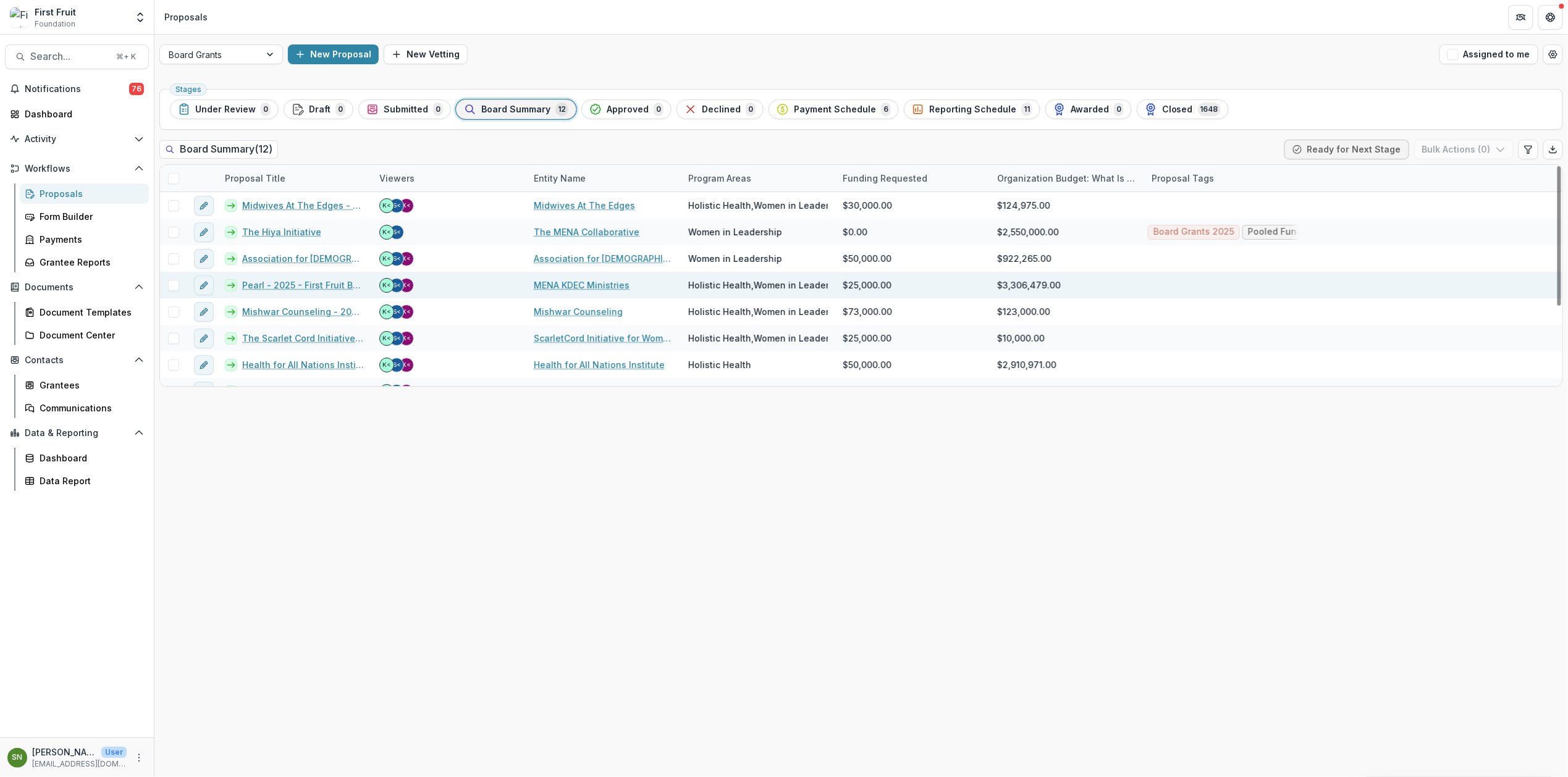
scroll to position [125, 0]
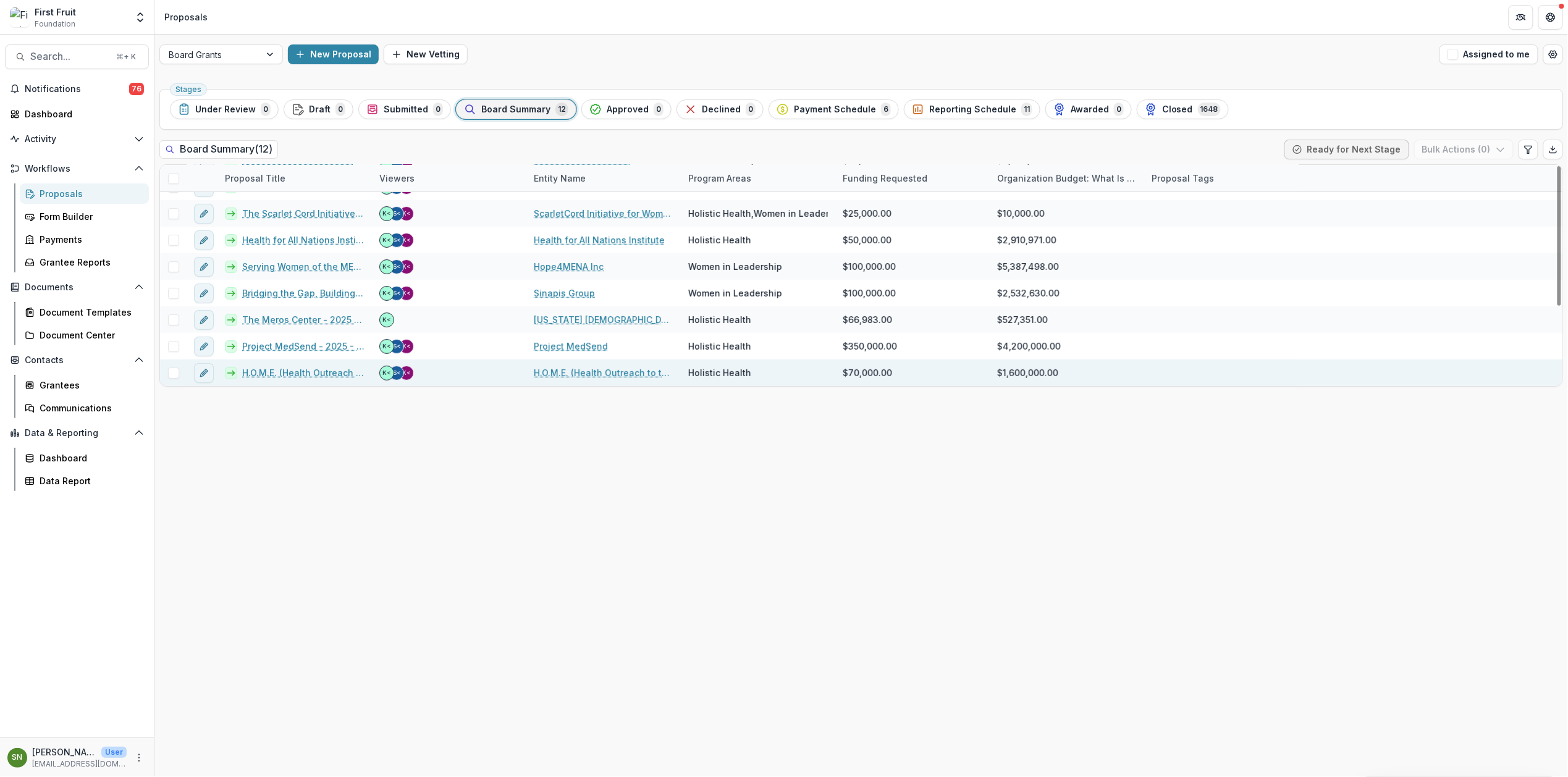
click at [275, 372] on link "H.O.M.E. (Health Outreach to the Middle East) - 2025 - First Fruit Board Grant …" at bounding box center [304, 373] width 122 height 13
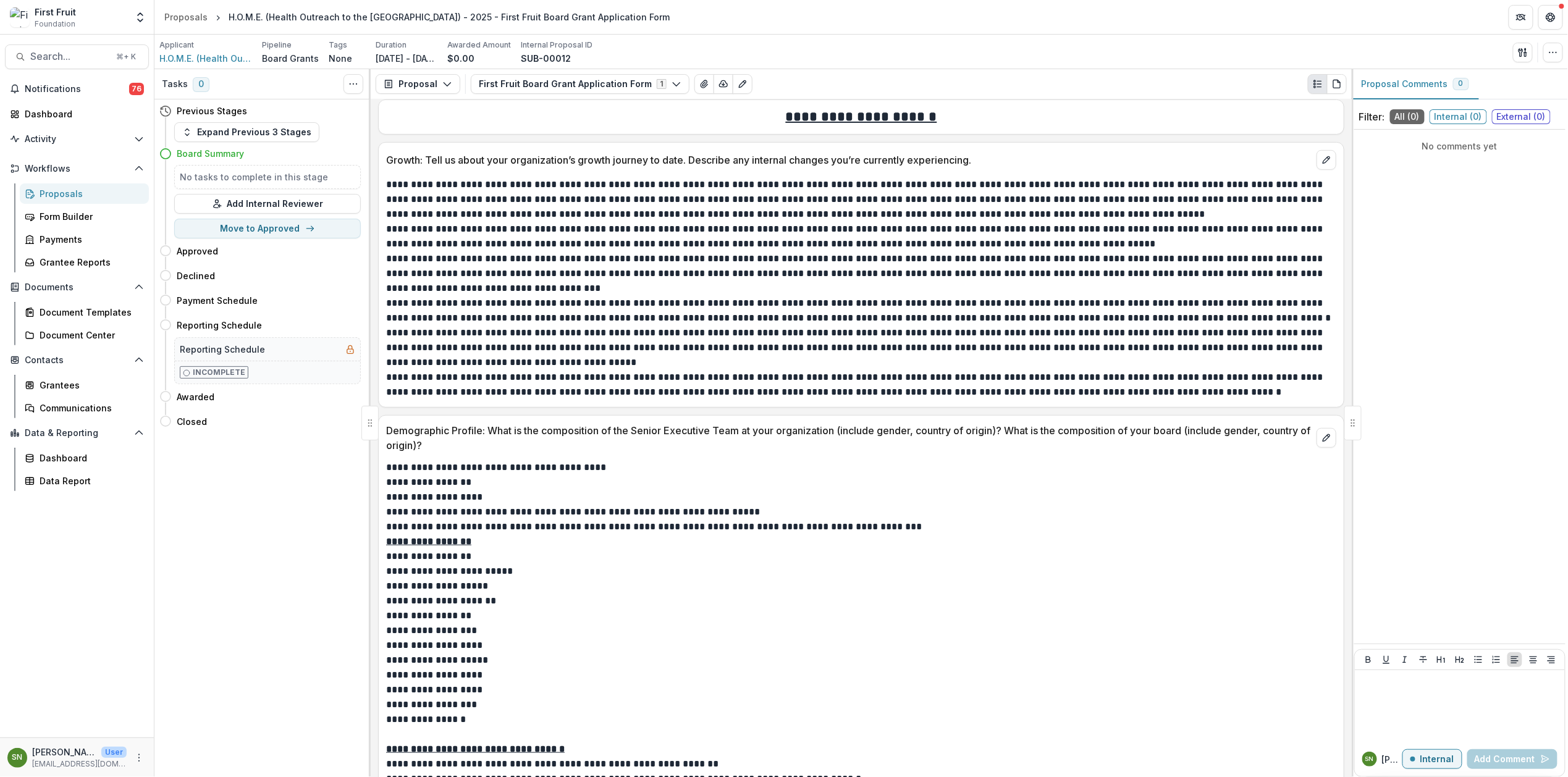
scroll to position [259, 0]
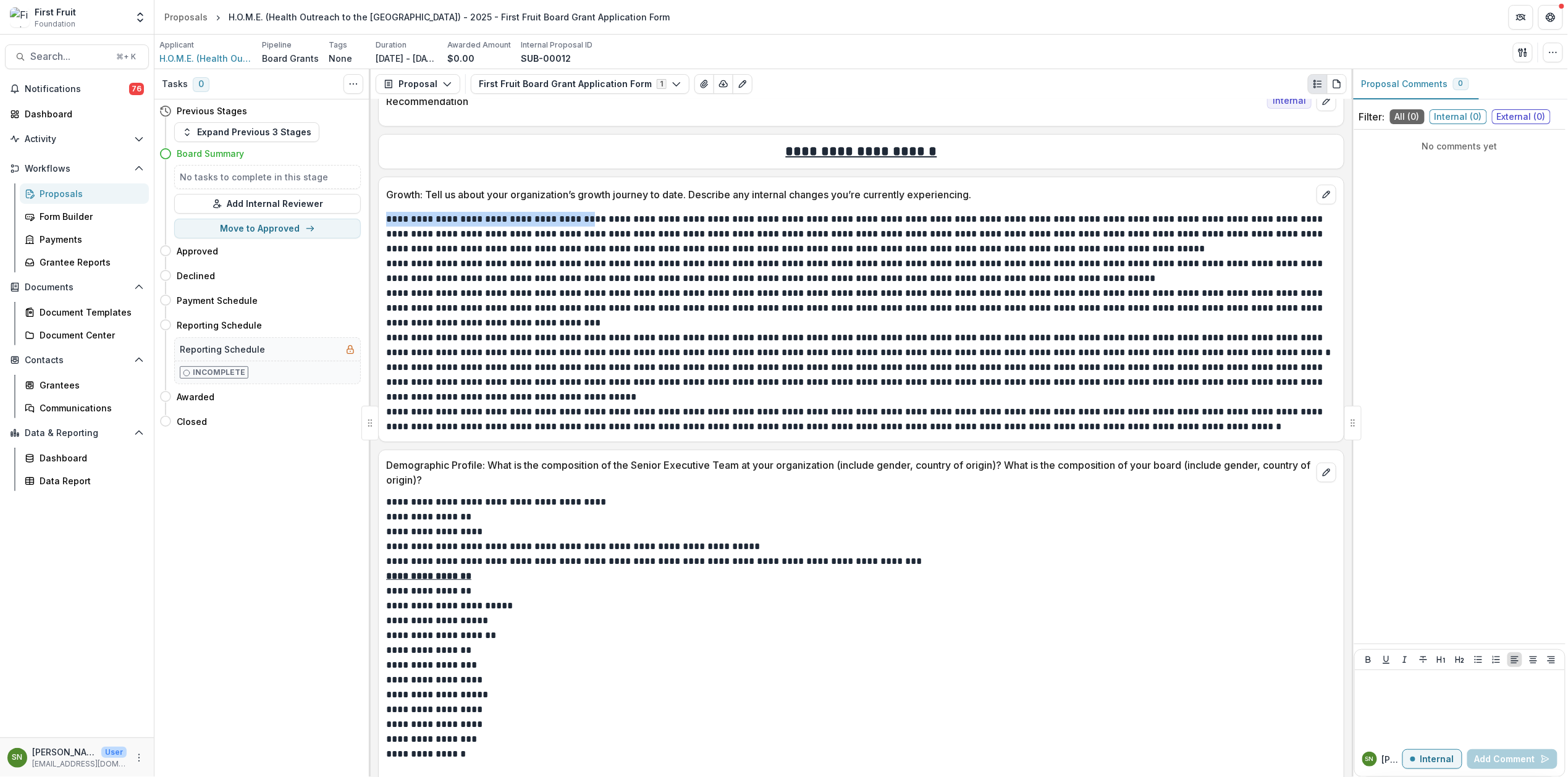
drag, startPoint x: 386, startPoint y: 222, endPoint x: 590, endPoint y: 226, distance: 204.0
click at [590, 226] on p "**********" at bounding box center [860, 234] width 947 height 45
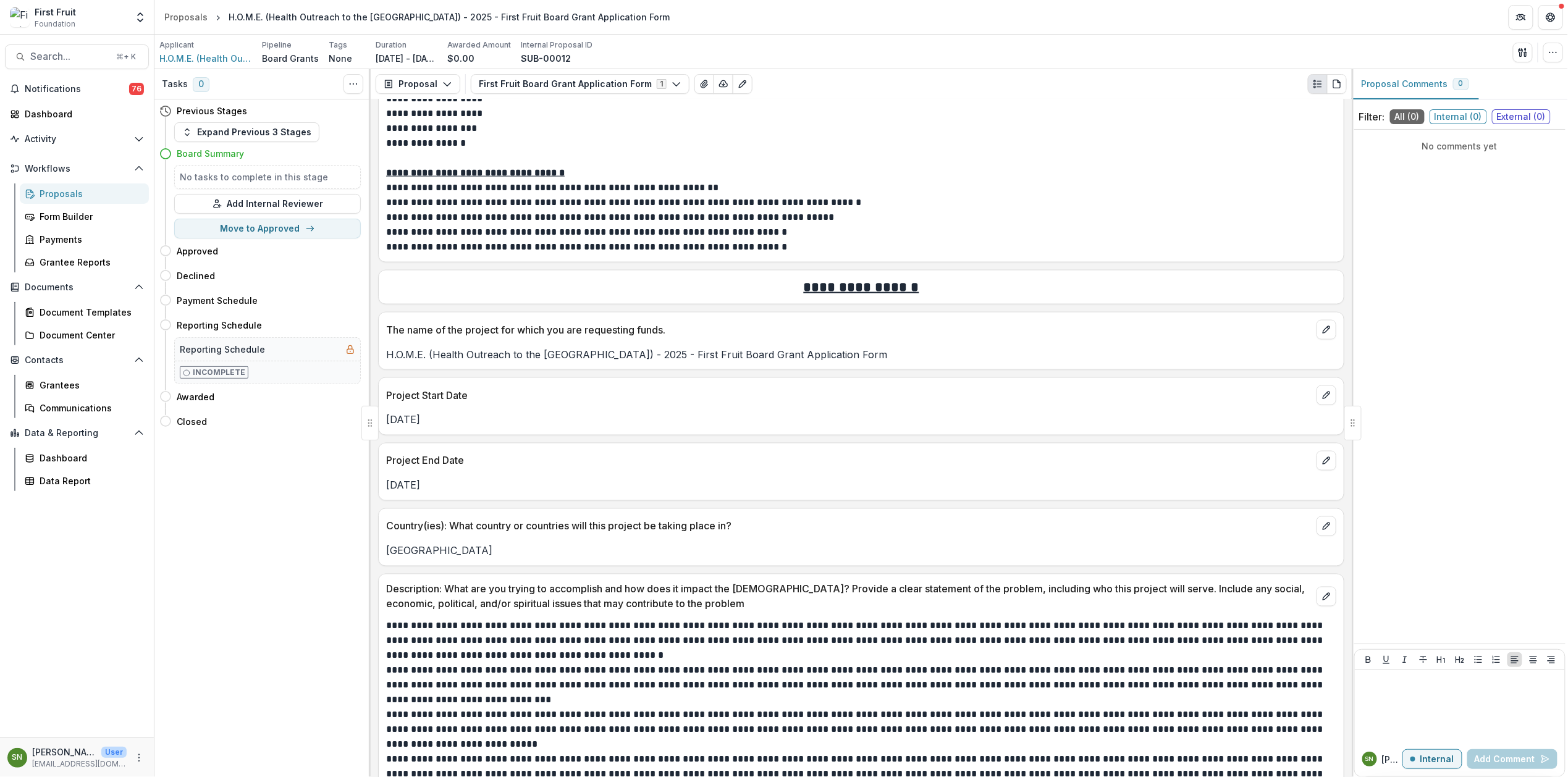
scroll to position [889, 0]
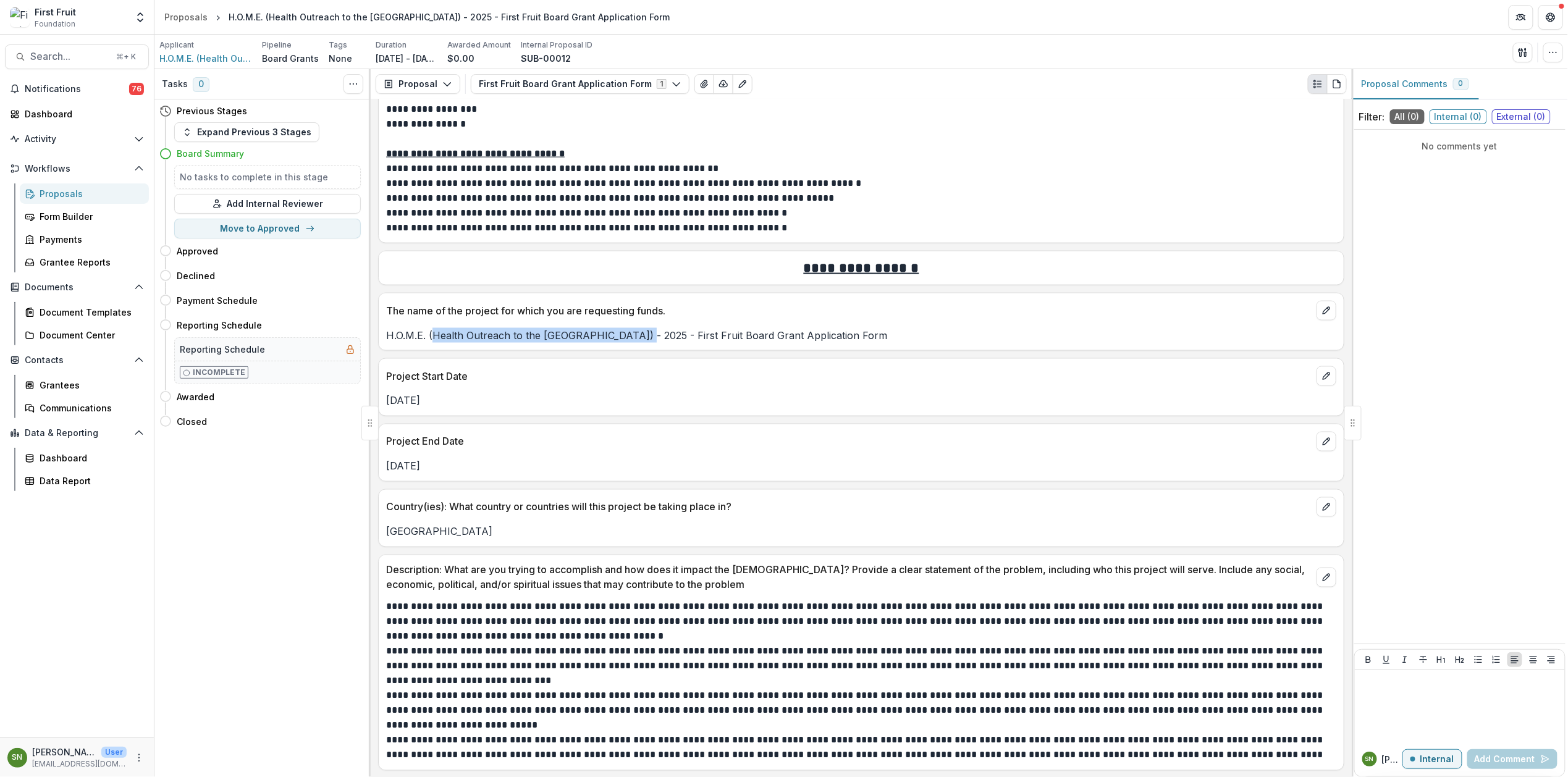
drag, startPoint x: 634, startPoint y: 338, endPoint x: 437, endPoint y: 333, distance: 197.1
click at [437, 333] on p "H.O.M.E. (Health Outreach to the Middle East) - 2025 - First Fruit Board Grant …" at bounding box center [861, 335] width 950 height 15
click at [636, 337] on p "H.O.M.E. (Health Outreach to the Middle East) - 2025 - First Fruit Board Grant …" at bounding box center [861, 335] width 950 height 15
drag, startPoint x: 635, startPoint y: 337, endPoint x: 425, endPoint y: 332, distance: 210.1
click at [425, 332] on p "H.O.M.E. (Health Outreach to the Middle East) - 2025 - First Fruit Board Grant …" at bounding box center [861, 335] width 950 height 15
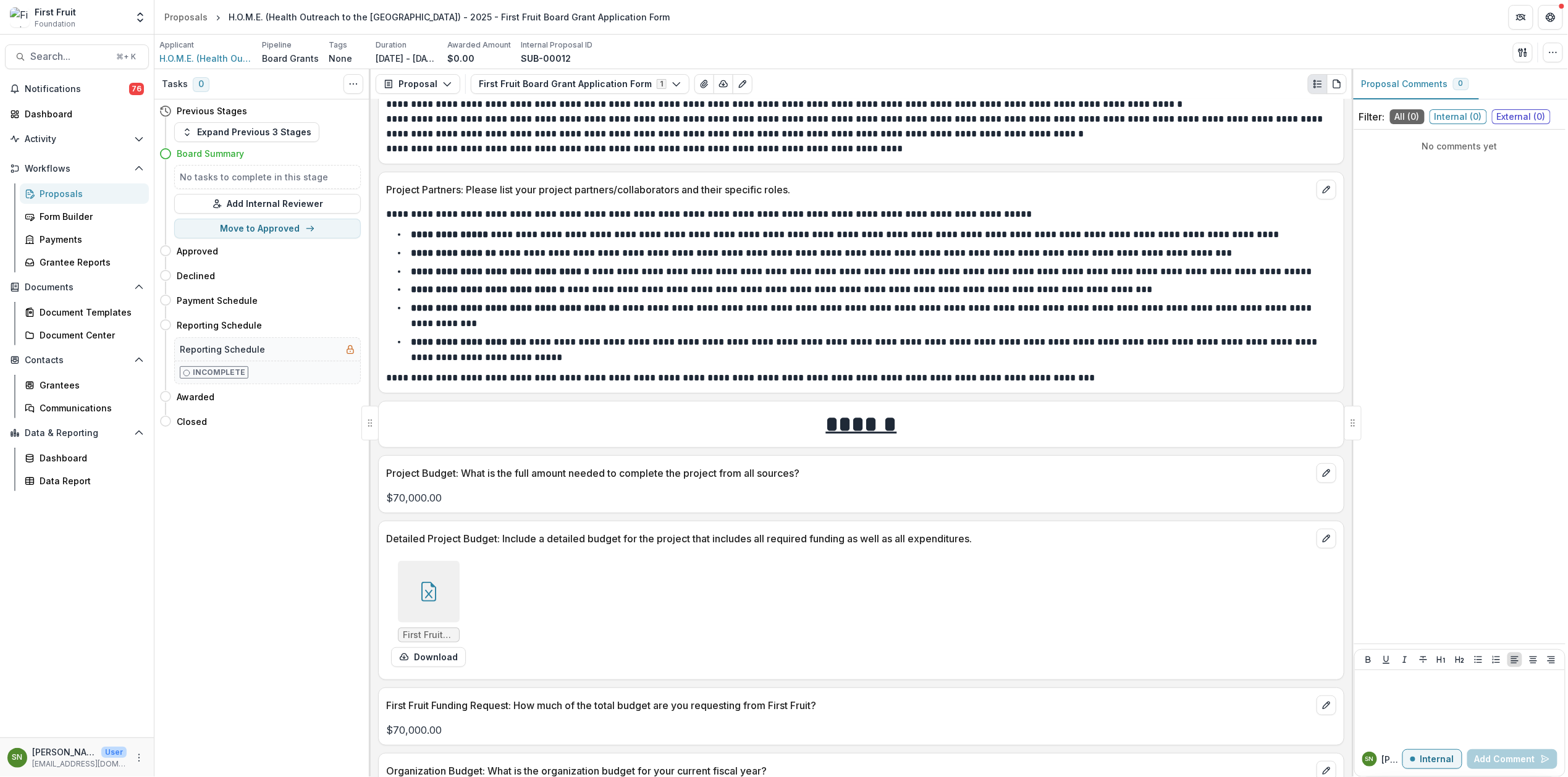
scroll to position [2695, 0]
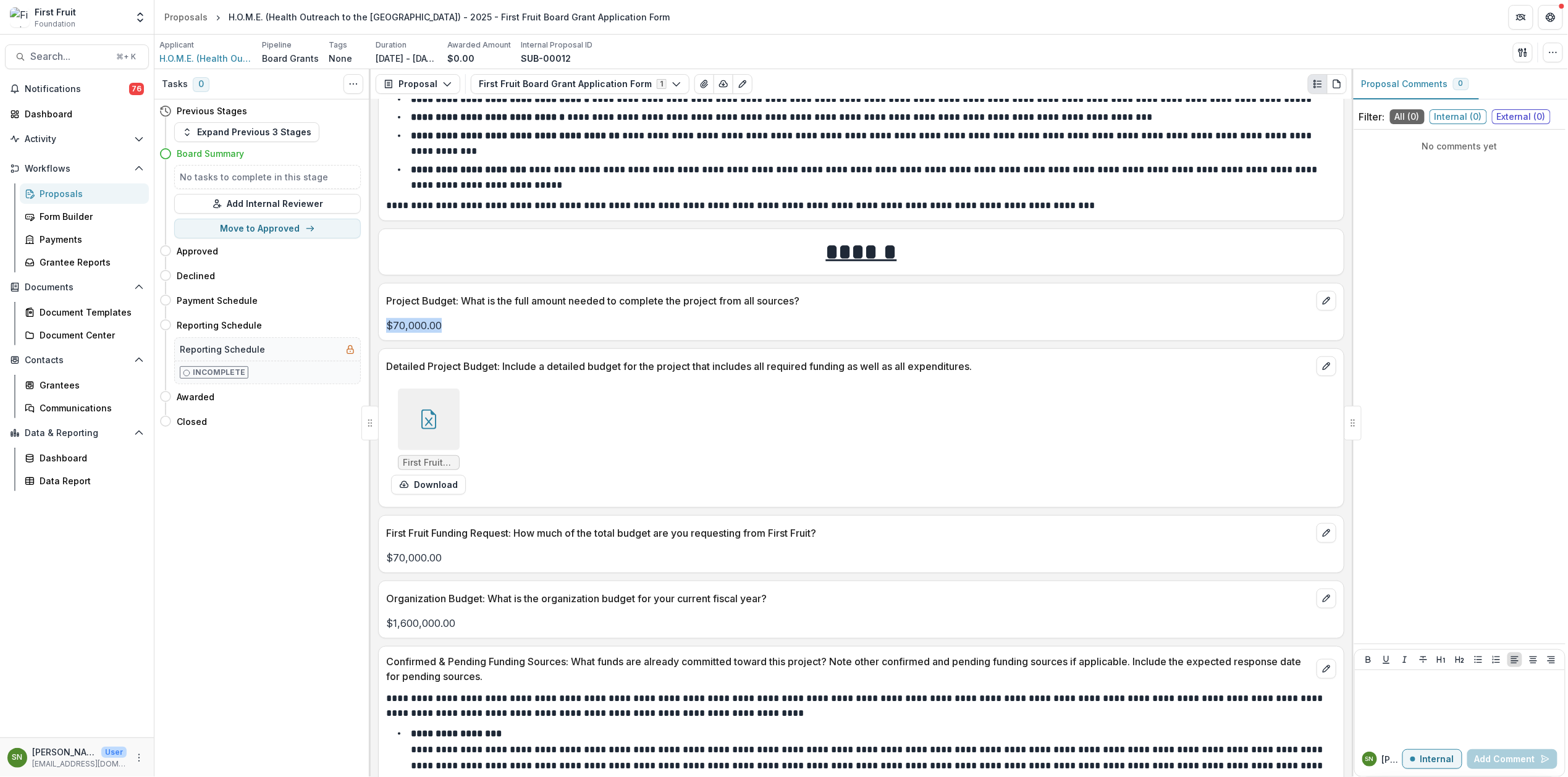
drag, startPoint x: 441, startPoint y: 338, endPoint x: 376, endPoint y: 340, distance: 65.0
click at [376, 340] on div "**********" at bounding box center [861, 438] width 981 height 678
click at [461, 630] on p "$1,600,000.00" at bounding box center [861, 623] width 950 height 15
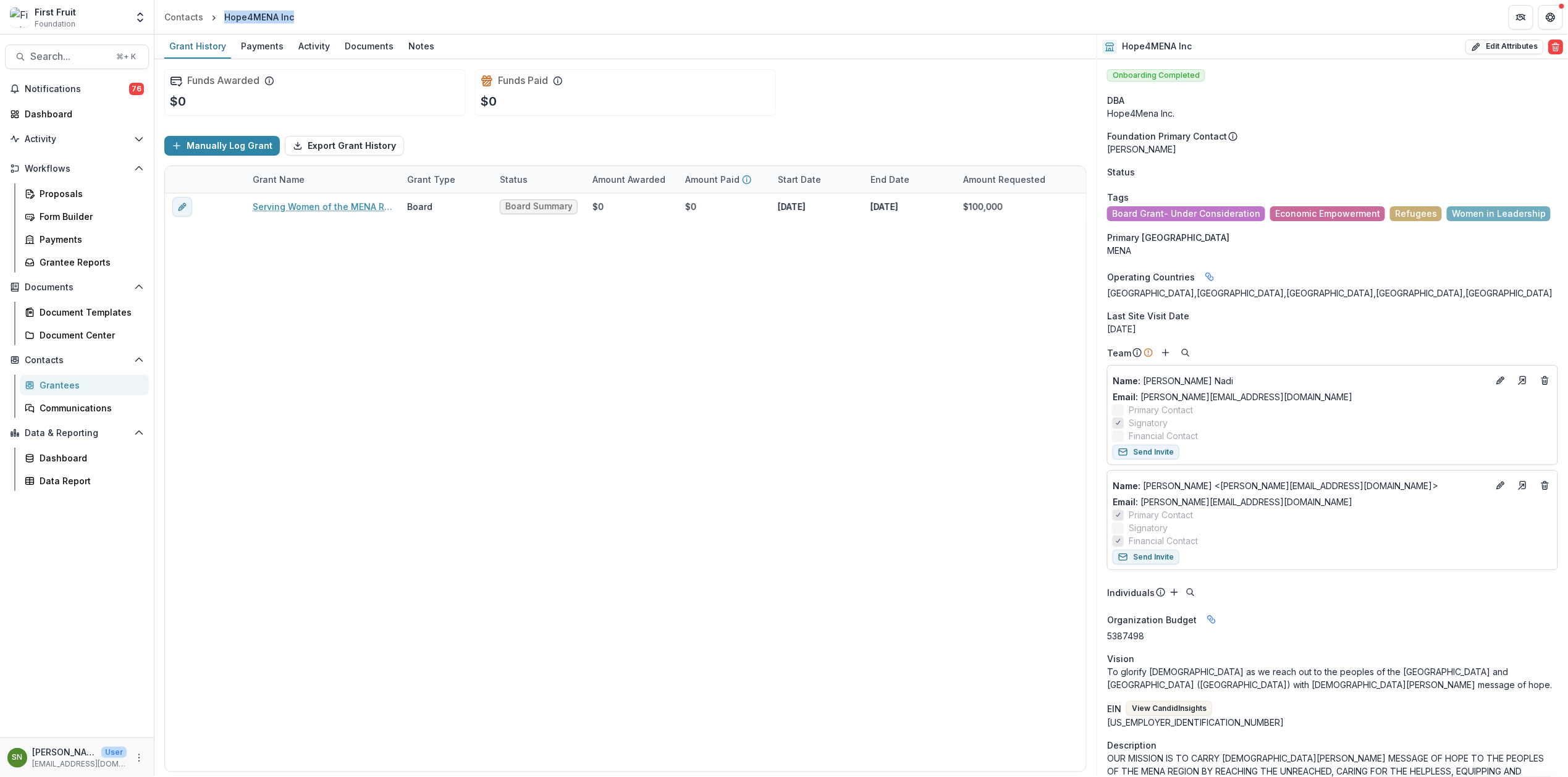
drag, startPoint x: 293, startPoint y: 19, endPoint x: 220, endPoint y: 24, distance: 73.2
click at [220, 22] on div "Hope4MENA Inc" at bounding box center [259, 17] width 80 height 18
copy div "Hope4MENA Inc"
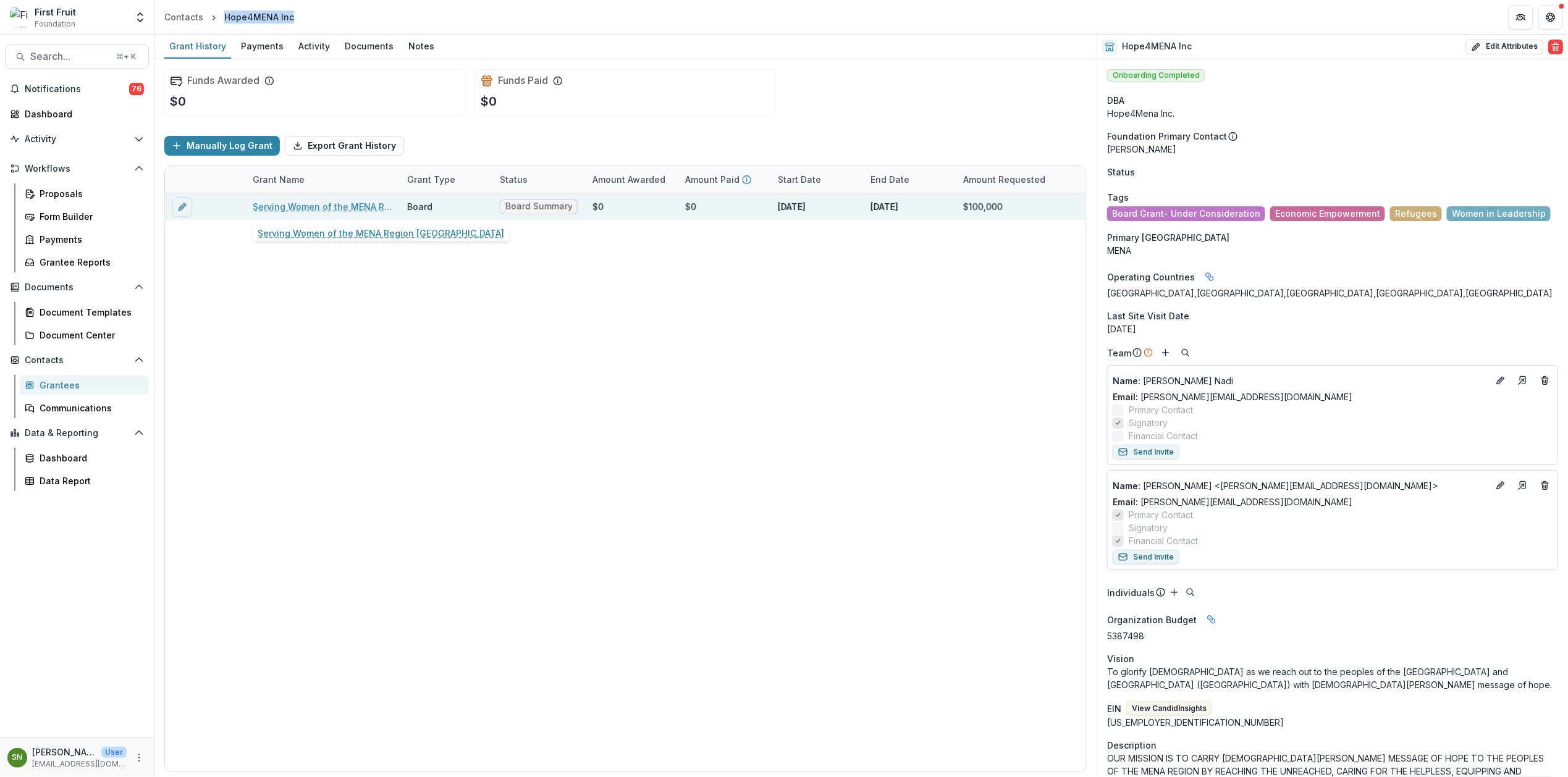
click at [325, 206] on link "Serving Women of the MENA Region Holistically" at bounding box center [322, 207] width 140 height 13
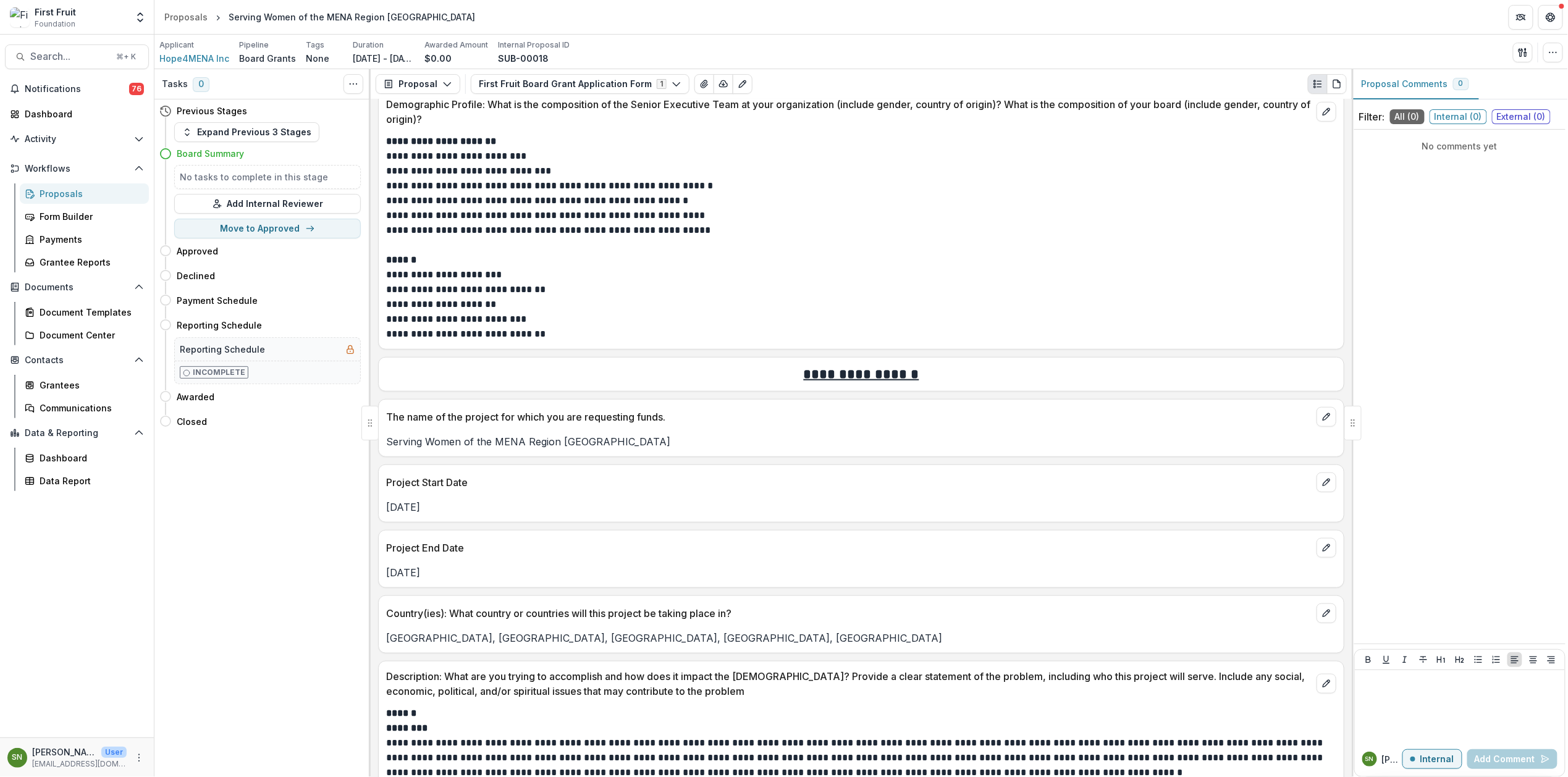
scroll to position [490, 0]
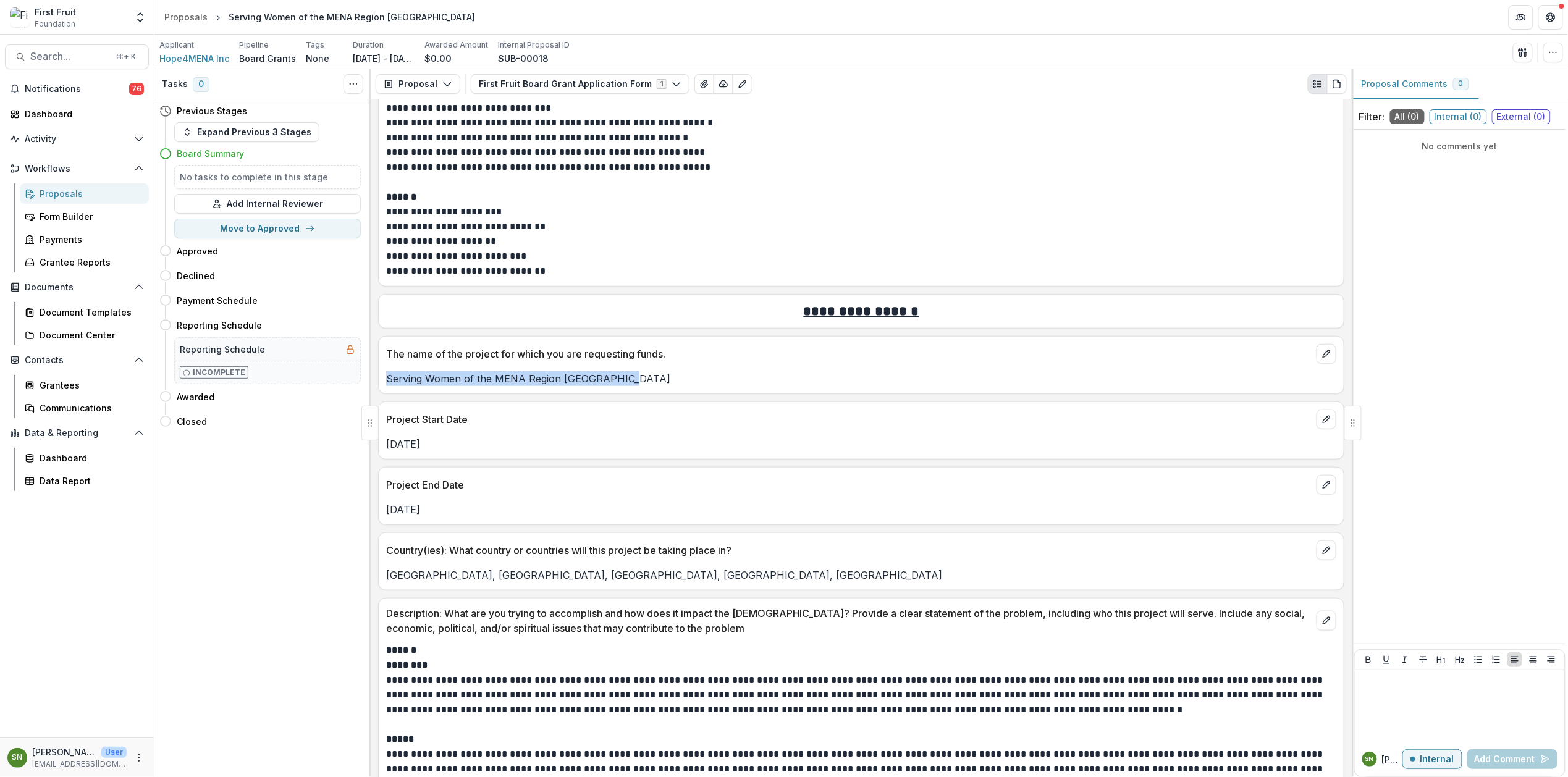
drag, startPoint x: 641, startPoint y: 385, endPoint x: 499, endPoint y: 393, distance: 142.2
click at [389, 384] on p "Serving Women of the MENA Region Holistically" at bounding box center [861, 378] width 950 height 15
copy p "Serving Women of the MENA Region Holistically"
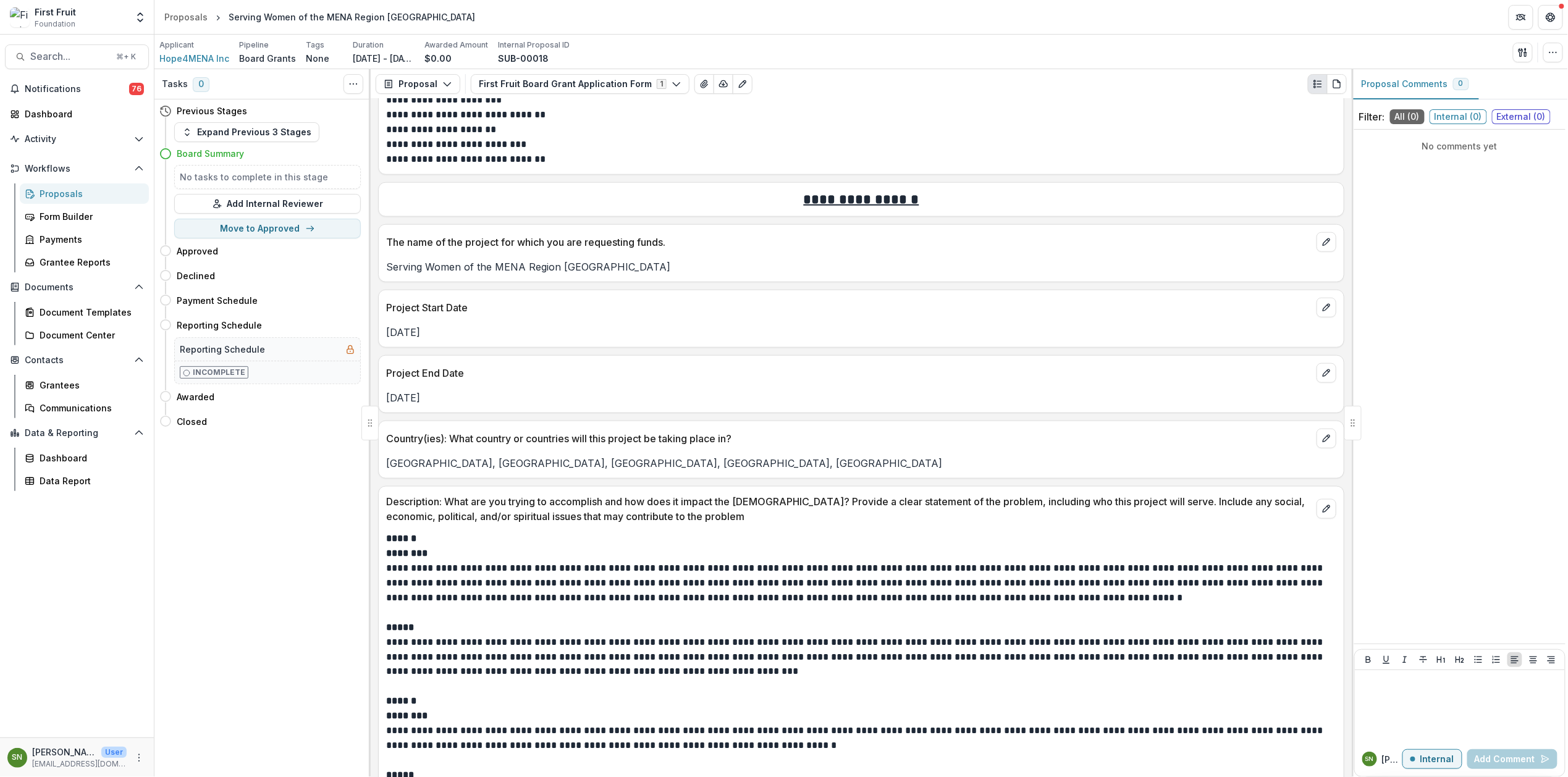
scroll to position [641, 0]
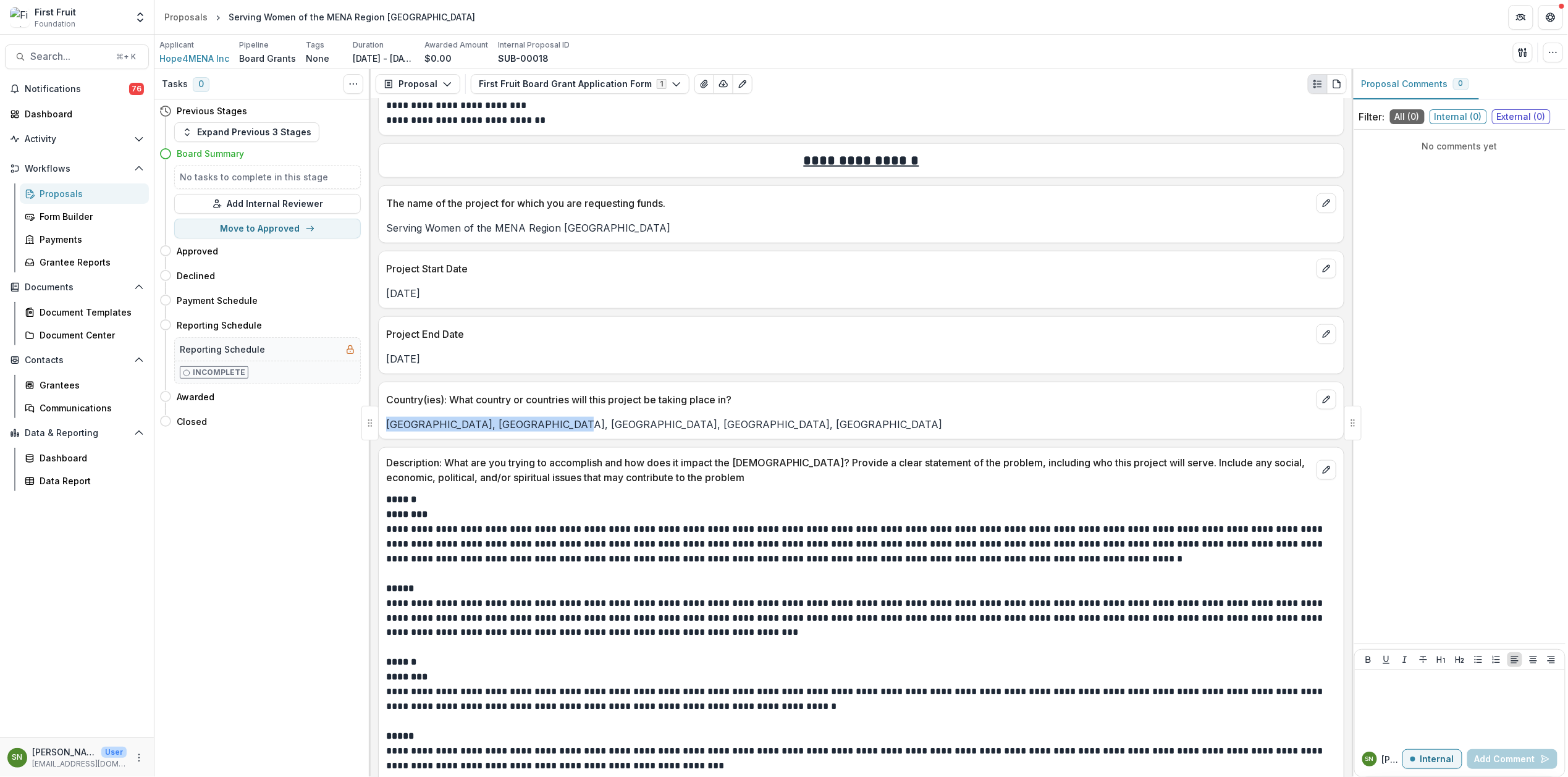
drag, startPoint x: 559, startPoint y: 435, endPoint x: 388, endPoint y: 435, distance: 171.0
click at [388, 432] on p "Egypt, Sudan, Iraq, Morocco, Yemen" at bounding box center [861, 424] width 950 height 15
copy p "Egypt, Sudan, Iraq, Morocco, Yemen"
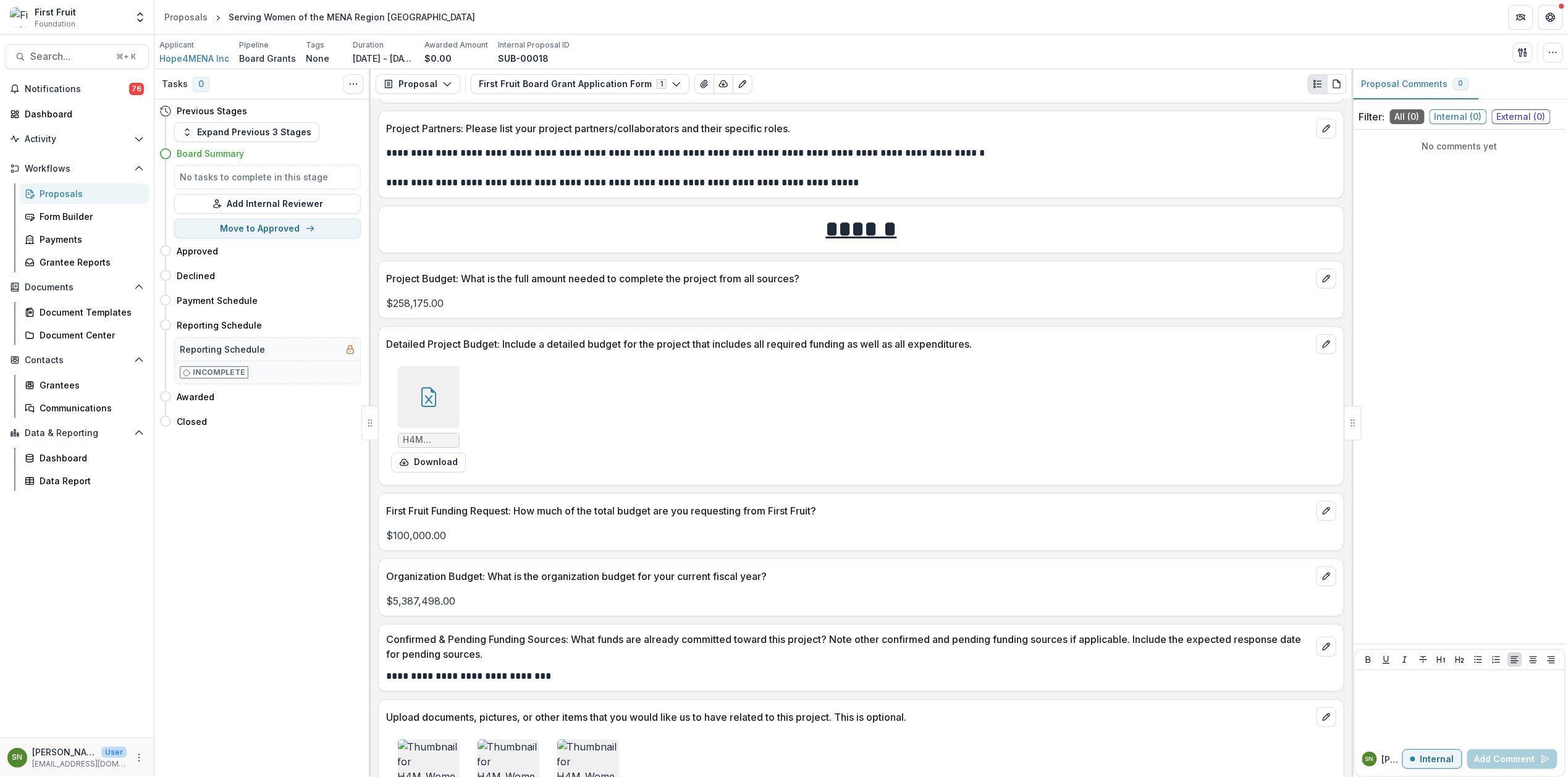
scroll to position [2290, 0]
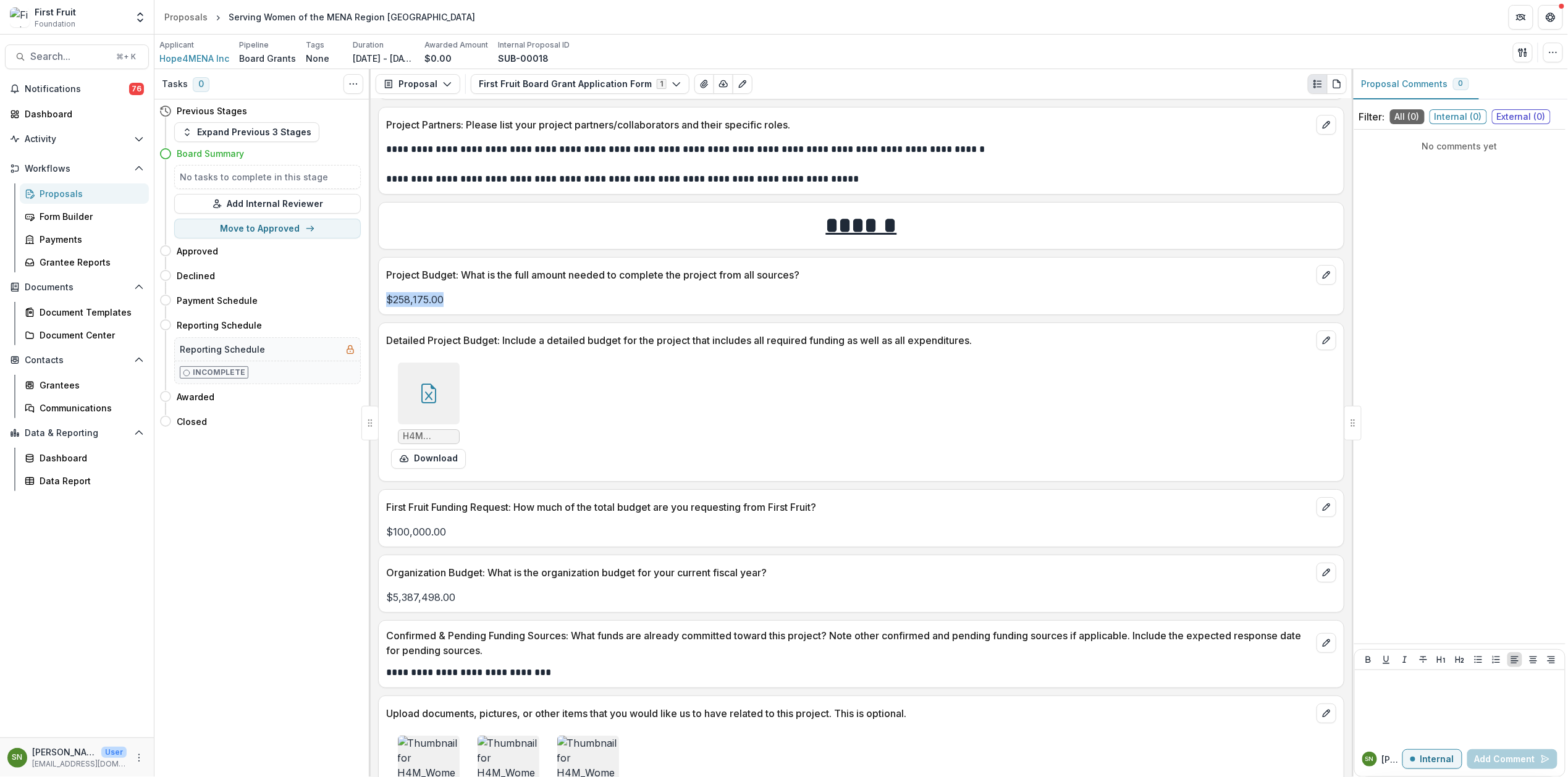
drag, startPoint x: 443, startPoint y: 310, endPoint x: 386, endPoint y: 309, distance: 57.0
click at [386, 307] on p "$258,175.00" at bounding box center [861, 299] width 950 height 15
copy p "$258,175.00"
drag, startPoint x: 451, startPoint y: 539, endPoint x: 388, endPoint y: 540, distance: 63.0
click at [388, 539] on p "$100,000.00" at bounding box center [861, 532] width 950 height 15
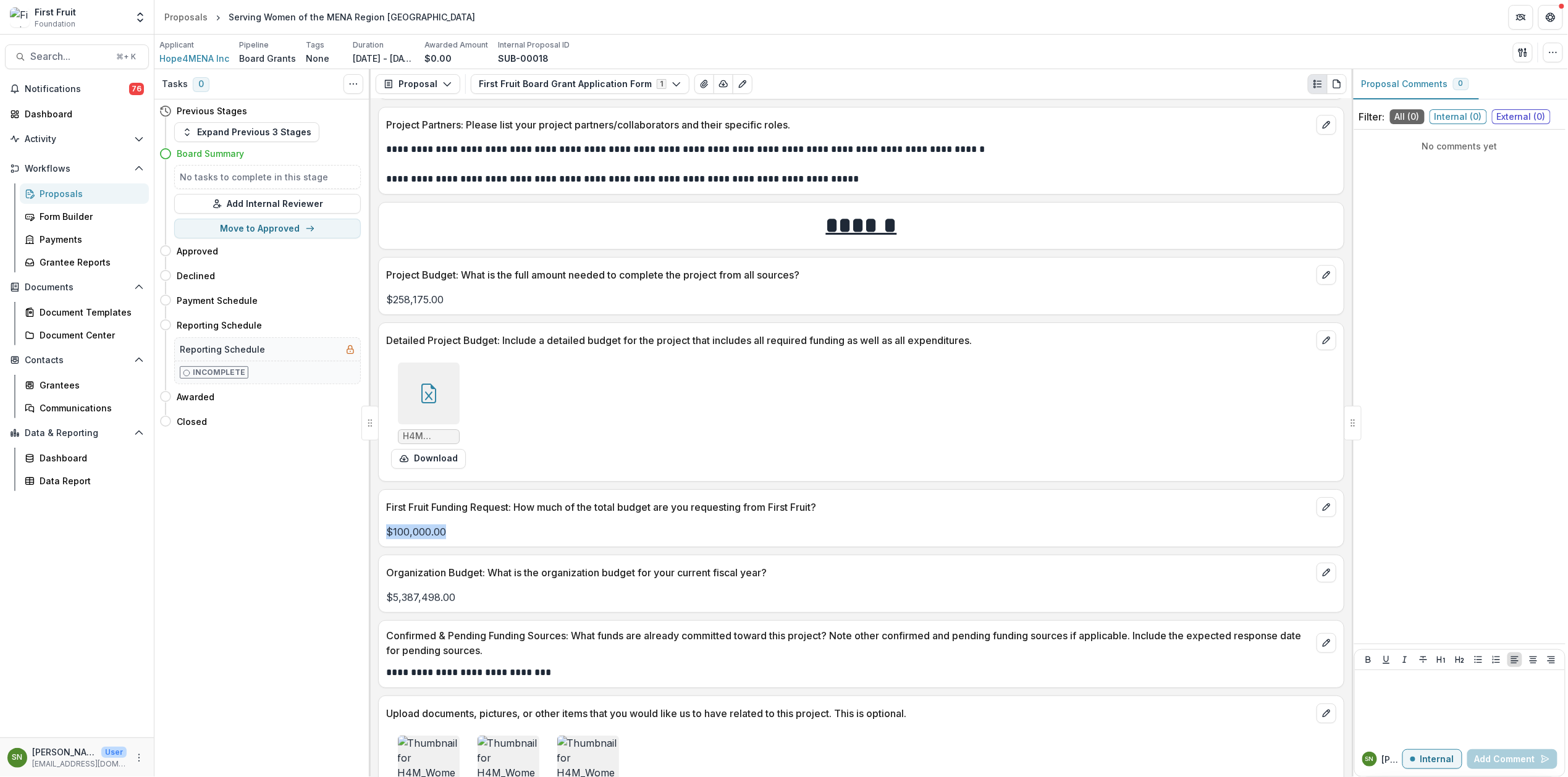
copy p "$100,000.00"
drag, startPoint x: 461, startPoint y: 607, endPoint x: 377, endPoint y: 606, distance: 84.0
click at [377, 606] on div "**********" at bounding box center [861, 438] width 981 height 678
copy p "$5,387,498.00"
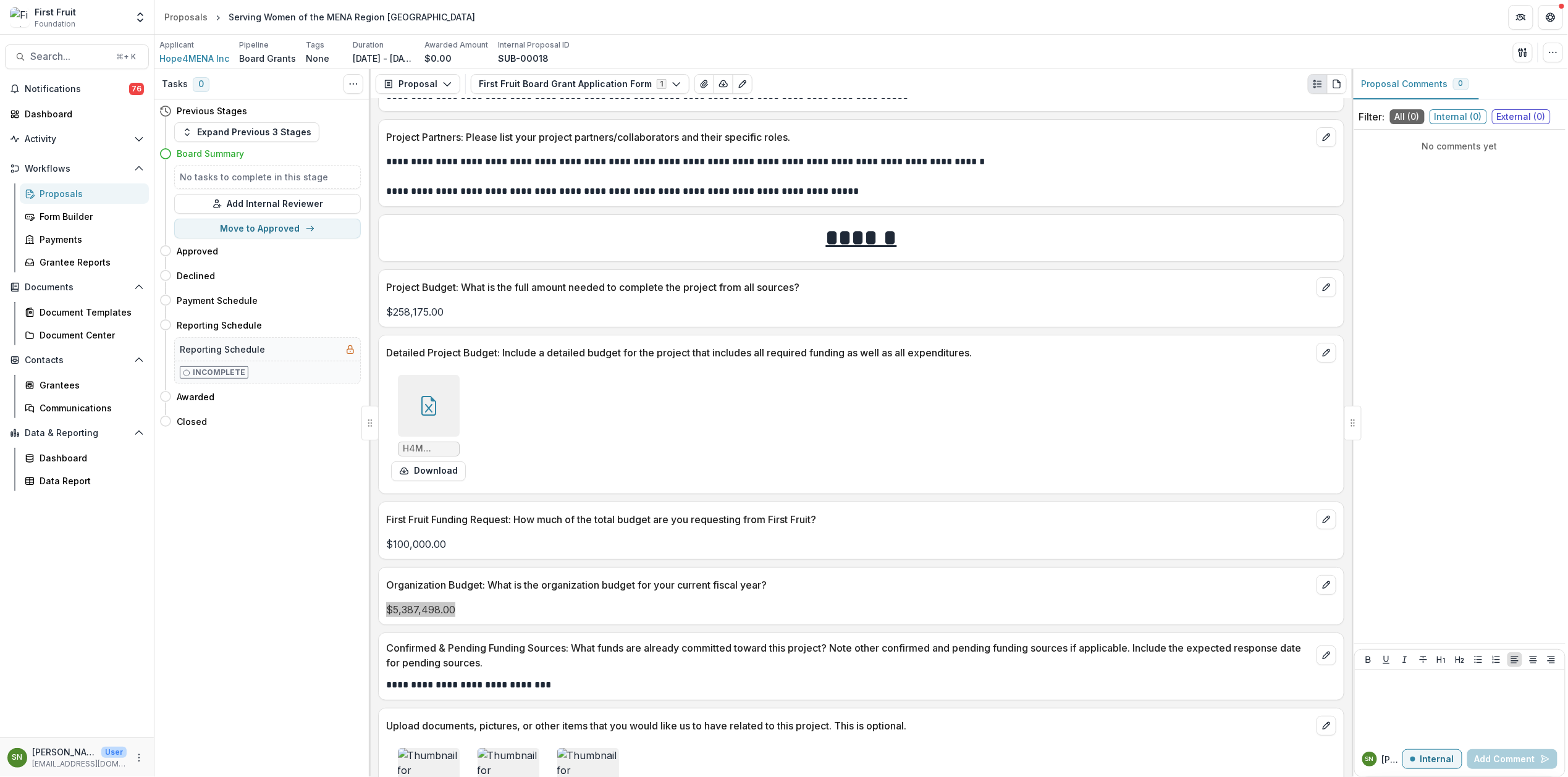
scroll to position [2266, 0]
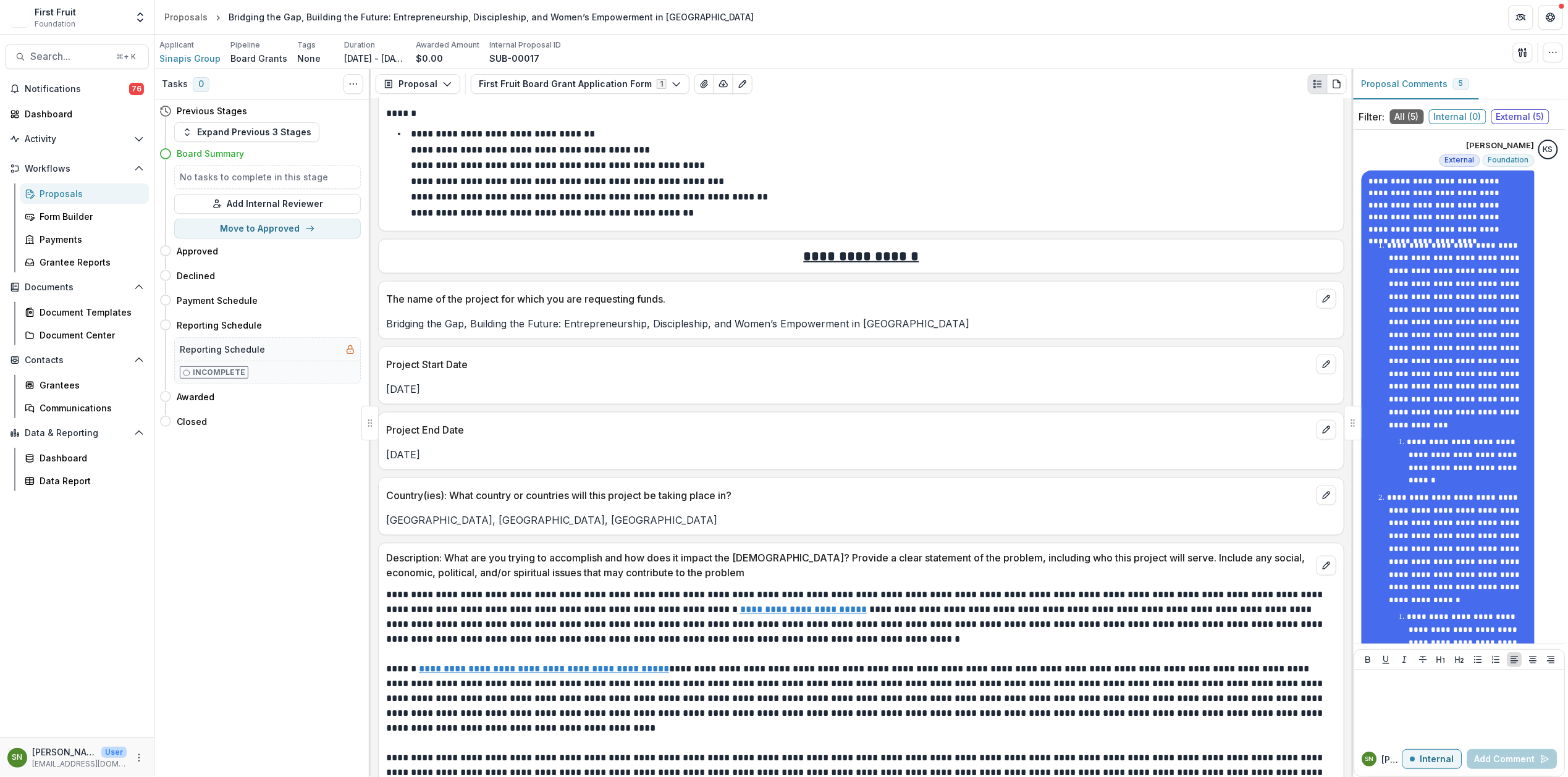
scroll to position [757, 0]
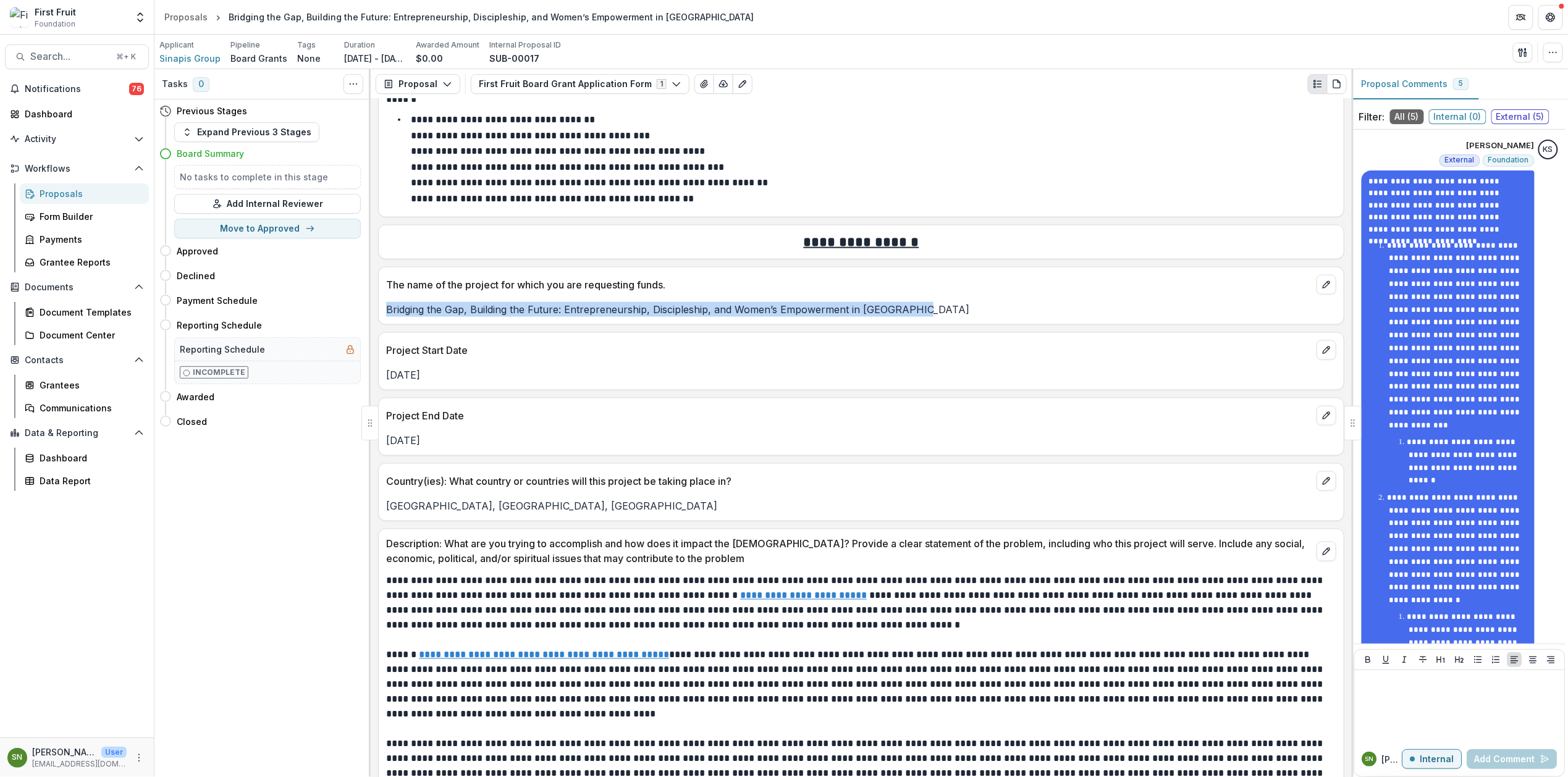
drag, startPoint x: 918, startPoint y: 316, endPoint x: 386, endPoint y: 319, distance: 532.0
click at [386, 317] on p "Bridging the Gap, Building the Future: Entrepreneurship, Discipleship, and Wome…" at bounding box center [861, 309] width 950 height 15
copy p "Bridging the Gap, Building the Future: Entrepreneurship, Discipleship, and Wome…"
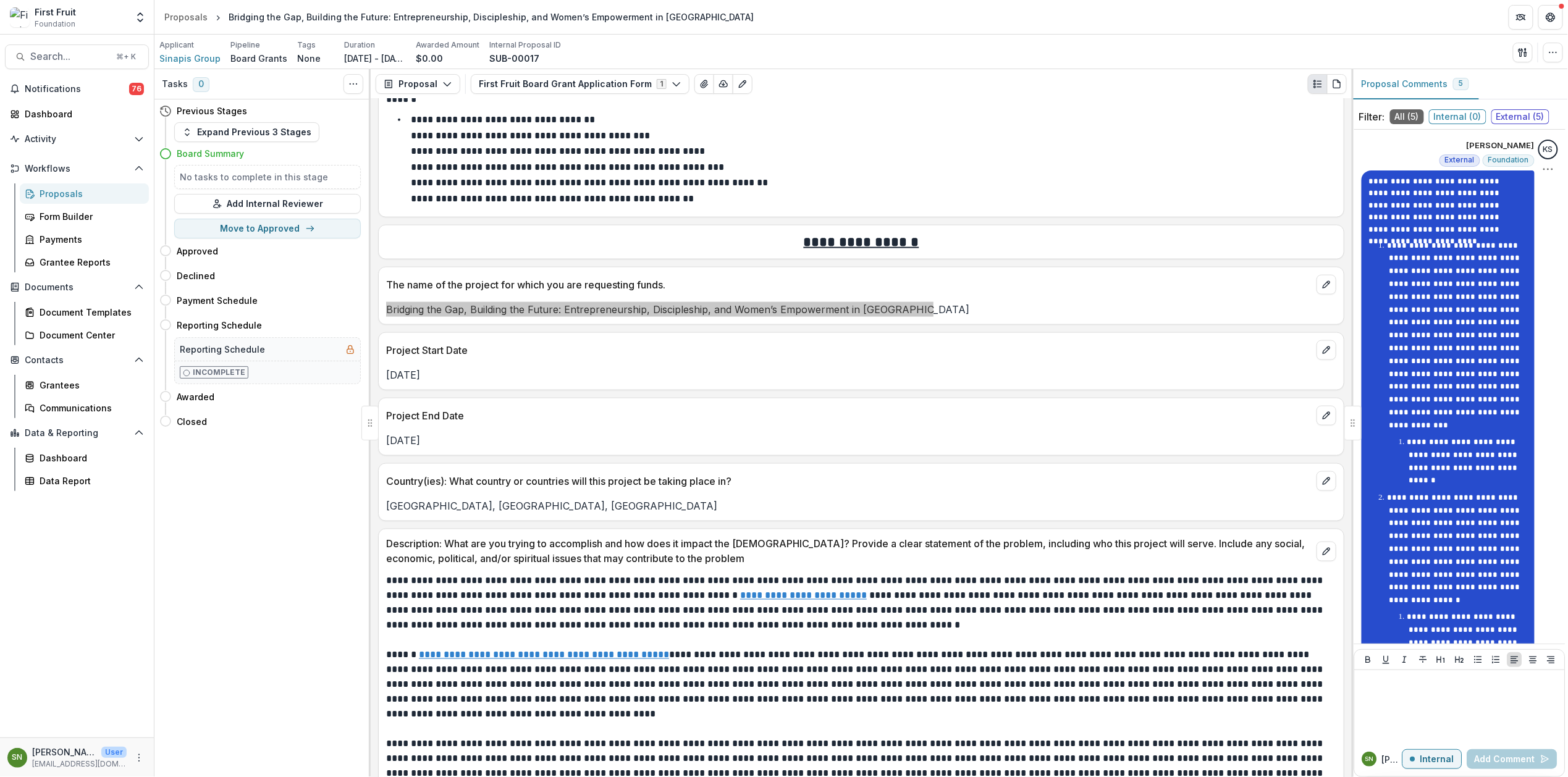
scroll to position [971, 0]
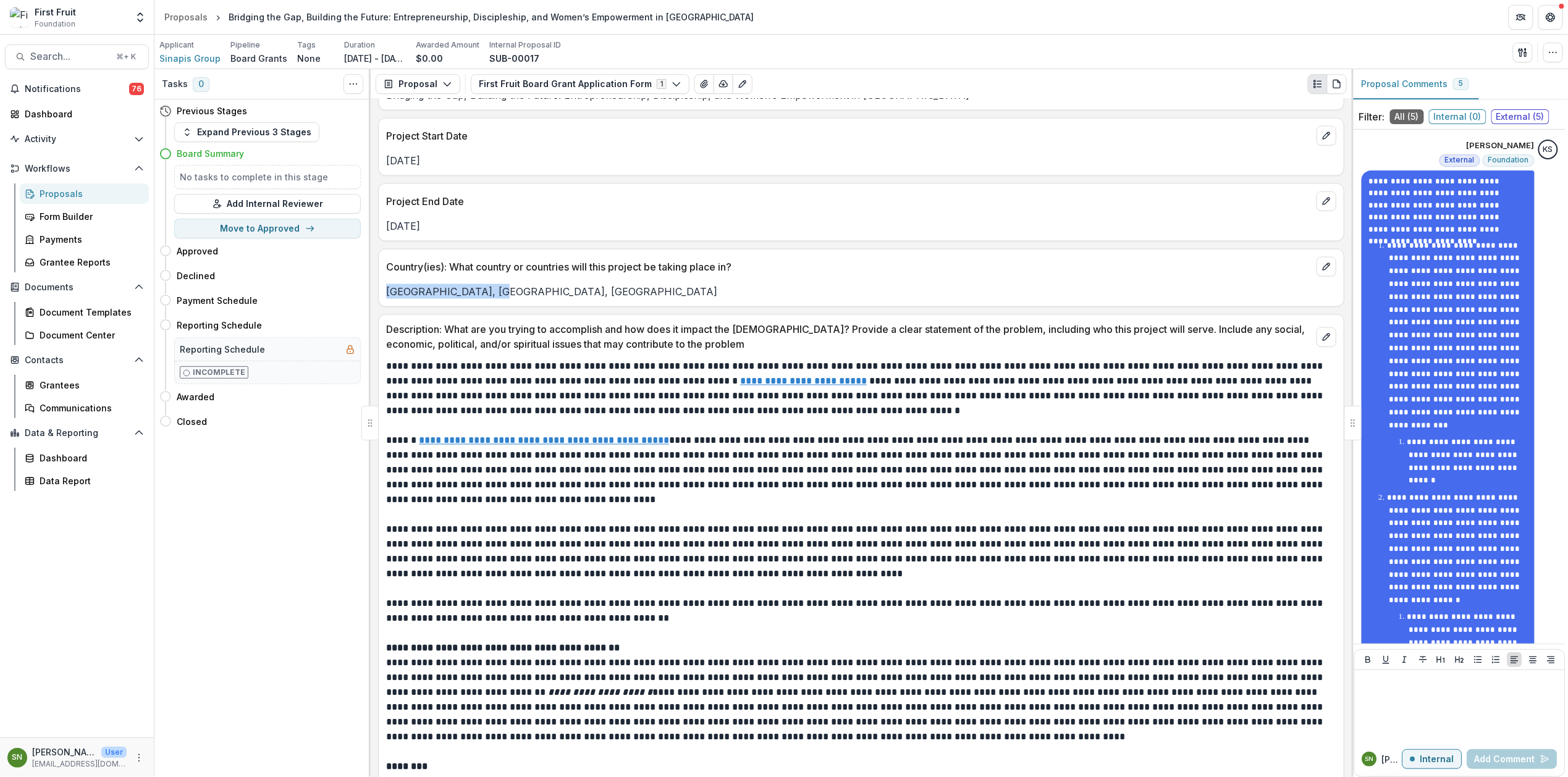
drag, startPoint x: 507, startPoint y: 300, endPoint x: 381, endPoint y: 296, distance: 126.1
click at [381, 296] on div "[GEOGRAPHIC_DATA], [GEOGRAPHIC_DATA], [GEOGRAPHIC_DATA]" at bounding box center [861, 291] width 965 height 15
copy p "Kenya, Rwanda, Uganda"
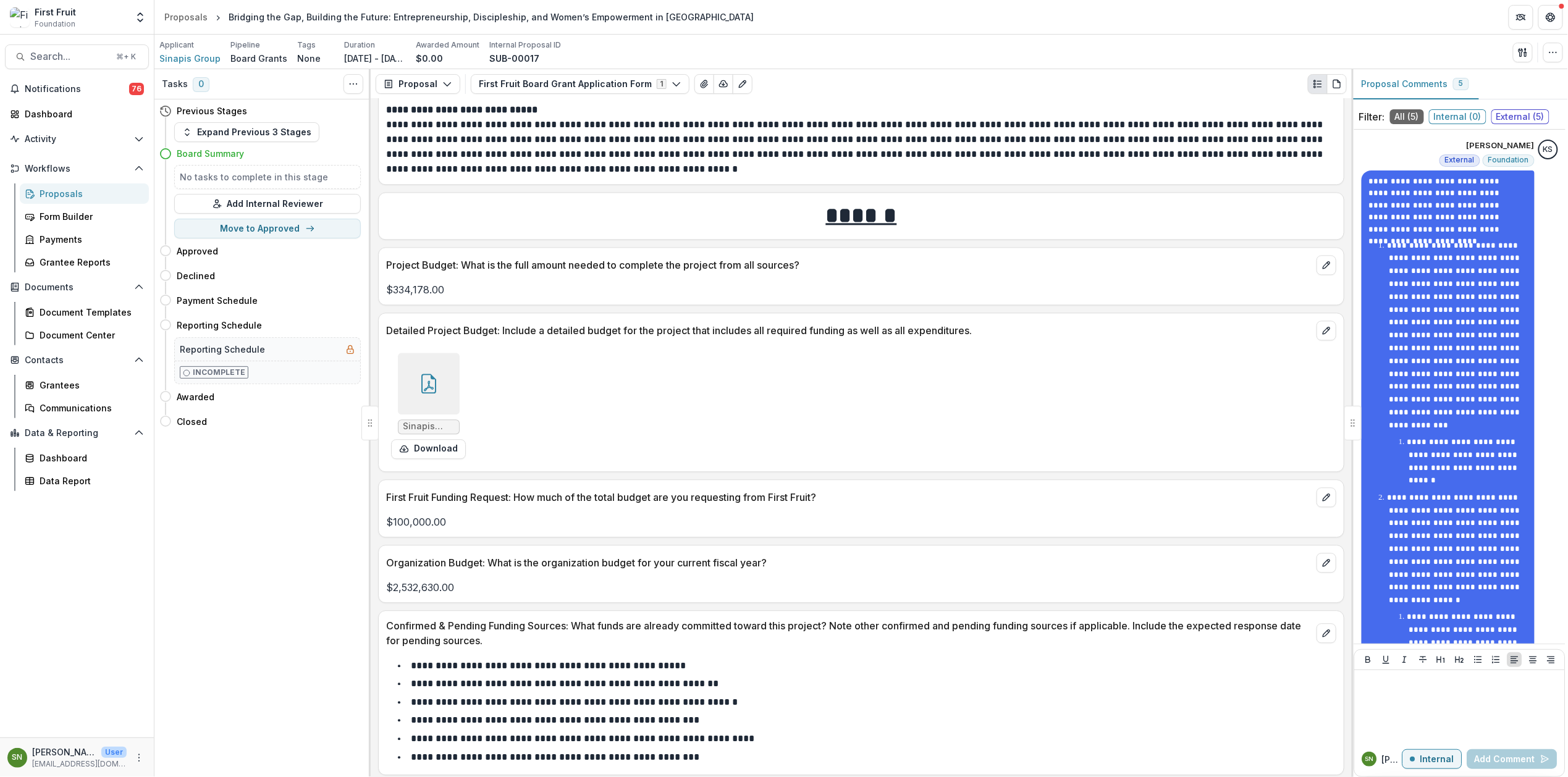
scroll to position [3759, 0]
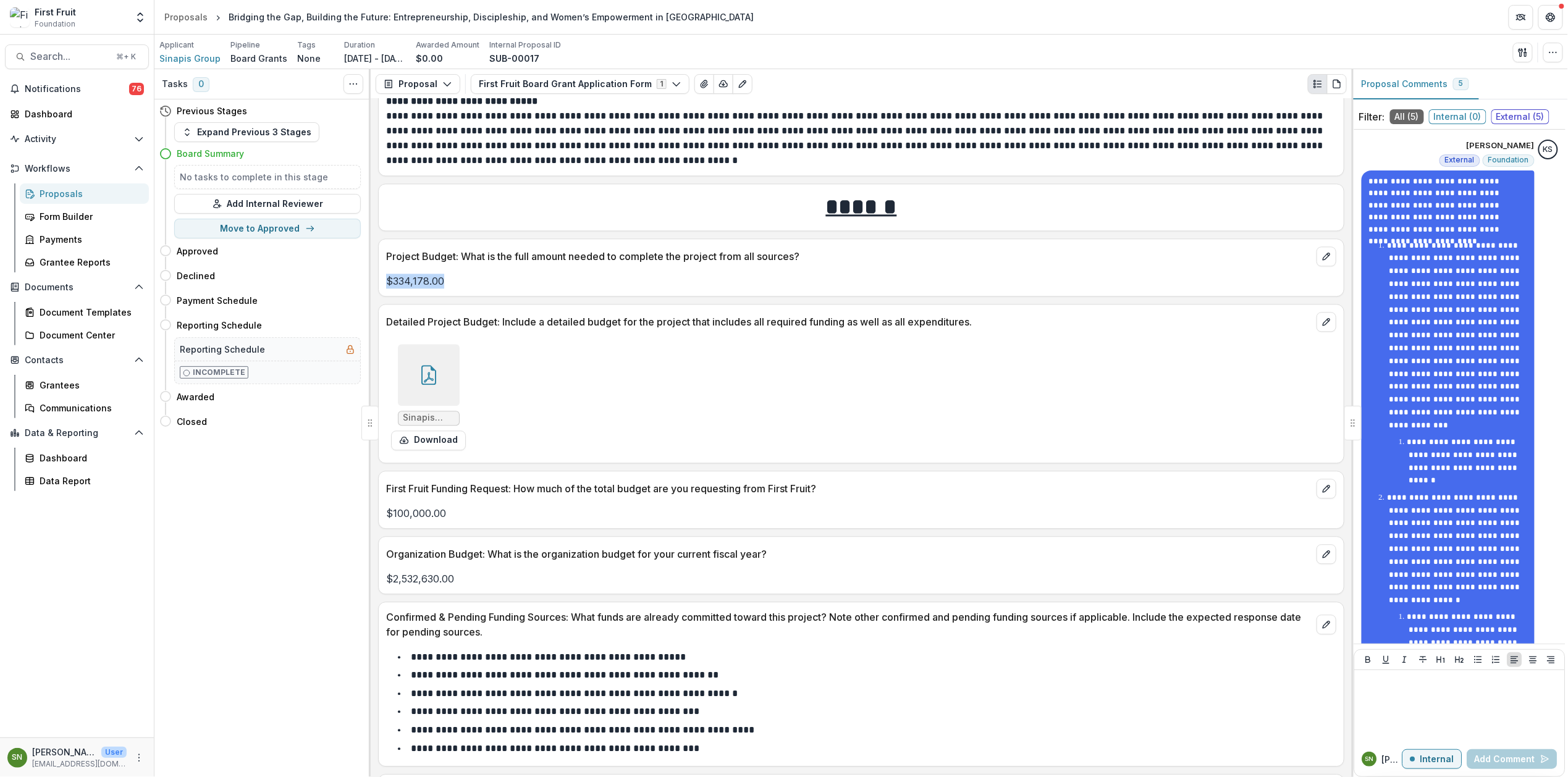
drag, startPoint x: 448, startPoint y: 259, endPoint x: 397, endPoint y: 261, distance: 51.0
click at [386, 273] on p "$334,178.00" at bounding box center [861, 280] width 950 height 15
copy p "$334,178.00"
drag, startPoint x: 444, startPoint y: 488, endPoint x: 381, endPoint y: 489, distance: 63.0
click at [381, 506] on div "$100,000.00" at bounding box center [861, 513] width 965 height 15
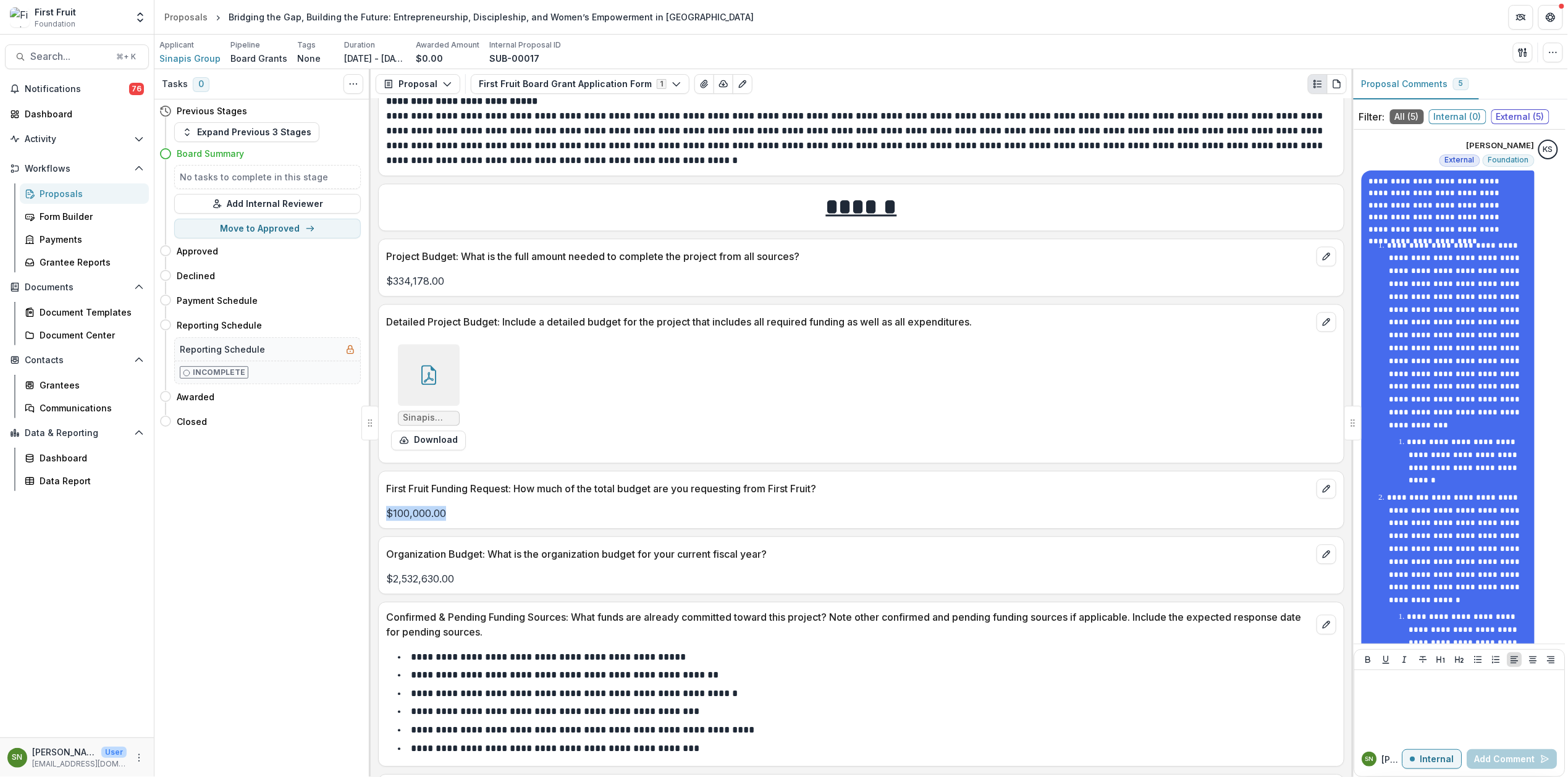
copy p "$100,000.00"
drag, startPoint x: 463, startPoint y: 559, endPoint x: 388, endPoint y: 558, distance: 75.0
click at [388, 571] on p "$2,532,630.00" at bounding box center [861, 578] width 950 height 15
copy p "$2,532,630.00"
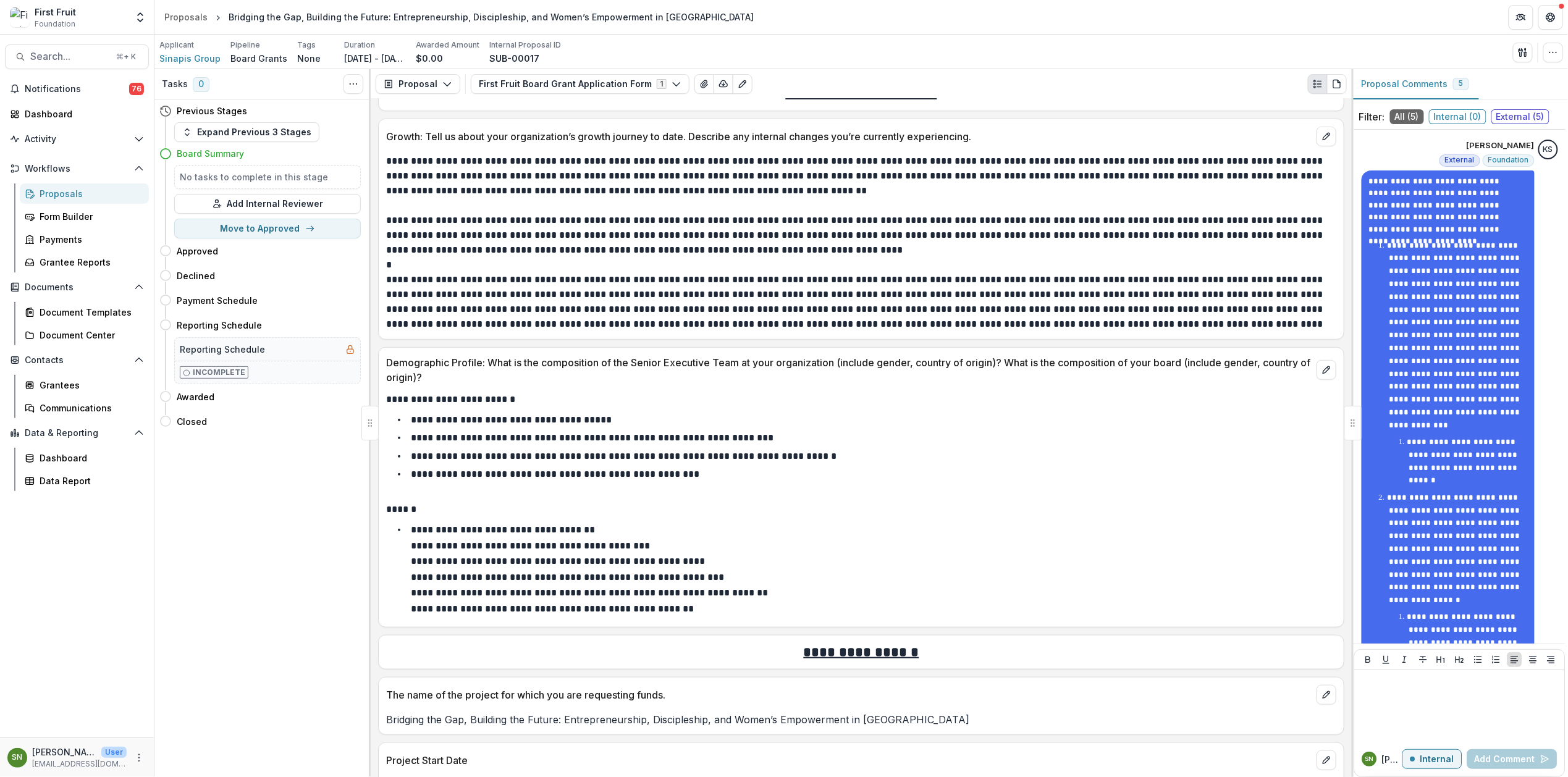
scroll to position [342, 0]
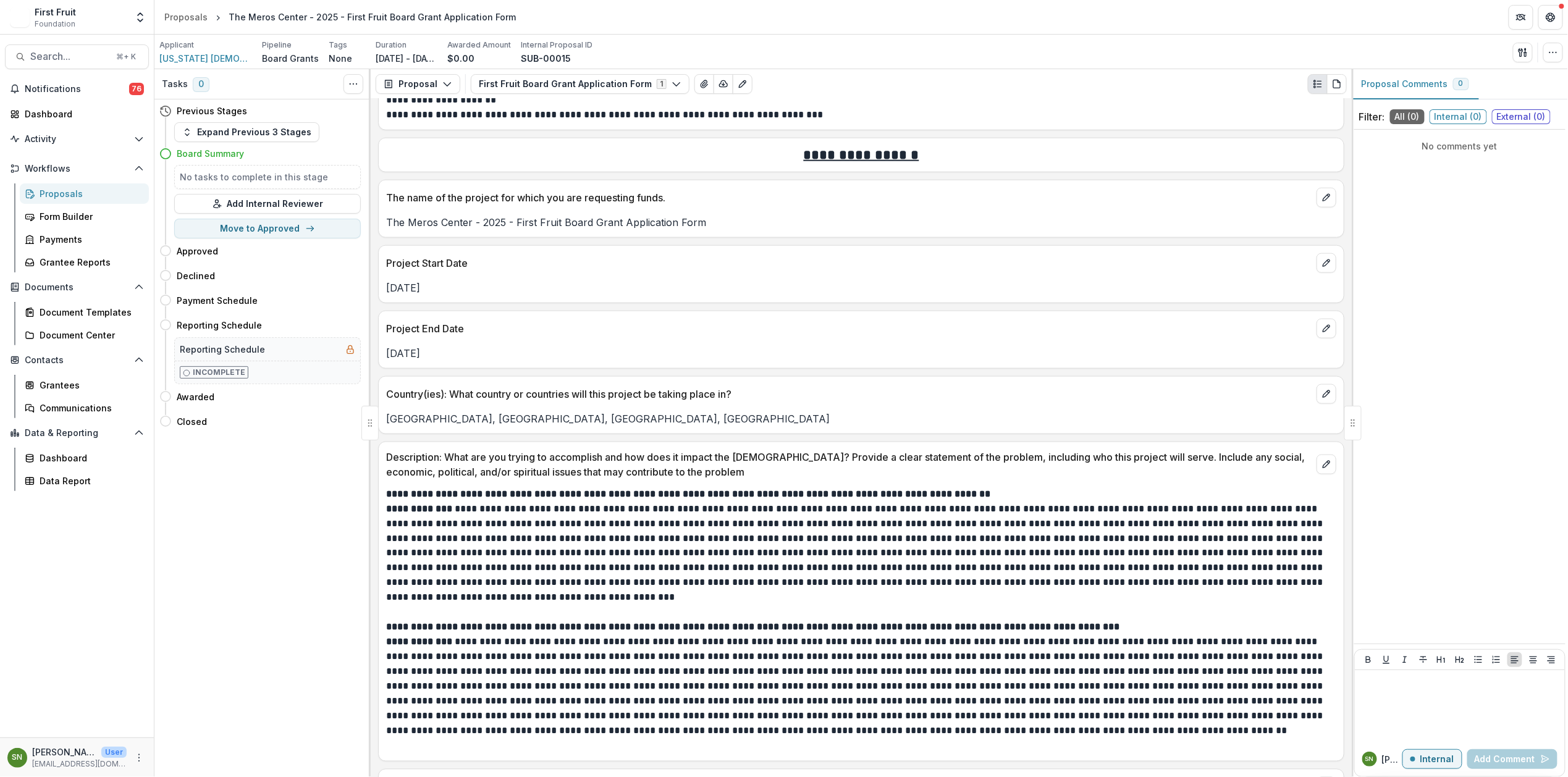
scroll to position [718, 0]
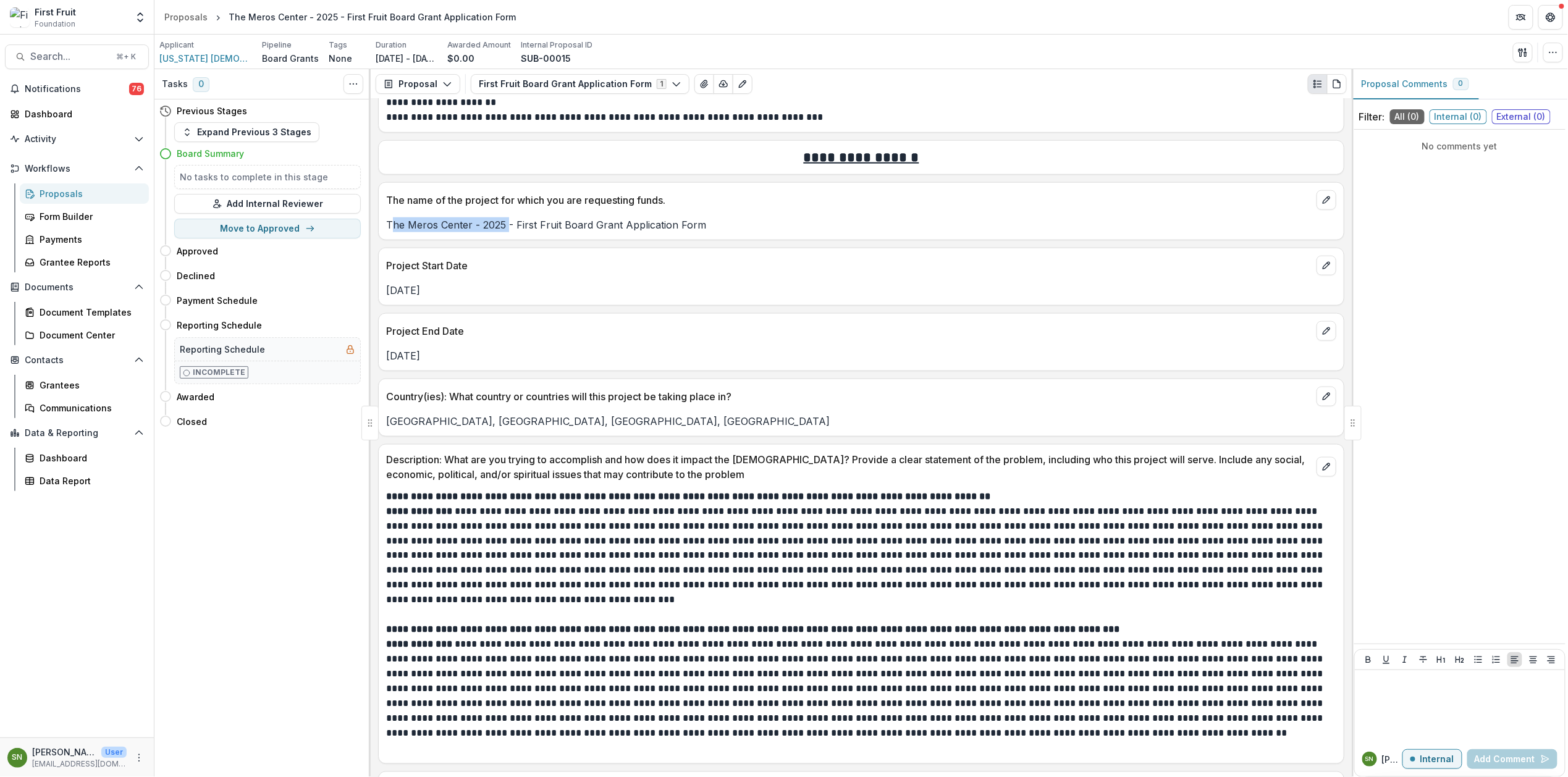
drag, startPoint x: 507, startPoint y: 232, endPoint x: 396, endPoint y: 236, distance: 111.1
click at [396, 232] on p "The Meros Center - 2025 - First Fruit Board Grant Application Form" at bounding box center [861, 224] width 950 height 15
click at [448, 232] on p "The Meros Center - 2025 - First Fruit Board Grant Application Form" at bounding box center [861, 224] width 950 height 15
drag, startPoint x: 502, startPoint y: 230, endPoint x: 377, endPoint y: 230, distance: 125.0
click at [378, 230] on div "The name of the project for which you are requesting funds. The [GEOGRAPHIC_DAT…" at bounding box center [861, 211] width 966 height 58
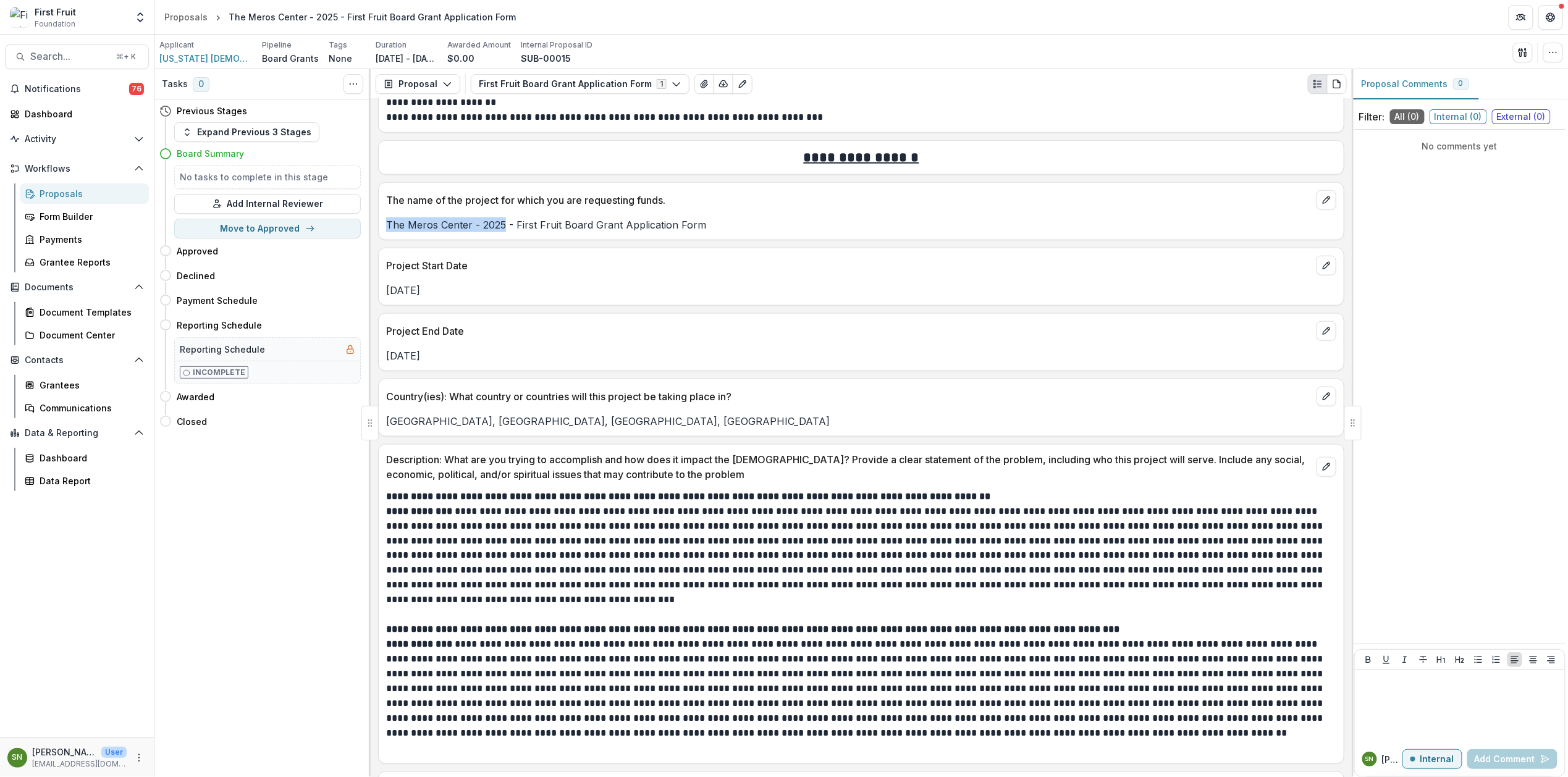
copy p "The [GEOGRAPHIC_DATA] - 2025"
drag, startPoint x: 571, startPoint y: 432, endPoint x: 383, endPoint y: 428, distance: 188.0
click at [383, 428] on div "[GEOGRAPHIC_DATA], [GEOGRAPHIC_DATA], [GEOGRAPHIC_DATA], [GEOGRAPHIC_DATA]" at bounding box center [861, 421] width 965 height 15
copy p "[GEOGRAPHIC_DATA], [GEOGRAPHIC_DATA], [GEOGRAPHIC_DATA], [GEOGRAPHIC_DATA]"
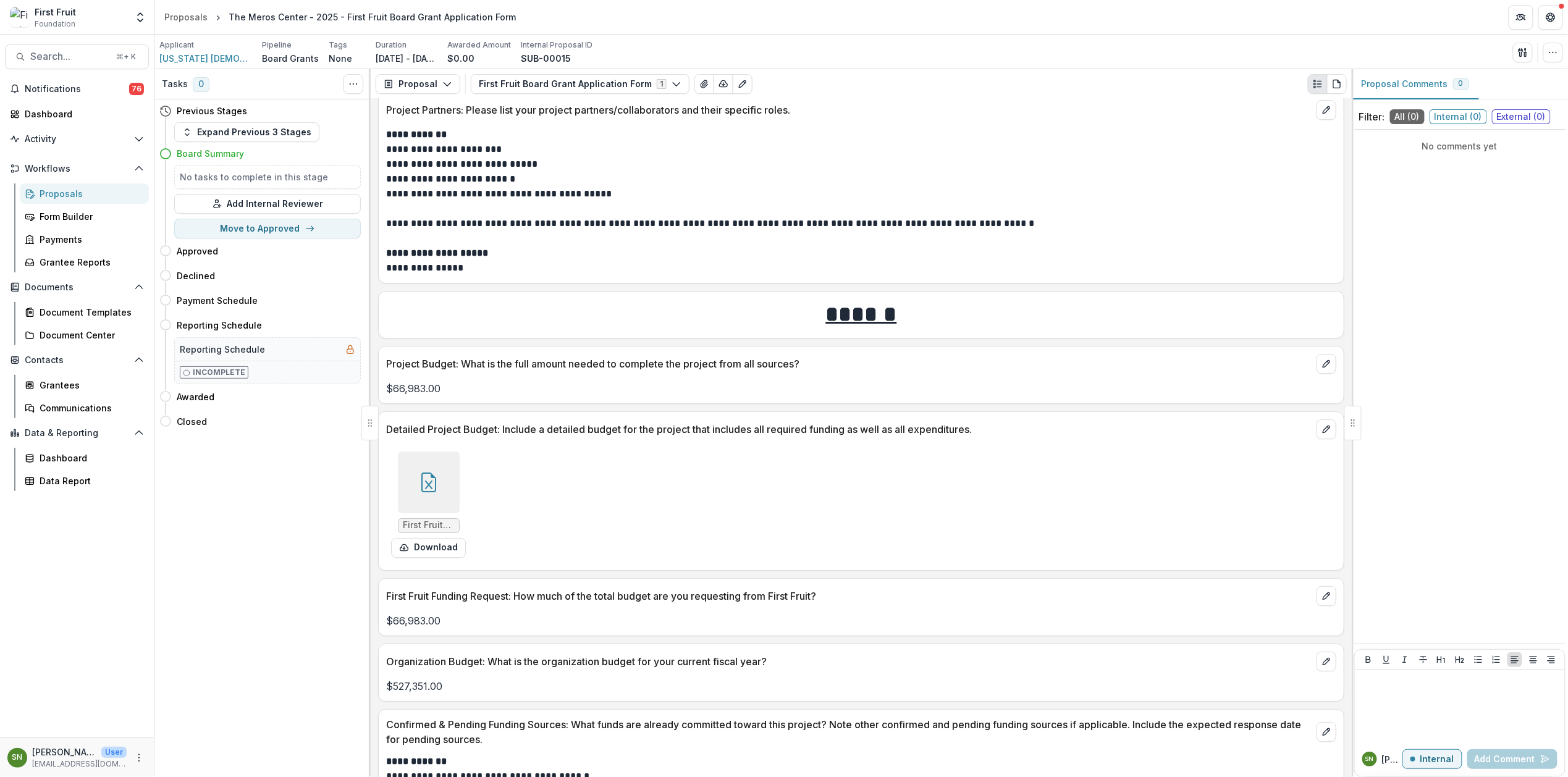
scroll to position [2131, 0]
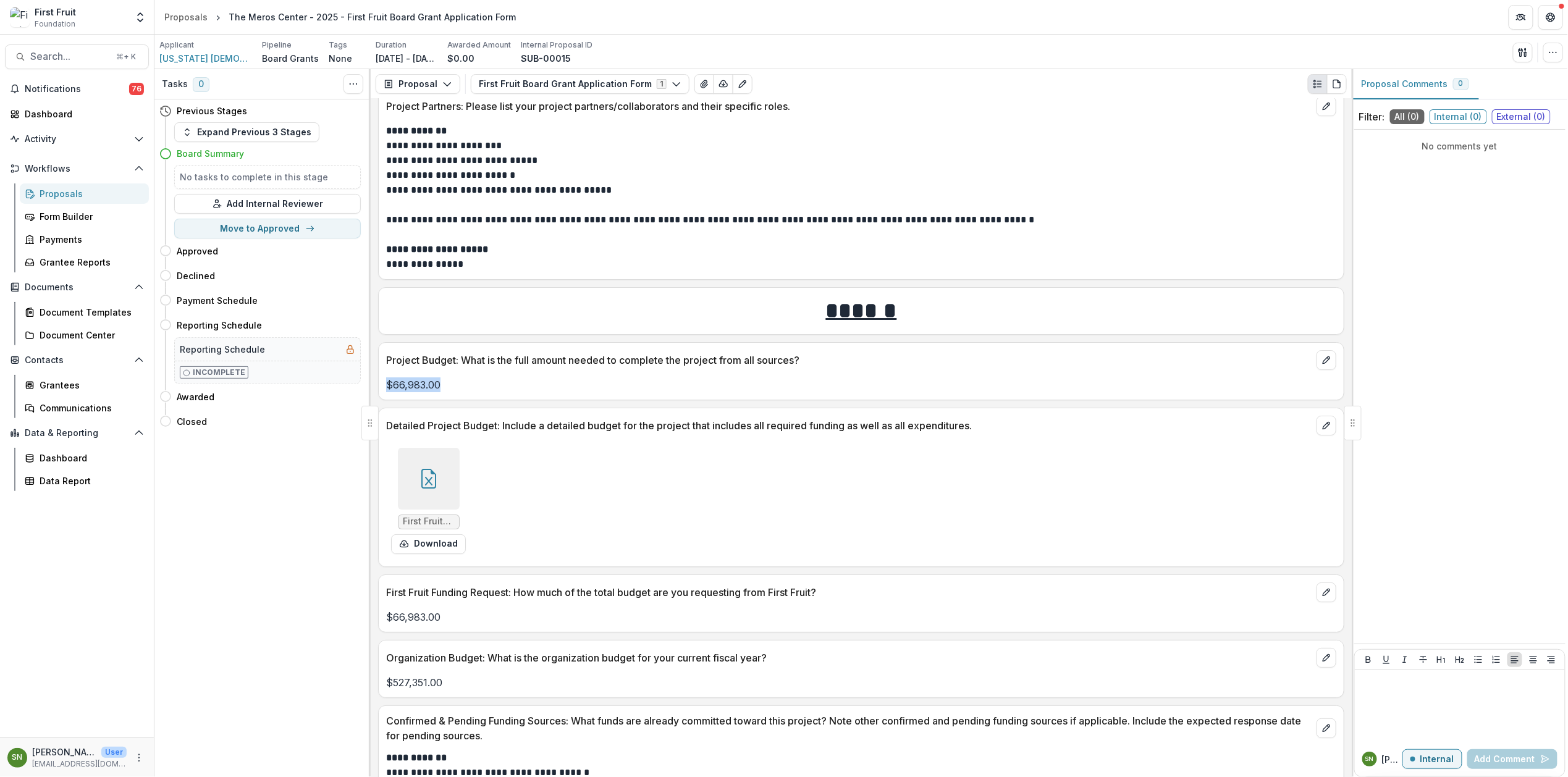
drag, startPoint x: 445, startPoint y: 396, endPoint x: 372, endPoint y: 395, distance: 73.0
click at [372, 395] on div "**********" at bounding box center [861, 438] width 981 height 678
copy p "$66,983.00"
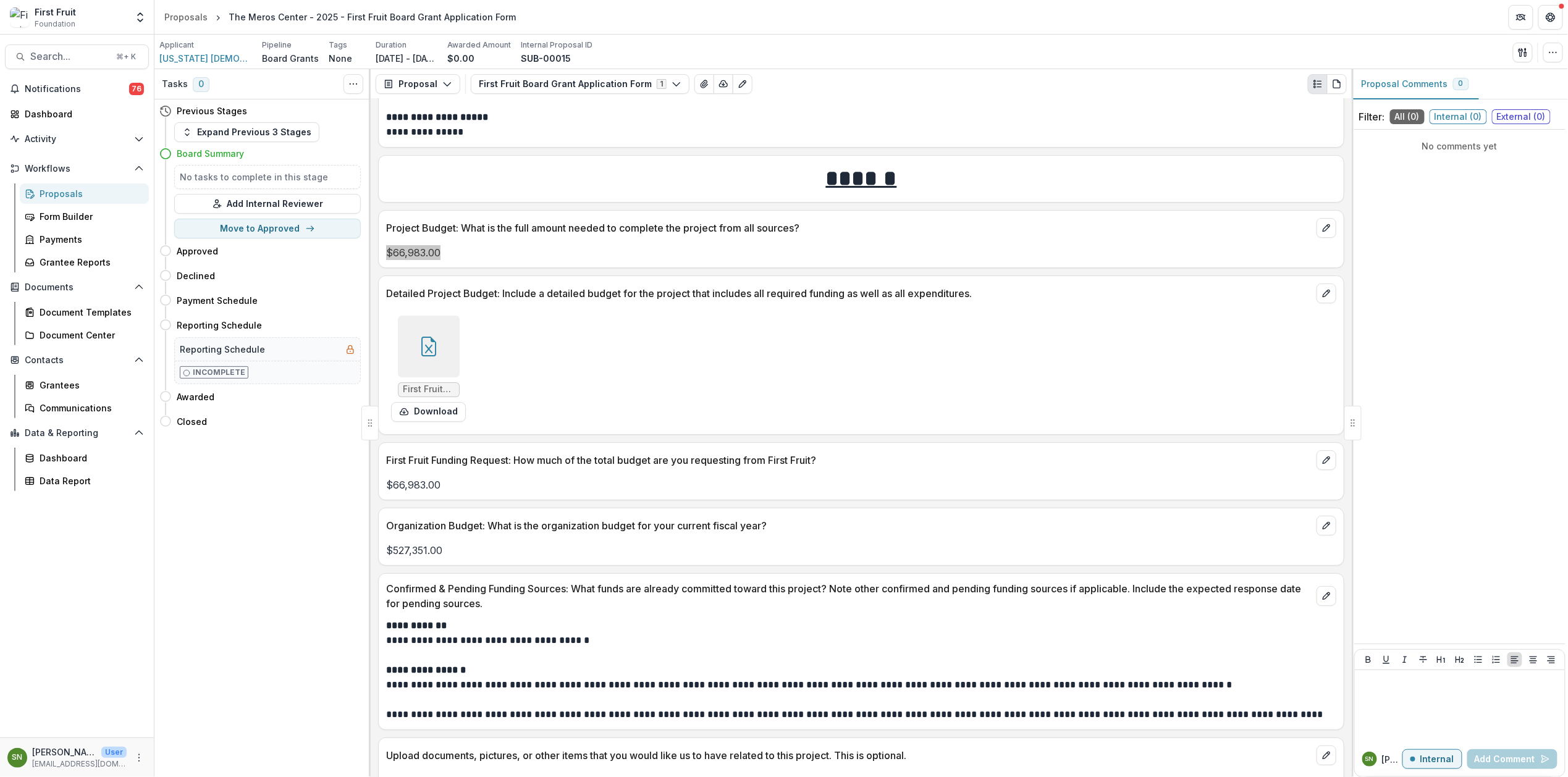
scroll to position [2276, 0]
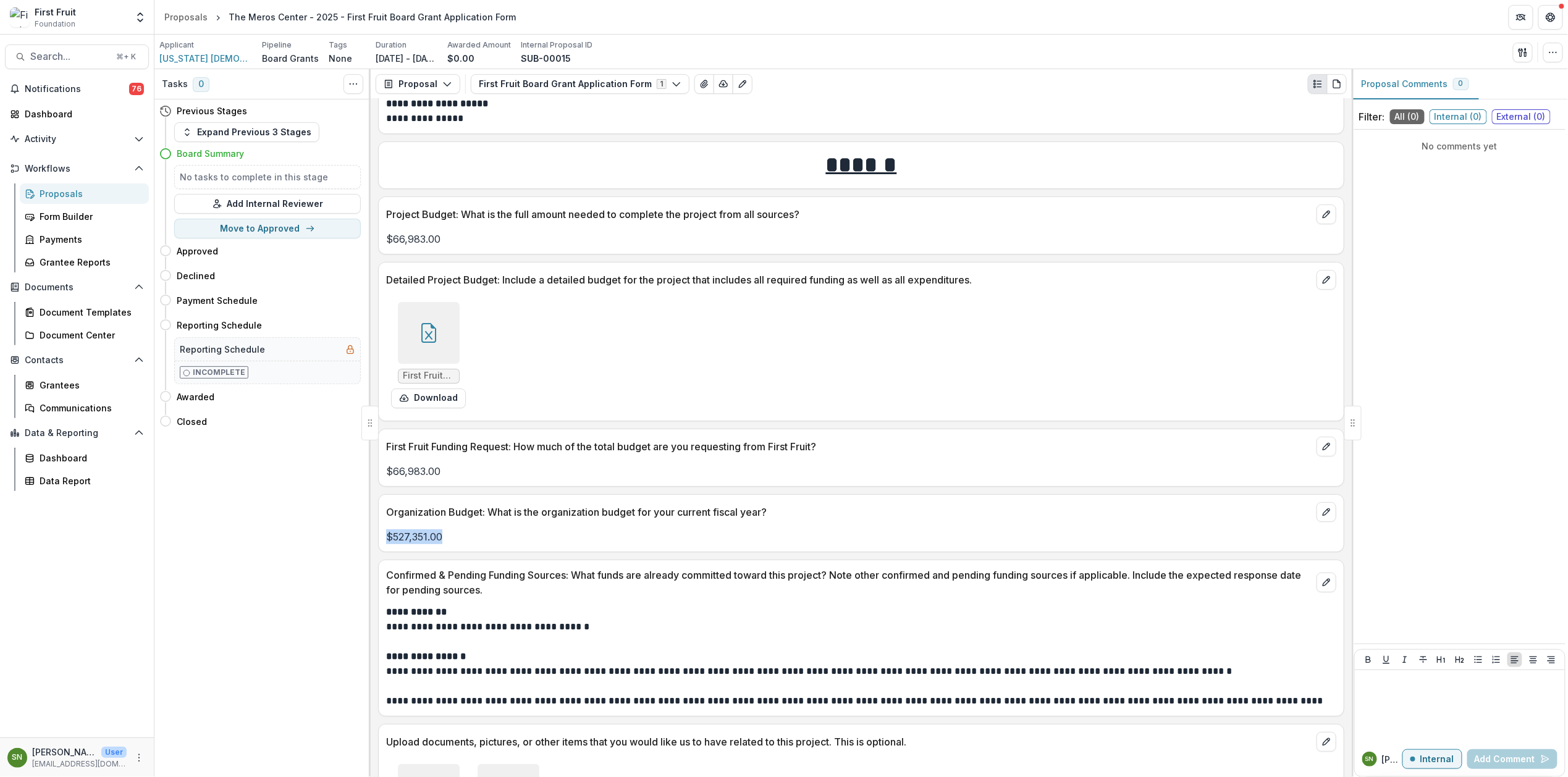
drag, startPoint x: 438, startPoint y: 548, endPoint x: 382, endPoint y: 549, distance: 56.0
click at [382, 544] on div "$527,351.00" at bounding box center [861, 536] width 965 height 15
copy p "$527,351.00"
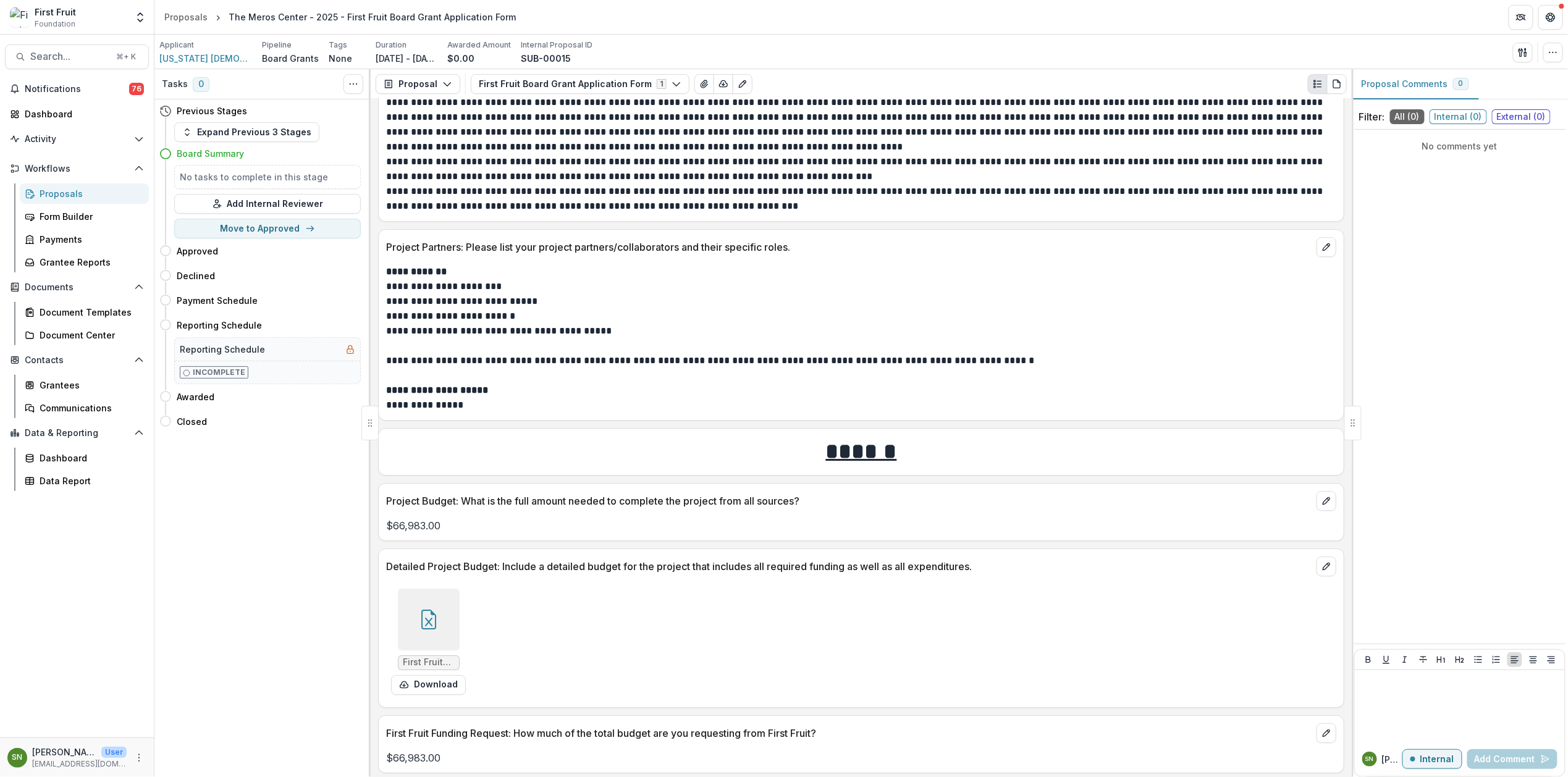
scroll to position [1989, 0]
click at [222, 57] on span "[US_STATE] [DEMOGRAPHIC_DATA] Kingdom Workers Inc." at bounding box center [205, 58] width 92 height 13
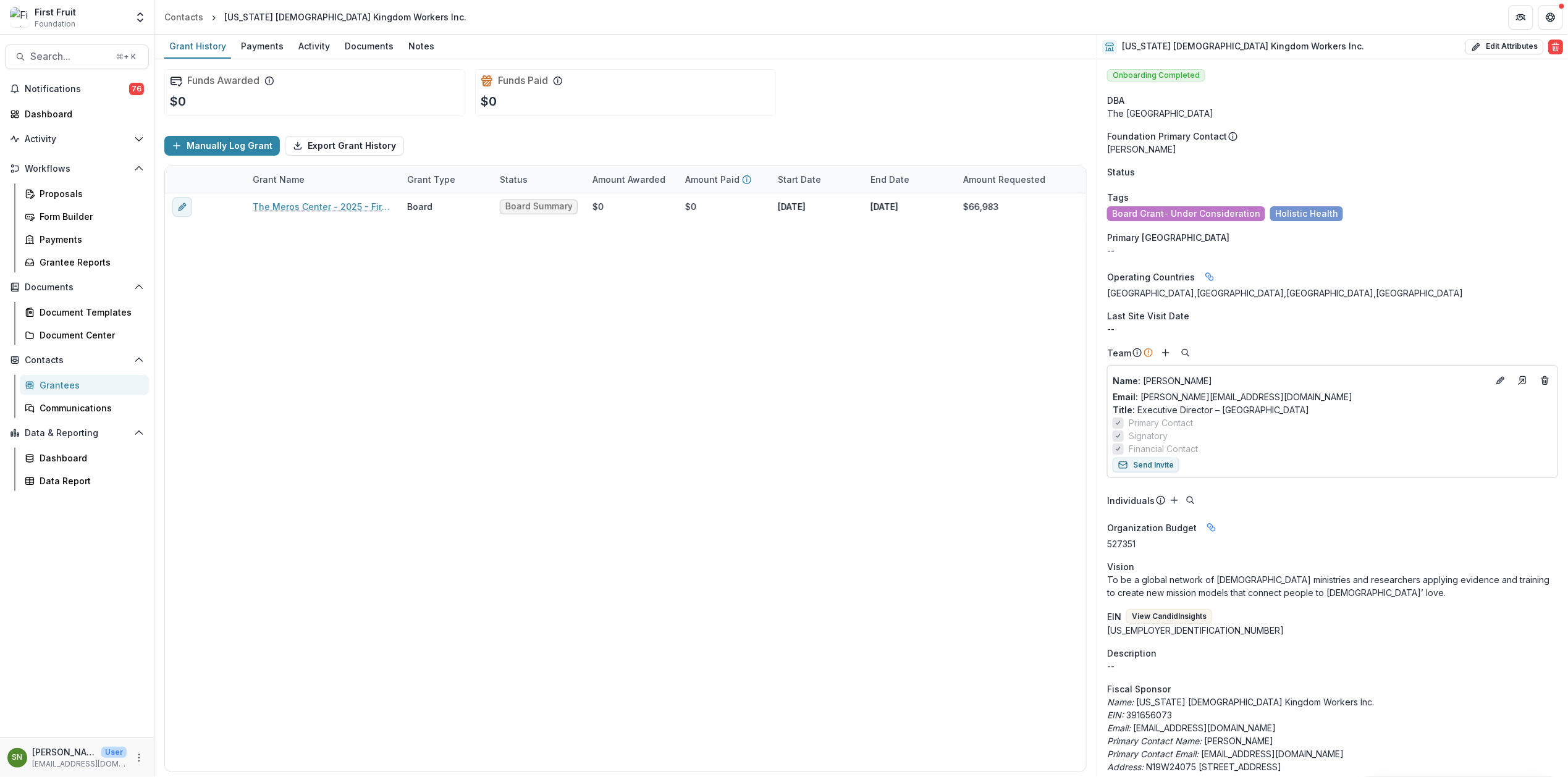
drag, startPoint x: 497, startPoint y: 20, endPoint x: 223, endPoint y: 20, distance: 274.0
click at [223, 20] on header "Contacts [US_STATE] [DEMOGRAPHIC_DATA] Kingdom Workers Inc." at bounding box center [861, 17] width 1414 height 34
copy div "[US_STATE] [DEMOGRAPHIC_DATA] Kingdom Workers Inc."
